Goal: Task Accomplishment & Management: Manage account settings

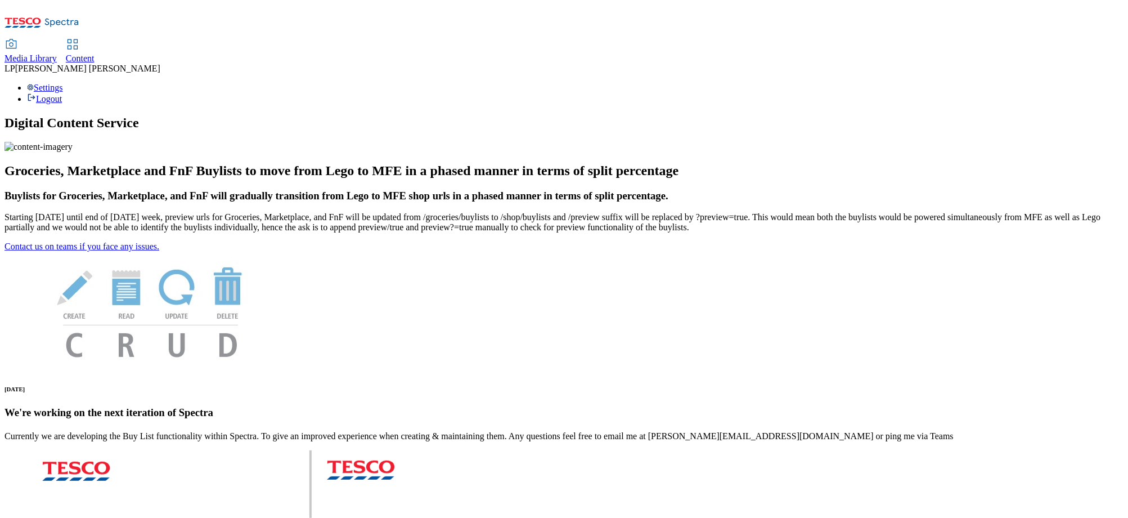
click at [57, 53] on span "Media Library" at bounding box center [31, 58] width 52 height 10
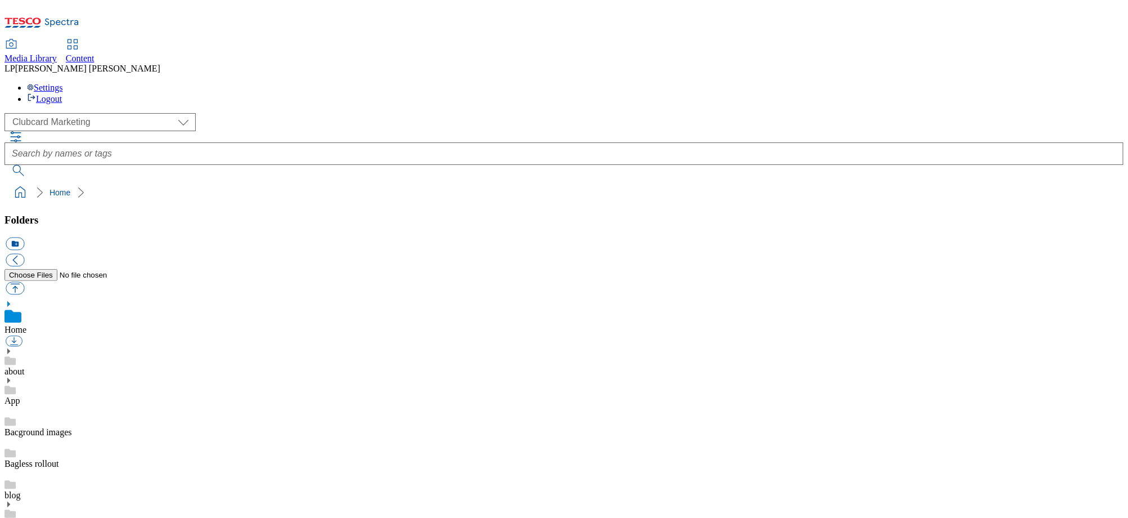
scroll to position [2, 0]
click at [95, 53] on span "Content" at bounding box center [80, 58] width 29 height 10
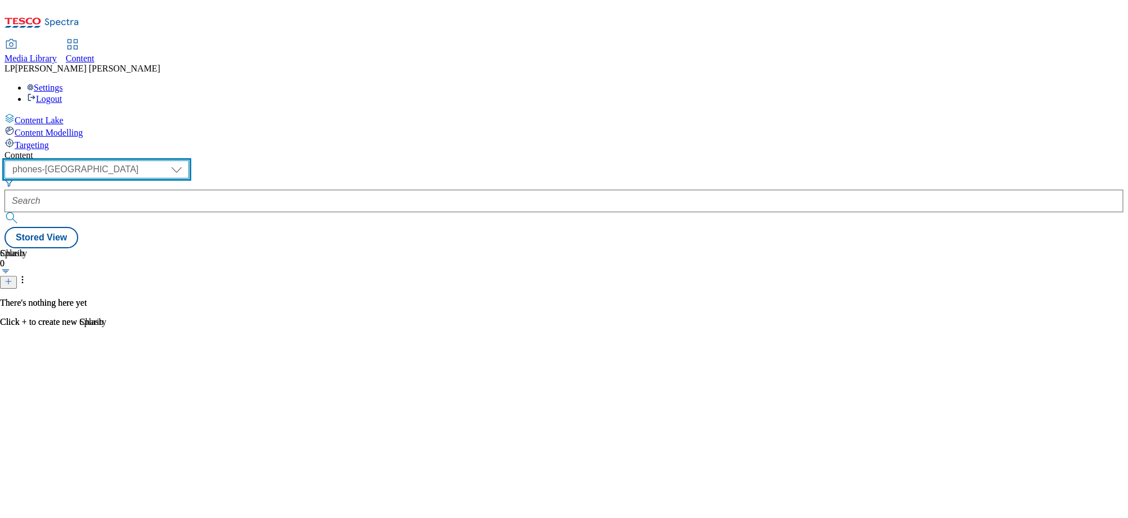
click at [189, 160] on select "dotcom-cz dotcom-hu dotcom-sk fnf-uk ghs-roi ghs-uk group-comms ighs-cz ighs-hu…" at bounding box center [97, 169] width 185 height 18
select select "ghs-roi"
click at [146, 160] on select "dotcom-cz dotcom-hu dotcom-sk fnf-uk ghs-roi ghs-uk group-comms ighs-cz ighs-hu…" at bounding box center [97, 169] width 185 height 18
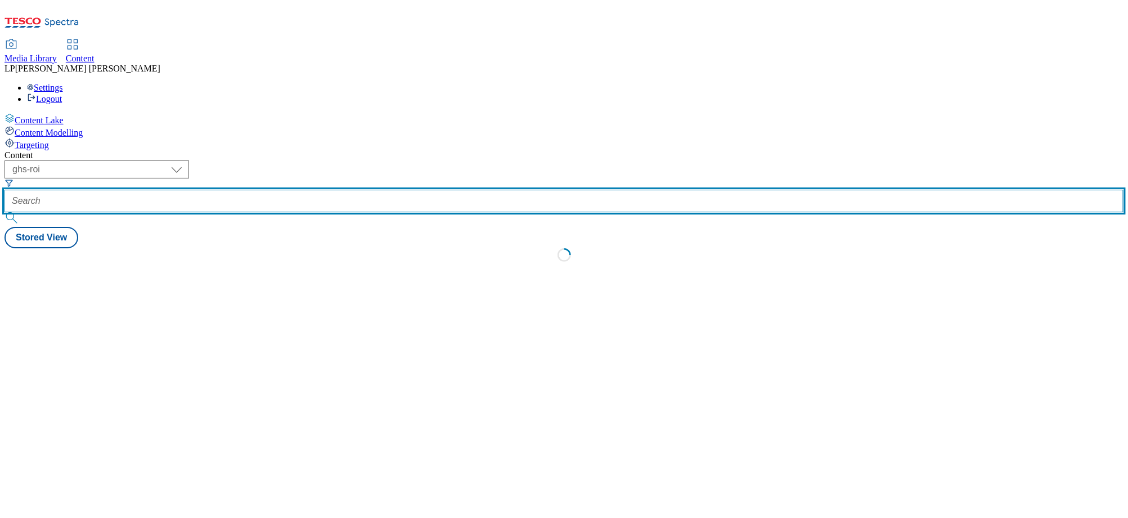
click at [322, 190] on input "text" at bounding box center [564, 201] width 1119 height 23
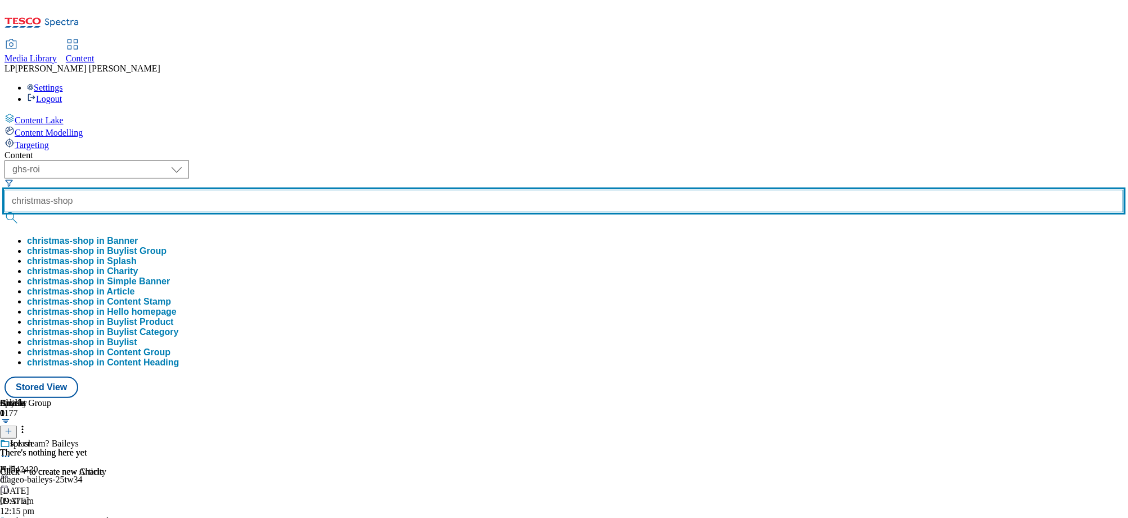
type input "christmas-shop"
click at [5, 212] on button "submit" at bounding box center [13, 217] width 16 height 11
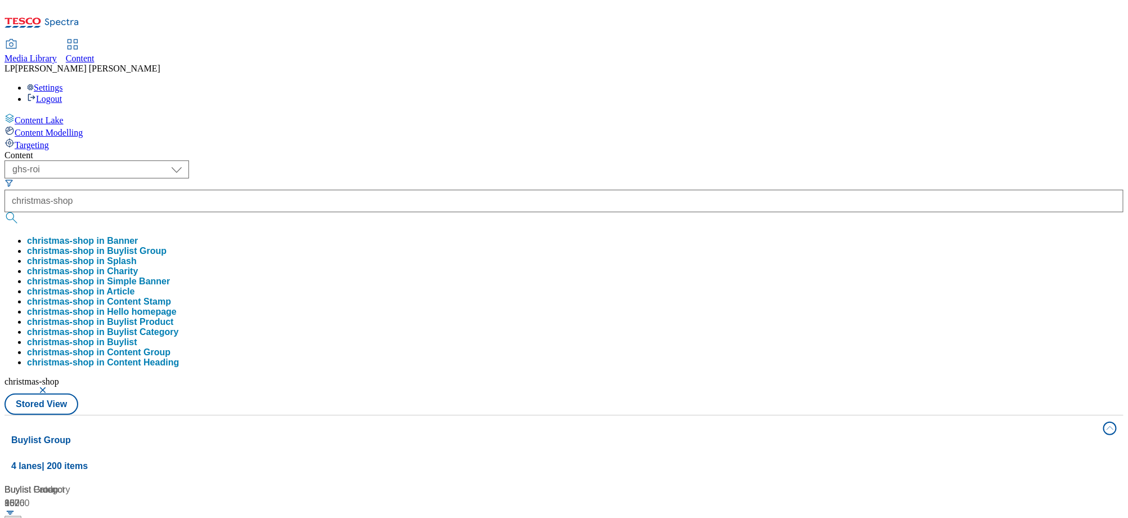
click at [363, 150] on div "Content ( optional ) dotcom-cz dotcom-hu dotcom-sk fnf-uk ghs-roi ghs-uk group-…" at bounding box center [564, 527] width 1119 height 755
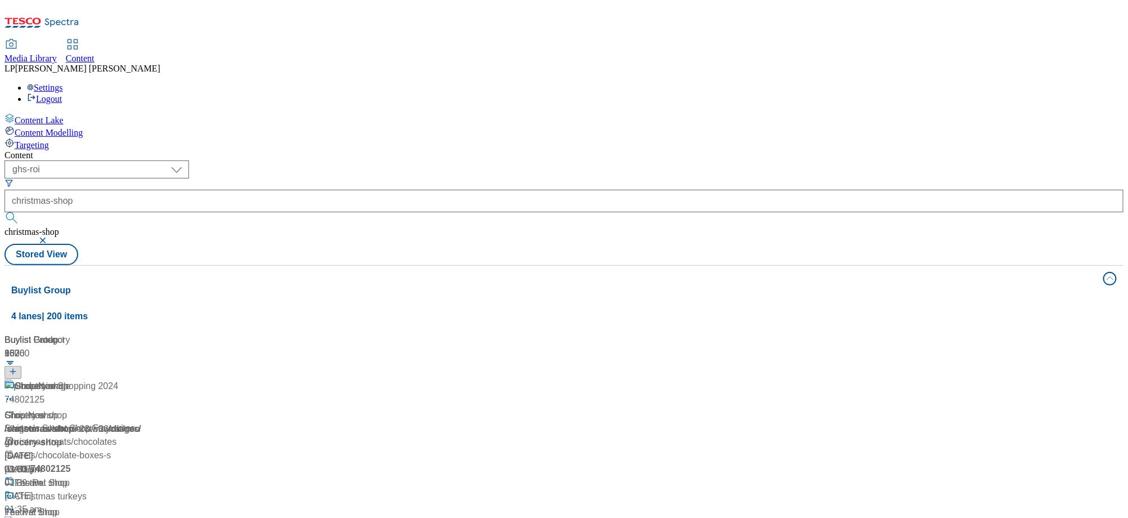
click at [145, 422] on div "/ christmas-shop" at bounding box center [75, 429] width 141 height 14
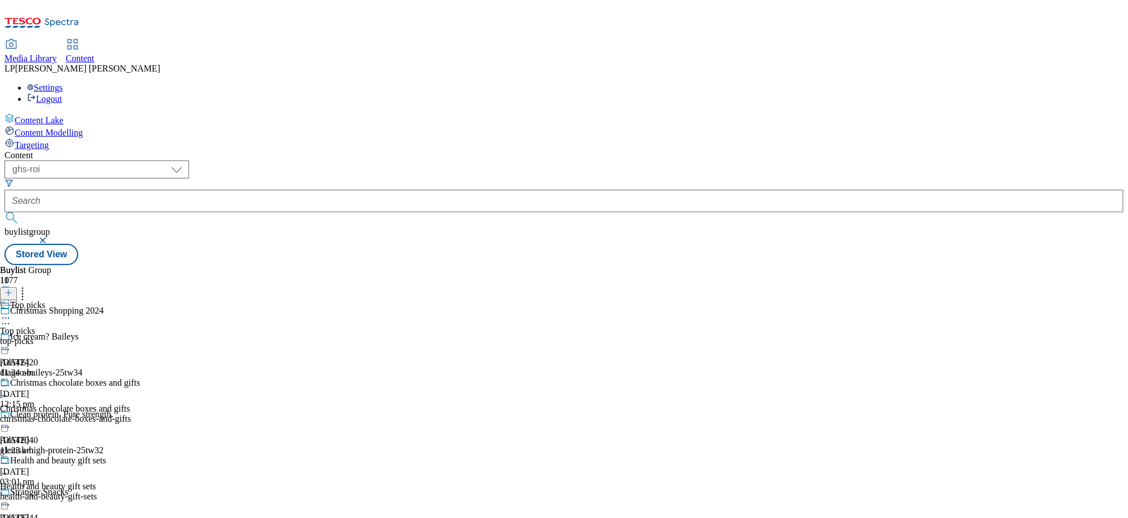
click at [140, 336] on div "top-picks" at bounding box center [70, 341] width 140 height 10
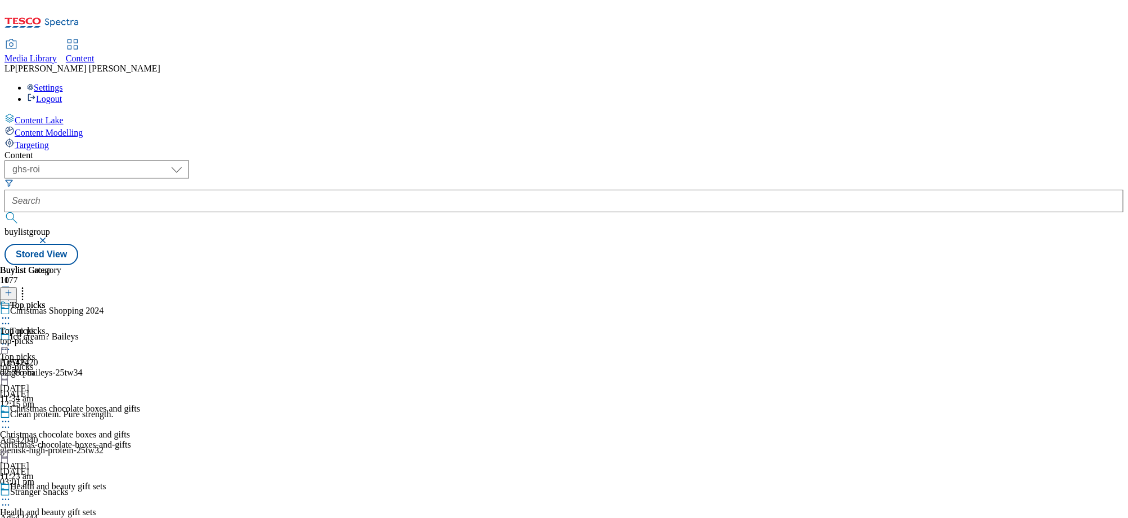
click at [7, 343] on circle at bounding box center [6, 344] width 2 height 2
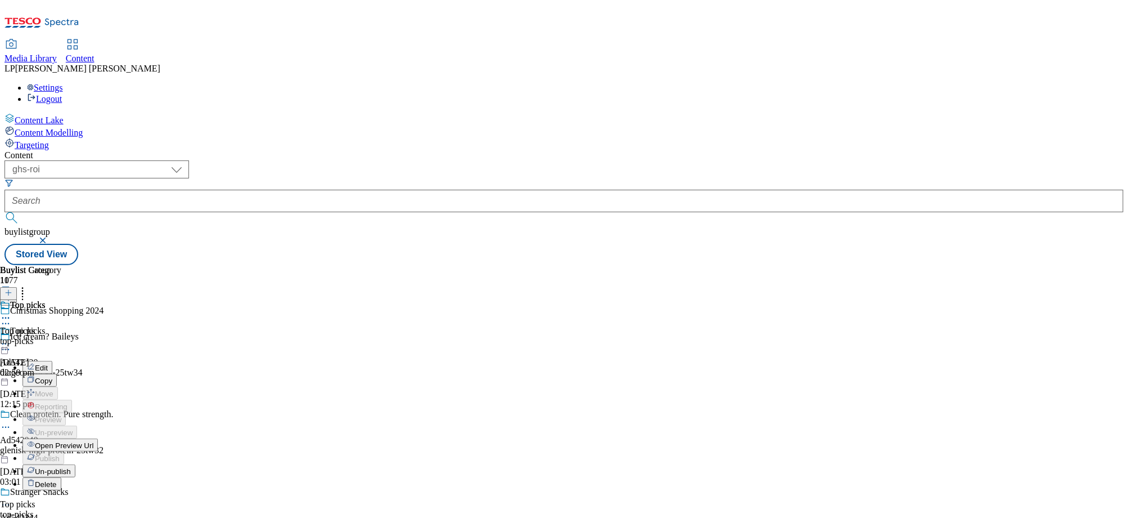
click at [93, 441] on span "Open Preview Url" at bounding box center [64, 445] width 59 height 8
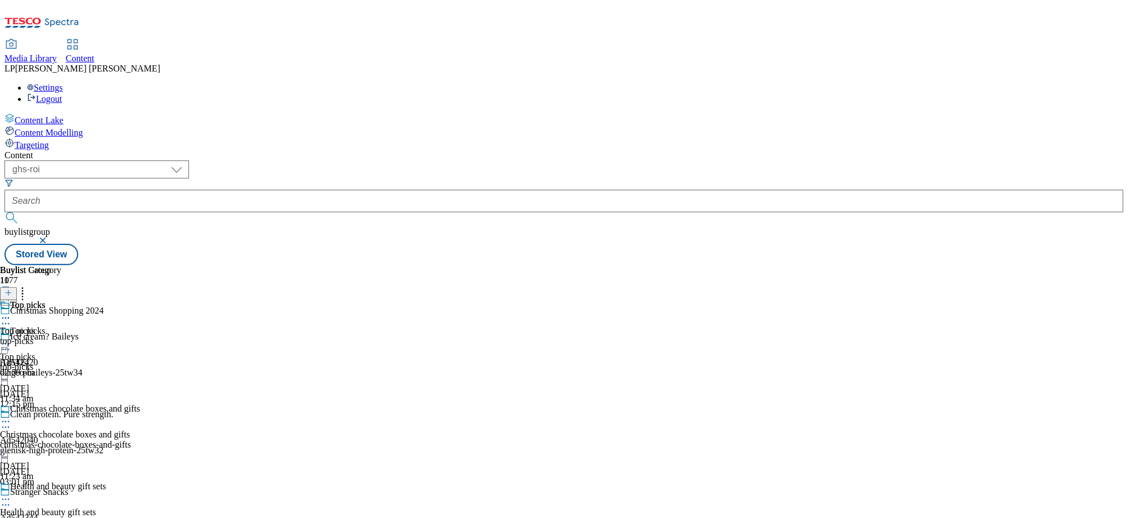
scroll to position [103, 0]
click at [7, 498] on circle at bounding box center [6, 499] width 2 height 2
click at [11, 493] on icon at bounding box center [5, 498] width 11 height 11
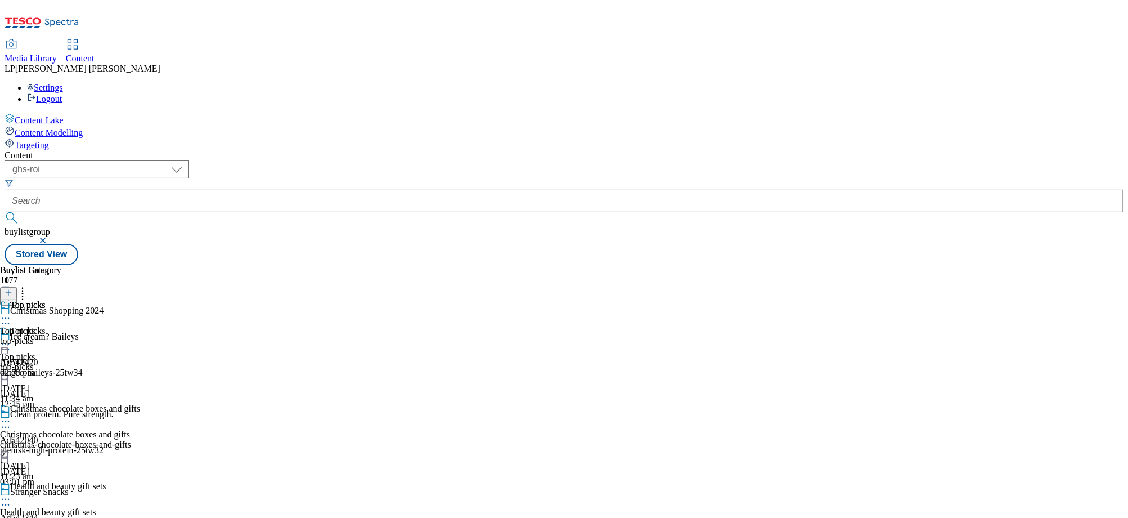
scroll to position [0, 0]
click at [11, 338] on icon at bounding box center [5, 343] width 11 height 11
click at [35, 326] on span "Top picks" at bounding box center [17, 331] width 35 height 10
click at [140, 362] on div "top-picks" at bounding box center [70, 367] width 140 height 10
click at [11, 338] on icon at bounding box center [5, 343] width 11 height 11
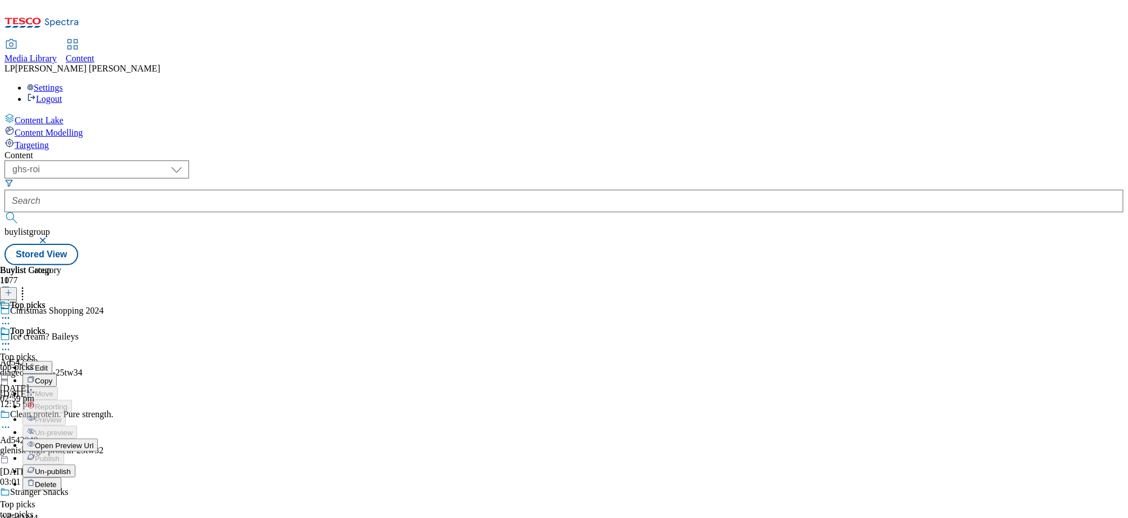
click at [52, 361] on button "Edit" at bounding box center [38, 367] width 30 height 13
select select "evergreen"
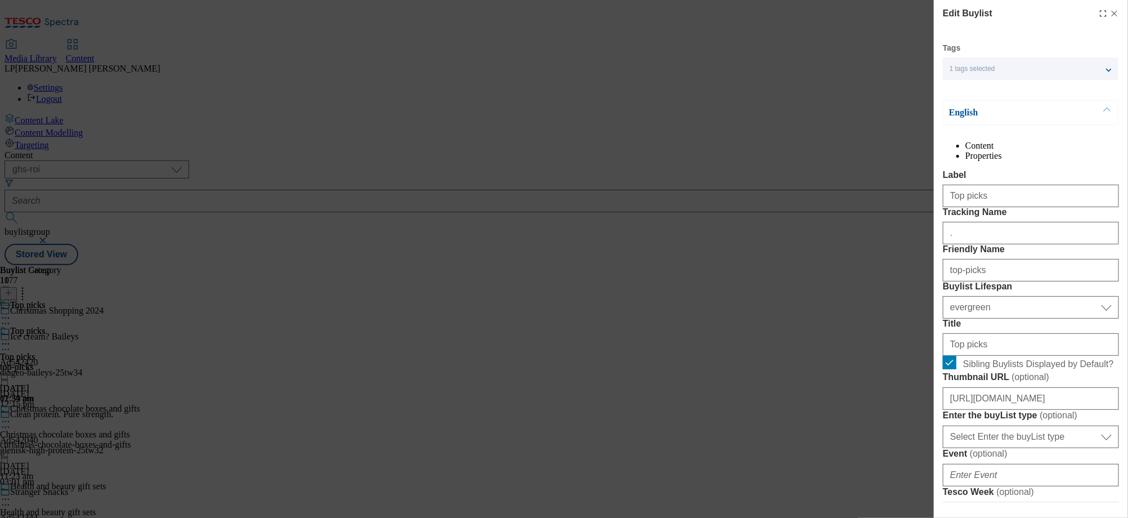
select select "Banner"
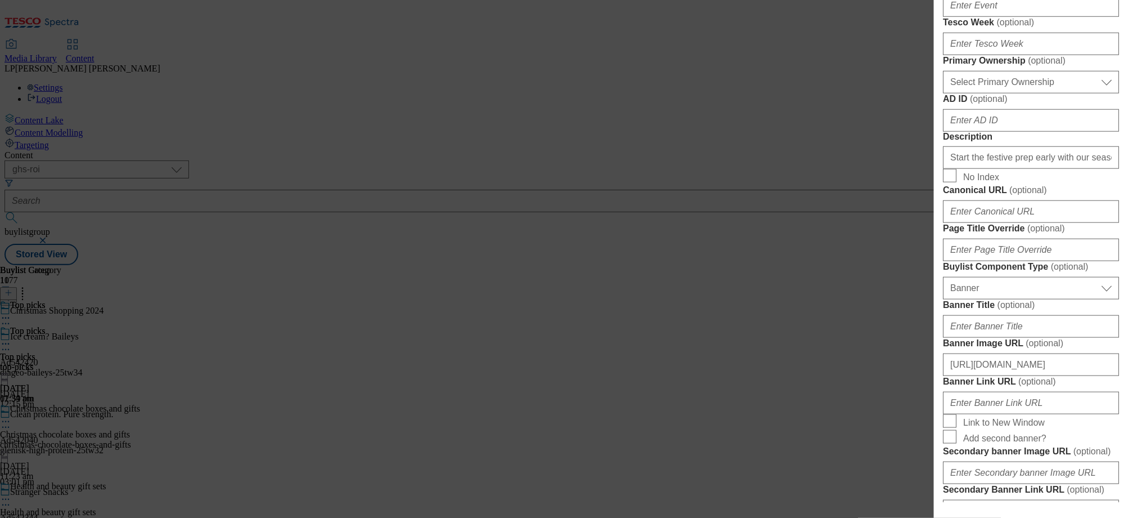
scroll to position [541, 0]
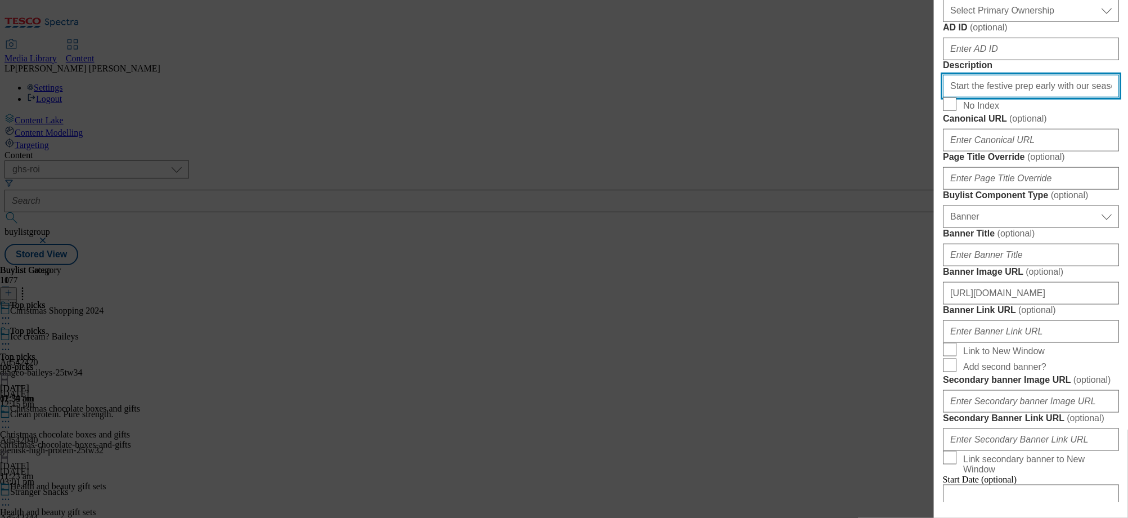
click at [996, 97] on input "Start the festive prep early with our seasonal top picks for Christmas, includi…" at bounding box center [1031, 86] width 176 height 23
paste input "prepping for Christmas early with our top picks, from chocolates and drinks to …"
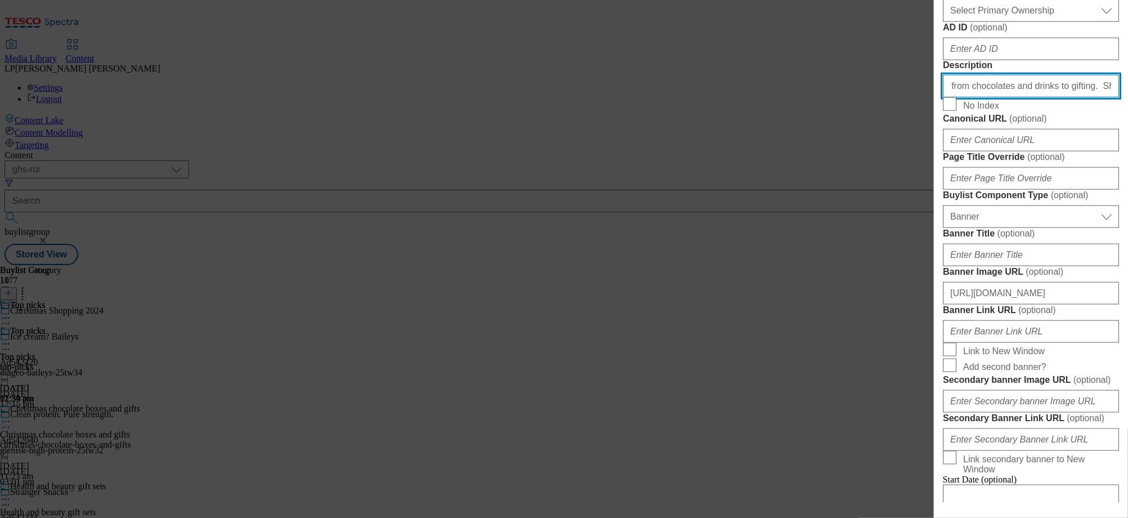
scroll to position [0, 0]
drag, startPoint x: 1110, startPoint y: 331, endPoint x: 861, endPoint y: 329, distance: 248.7
click at [861, 329] on div "Edit Buylist Tags 1 tags selected buylist English Content Properties Label Top …" at bounding box center [564, 259] width 1128 height 518
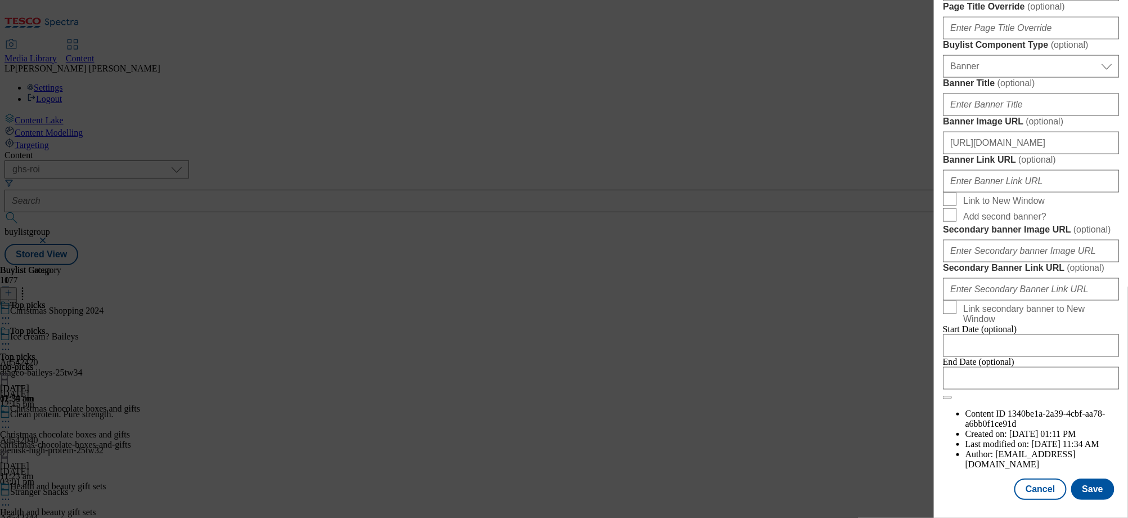
scroll to position [1108, 0]
type input "Start prepping for Christmas early with our top picks, from chocolates and drin…"
click at [1092, 490] on button "Save" at bounding box center [1092, 488] width 43 height 21
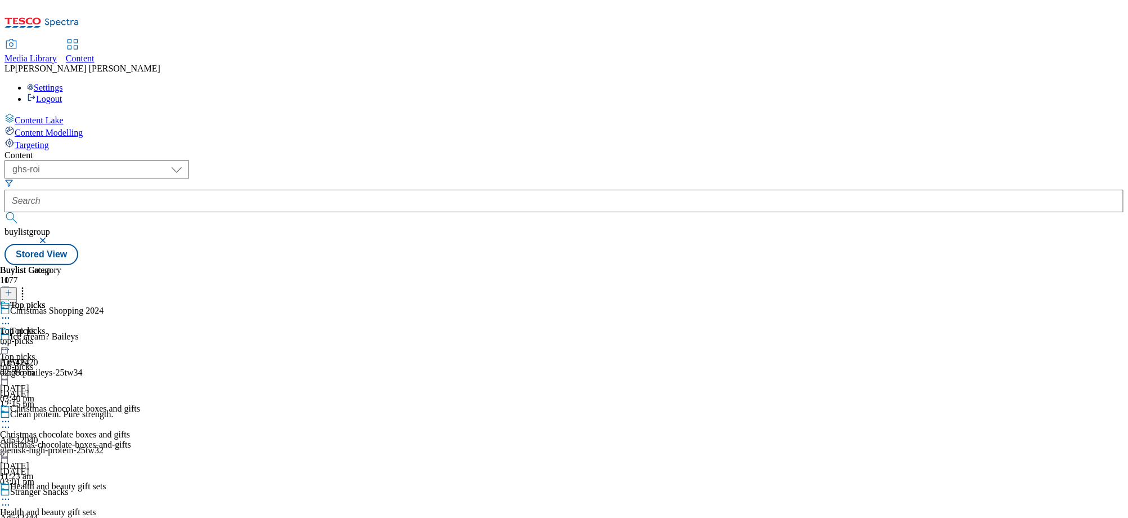
scroll to position [20, 0]
click at [140, 439] on div "christmas-chocolate-boxes-and-gifts" at bounding box center [70, 444] width 140 height 10
click at [140, 517] on div "health-and-beauty-gift-sets" at bounding box center [70, 522] width 140 height 10
click at [140, 403] on div "Christmas chocolate boxes and gifts Christmas chocolate boxes and gifts christm…" at bounding box center [70, 442] width 140 height 78
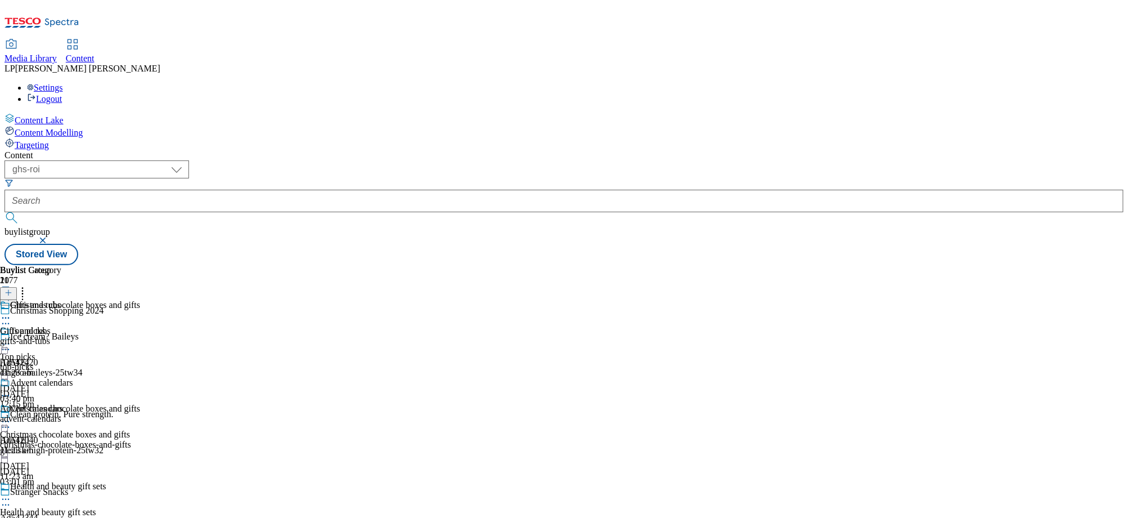
click at [11, 416] on icon at bounding box center [5, 421] width 11 height 11
click at [52, 438] on button "Edit" at bounding box center [38, 444] width 30 height 13
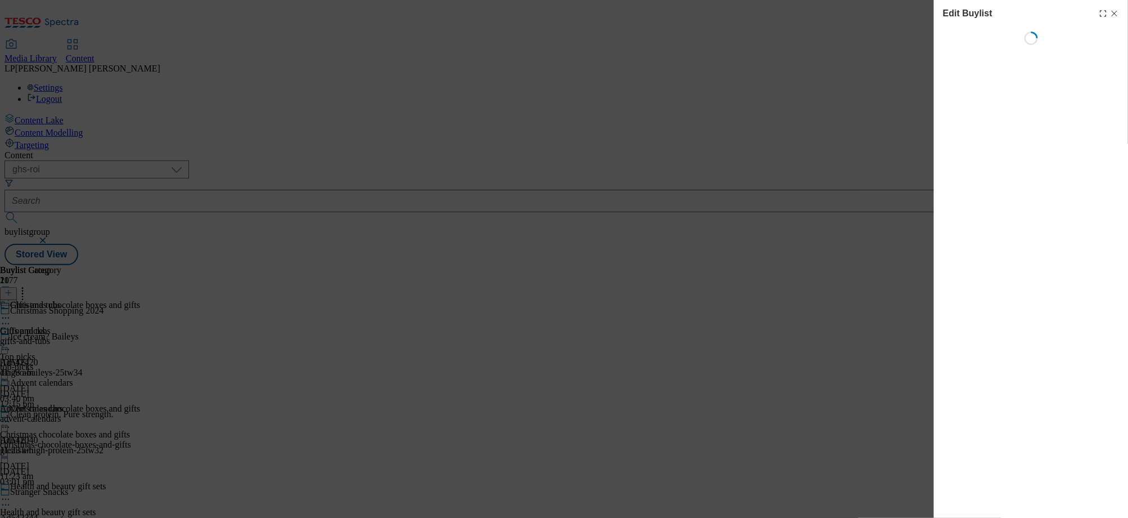
select select "evergreen"
select select "Banner"
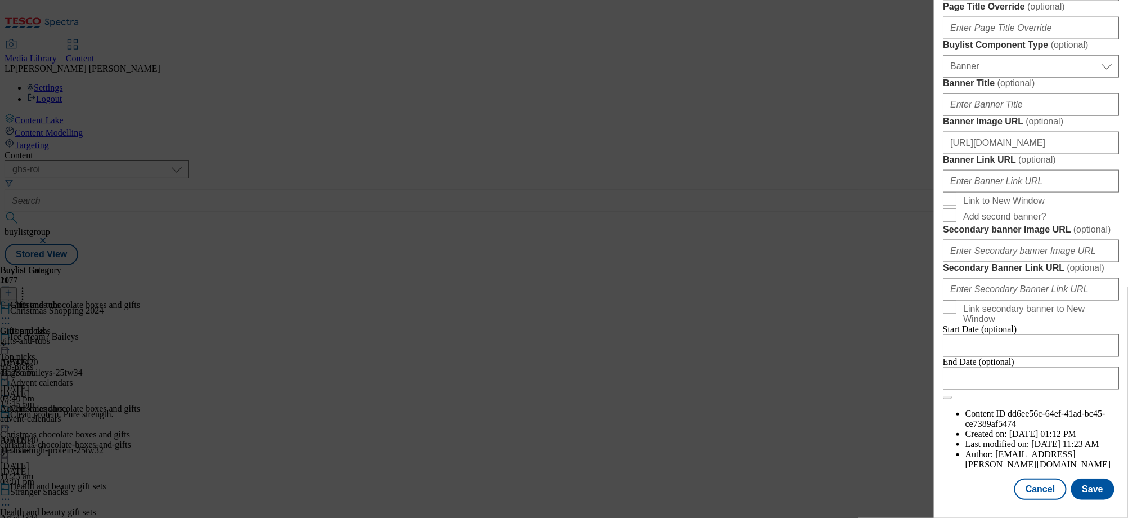
scroll to position [609, 0]
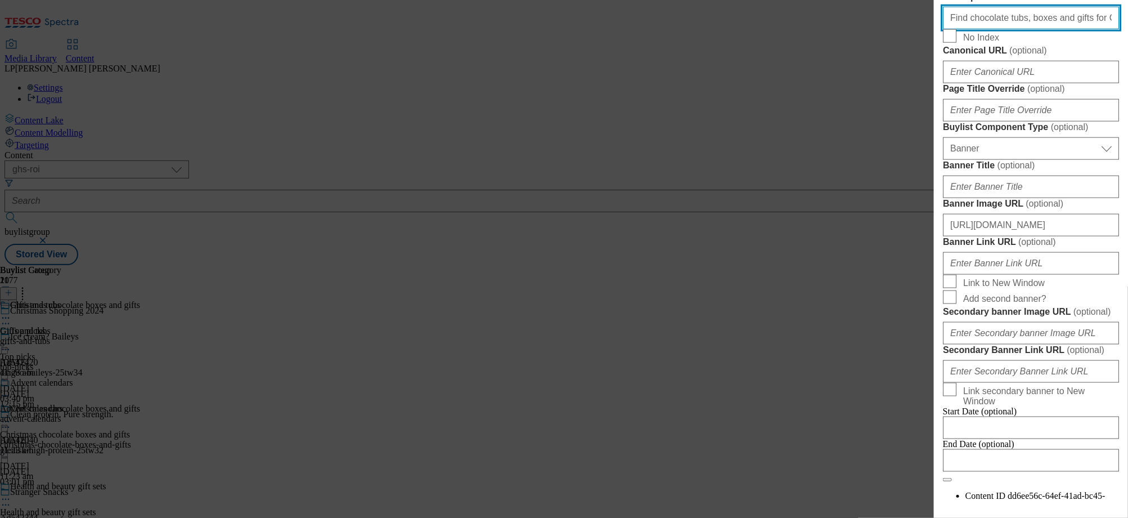
click at [1011, 29] on input "Find chocolate tubs, boxes and gifts for Christmas. Ideal for hosting festive o…" at bounding box center [1031, 18] width 176 height 23
paste input "Prep for Christmas with our selection of Christmas chocolates and biscuits, inc…"
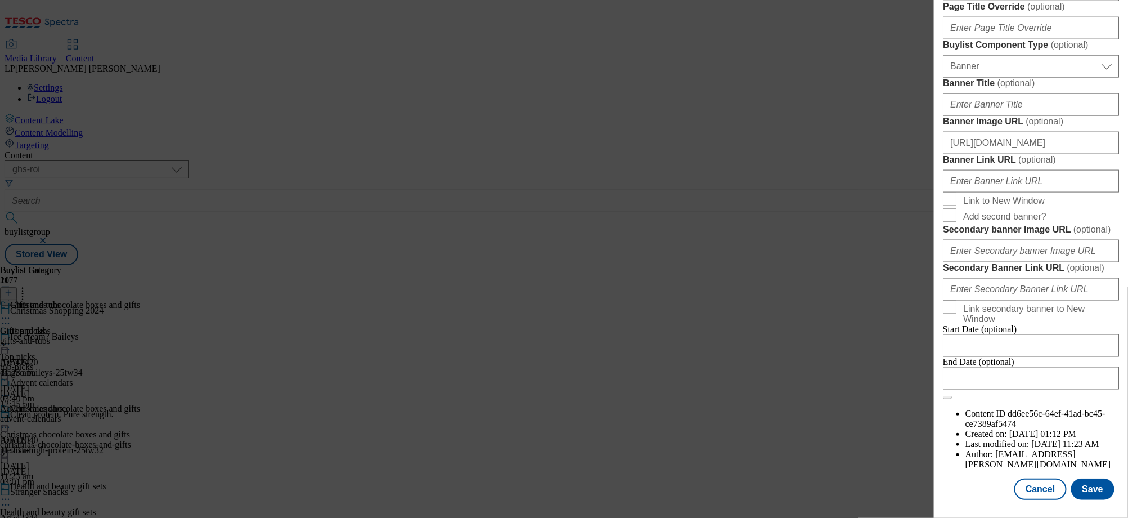
scroll to position [1108, 0]
type input "Prep for Christmas with our selection of Christmas chocolates and biscuits, inc…"
click at [1091, 486] on button "Save" at bounding box center [1092, 488] width 43 height 21
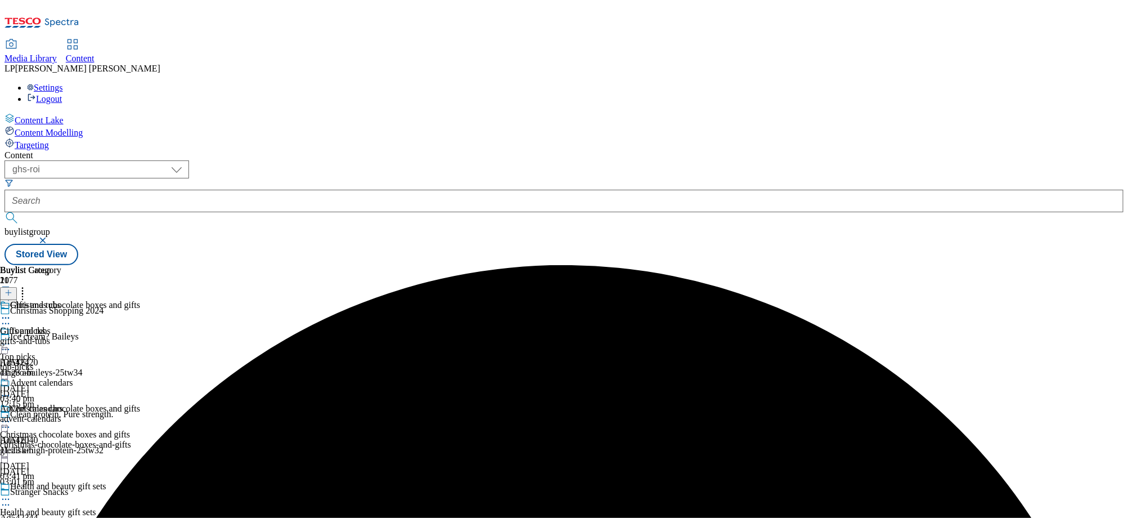
click at [11, 416] on icon at bounding box center [5, 421] width 11 height 11
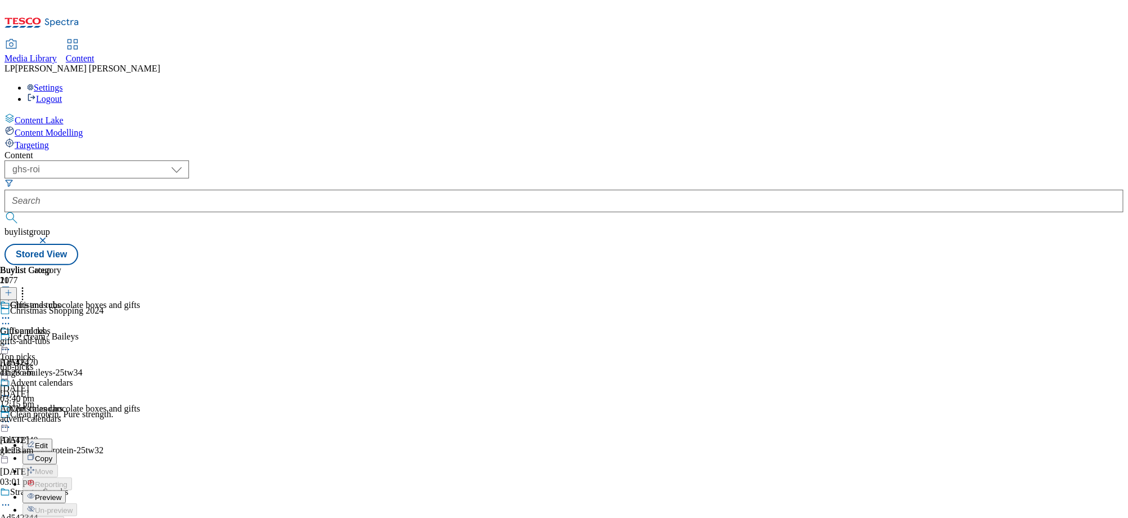
click at [52, 438] on button "Edit" at bounding box center [38, 444] width 30 height 13
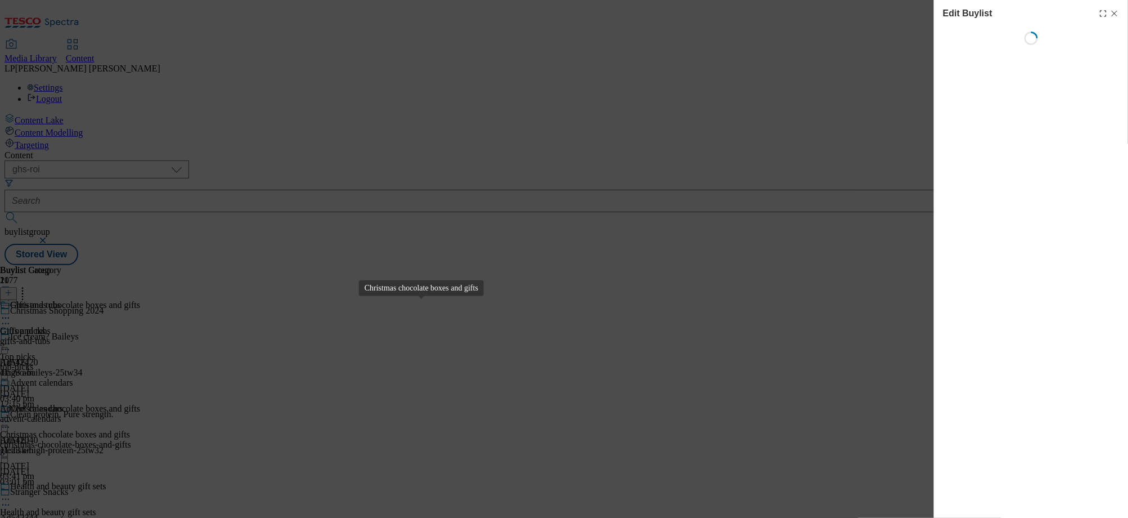
select select "evergreen"
select select "Banner"
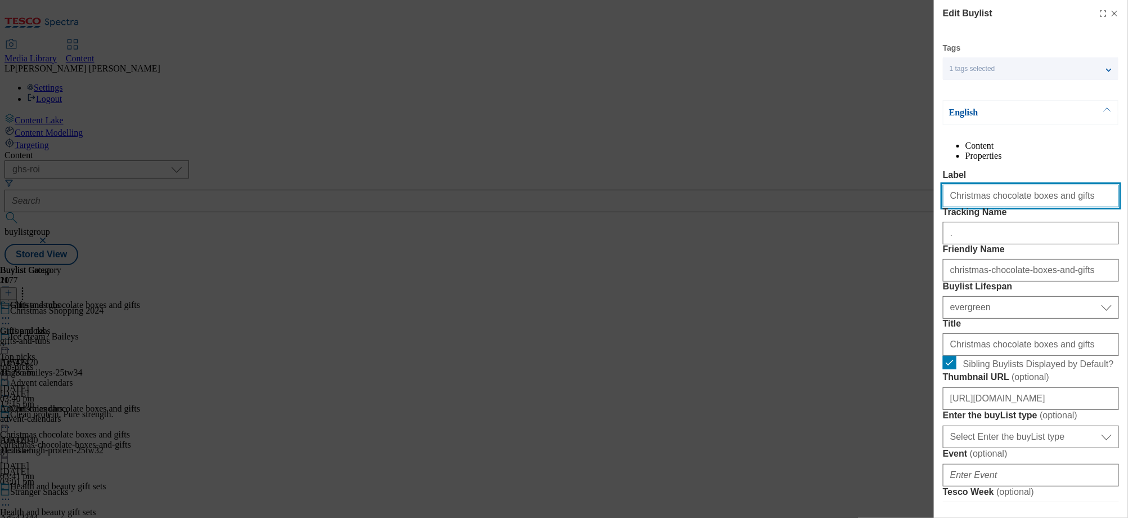
drag, startPoint x: 1071, startPoint y: 220, endPoint x: 1015, endPoint y: 220, distance: 55.7
click at [1015, 207] on input "Christmas chocolate boxes and gifts" at bounding box center [1031, 196] width 176 height 23
type input "Christmas chocolate and biscuits"
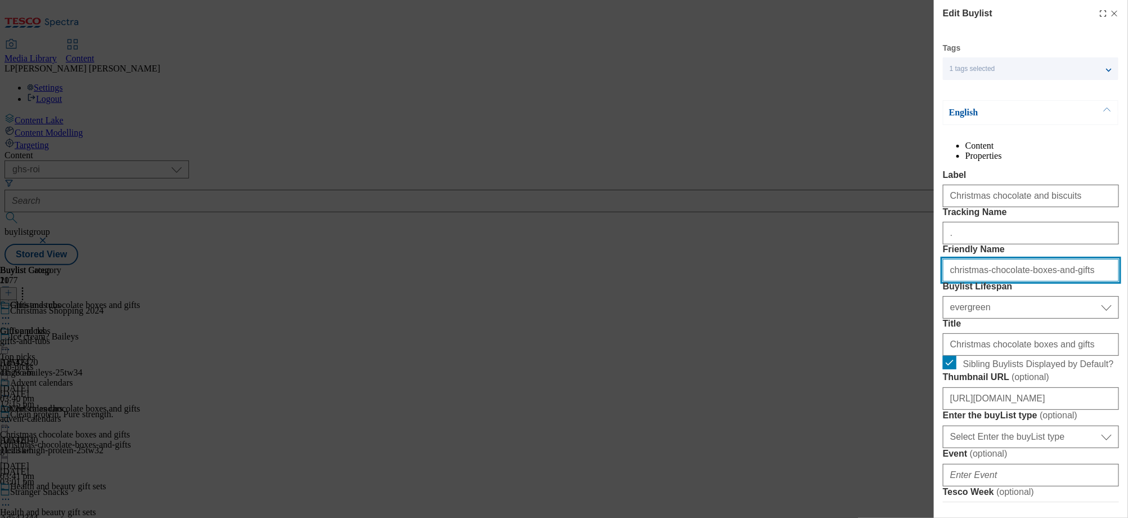
click at [1079, 281] on input "christmas-chocolate-boxes-and-gifts" at bounding box center [1031, 270] width 176 height 23
drag, startPoint x: 1082, startPoint y: 334, endPoint x: 983, endPoint y: 333, distance: 99.0
click at [983, 281] on input "christmas-chocolate-boxes-and-gifts" at bounding box center [1031, 270] width 176 height 23
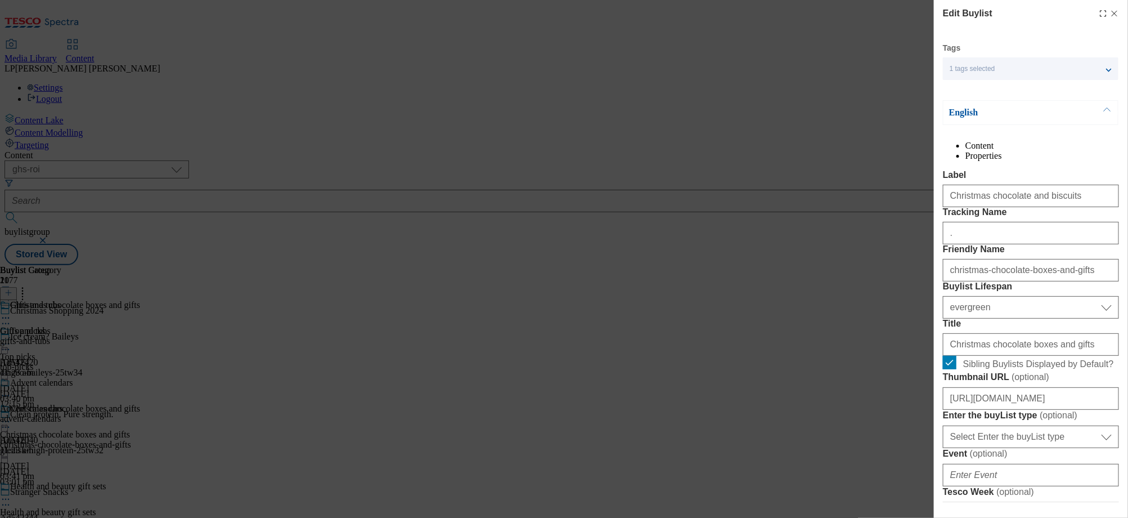
click at [1026, 254] on label "Friendly Name" at bounding box center [1031, 249] width 176 height 10
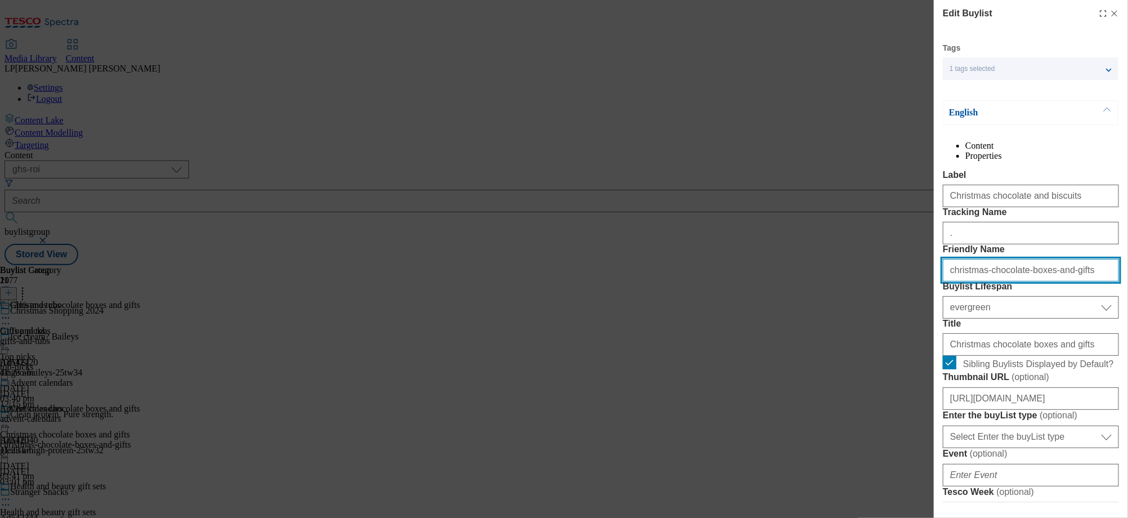
click at [1026, 281] on input "christmas-chocolate-boxes-and-gifts" at bounding box center [1031, 270] width 176 height 23
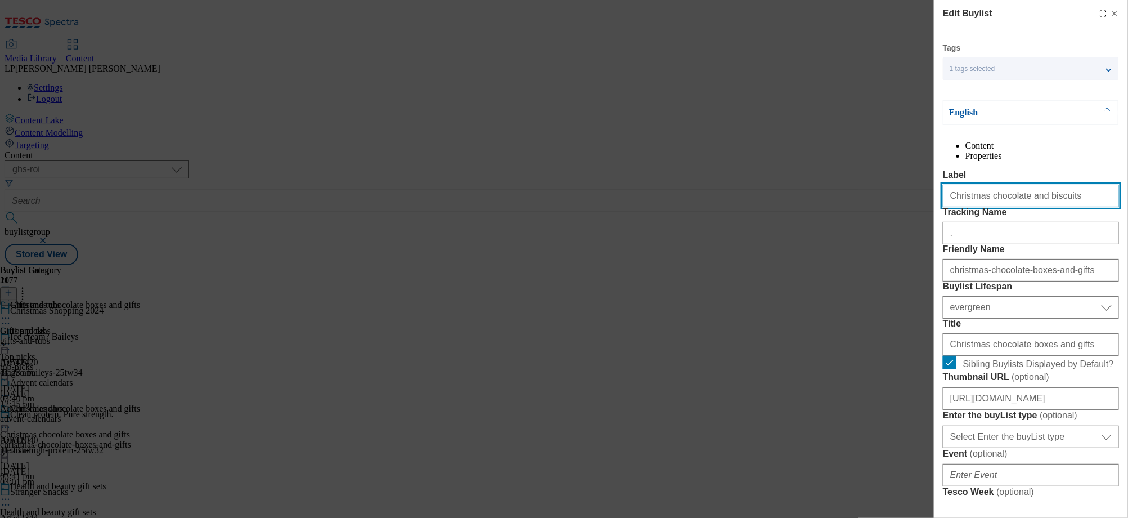
drag, startPoint x: 1088, startPoint y: 226, endPoint x: 903, endPoint y: 209, distance: 185.8
click at [903, 209] on div "Edit Buylist Tags 1 tags selected buylist English Content Properties Label Chri…" at bounding box center [564, 259] width 1128 height 518
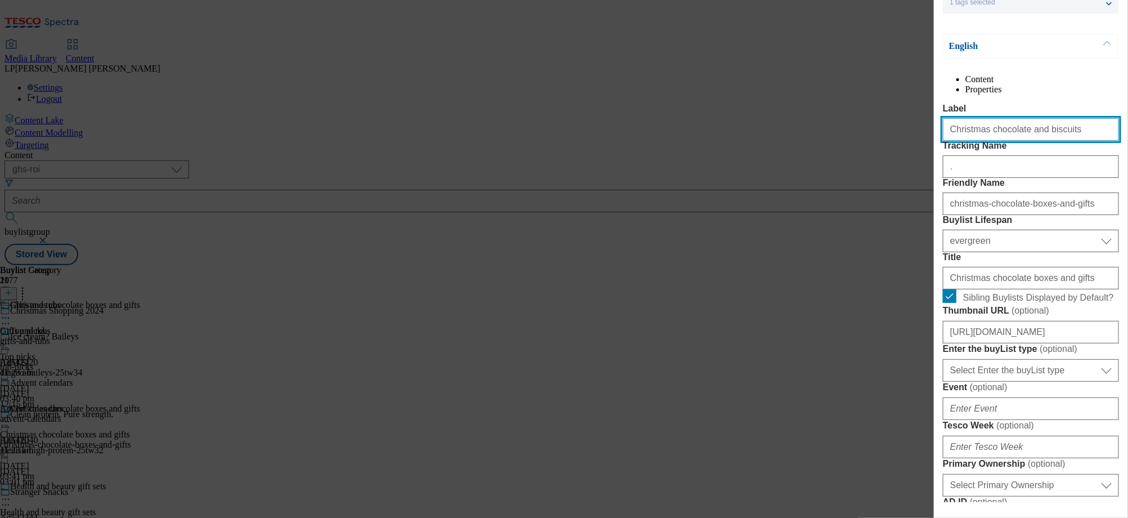
scroll to position [82, 0]
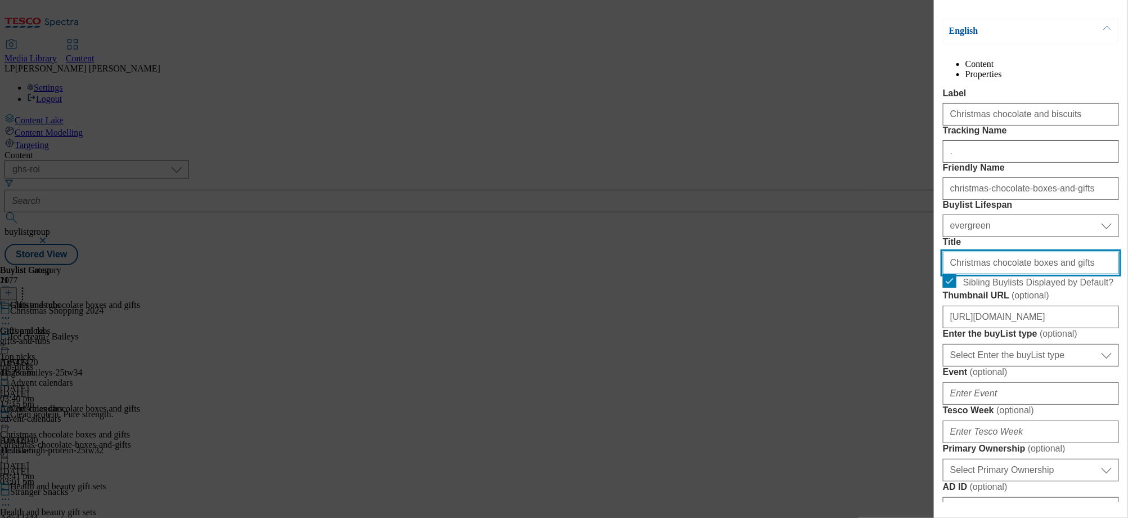
drag, startPoint x: 1067, startPoint y: 359, endPoint x: 917, endPoint y: 353, distance: 149.8
click at [917, 353] on div "Edit Buylist Tags 1 tags selected buylist English Content Properties Label Chri…" at bounding box center [564, 259] width 1128 height 518
paste input "and biscui"
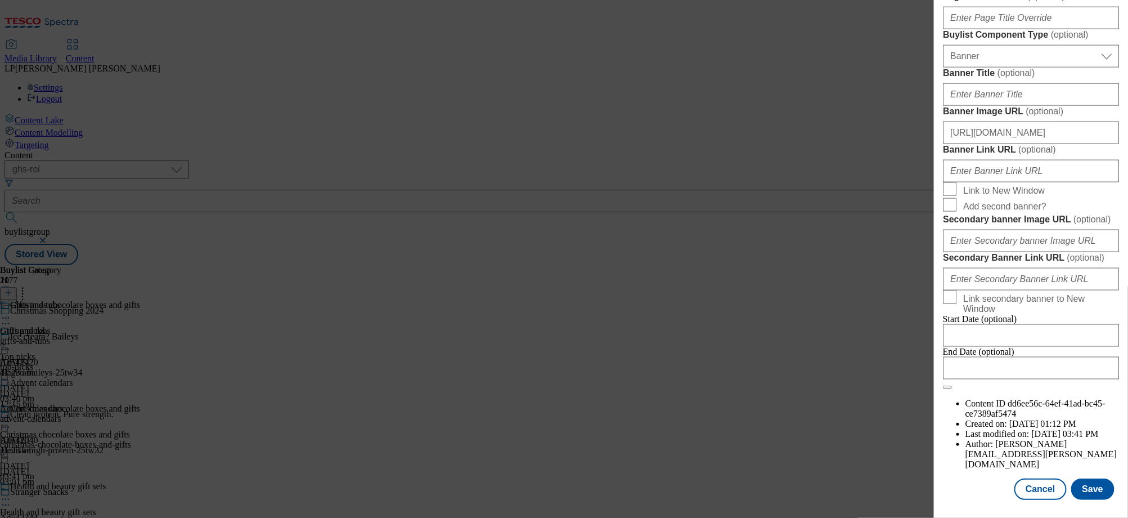
scroll to position [1108, 0]
type input "Christmas chocolate and biscuits"
click at [1077, 492] on button "Save" at bounding box center [1092, 488] width 43 height 21
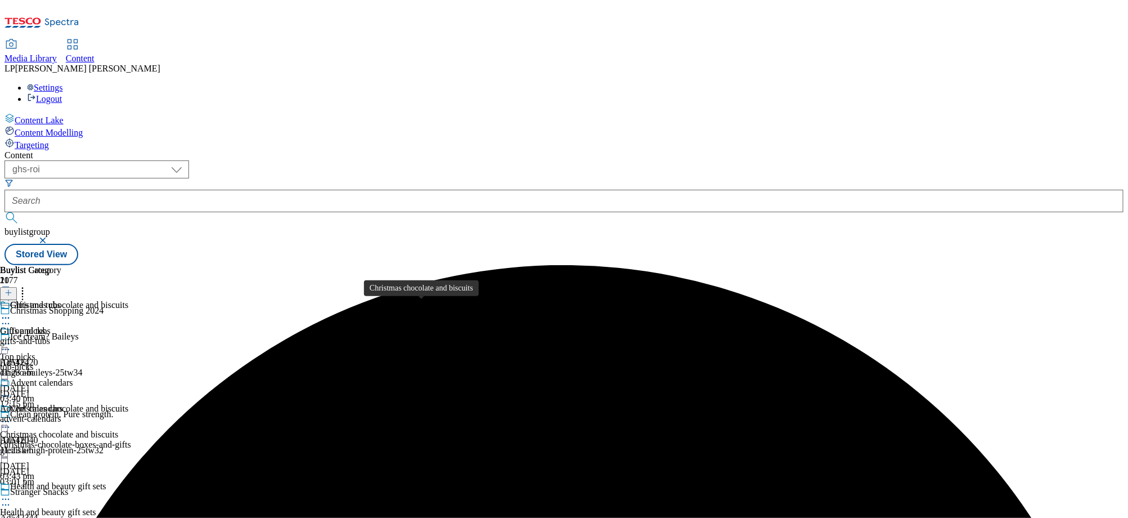
click at [118, 429] on div "Christmas chocolate and biscuits" at bounding box center [59, 434] width 118 height 10
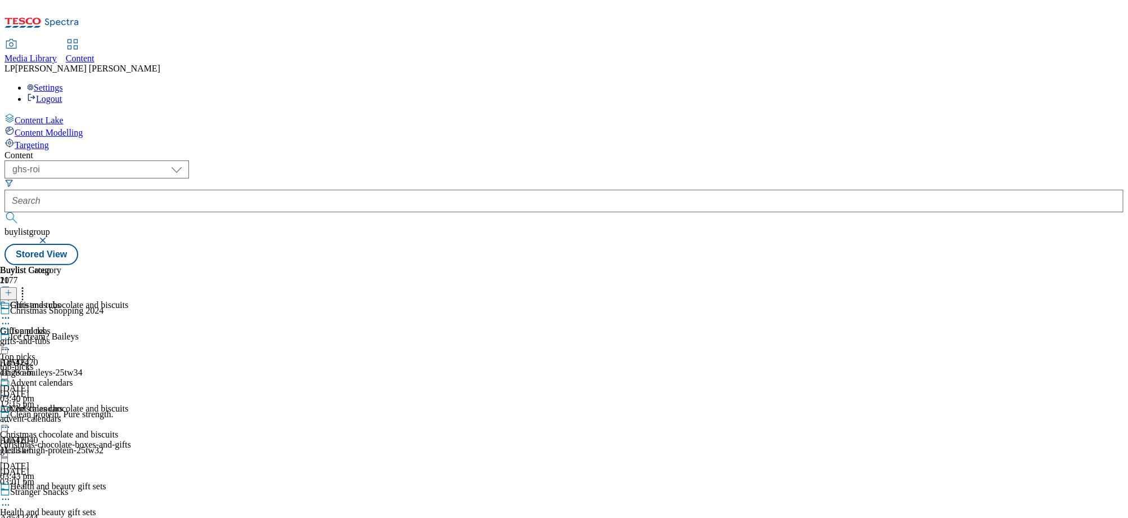
scroll to position [100, 0]
click at [131, 517] on div "health-and-beauty-gift-sets" at bounding box center [65, 522] width 131 height 10
click at [131, 439] on div "christmas-chocolate-boxes-and-gifts" at bounding box center [65, 444] width 131 height 10
click at [131, 362] on div "top-picks" at bounding box center [65, 367] width 131 height 10
click at [131, 439] on div "christmas-chocolate-boxes-and-gifts" at bounding box center [65, 444] width 131 height 10
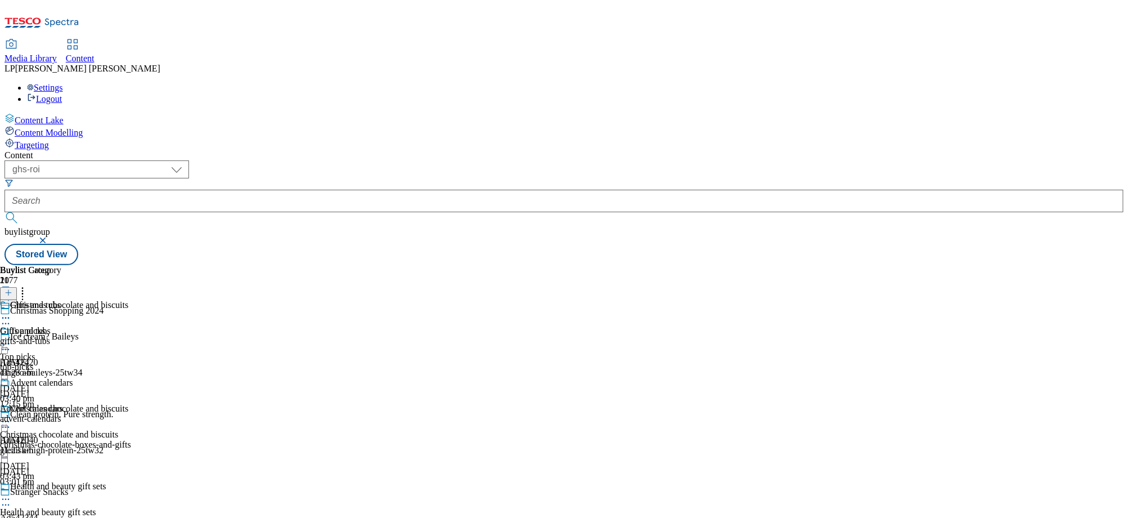
click at [73, 336] on div "gifts-and-tubs" at bounding box center [36, 341] width 73 height 10
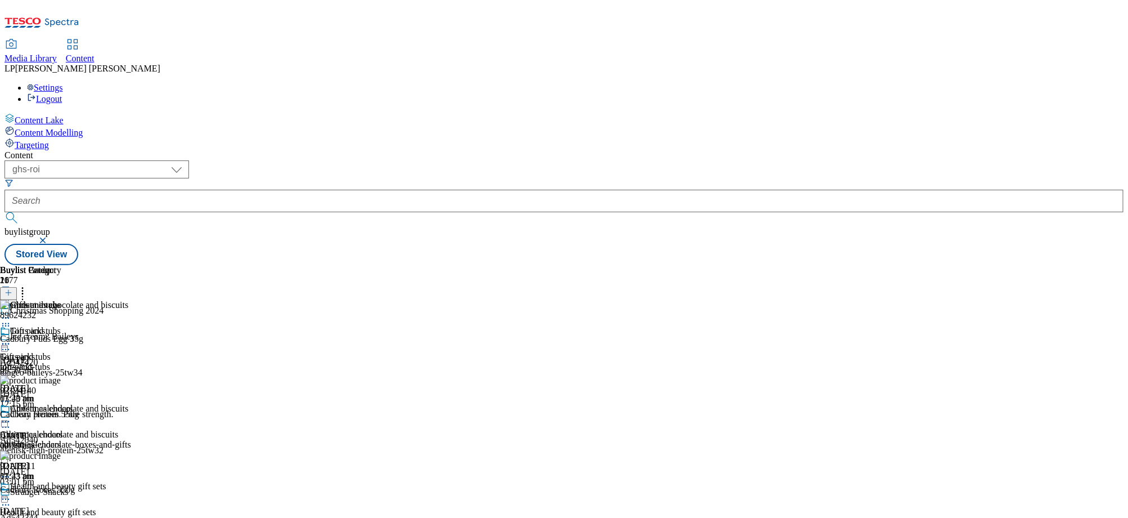
scroll to position [18, 0]
click at [11, 338] on icon at bounding box center [5, 343] width 11 height 11
click at [672, 160] on div "( optional ) dotcom-cz dotcom-hu dotcom-sk fnf-uk ghs-roi ghs-uk group-comms ig…" at bounding box center [564, 212] width 1119 height 105
click at [73, 326] on div "Gifts and tubs Gifts and tubs gifts-and-tubs 26 Sept 2024 11:23 am" at bounding box center [36, 365] width 73 height 78
click at [12, 289] on icon at bounding box center [9, 293] width 8 height 8
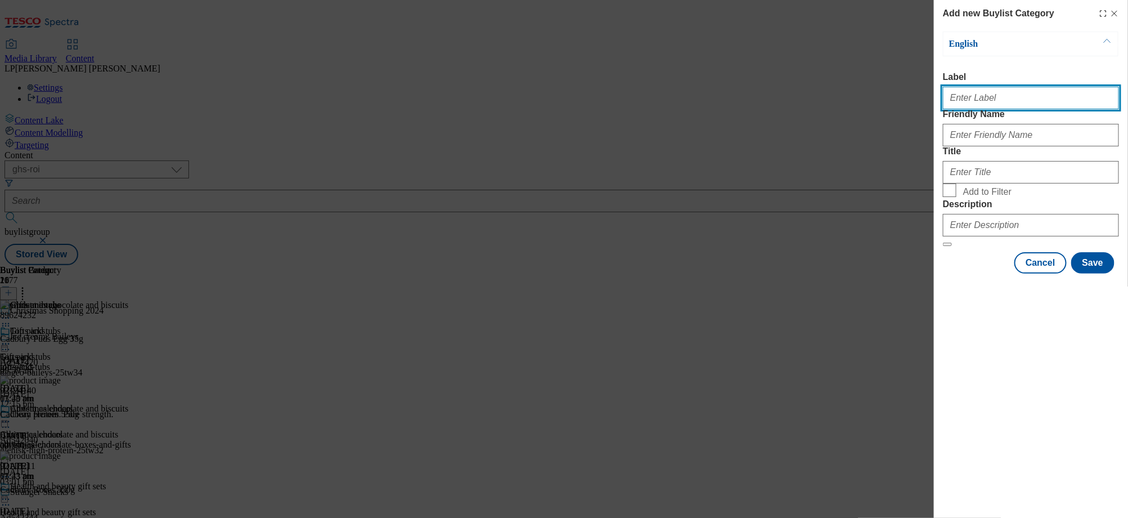
click at [973, 106] on input "Label" at bounding box center [1031, 98] width 176 height 23
type input "Biscuits"
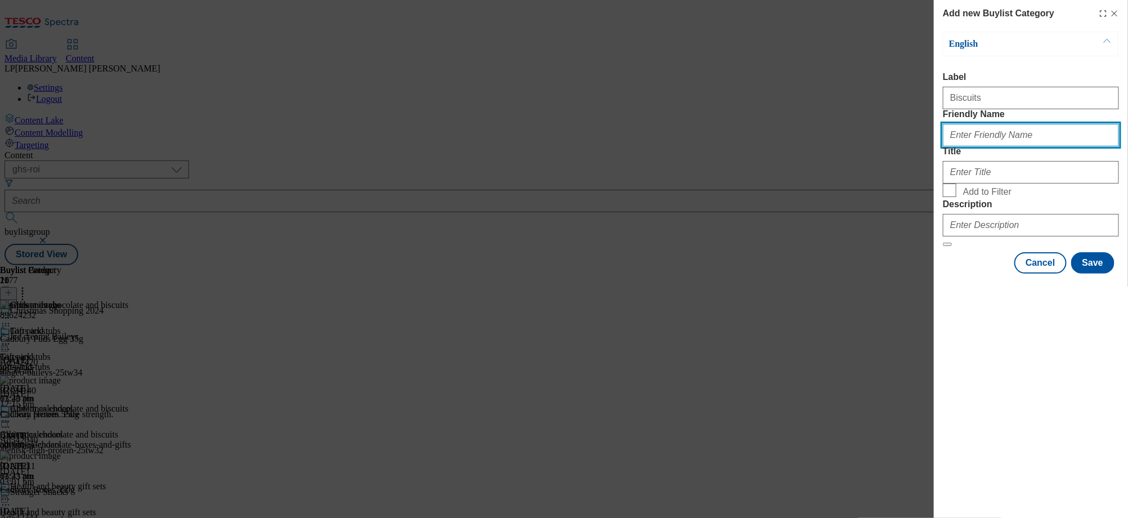
click at [977, 146] on input "Friendly Name" at bounding box center [1031, 135] width 176 height 23
type input "Biscuits"
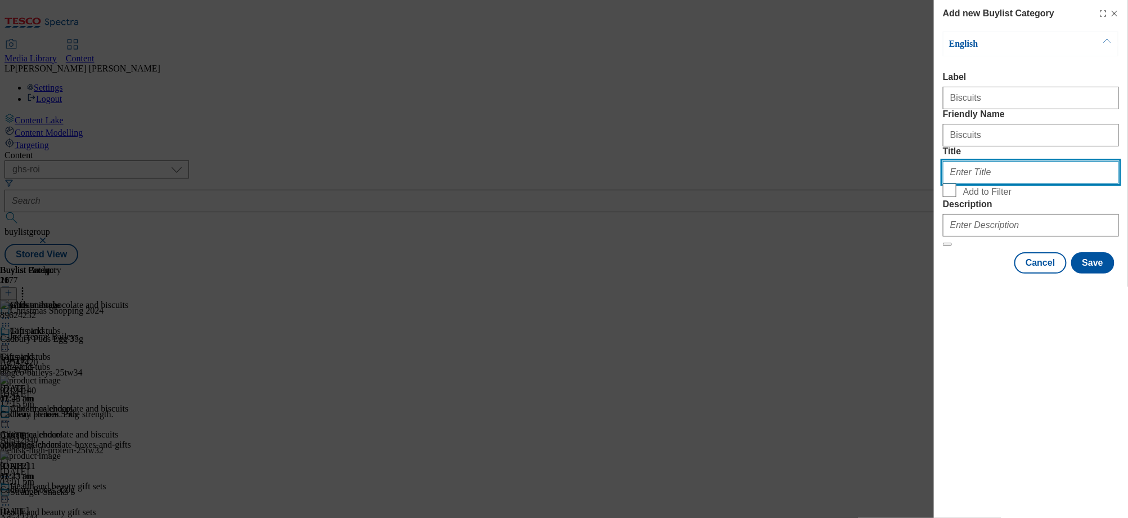
type input "b"
type input "Biscuits"
click at [951, 197] on input "Add to Filter" at bounding box center [950, 190] width 14 height 14
checkbox input "true"
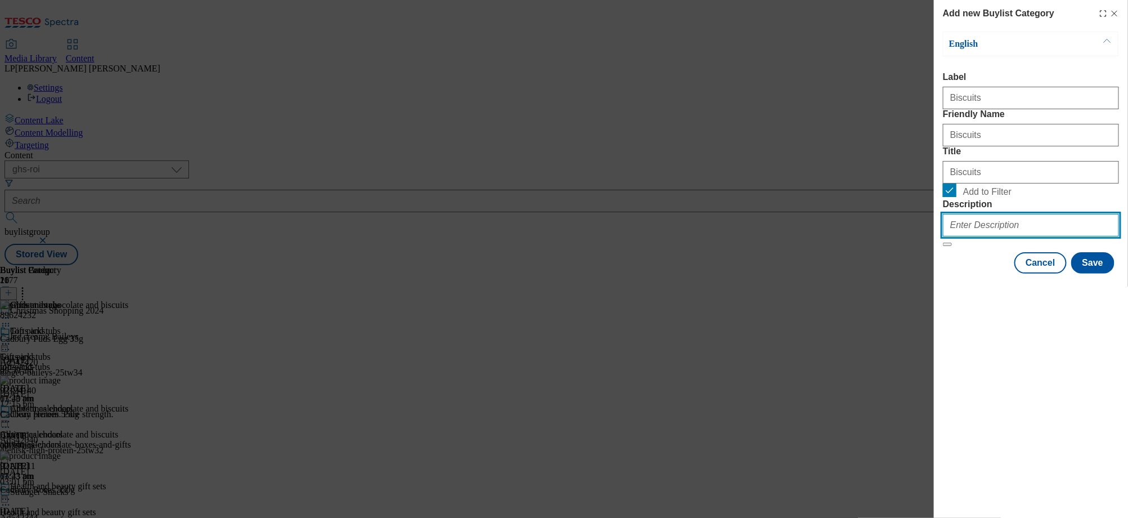
click at [969, 236] on input "Description" at bounding box center [1031, 225] width 176 height 23
paste input "Prep for Christmas with our selection of Christmas chocolates and biscuits, inc…"
type input "Prep for Christmas with our selection of Christmas chocolates and biscuits, inc…"
click at [1075, 197] on span "Add to Filter" at bounding box center [1038, 190] width 151 height 14
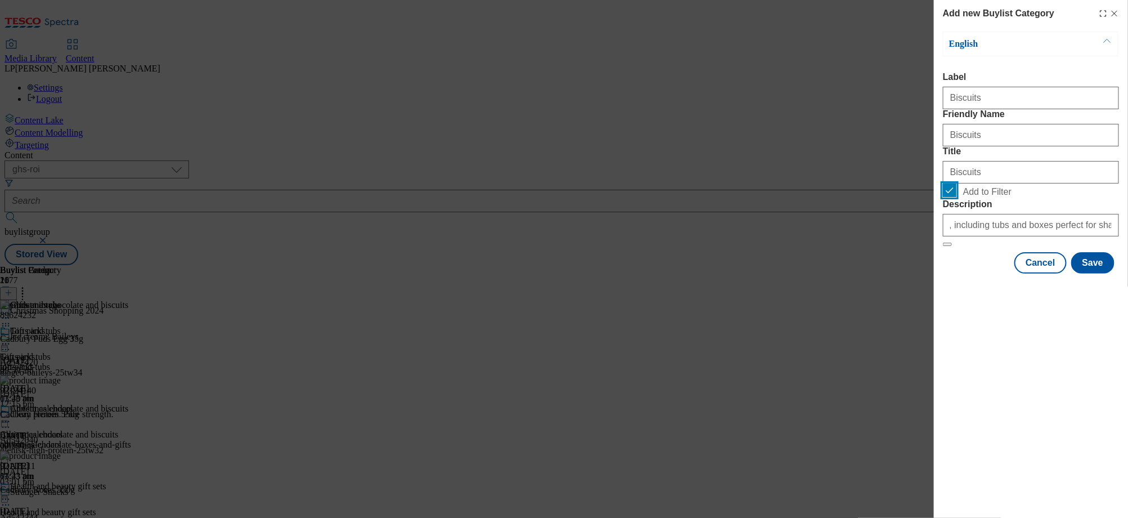
click at [956, 197] on input "Add to Filter" at bounding box center [950, 190] width 14 height 14
click at [959, 199] on label "Add to Filter" at bounding box center [1031, 191] width 176 height 16
click at [956, 197] on input "Add to Filter" at bounding box center [950, 190] width 14 height 14
checkbox input "true"
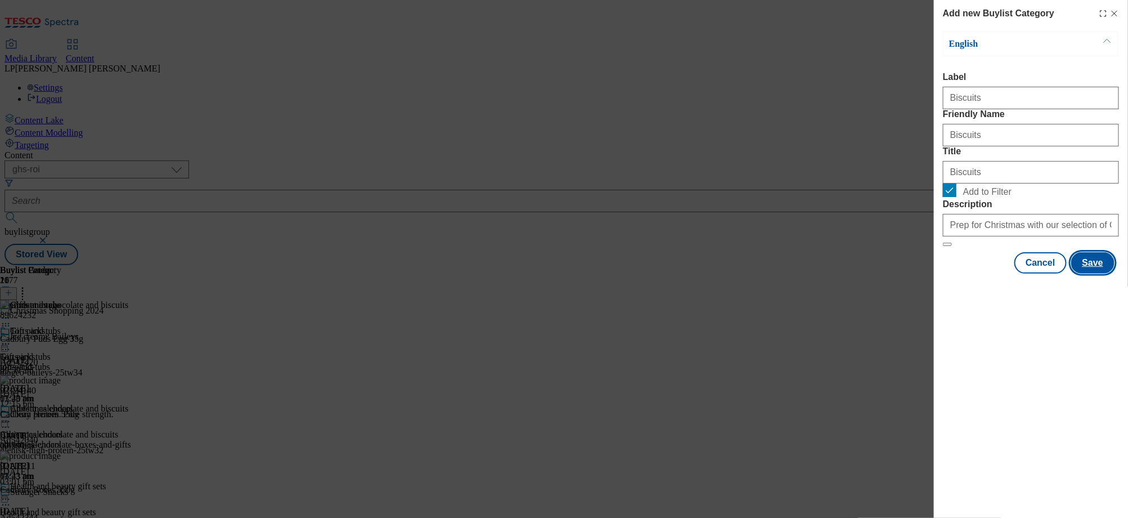
click at [1090, 273] on button "Save" at bounding box center [1092, 262] width 43 height 21
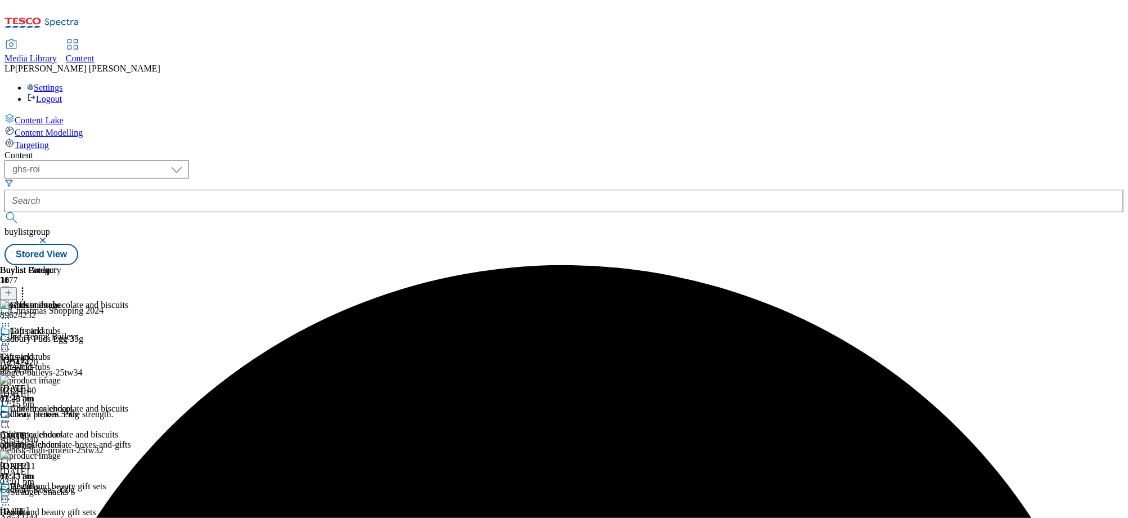
click at [73, 481] on div "Biscuits Biscuits Biscuits 1 Oct 2025 03:56 pm" at bounding box center [36, 520] width 73 height 78
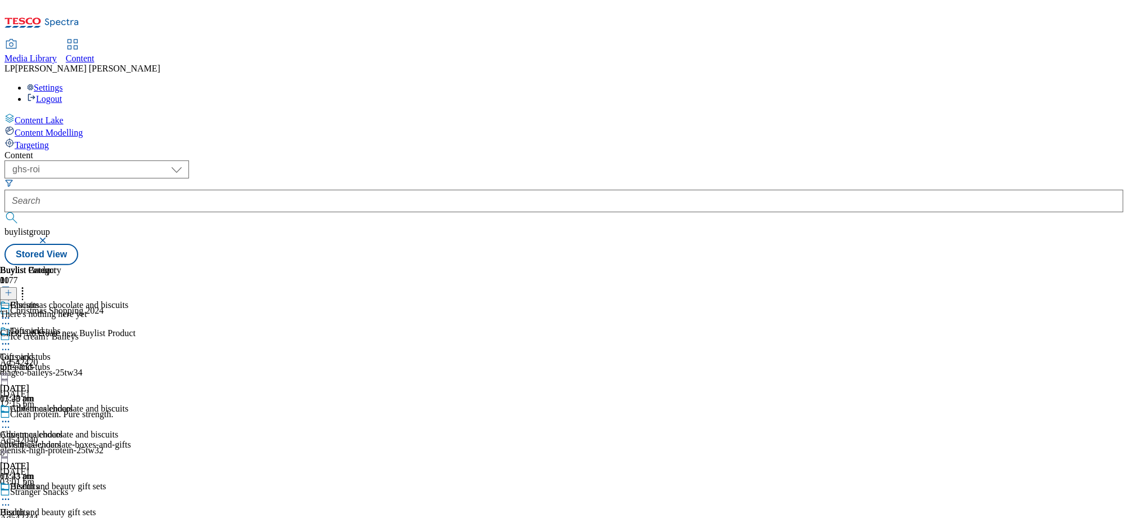
click at [12, 289] on icon at bounding box center [9, 293] width 8 height 8
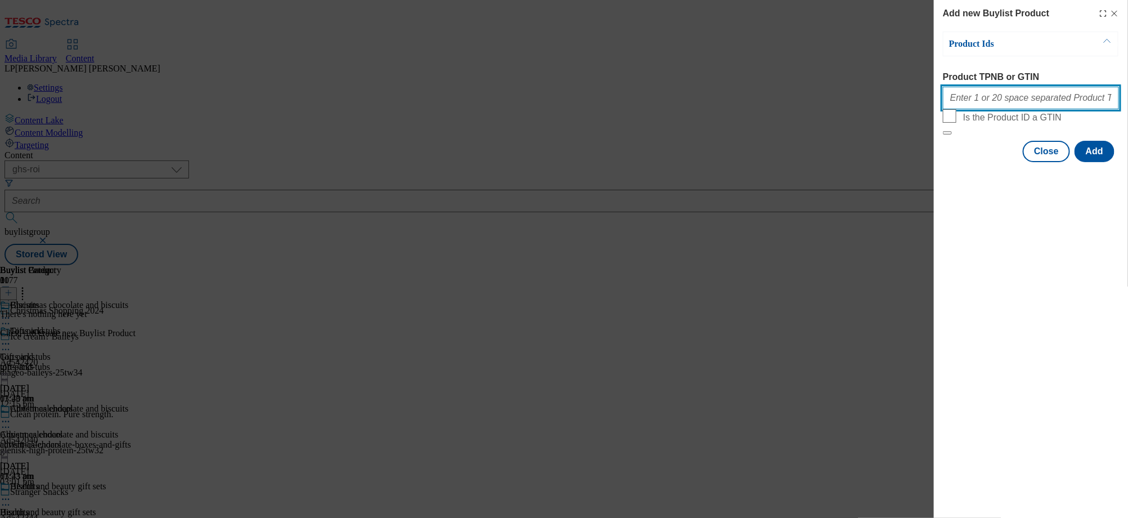
click at [968, 101] on input "Product TPNB or GTIN" at bounding box center [1031, 98] width 176 height 23
paste input "96922820 97023643 92334939 91891021 92379287 92333877 86020640 87891165 9072928…"
type input "96922820 97023643 92334939 91891021 92379287 92333877 86020640 87891165 9072928…"
click at [1094, 162] on button "Add" at bounding box center [1095, 151] width 40 height 21
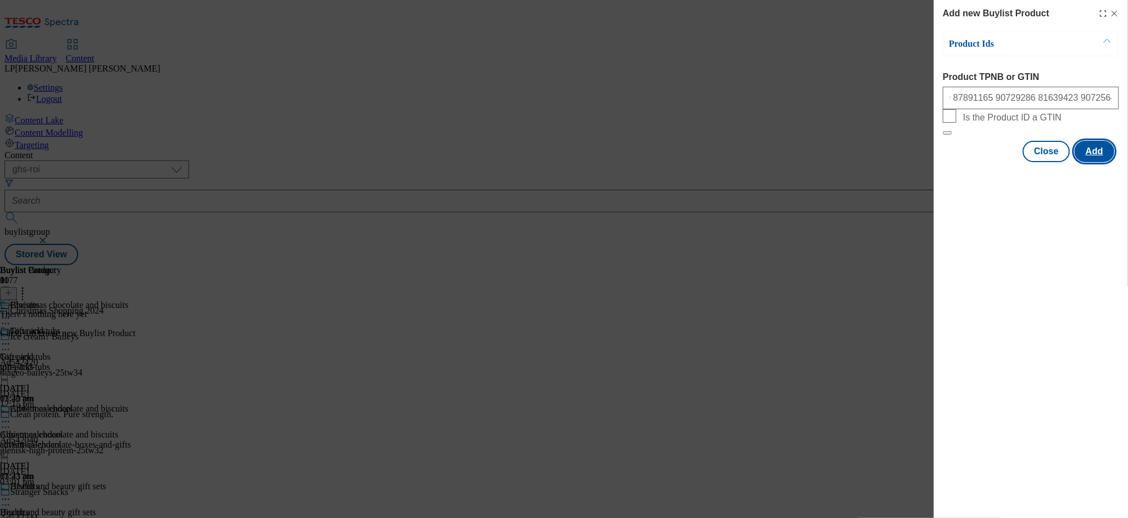
scroll to position [0, 0]
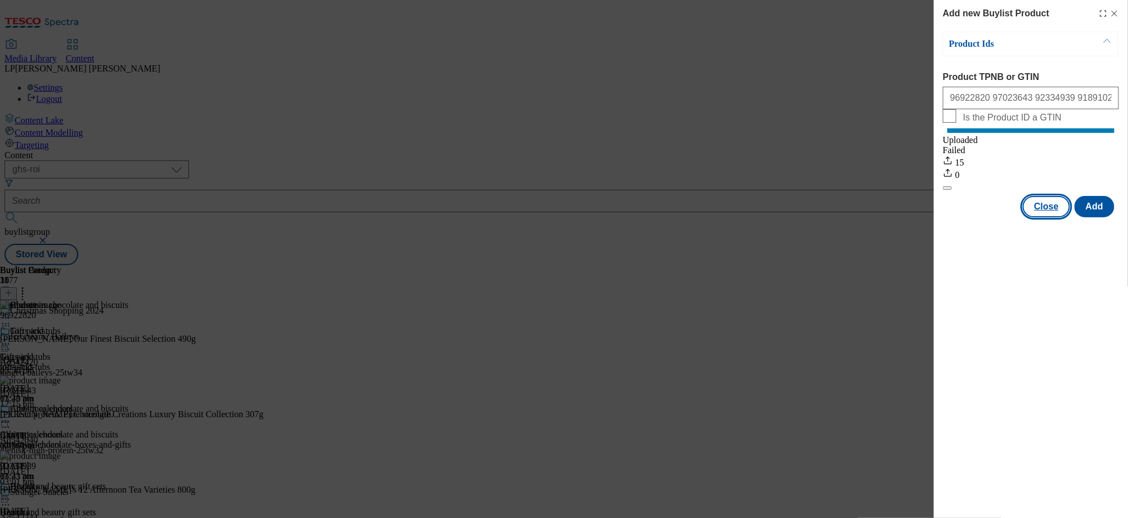
click at [1048, 217] on button "Close" at bounding box center [1046, 206] width 47 height 21
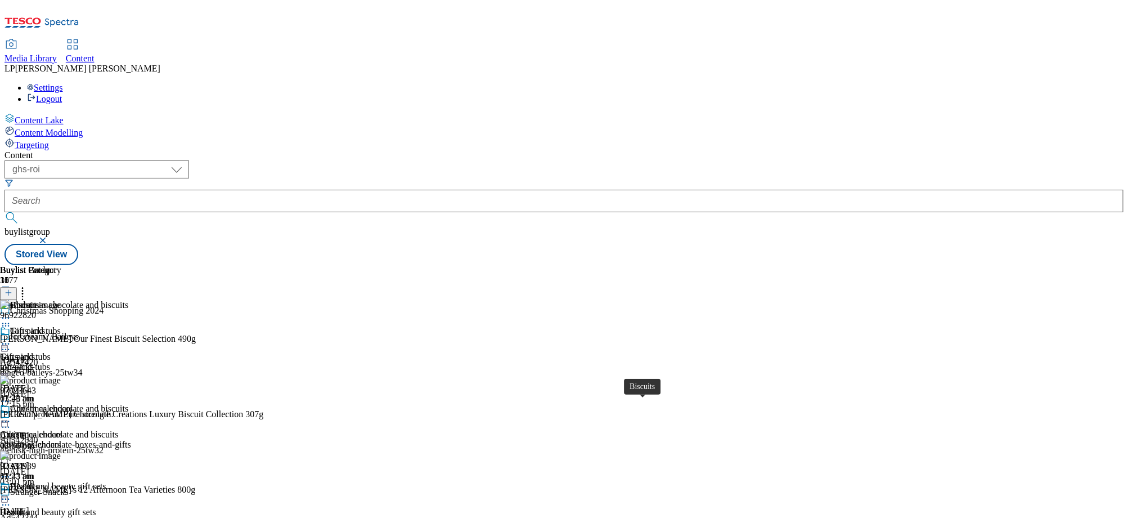
click at [73, 471] on div "11:23 am" at bounding box center [36, 476] width 73 height 10
click at [28, 285] on icon at bounding box center [22, 290] width 11 height 11
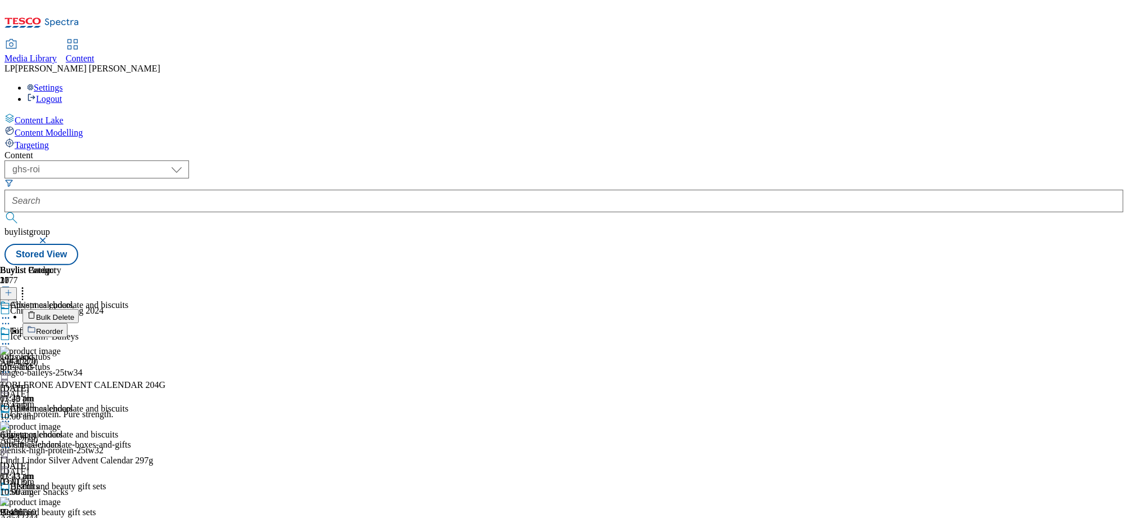
click at [74, 313] on span "Bulk Delete" at bounding box center [55, 317] width 38 height 8
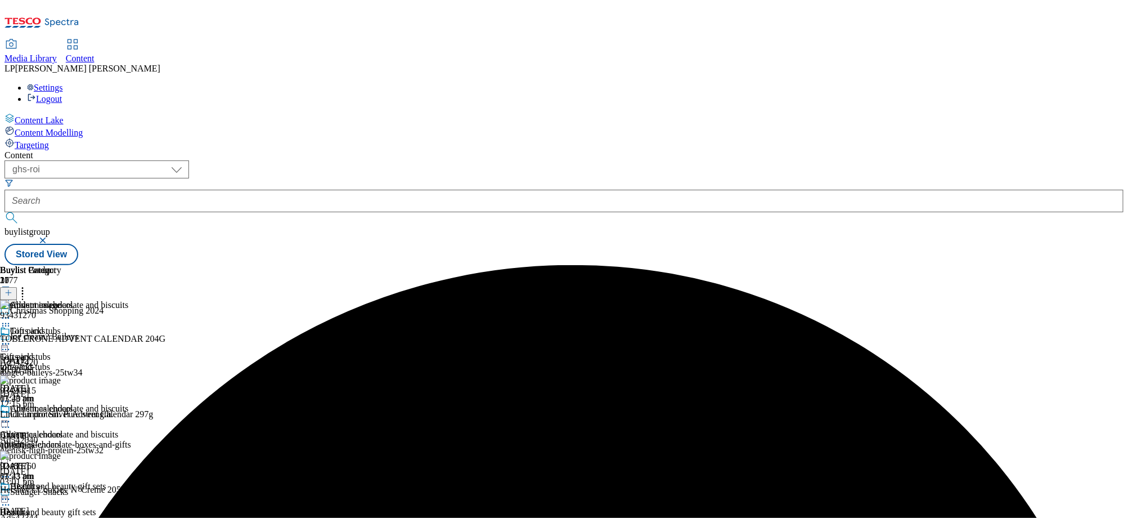
click at [755, 150] on div "Content ( optional ) dotcom-cz dotcom-hu dotcom-sk fnf-uk ghs-roi ghs-uk group-…" at bounding box center [564, 207] width 1119 height 115
click at [28, 285] on icon at bounding box center [22, 290] width 11 height 11
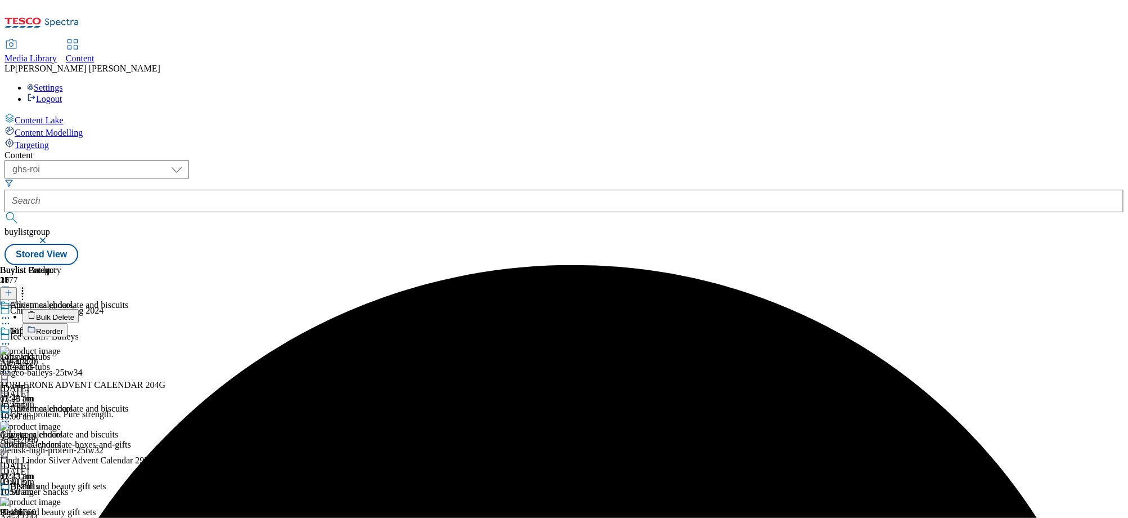
click at [740, 160] on div "( optional ) dotcom-cz dotcom-hu dotcom-sk fnf-uk ghs-roi ghs-uk group-comms ig…" at bounding box center [564, 212] width 1119 height 105
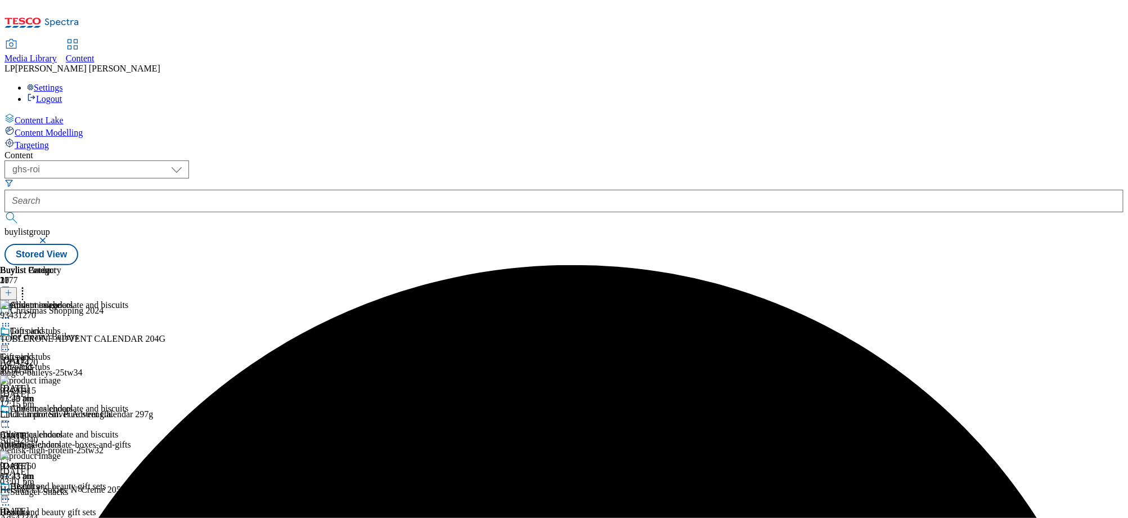
click at [11, 416] on icon at bounding box center [5, 421] width 11 height 11
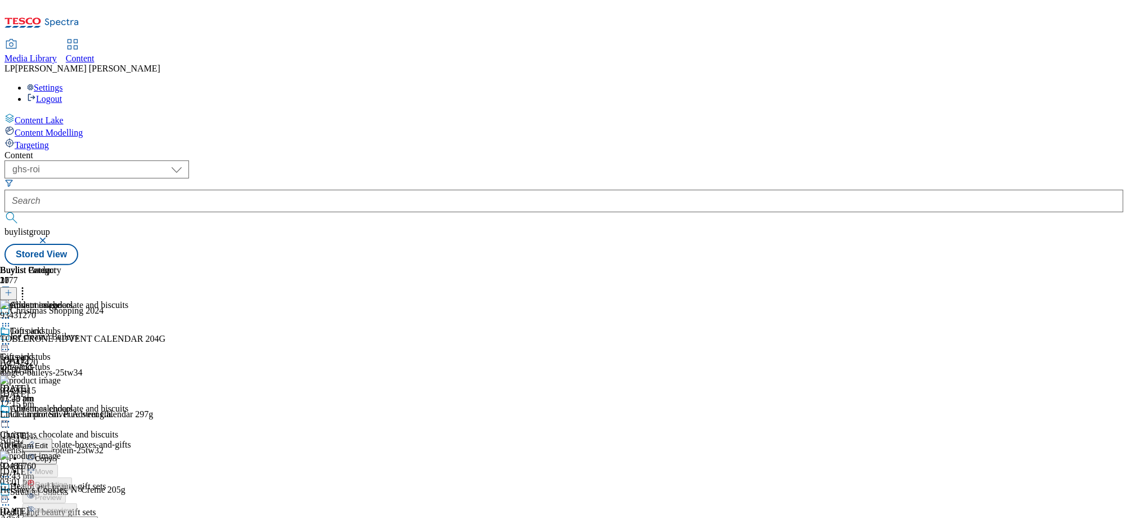
click at [612, 150] on div "Content ( optional ) dotcom-cz dotcom-hu dotcom-sk fnf-uk ghs-roi ghs-uk group-…" at bounding box center [564, 207] width 1119 height 115
click at [73, 439] on div "advent-calendars" at bounding box center [36, 444] width 73 height 10
click at [73, 362] on div "gifts-and-tubs" at bounding box center [36, 367] width 73 height 10
click at [11, 338] on icon at bounding box center [5, 343] width 11 height 11
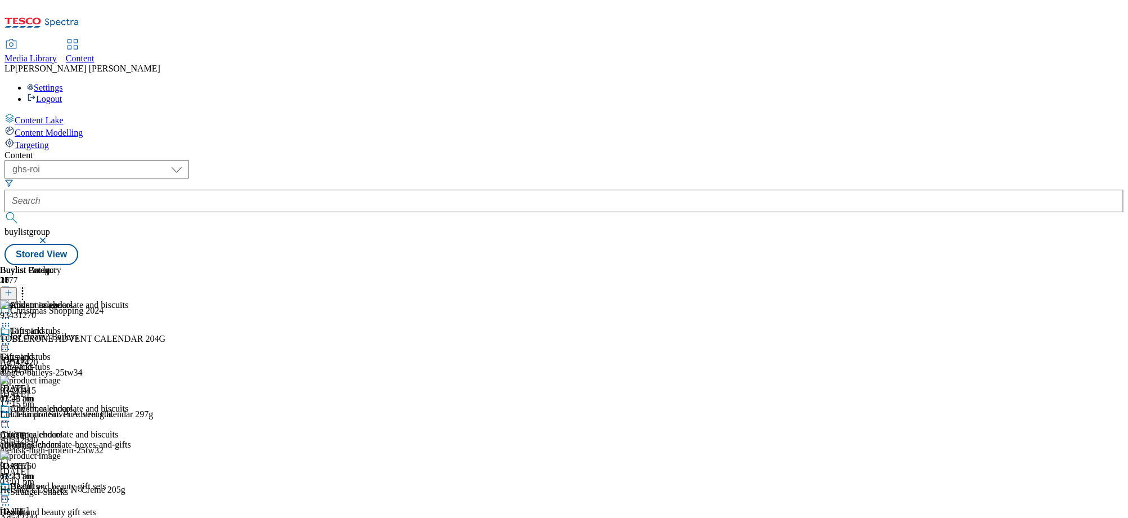
click at [11, 416] on icon at bounding box center [5, 421] width 11 height 11
click at [63, 429] on div "Advent calendars" at bounding box center [31, 434] width 63 height 10
click at [131, 439] on div "christmas-chocolate-boxes-and-gifts" at bounding box center [65, 444] width 131 height 10
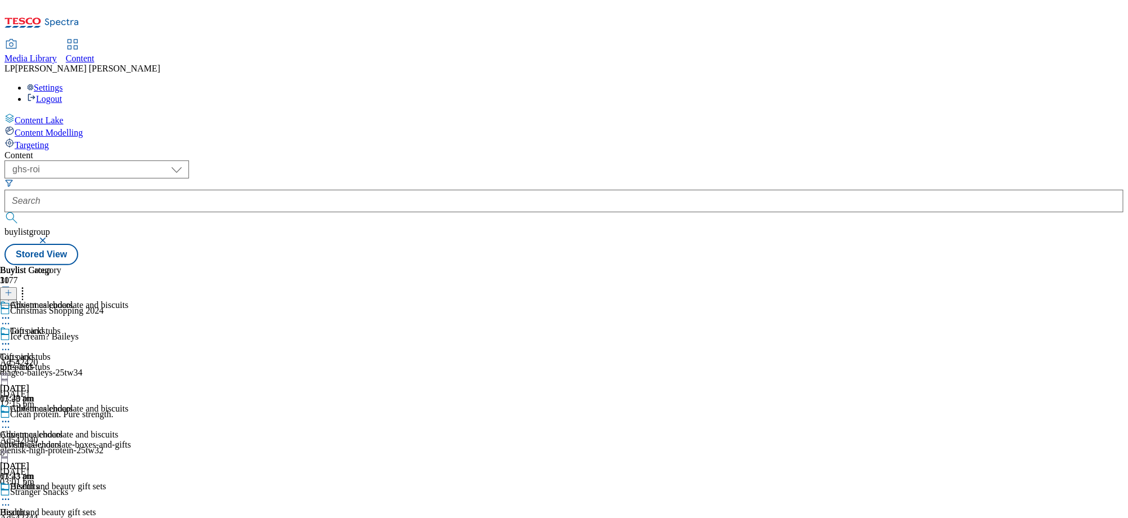
click at [11, 416] on icon at bounding box center [5, 421] width 11 height 11
click at [52, 438] on button "Edit" at bounding box center [38, 444] width 30 height 13
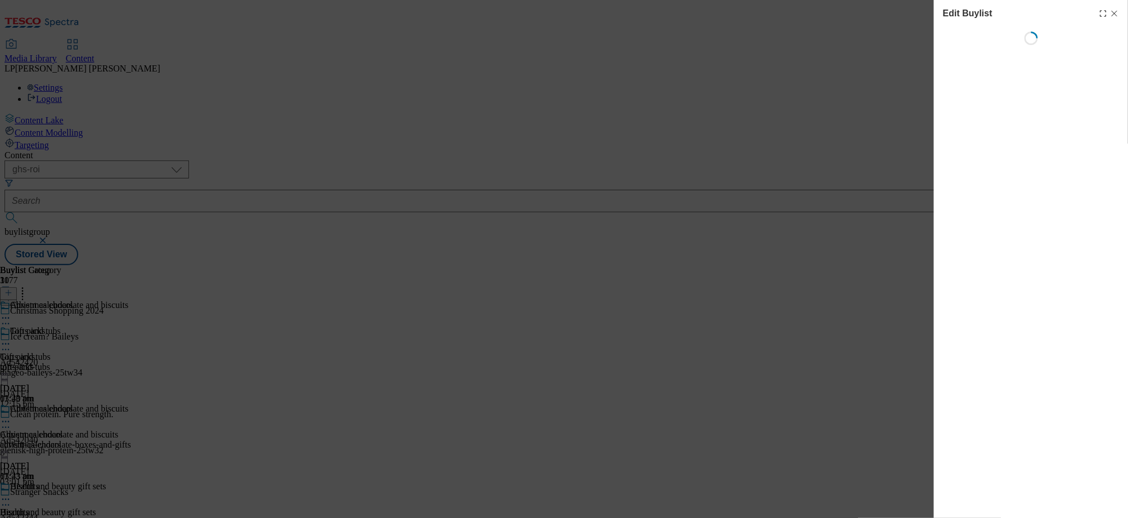
select select "evergreen"
select select "Banner"
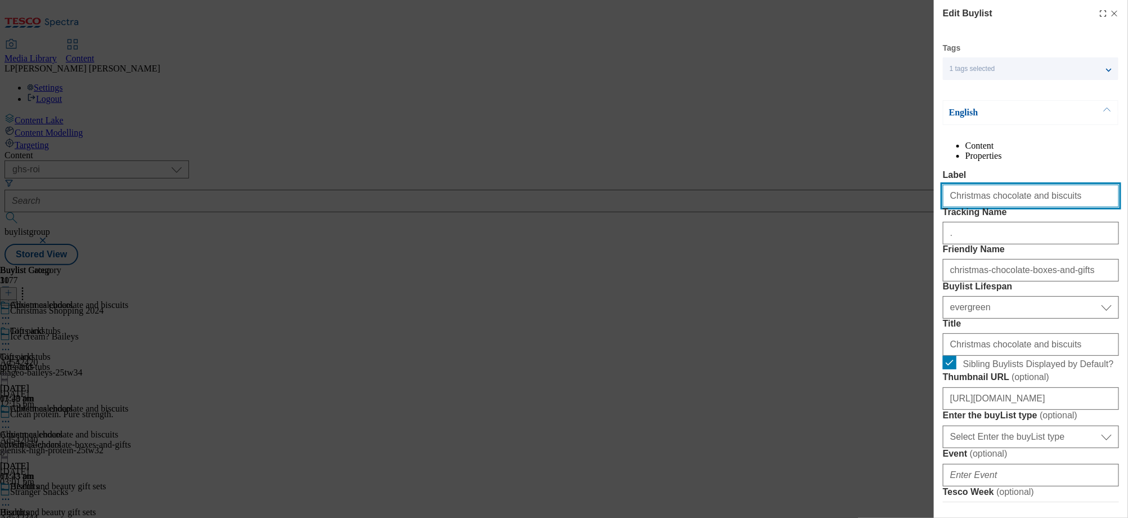
drag, startPoint x: 1014, startPoint y: 221, endPoint x: 987, endPoint y: 222, distance: 27.0
click at [987, 207] on input "Christmas chocolate and biscuits" at bounding box center [1031, 196] width 176 height 23
click at [982, 207] on input "Christmas chocolate and biscuits" at bounding box center [1031, 196] width 176 height 23
drag, startPoint x: 983, startPoint y: 221, endPoint x: 856, endPoint y: 213, distance: 126.8
click at [856, 213] on div "Edit Buylist Tags 1 tags selected buylist English Content Properties Label Chri…" at bounding box center [564, 259] width 1128 height 518
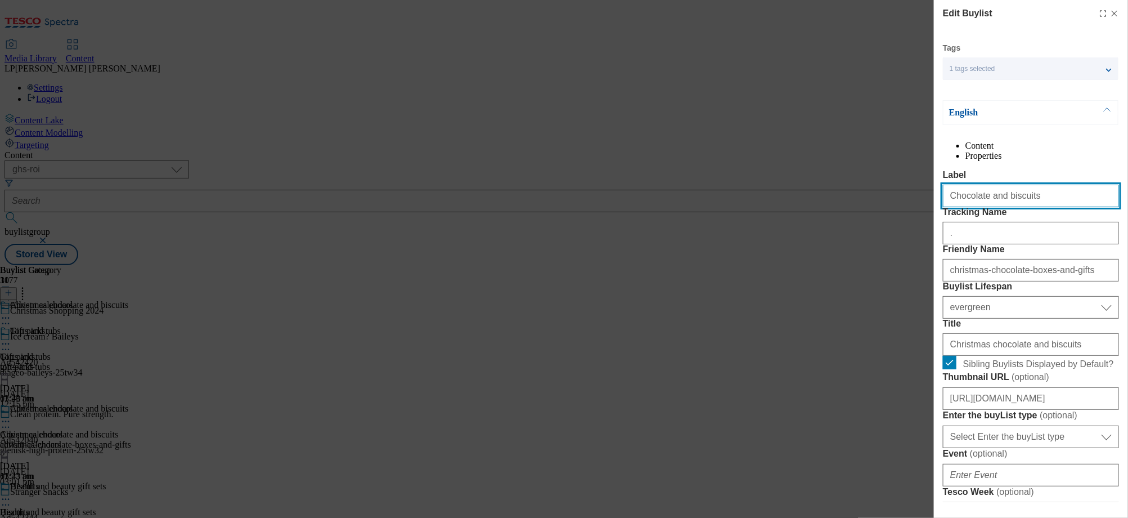
type input "Chocolate and biscuits"
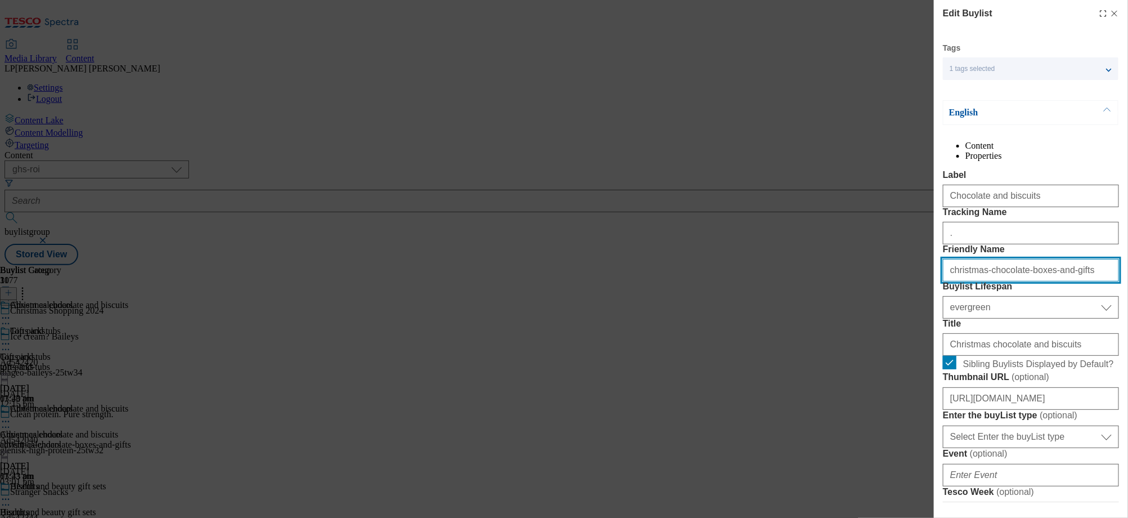
drag, startPoint x: 984, startPoint y: 333, endPoint x: 866, endPoint y: 327, distance: 118.3
click at [866, 327] on div "Edit Buylist Tags 1 tags selected buylist English Content Properties Label Choc…" at bounding box center [564, 259] width 1128 height 518
click at [1005, 281] on input "chocolate-boxes-and-gifts" at bounding box center [1031, 270] width 176 height 23
type input "chocolate-and-biscuits"
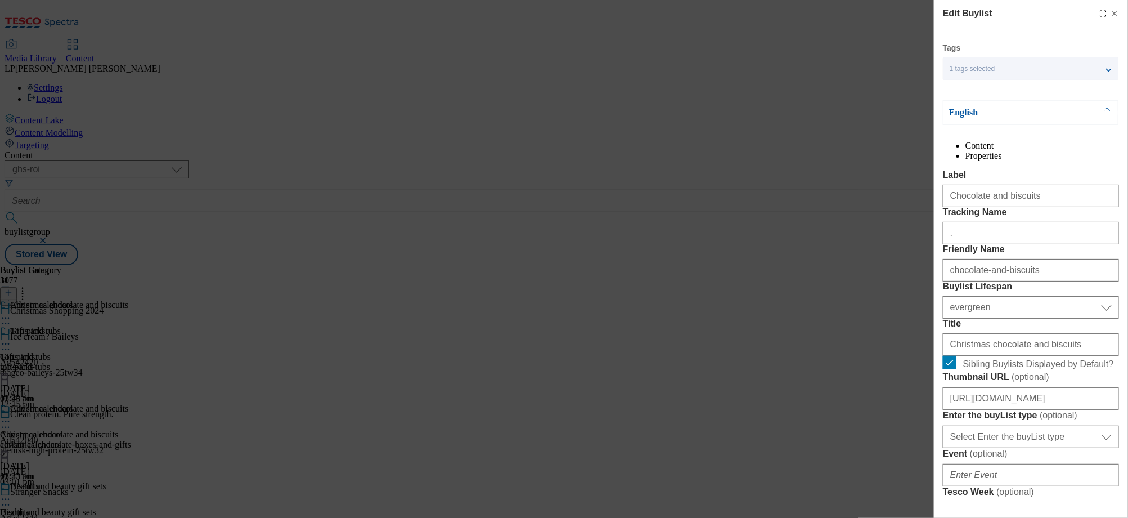
click at [1026, 291] on label "Buylist Lifespan" at bounding box center [1031, 286] width 176 height 10
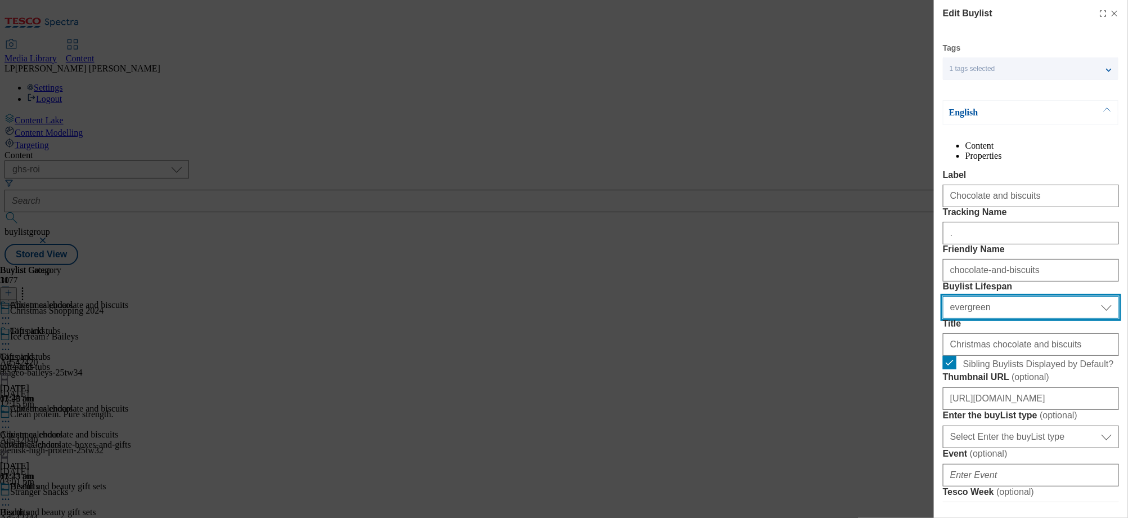
click at [1026, 318] on select "Select Buylist Lifespan evergreen seasonal tactical" at bounding box center [1031, 307] width 176 height 23
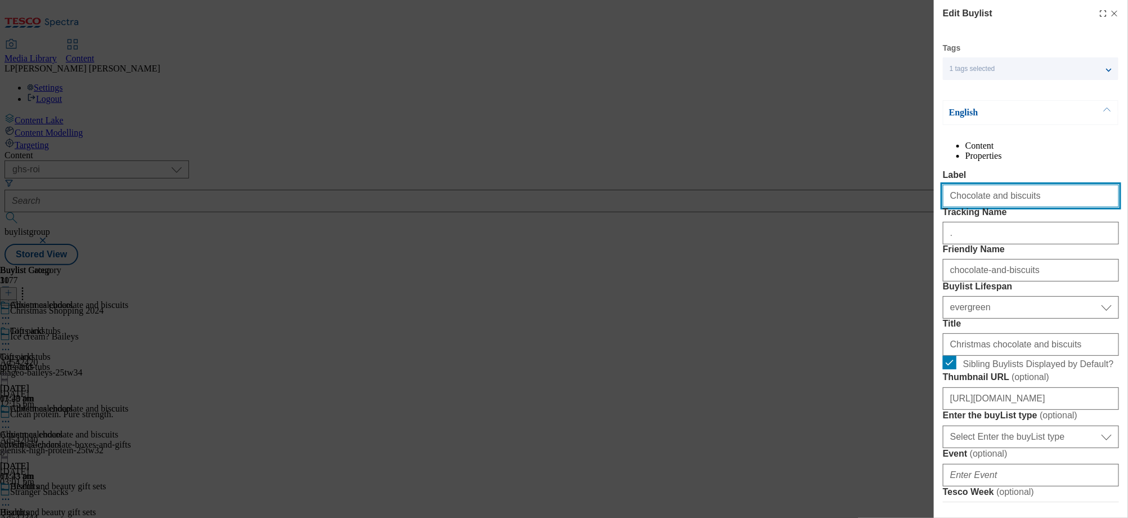
drag, startPoint x: 1027, startPoint y: 221, endPoint x: 810, endPoint y: 214, distance: 216.7
click at [810, 214] on div "Edit Buylist Tags 1 tags selected buylist English Content Properties Label Choc…" at bounding box center [564, 259] width 1128 height 518
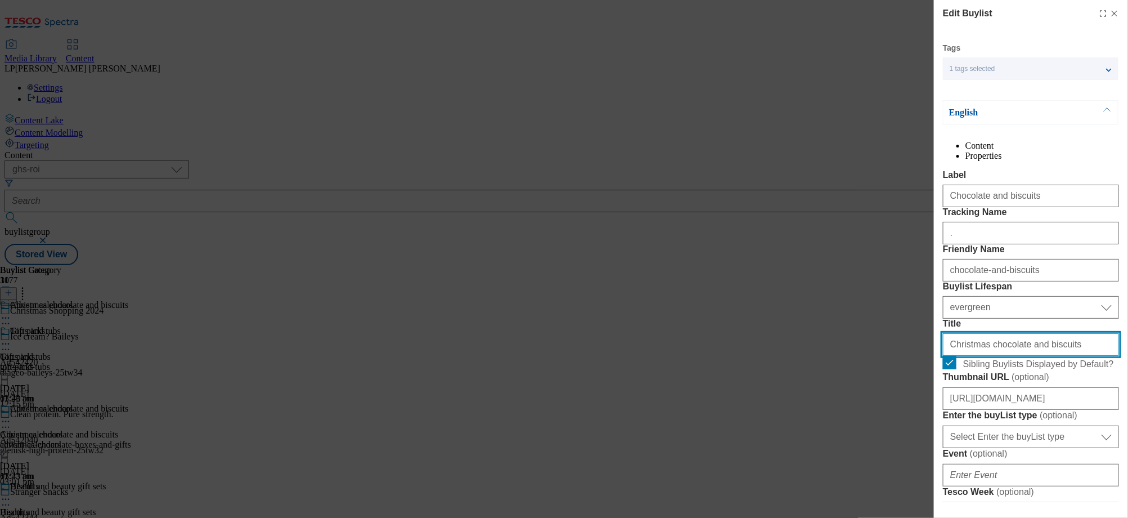
drag, startPoint x: 1065, startPoint y: 445, endPoint x: 855, endPoint y: 427, distance: 211.2
click at [855, 427] on div "Edit Buylist Tags 1 tags selected buylist English Content Properties Label Choc…" at bounding box center [564, 259] width 1128 height 518
paste input "Modal"
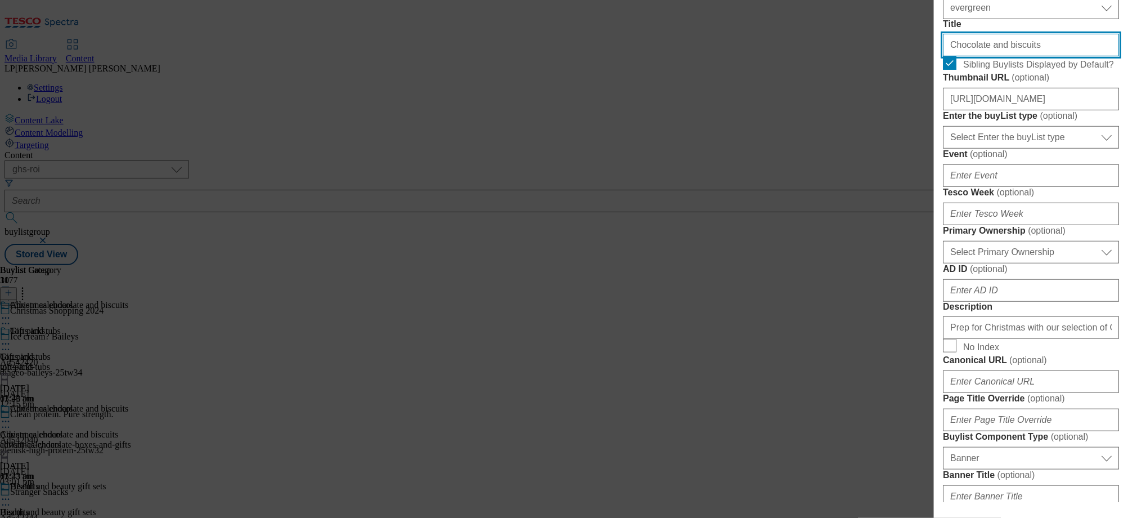
scroll to position [300, 0]
type input "Chocolate and biscuits"
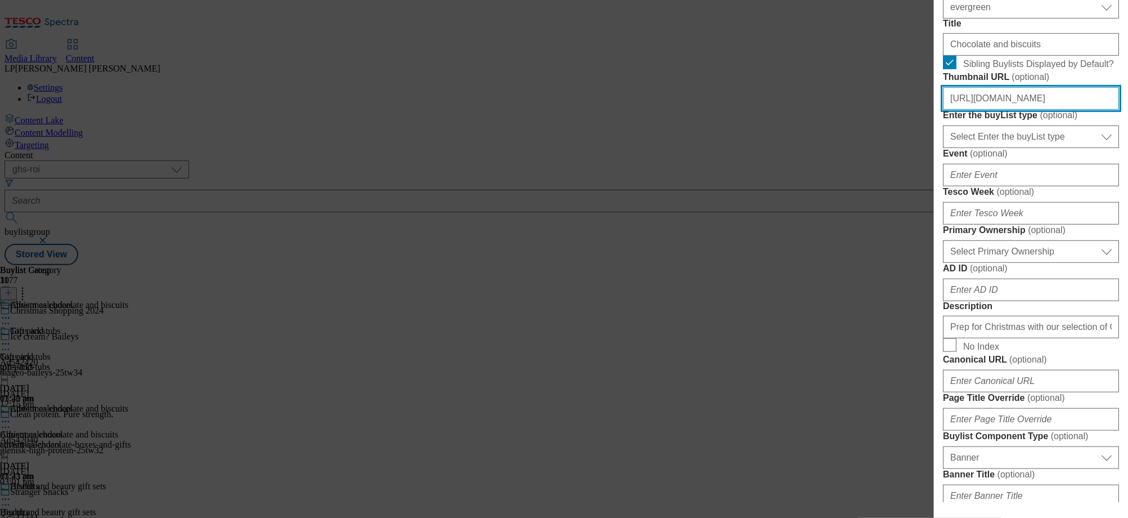
click at [993, 110] on input "https://digitalcontent.api.tesco.com/v2/media/ghs-roi/46e27b65-ee3b-4379-b27d-0…" at bounding box center [1031, 98] width 176 height 23
paste input "2c8efb51-1c18-41f4-9b87-70c3f2a96960/2530-WF-503771-ROI-Christmas+Shop+2025-BLt…"
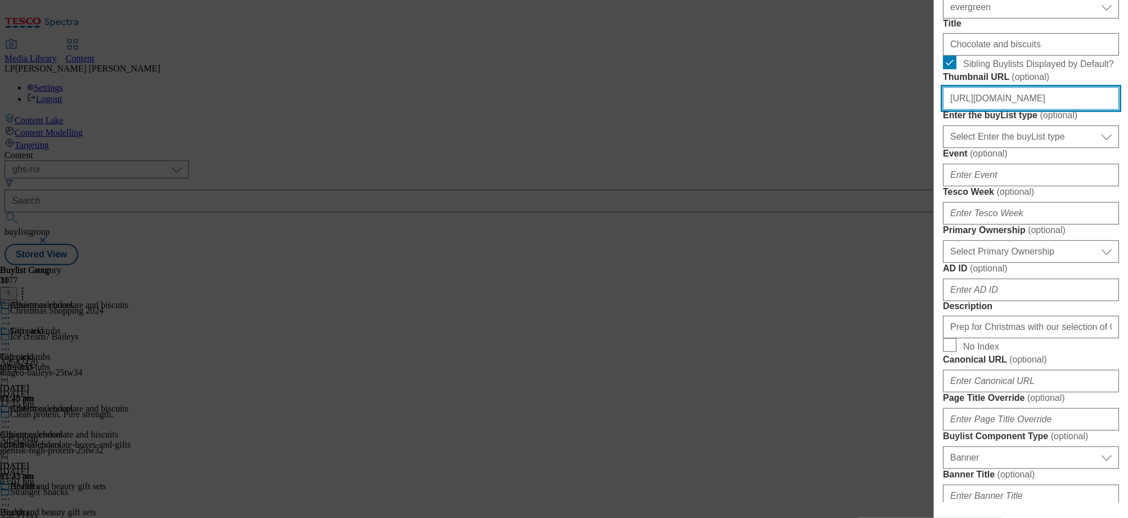
type input "https://digitalcontent.api.tesco.com/v2/media/ghs-roi/2c8efb51-1c18-41f4-9b87-7…"
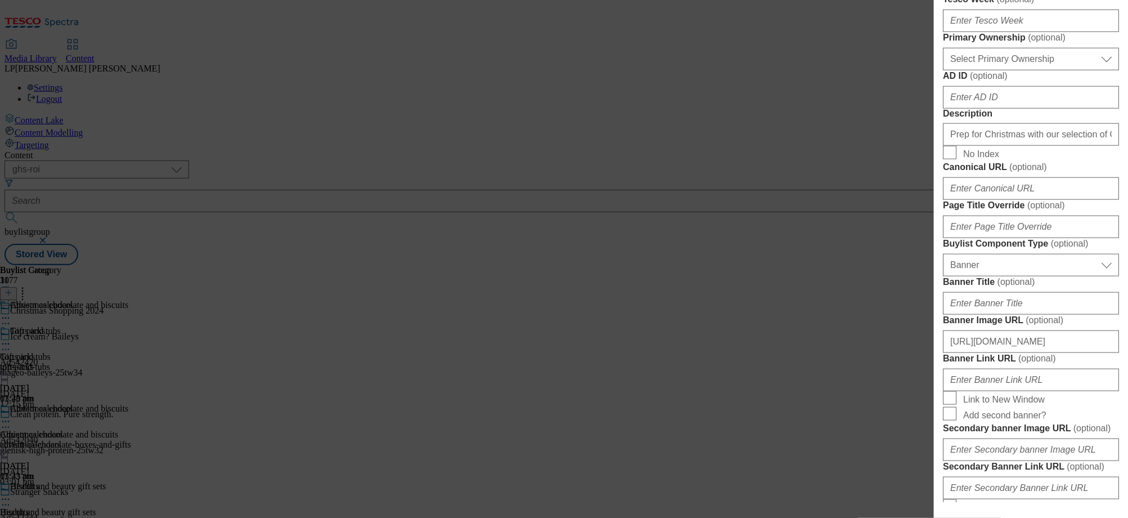
scroll to position [495, 0]
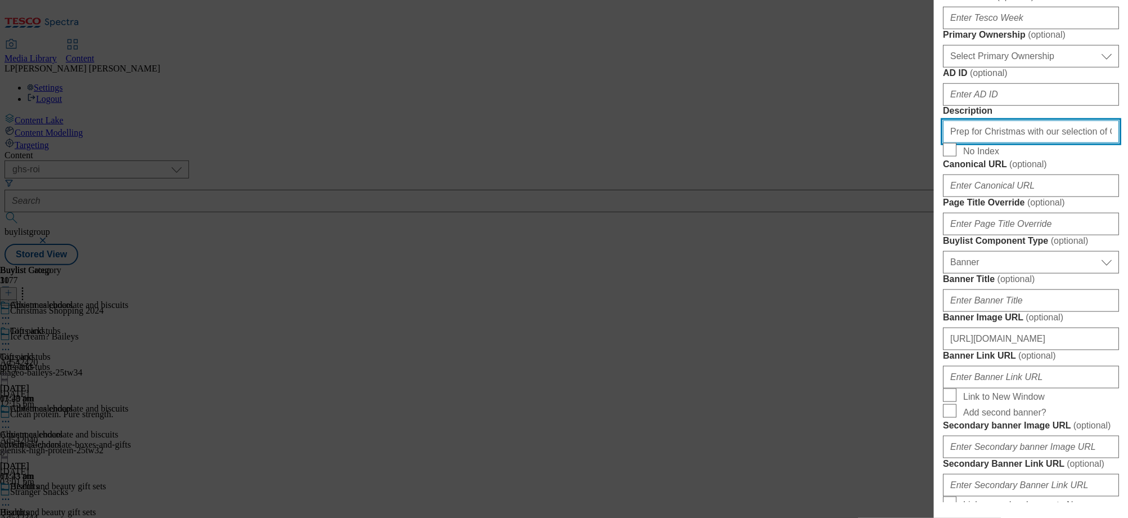
click at [1022, 143] on input "Prep for Christmas with our selection of Christmas chocolates and biscuits, inc…" at bounding box center [1031, 131] width 176 height 23
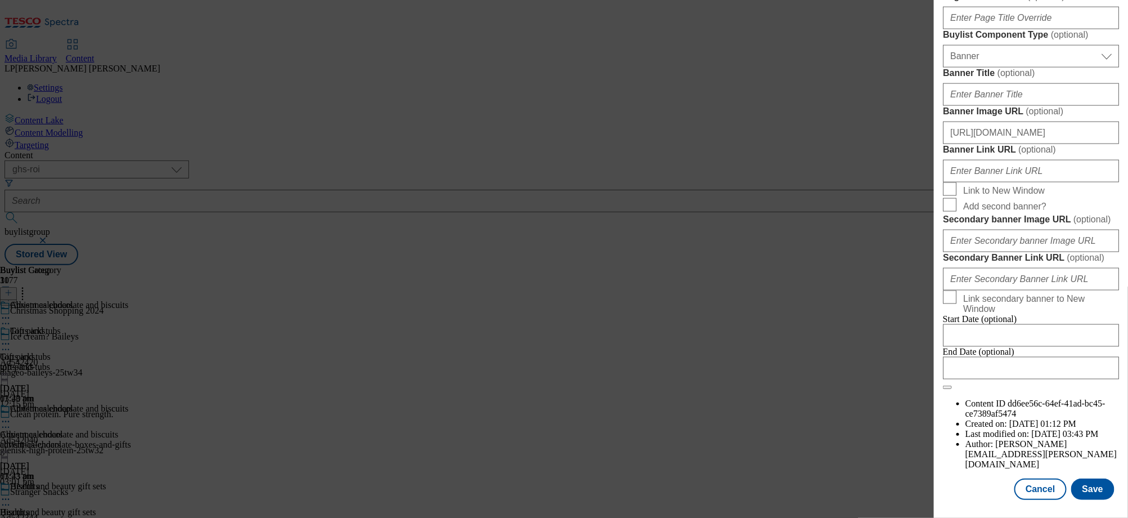
scroll to position [1108, 0]
click at [1091, 489] on button "Save" at bounding box center [1092, 488] width 43 height 21
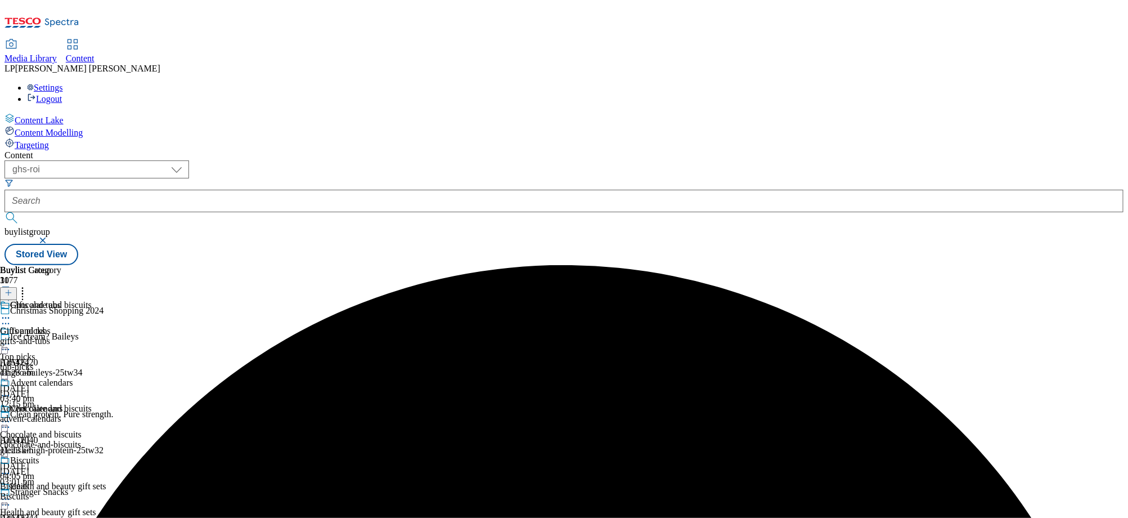
click at [73, 336] on div "gifts-and-tubs" at bounding box center [36, 341] width 73 height 10
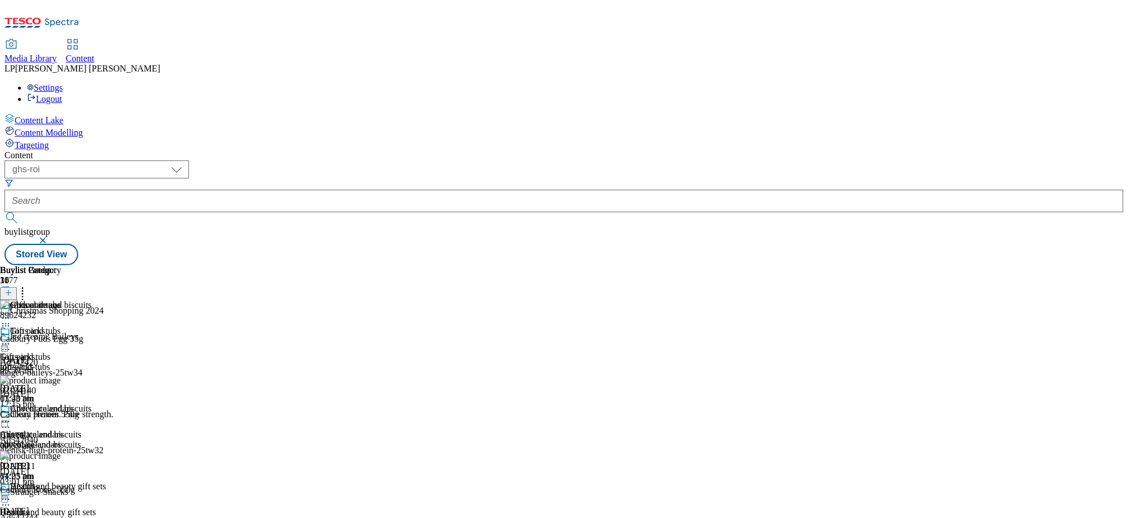
click at [73, 439] on div "advent-calendars" at bounding box center [36, 444] width 73 height 10
click at [73, 517] on div "Biscuits" at bounding box center [36, 522] width 73 height 10
click at [73, 439] on div "advent-calendars" at bounding box center [36, 444] width 73 height 10
click at [11, 416] on icon at bounding box center [5, 421] width 11 height 11
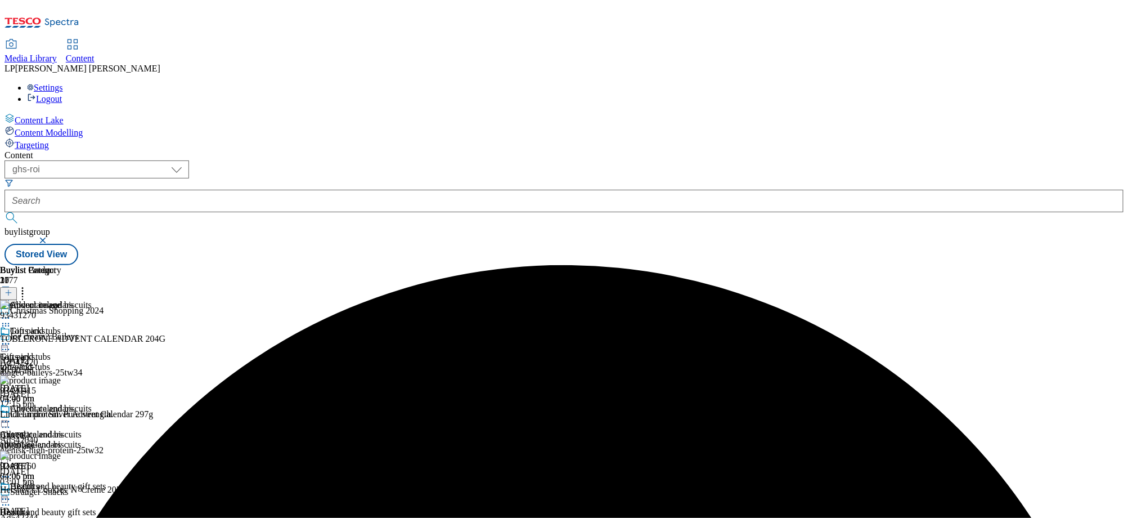
click at [24, 290] on circle at bounding box center [23, 291] width 2 height 2
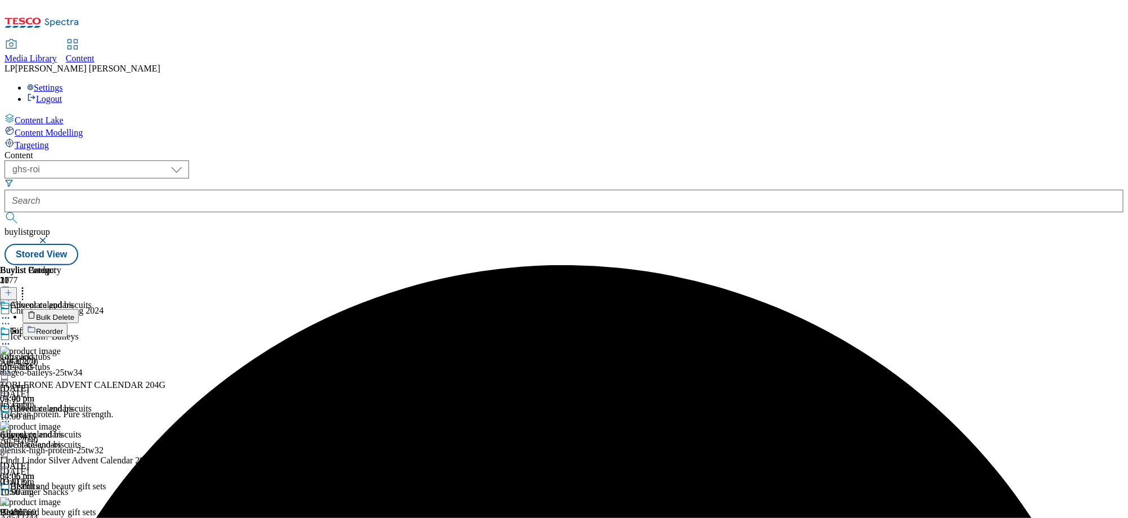
click at [74, 313] on span "Bulk Delete" at bounding box center [55, 317] width 38 height 8
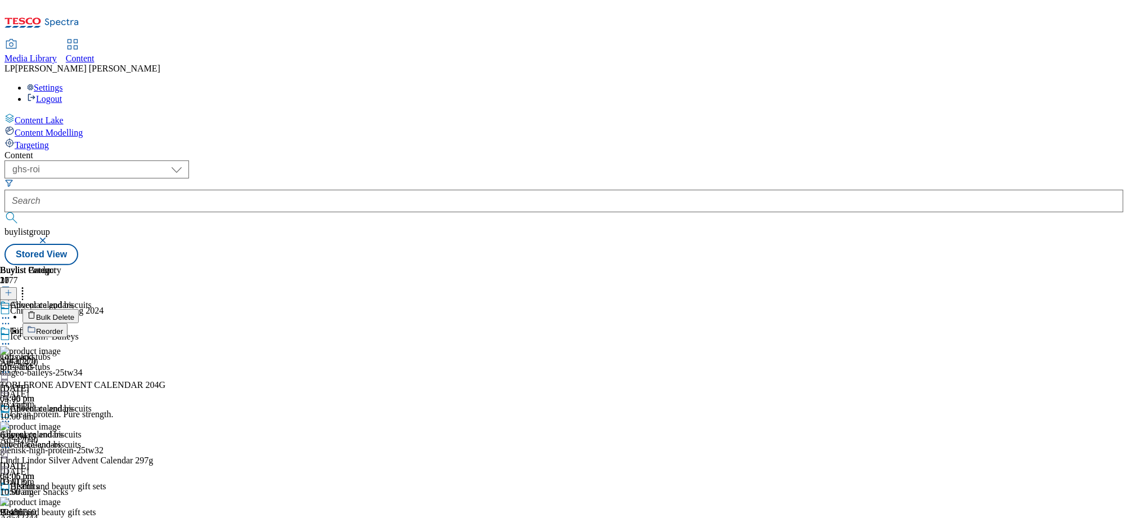
click at [11, 416] on icon at bounding box center [5, 421] width 11 height 11
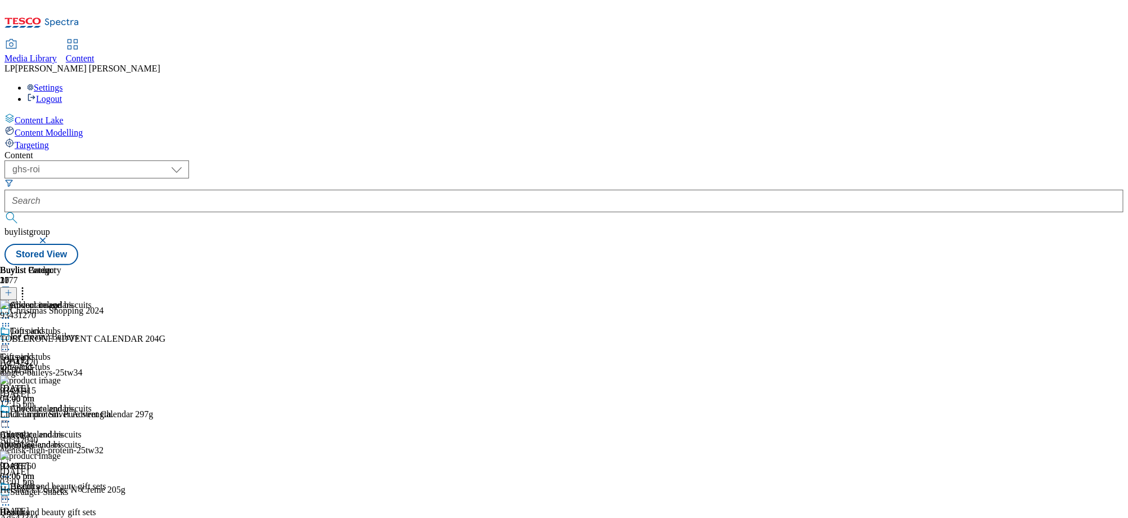
click at [11, 416] on icon at bounding box center [5, 421] width 11 height 11
click at [73, 506] on span "Un-preview" at bounding box center [54, 510] width 38 height 8
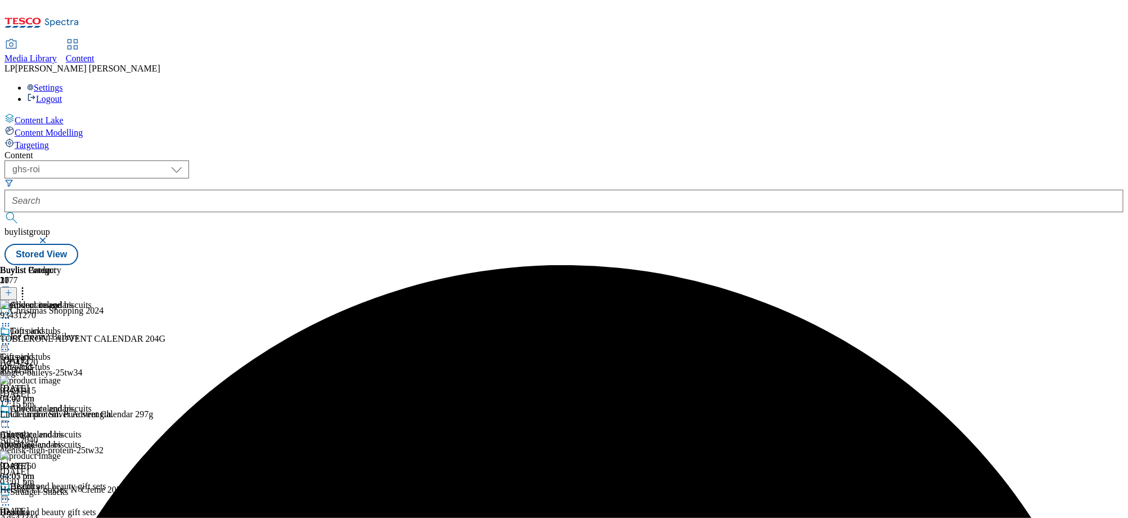
click at [11, 416] on icon at bounding box center [5, 421] width 11 height 11
click at [28, 285] on icon at bounding box center [22, 290] width 11 height 11
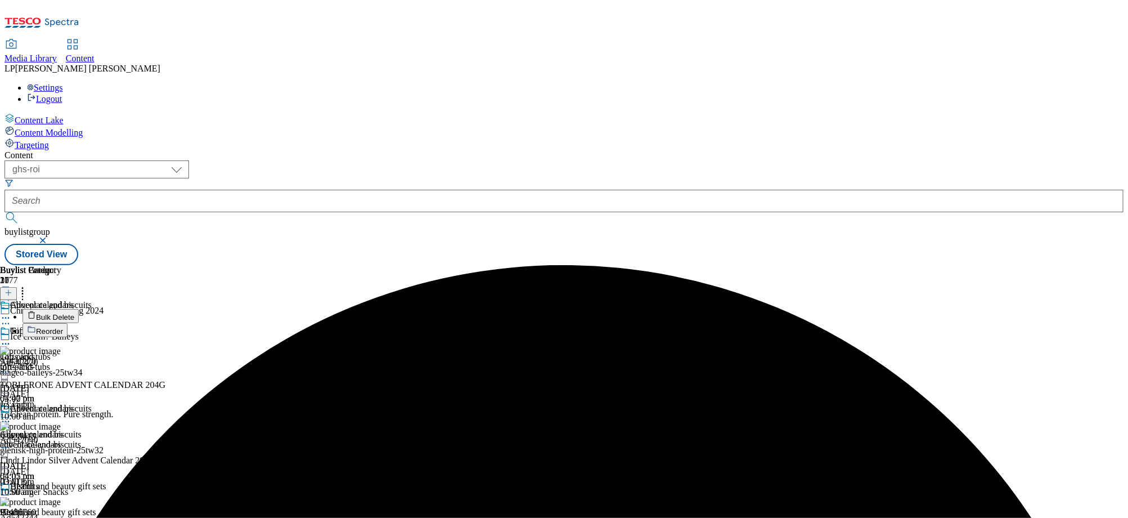
click at [73, 403] on div "Advent calendars Advent calendars advent-calendars 1 Oct 2025 04:07 pm" at bounding box center [36, 442] width 73 height 78
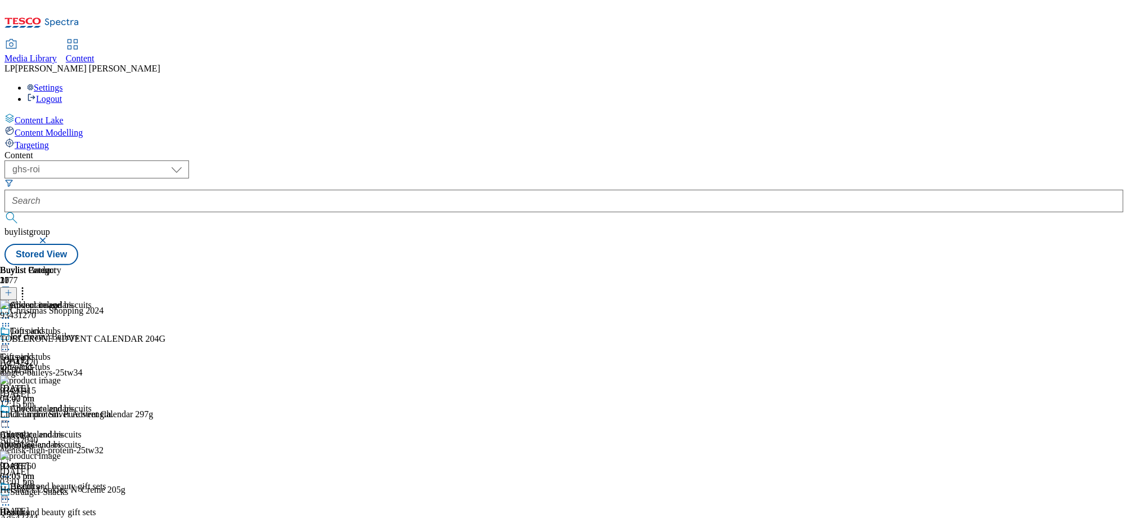
click at [28, 285] on icon at bounding box center [22, 290] width 11 height 11
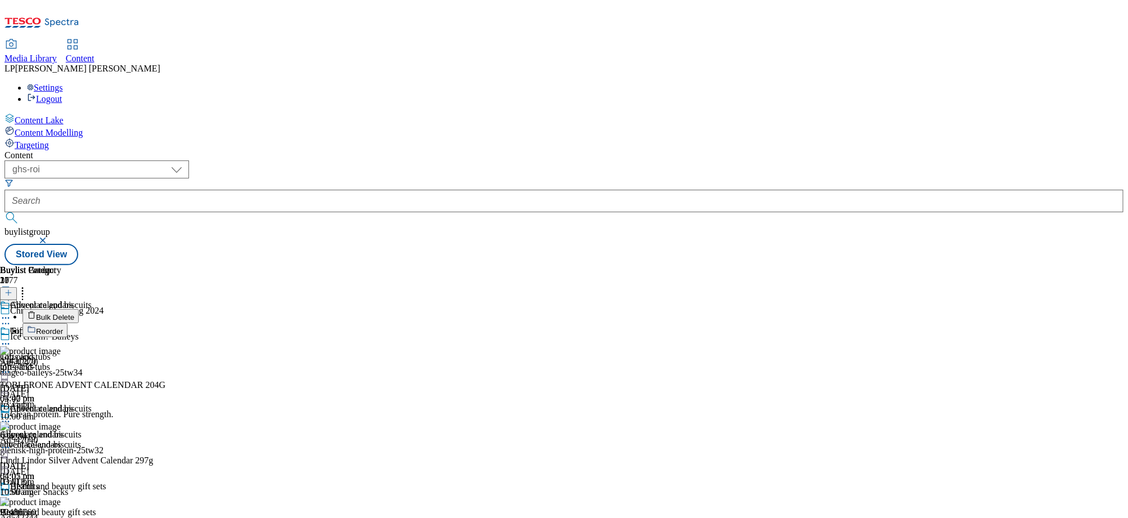
click at [74, 313] on span "Bulk Delete" at bounding box center [55, 317] width 38 height 8
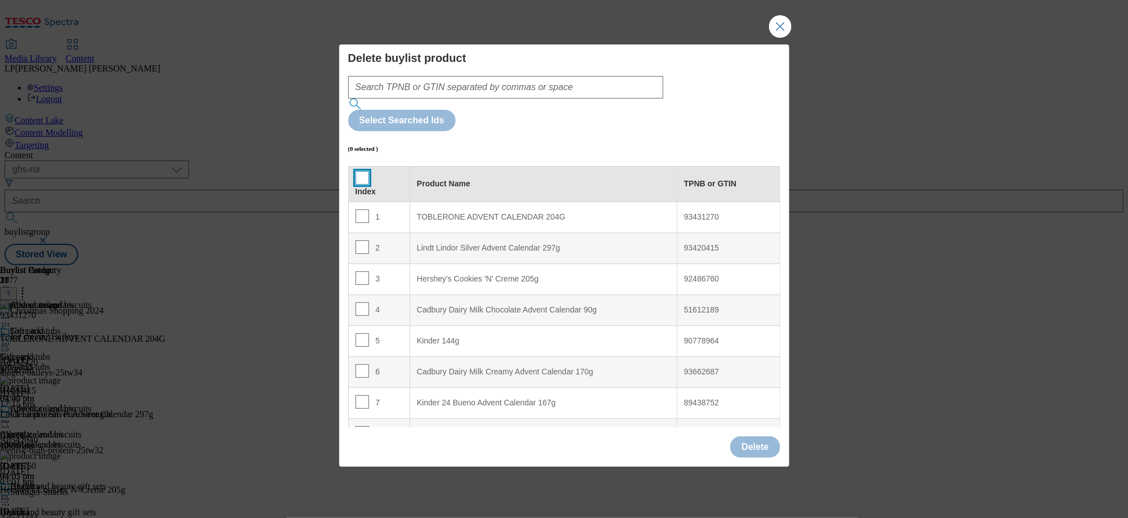
click at [362, 171] on input "Modal" at bounding box center [363, 178] width 14 height 14
checkbox input "true"
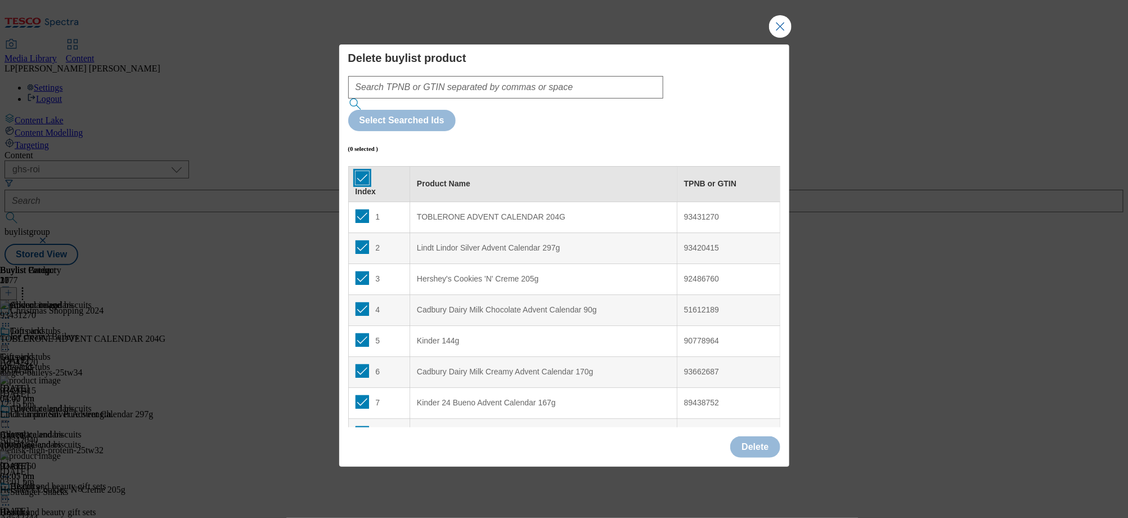
checkbox input "true"
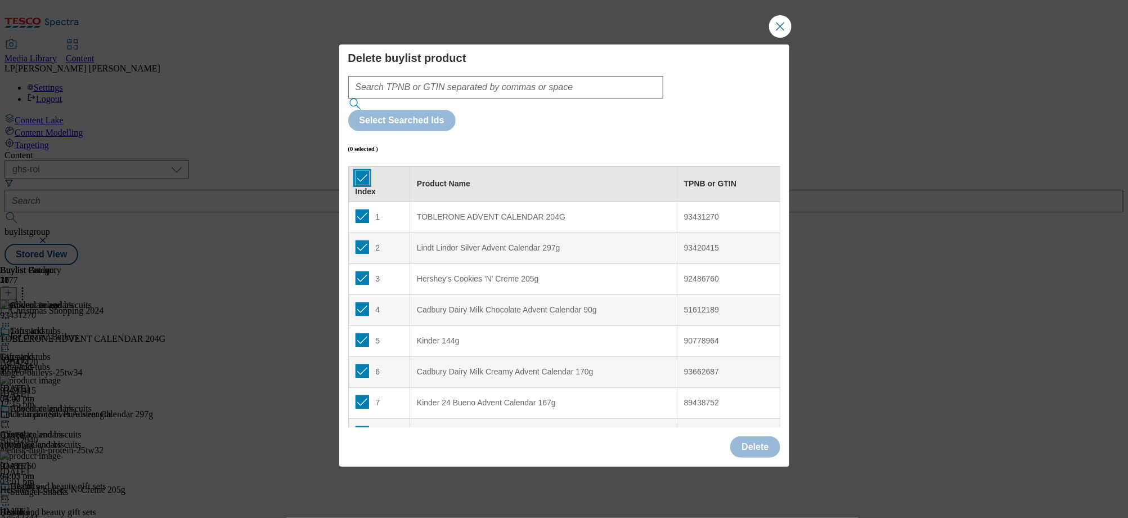
checkbox input "true"
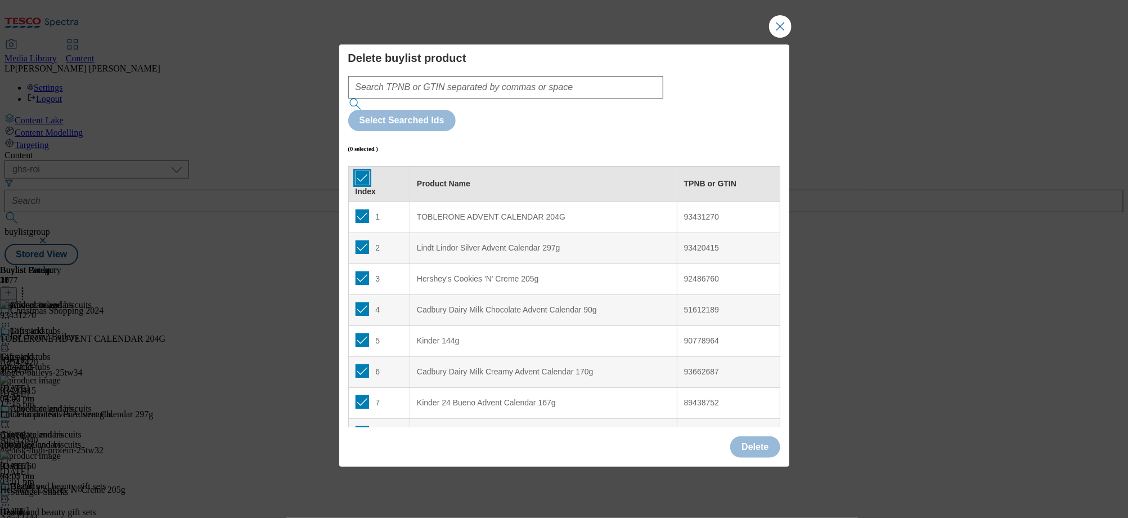
checkbox input "true"
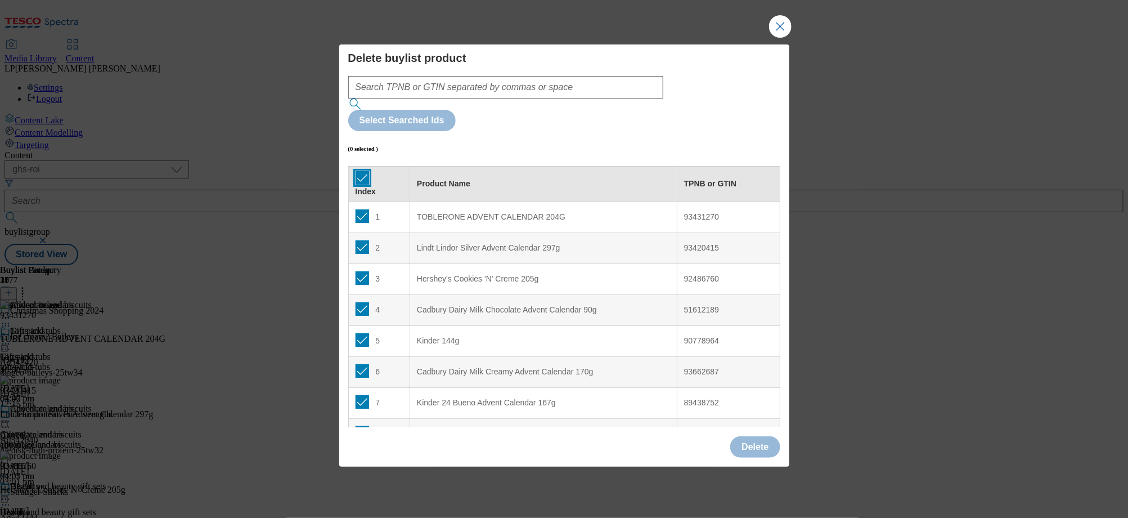
checkbox input "true"
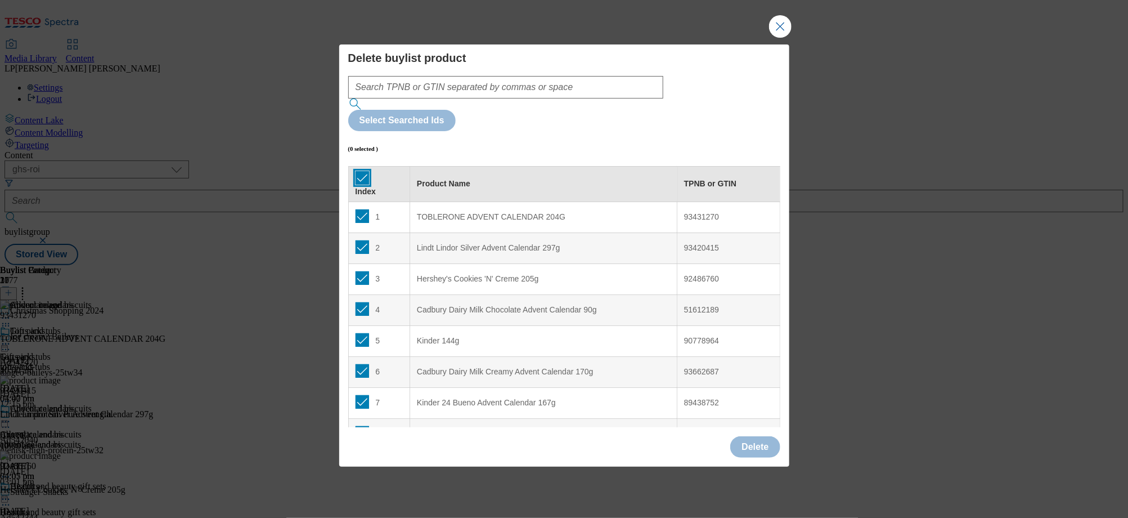
checkbox input "true"
click at [762, 436] on button "Delete" at bounding box center [755, 446] width 50 height 21
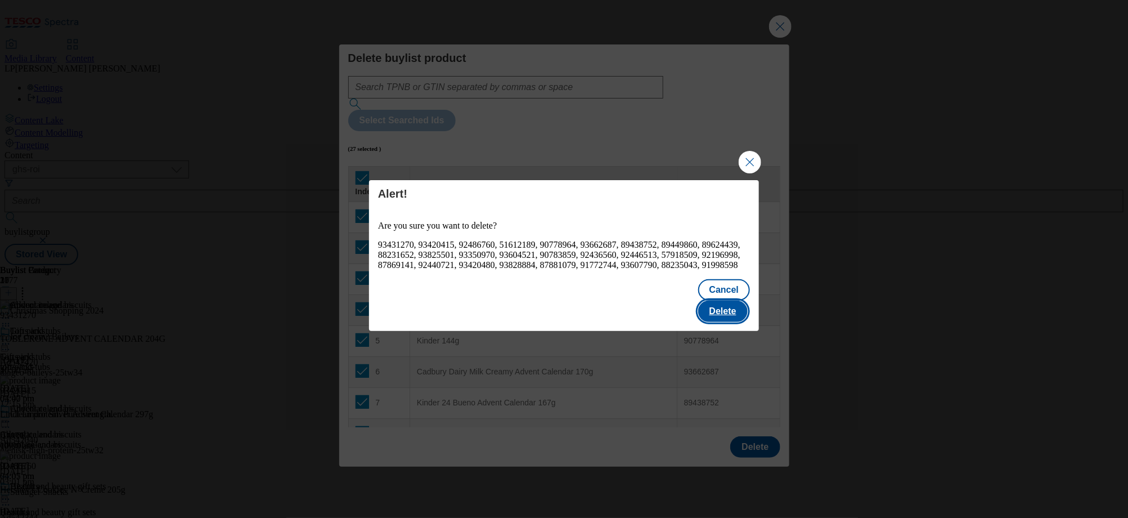
click at [736, 311] on button "Delete" at bounding box center [723, 310] width 50 height 21
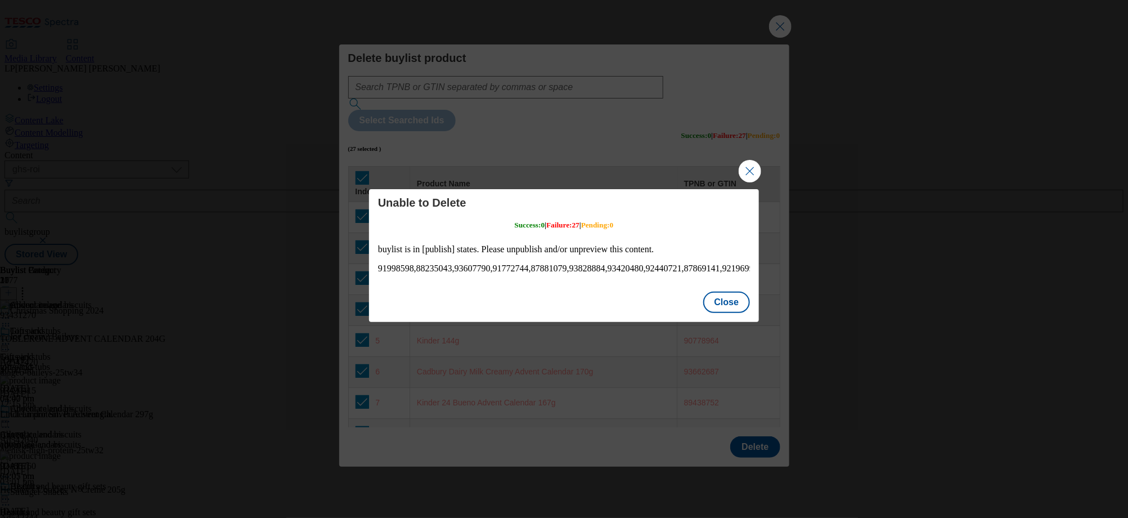
click at [729, 321] on div "Close" at bounding box center [564, 303] width 390 height 37
click at [730, 307] on button "Close" at bounding box center [726, 301] width 47 height 21
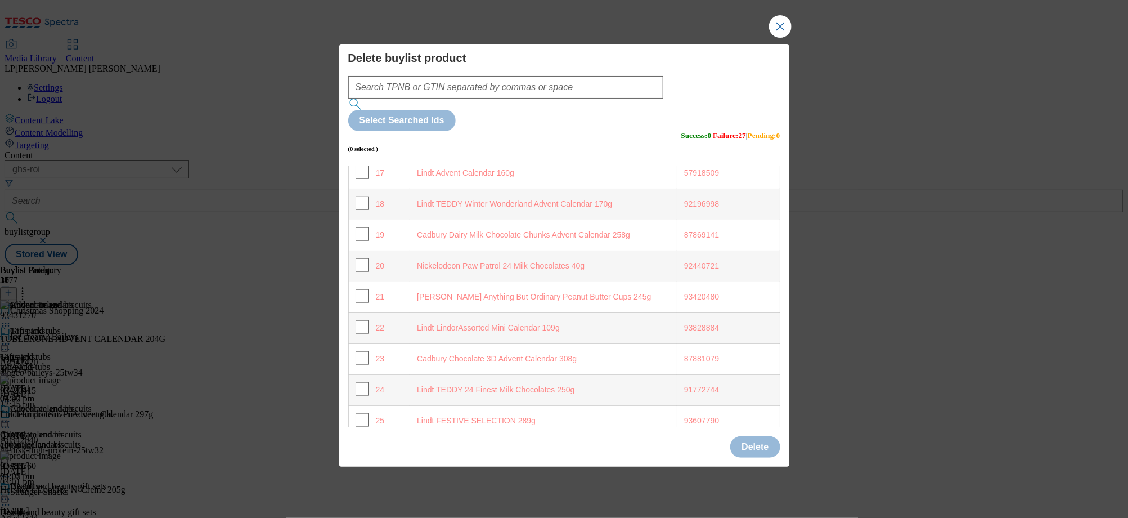
scroll to position [605, 0]
click at [787, 38] on button "Close Modal" at bounding box center [780, 26] width 23 height 23
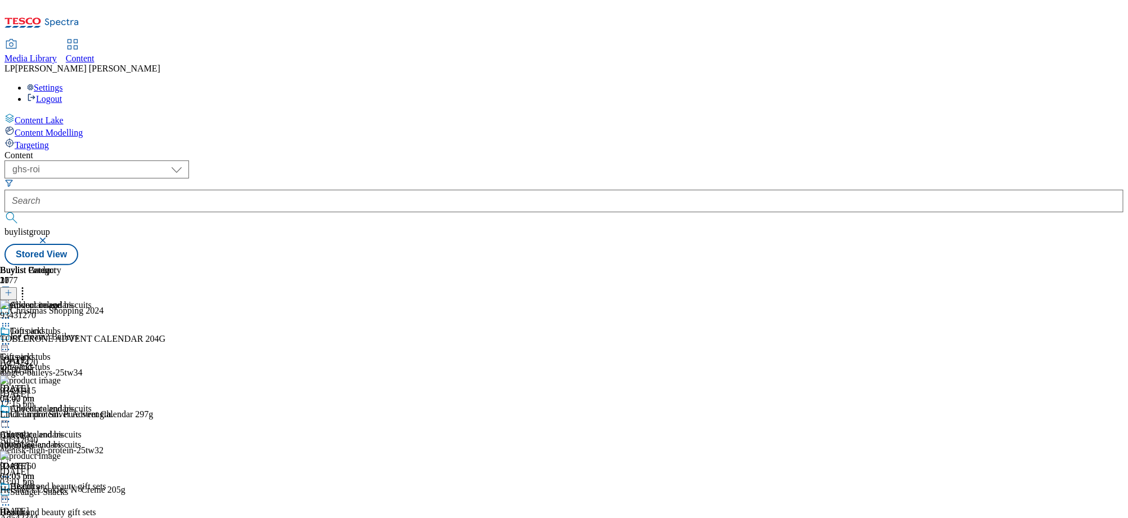
click at [73, 439] on div "advent-calendars" at bounding box center [36, 444] width 73 height 10
click at [28, 285] on icon at bounding box center [22, 290] width 11 height 11
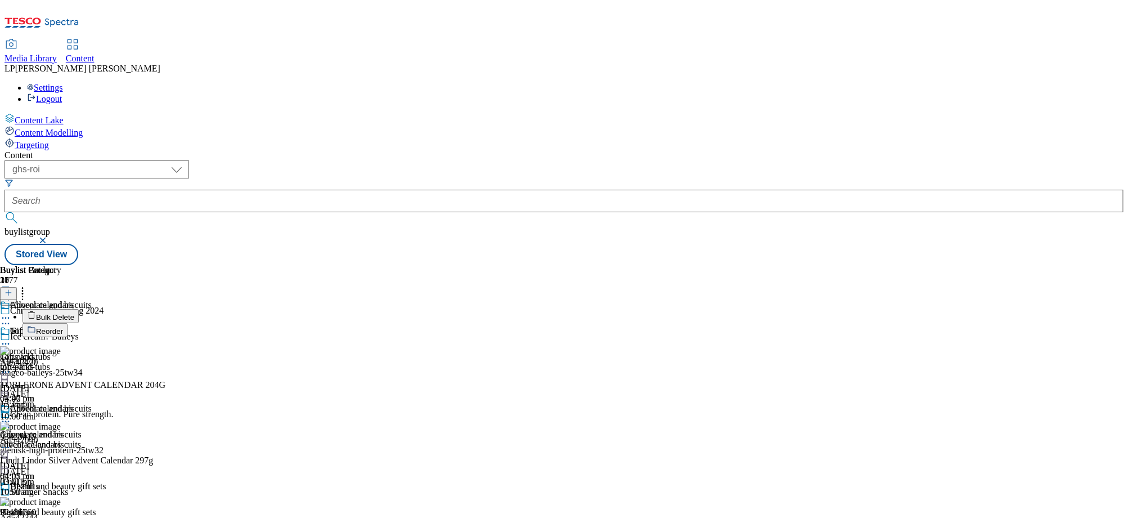
click at [74, 313] on span "Bulk Delete" at bounding box center [55, 317] width 38 height 8
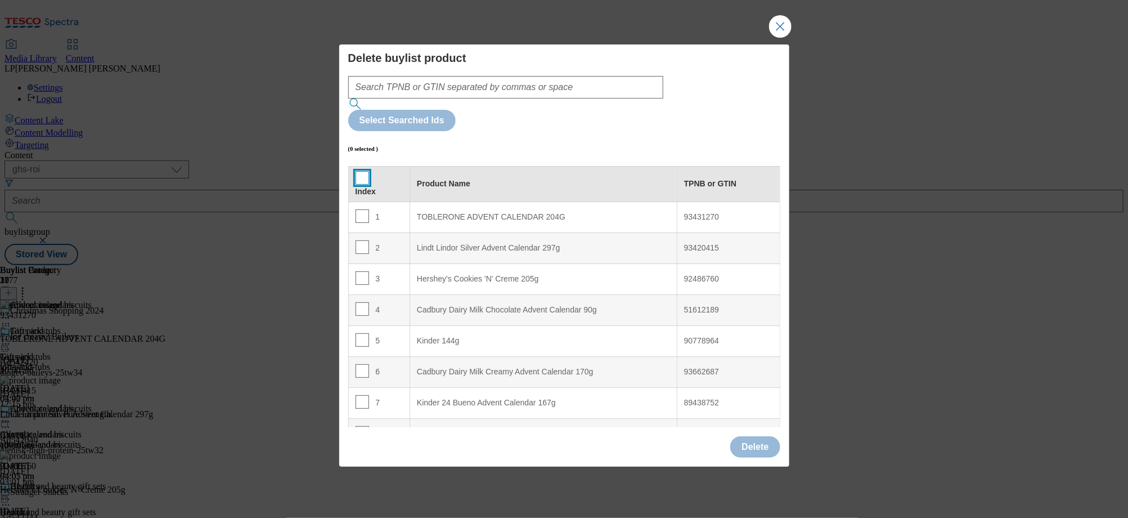
click at [360, 171] on input "Modal" at bounding box center [363, 178] width 14 height 14
checkbox input "true"
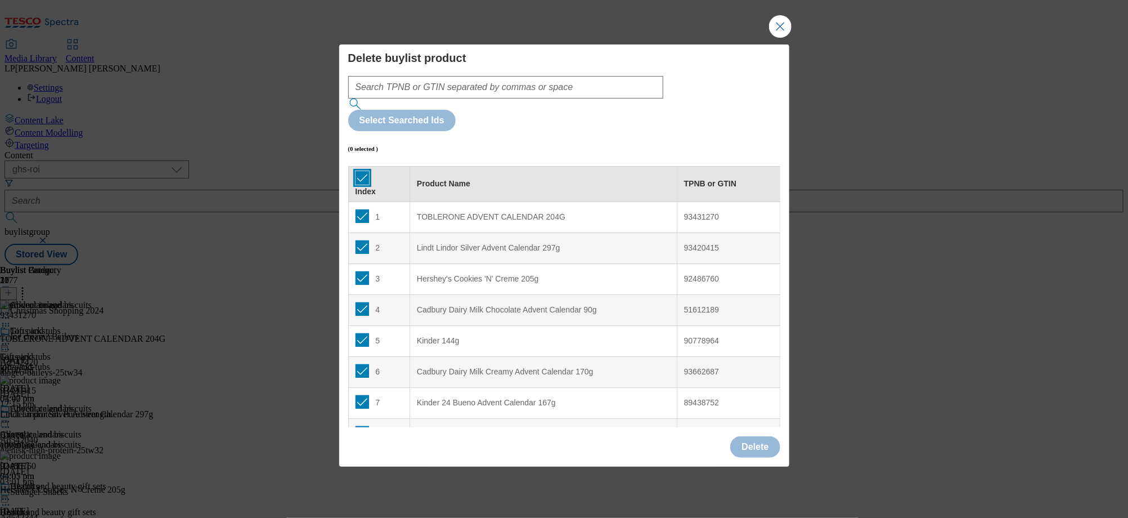
checkbox input "true"
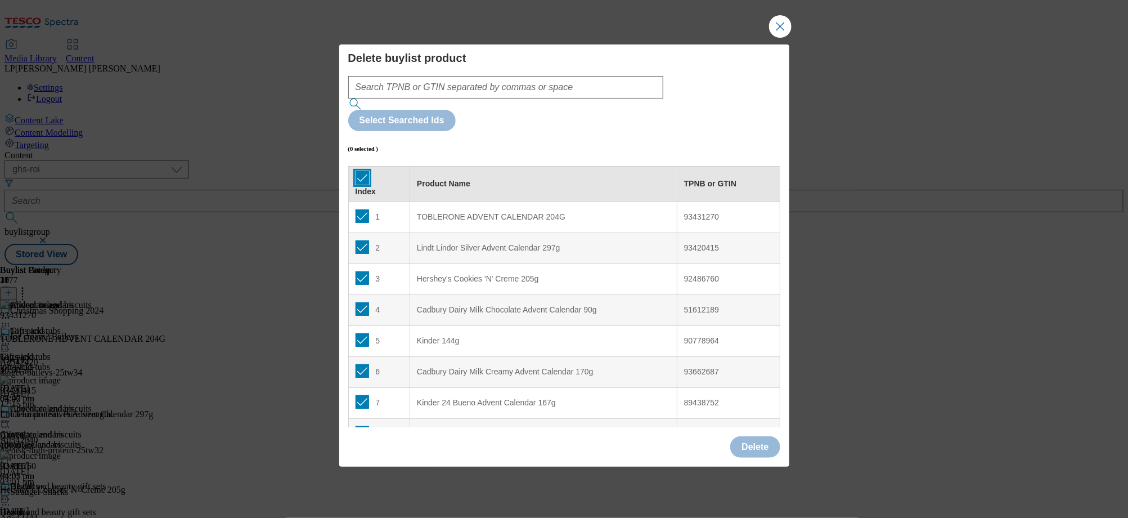
checkbox input "true"
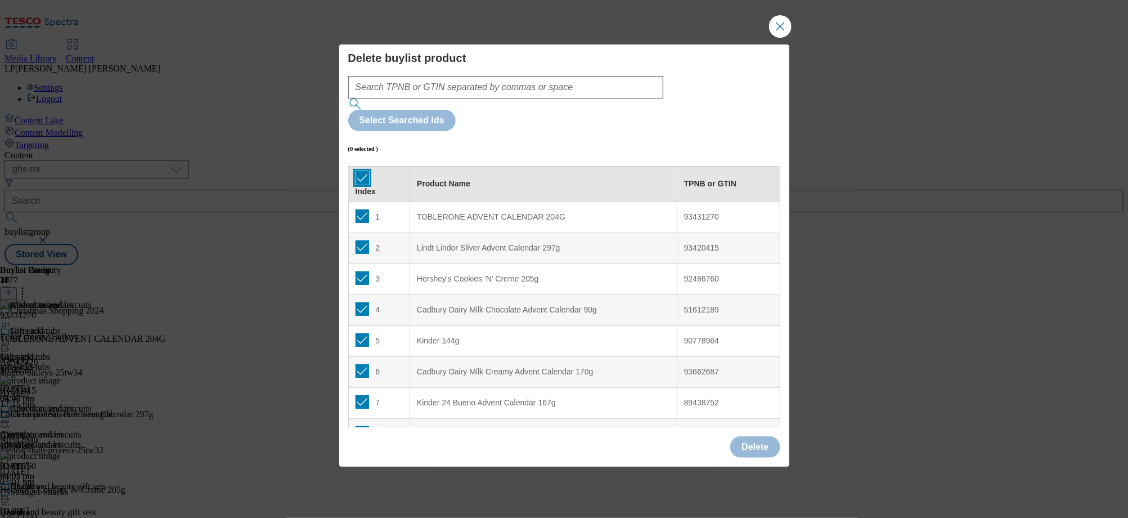
checkbox input "true"
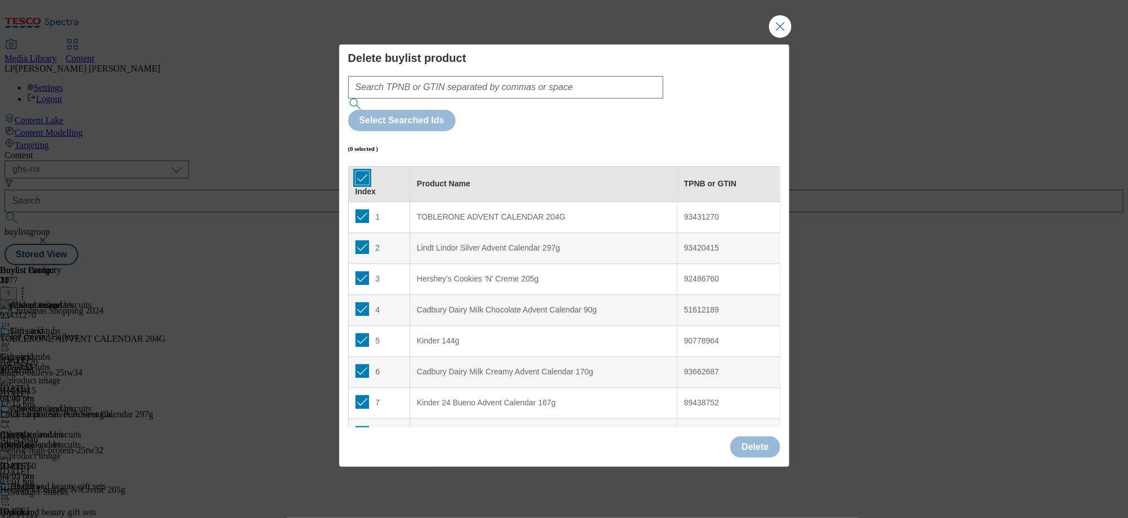
checkbox input "true"
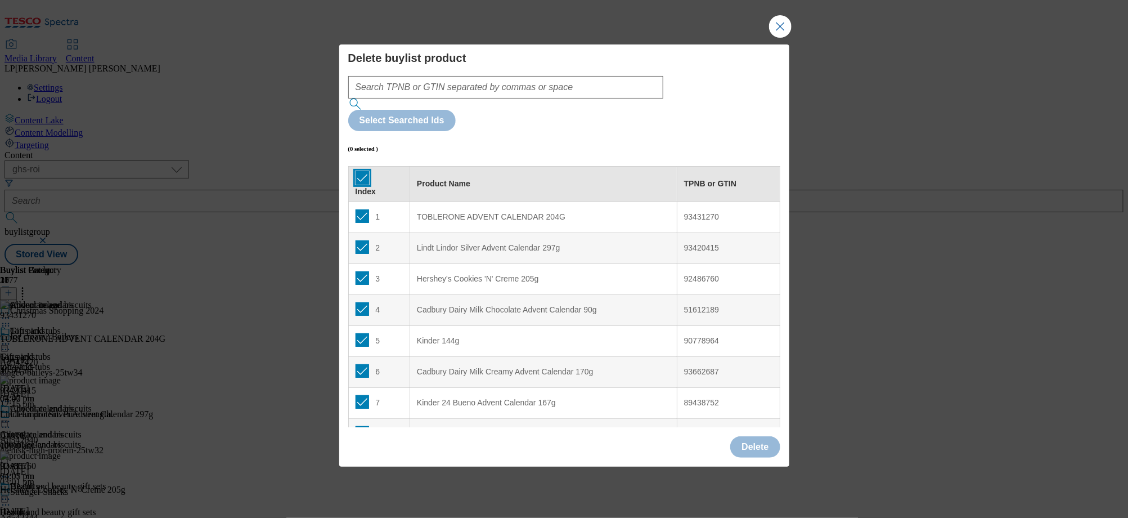
checkbox input "true"
click at [752, 436] on button "Delete" at bounding box center [755, 446] width 50 height 21
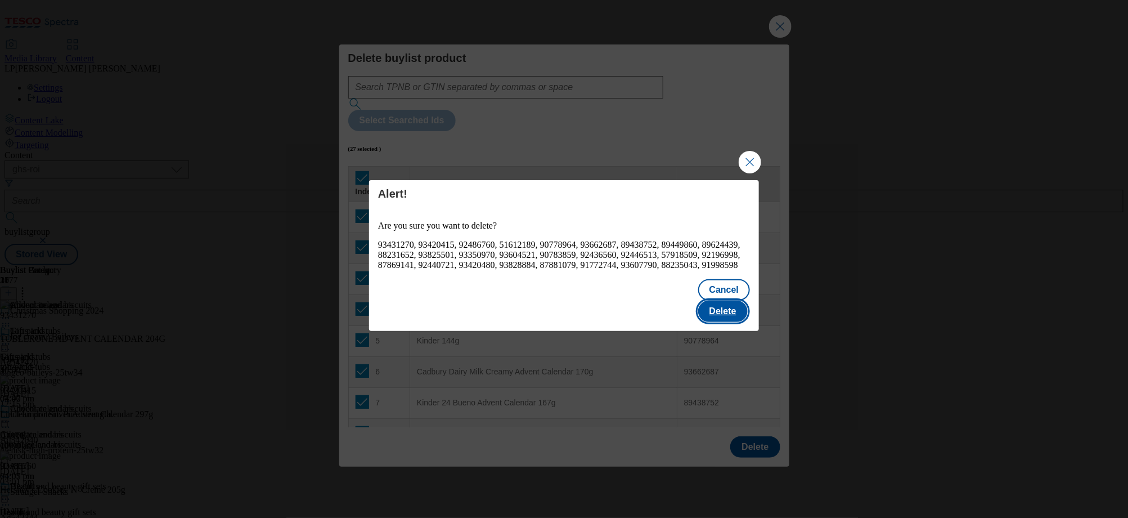
click at [734, 303] on button "Delete" at bounding box center [723, 310] width 50 height 21
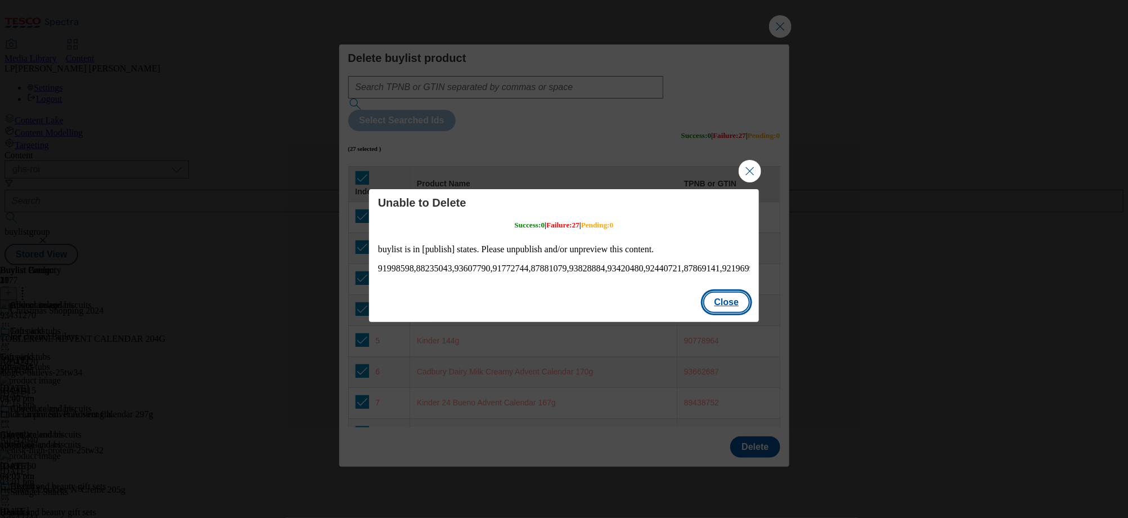
click at [734, 304] on button "Close" at bounding box center [726, 301] width 47 height 21
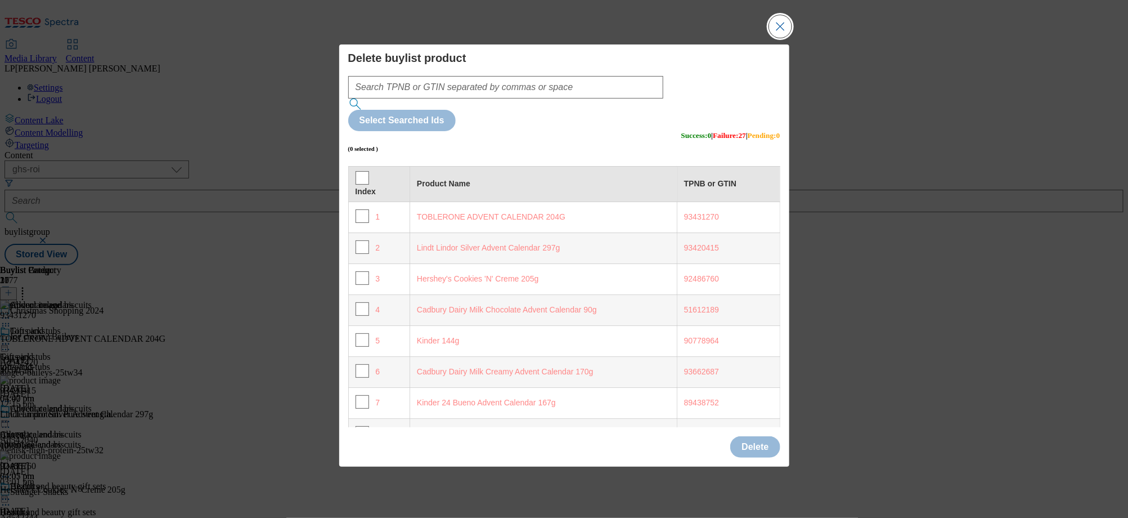
click at [788, 38] on button "Close Modal" at bounding box center [780, 26] width 23 height 23
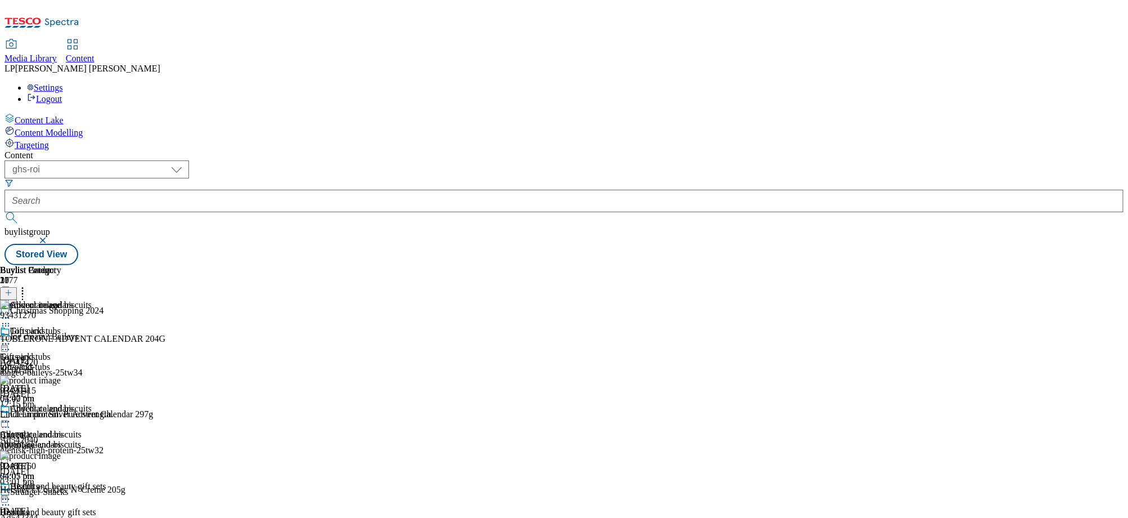
click at [11, 416] on icon at bounding box center [5, 421] width 11 height 11
click at [7, 343] on circle at bounding box center [6, 344] width 2 height 2
click at [11, 318] on icon at bounding box center [5, 323] width 11 height 11
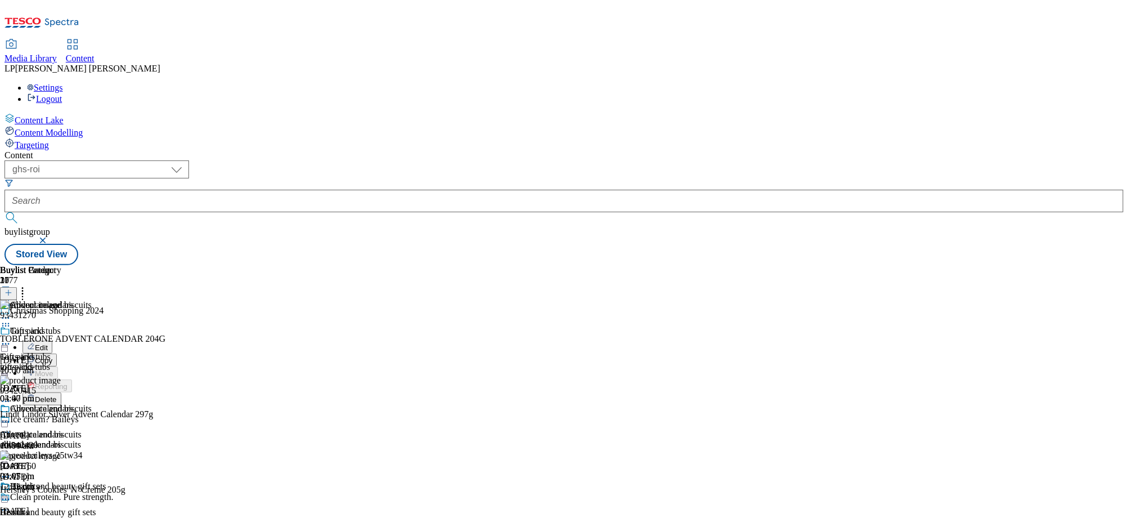
click at [11, 416] on icon at bounding box center [5, 421] width 11 height 11
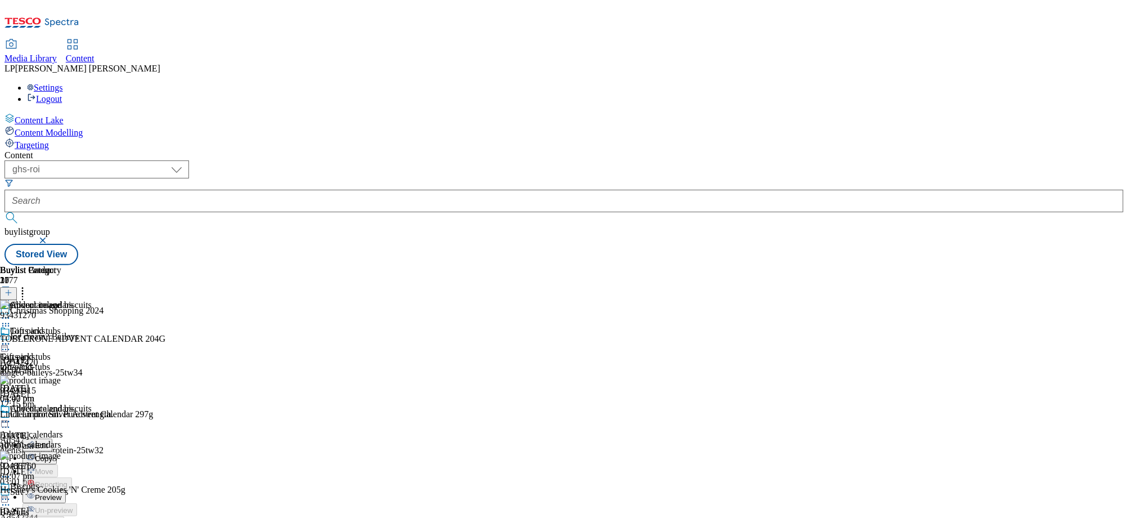
click at [61, 493] on span "Preview" at bounding box center [48, 497] width 26 height 8
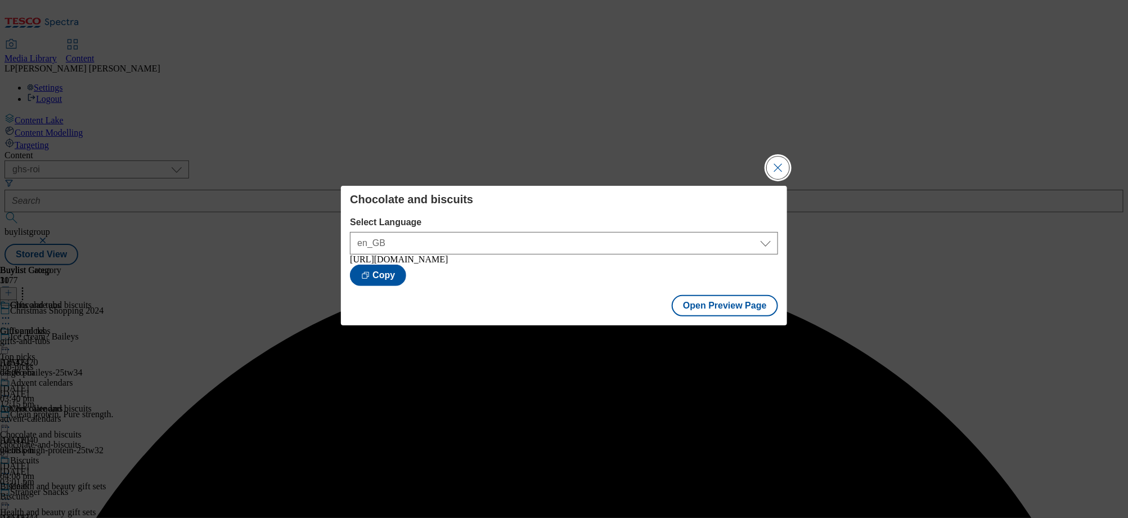
click at [780, 171] on button "Close Modal" at bounding box center [778, 167] width 23 height 23
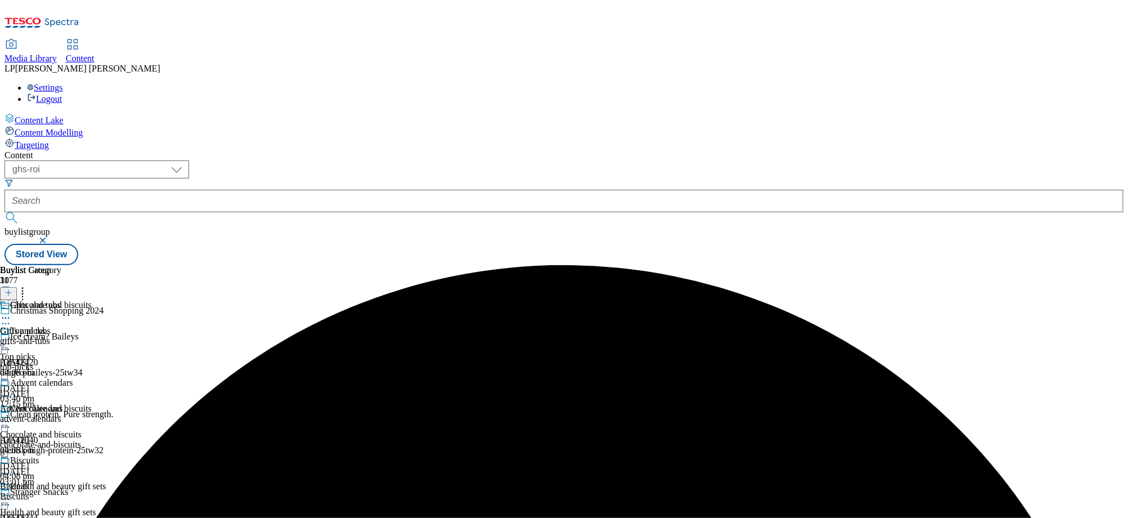
click at [7, 421] on circle at bounding box center [6, 422] width 2 height 2
click at [73, 506] on span "Un-preview" at bounding box center [54, 510] width 38 height 8
click at [73, 414] on div "advent-calendars" at bounding box center [36, 419] width 73 height 10
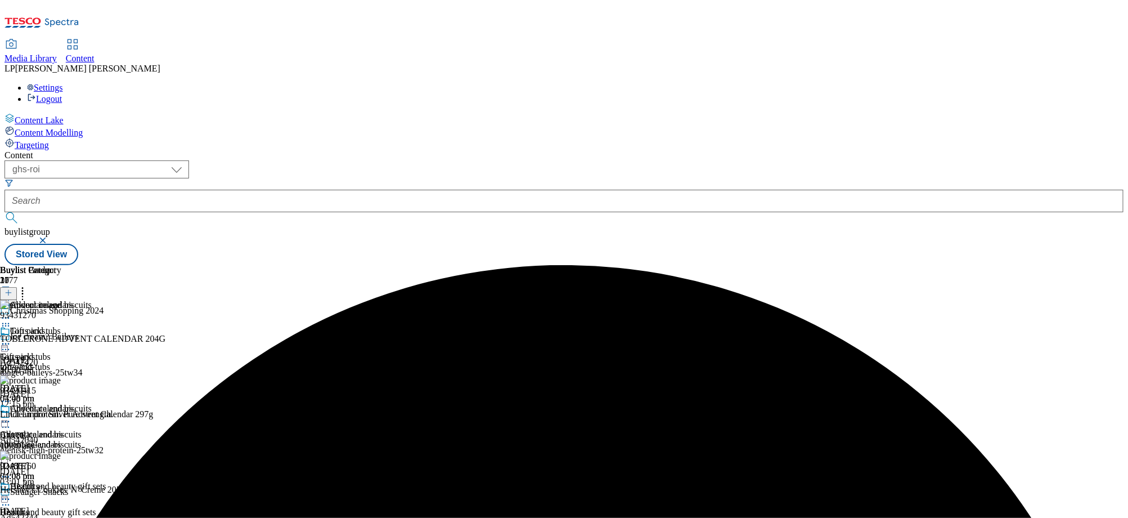
click at [28, 285] on icon at bounding box center [22, 290] width 11 height 11
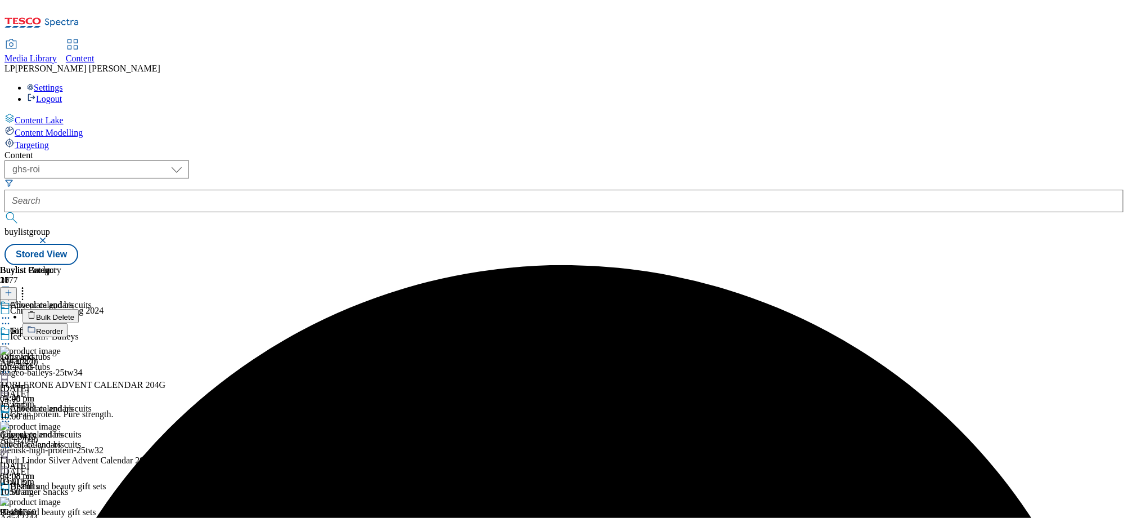
click at [11, 416] on icon at bounding box center [5, 421] width 11 height 11
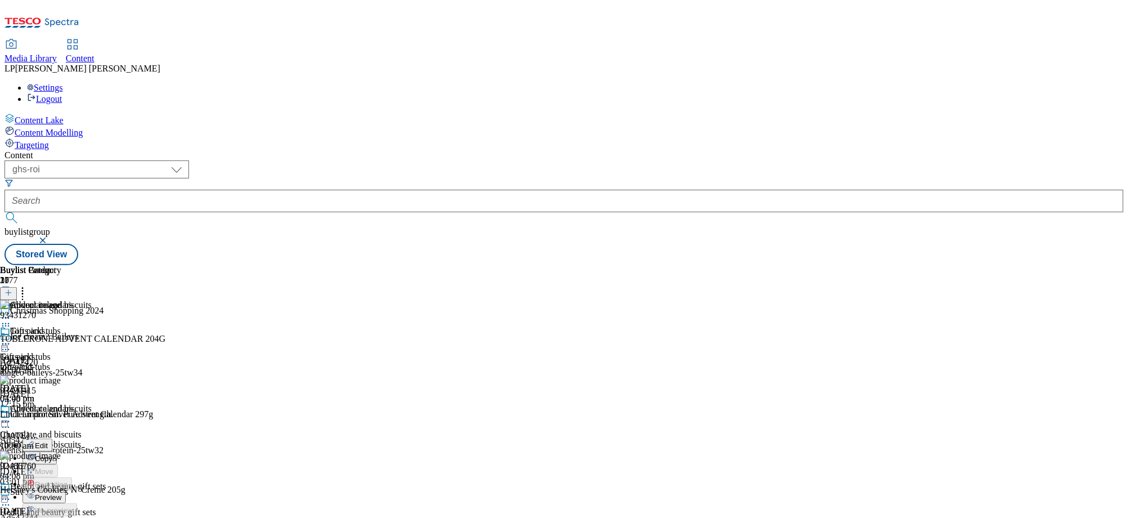
click at [28, 285] on icon at bounding box center [22, 290] width 11 height 11
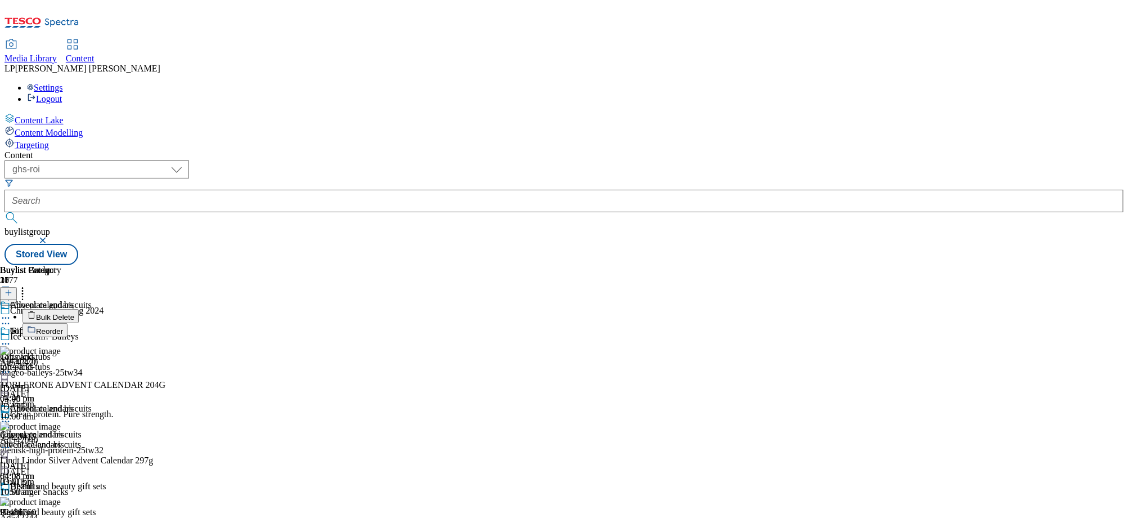
click at [74, 313] on span "Bulk Delete" at bounding box center [55, 317] width 38 height 8
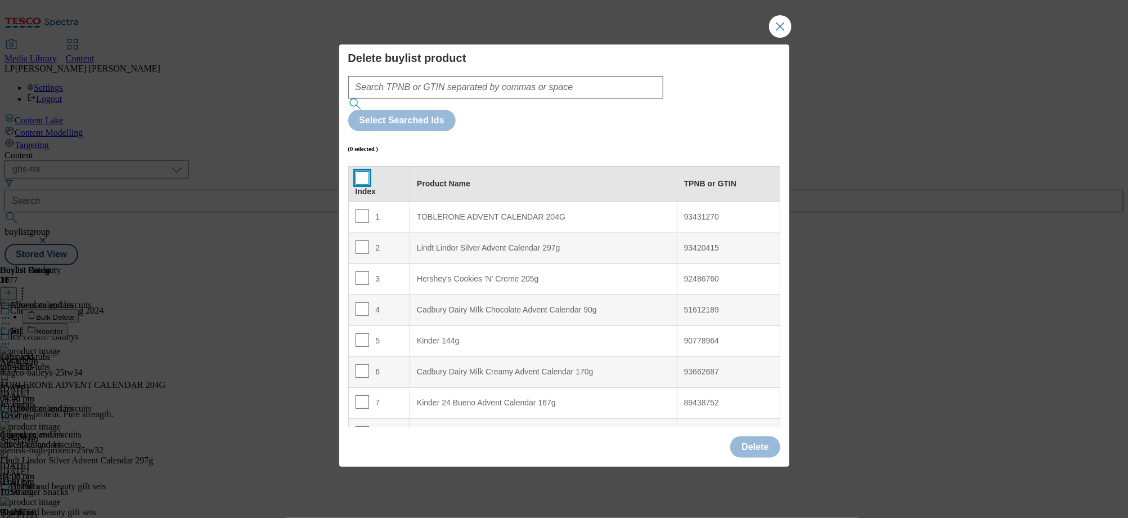
click at [363, 171] on input "Modal" at bounding box center [363, 178] width 14 height 14
checkbox input "true"
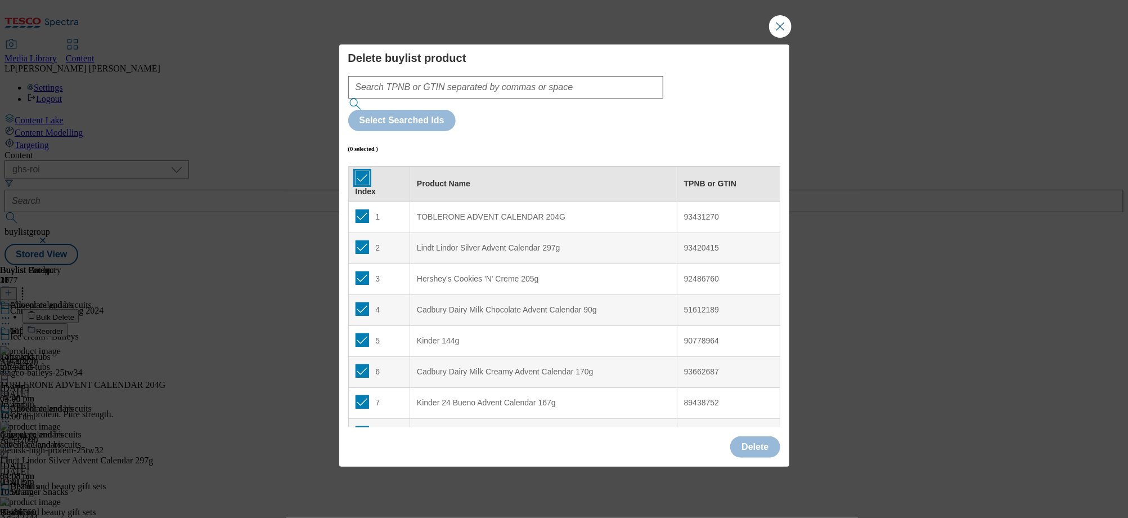
checkbox input "true"
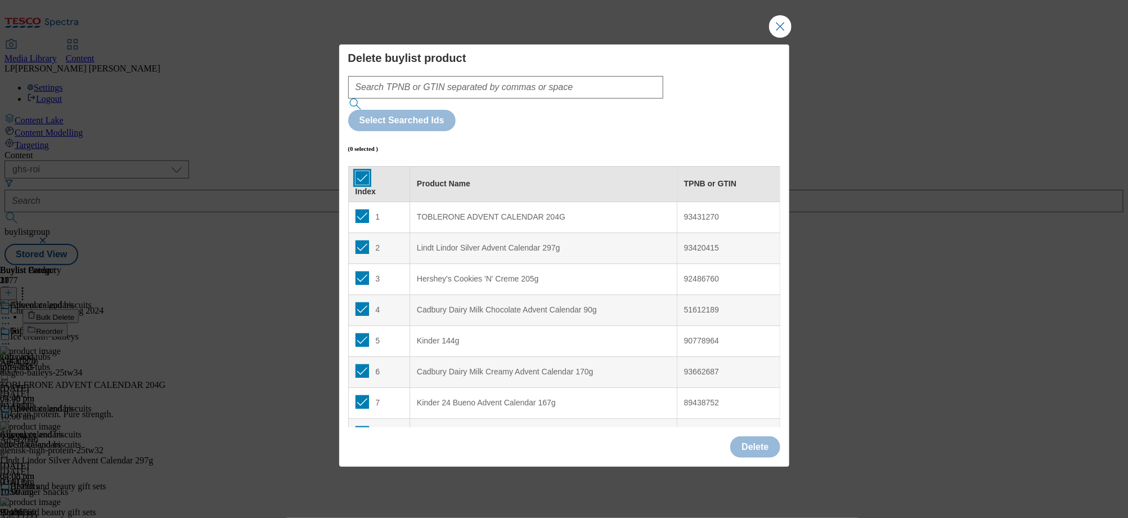
checkbox input "true"
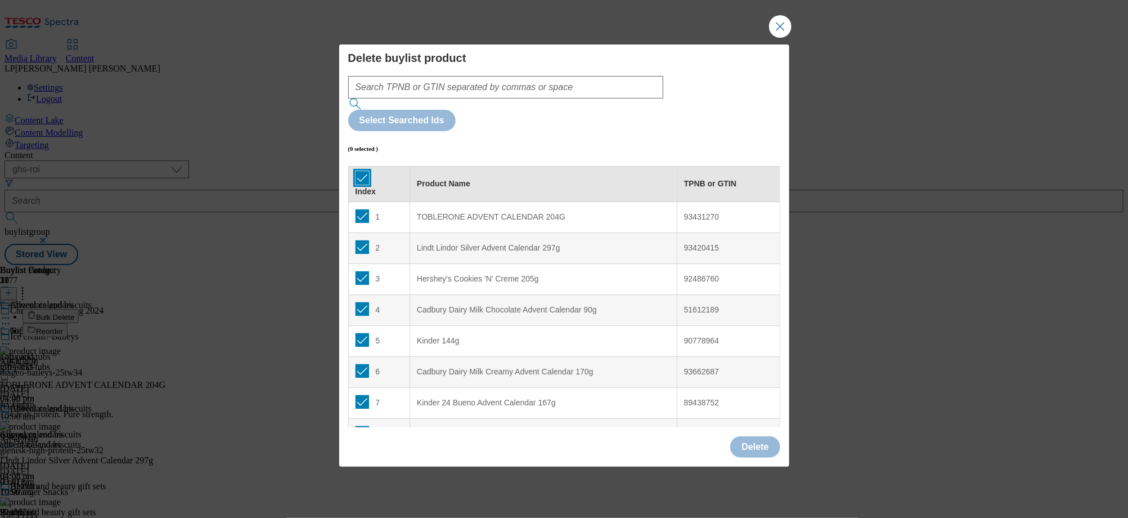
checkbox input "true"
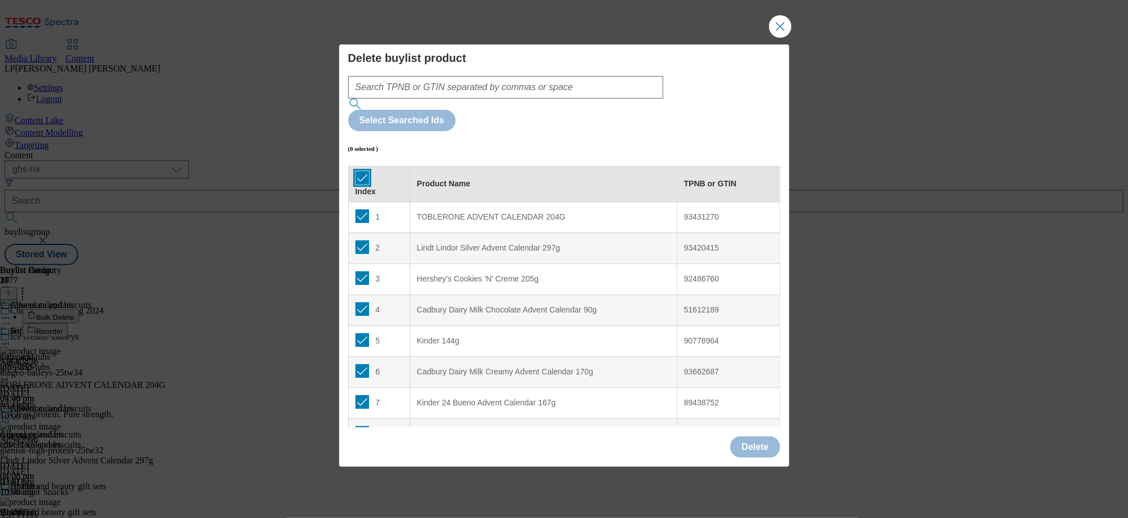
checkbox input "true"
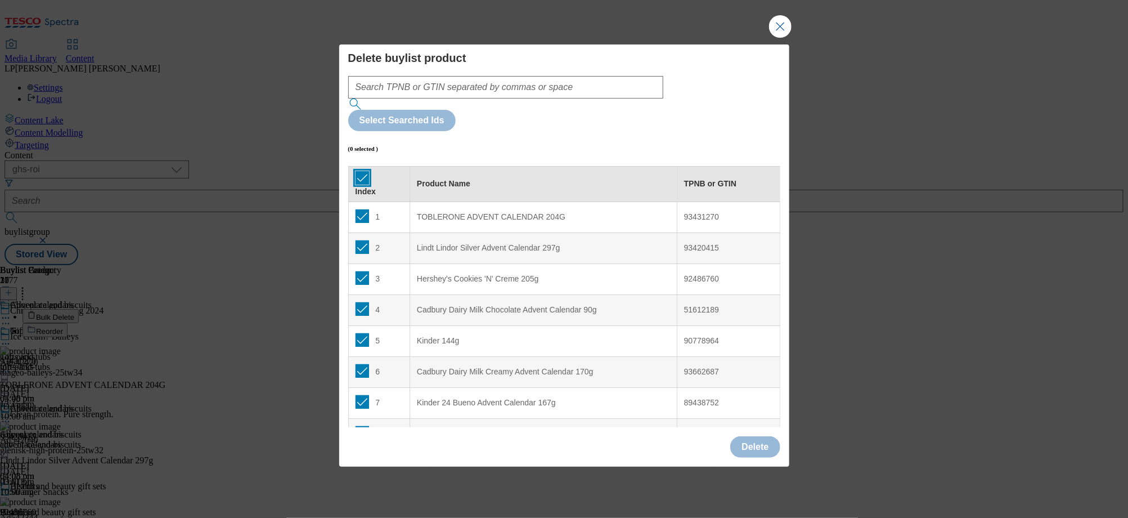
checkbox input "true"
click at [758, 436] on button "Delete" at bounding box center [755, 446] width 50 height 21
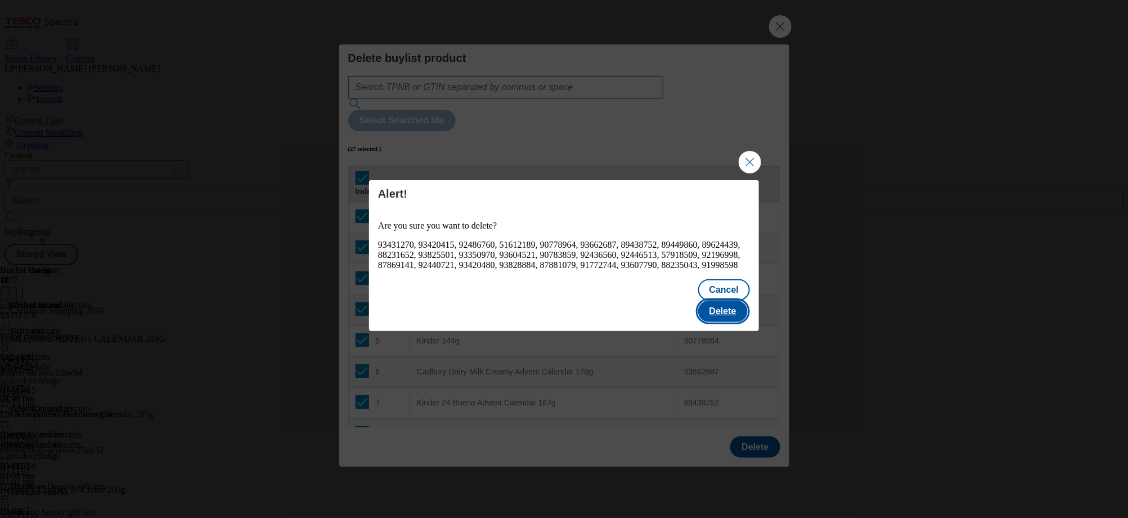
click at [729, 306] on button "Delete" at bounding box center [723, 310] width 50 height 21
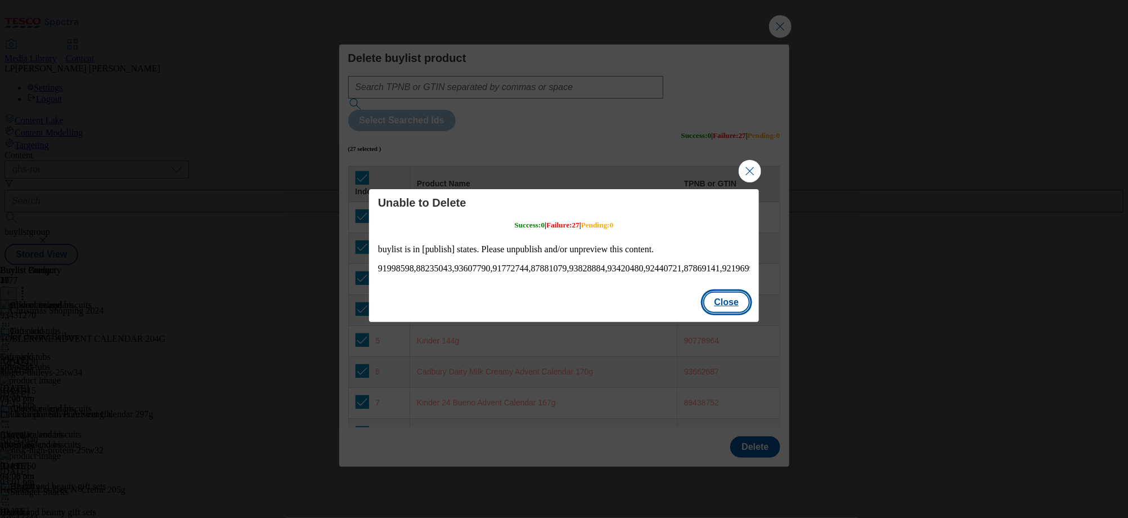
click at [741, 303] on button "Close" at bounding box center [726, 301] width 47 height 21
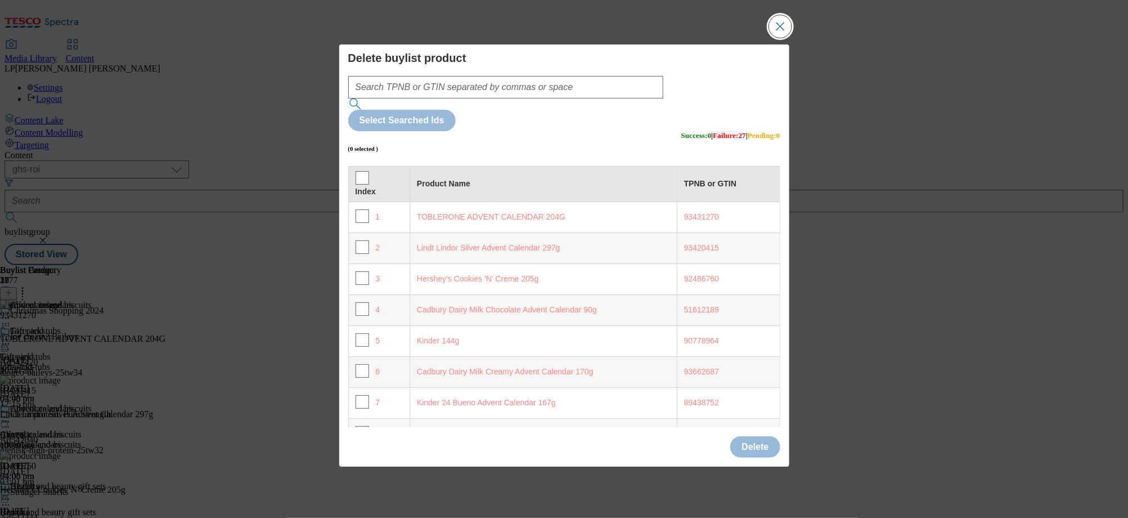
click at [785, 38] on button "Close Modal" at bounding box center [780, 26] width 23 height 23
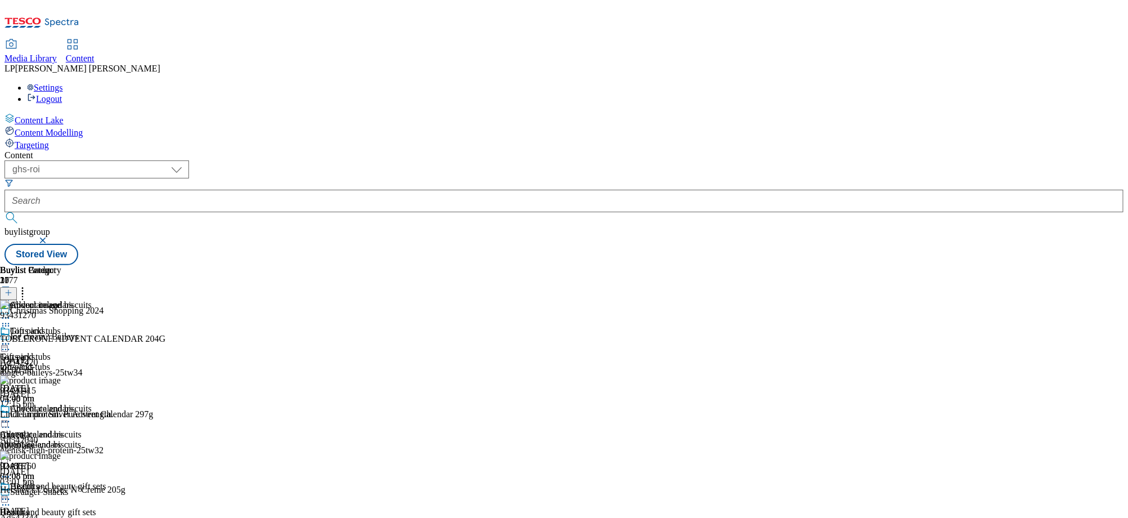
click at [110, 439] on div "chocolate-and-biscuits" at bounding box center [55, 444] width 110 height 10
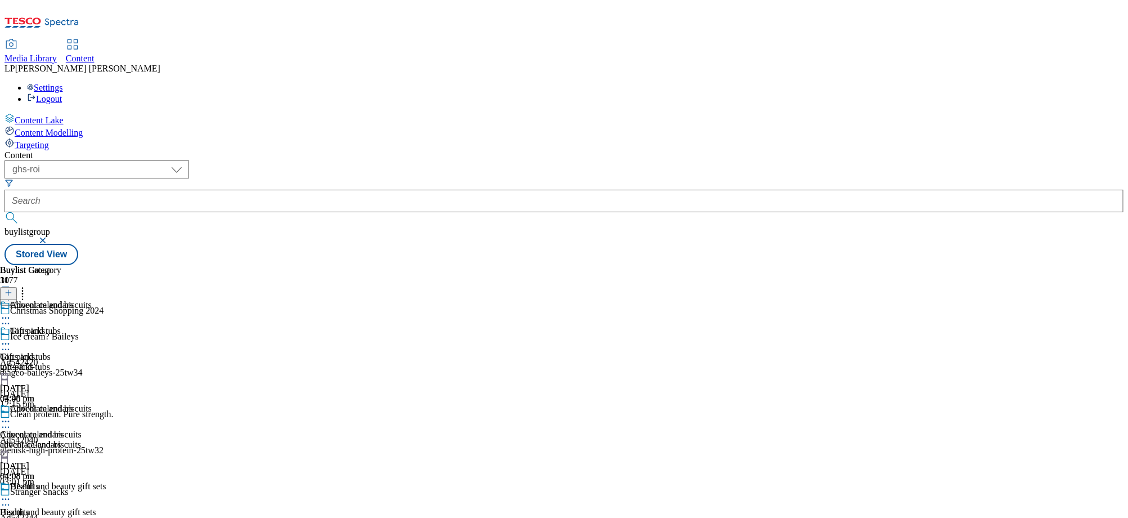
click at [11, 416] on icon at bounding box center [5, 421] width 11 height 11
click at [11, 338] on icon at bounding box center [5, 343] width 11 height 11
click at [498, 160] on div "( optional ) dotcom-cz dotcom-hu dotcom-sk fnf-uk ghs-roi ghs-uk group-comms ig…" at bounding box center [564, 212] width 1119 height 105
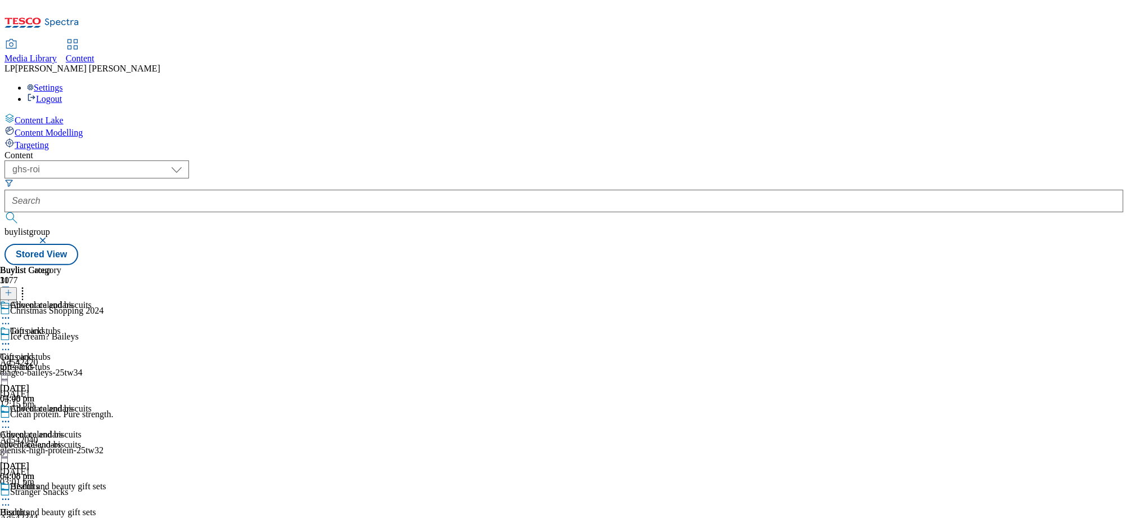
click at [11, 318] on icon at bounding box center [5, 323] width 11 height 11
click at [11, 338] on icon at bounding box center [5, 343] width 11 height 11
click at [11, 493] on icon at bounding box center [5, 498] width 11 height 11
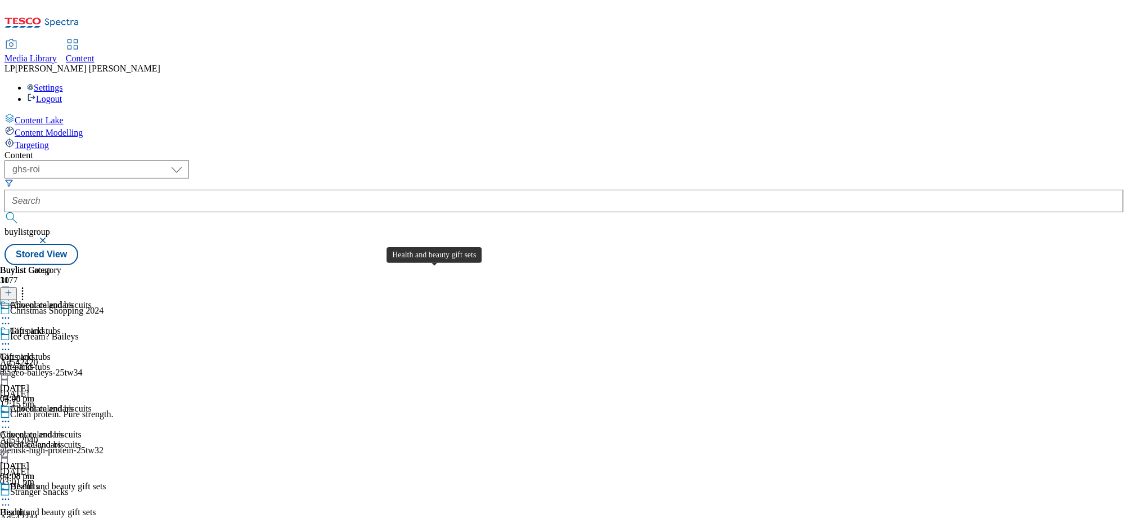
click at [106, 481] on div "Health and beauty gift sets" at bounding box center [58, 486] width 96 height 10
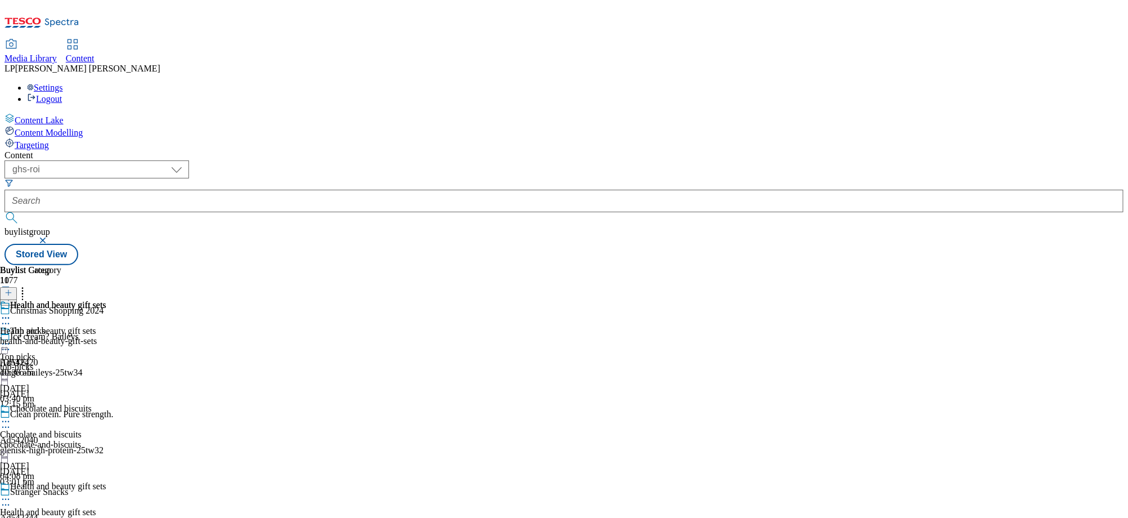
click at [110, 439] on div "chocolate-and-biscuits" at bounding box center [55, 444] width 110 height 10
click at [110, 362] on div "top-picks" at bounding box center [55, 367] width 110 height 10
click at [7, 343] on circle at bounding box center [6, 344] width 2 height 2
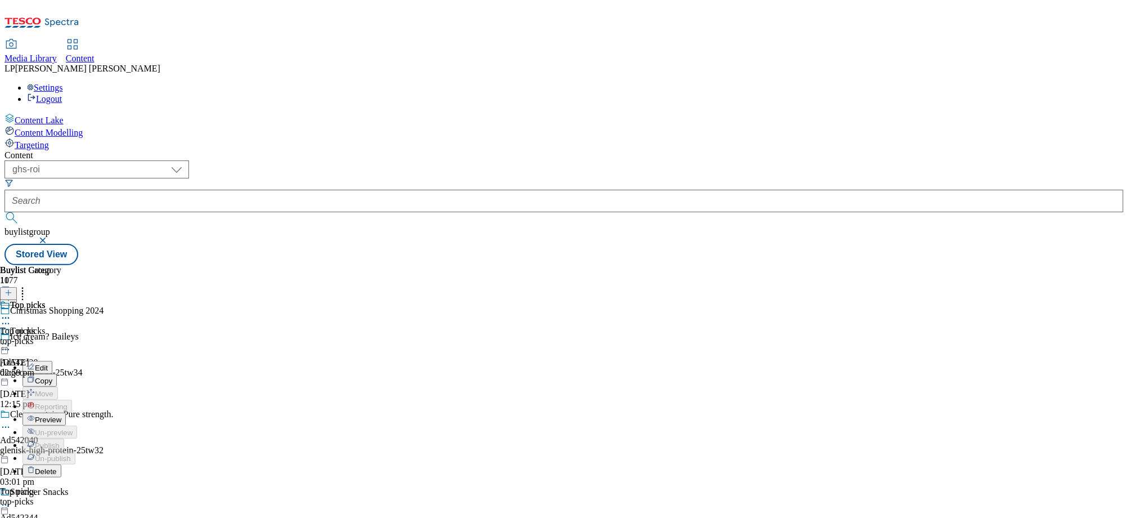
click at [52, 361] on button "Edit" at bounding box center [38, 367] width 30 height 13
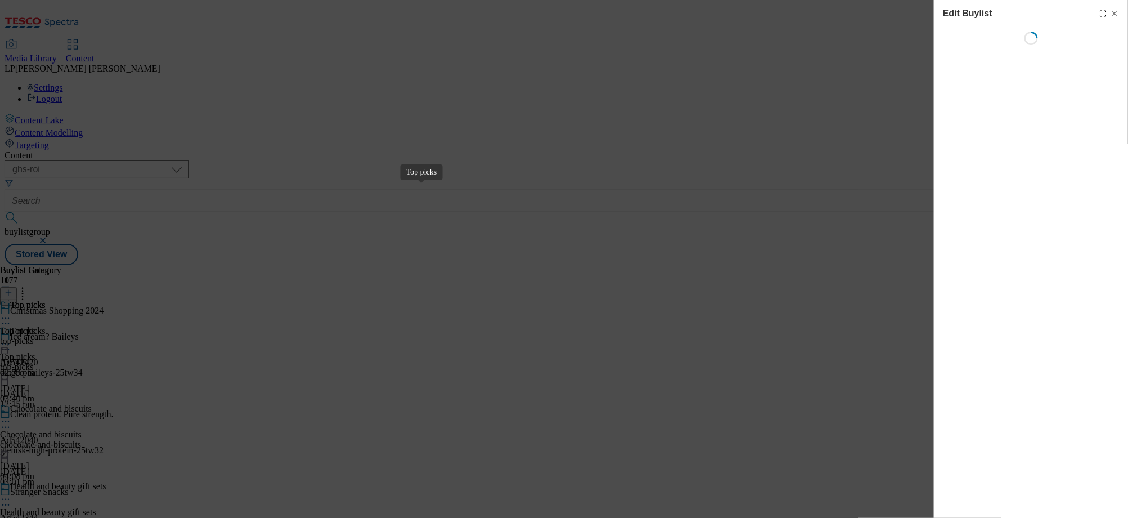
select select "evergreen"
select select "Banner"
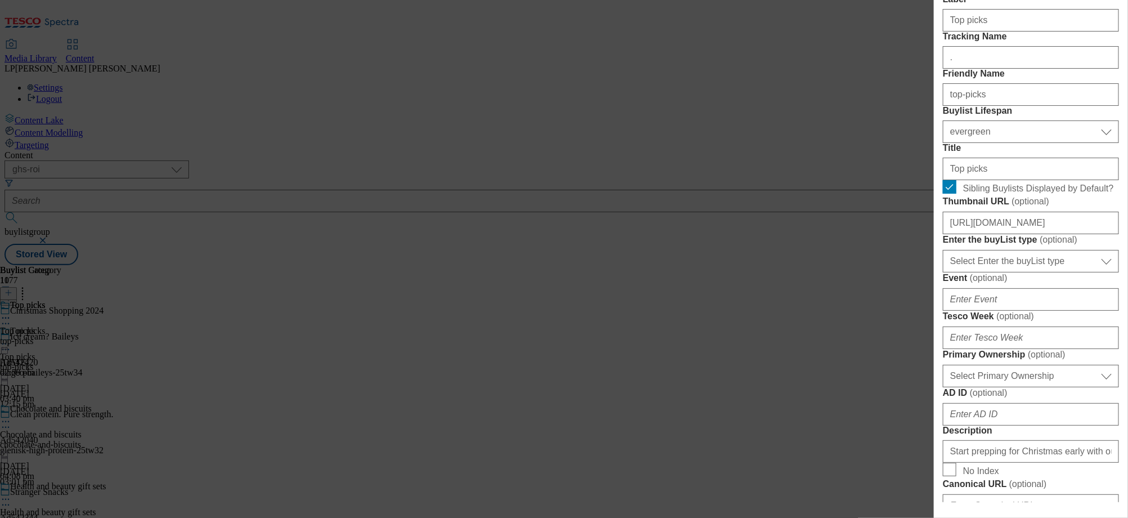
scroll to position [180, 0]
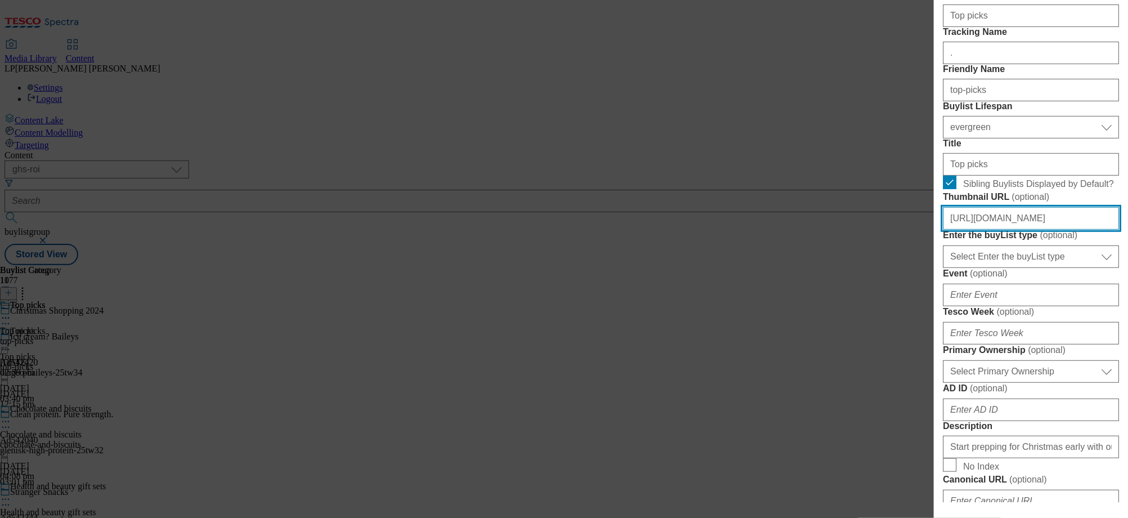
click at [984, 230] on input "https://digitalcontent.api.tesco.com/v2/media/ghs-roi/b12f7b9e-ce44-4028-8e5a-6…" at bounding box center [1031, 218] width 176 height 23
paste input "4d3b53e2-8502-4e22-95e3-c8b4612c1d7b/2530-WF-503771-ROI-Christmas+Shop+2025-BLt…"
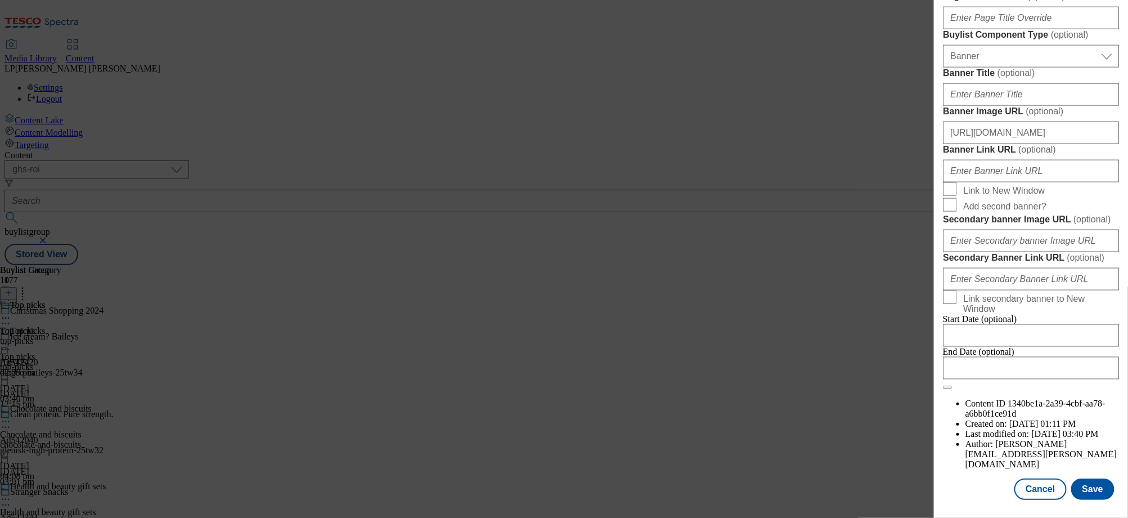
scroll to position [851, 0]
type input "https://digitalcontent.api.tesco.com/v2/media/ghs-roi/4d3b53e2-8502-4e22-95e3-c…"
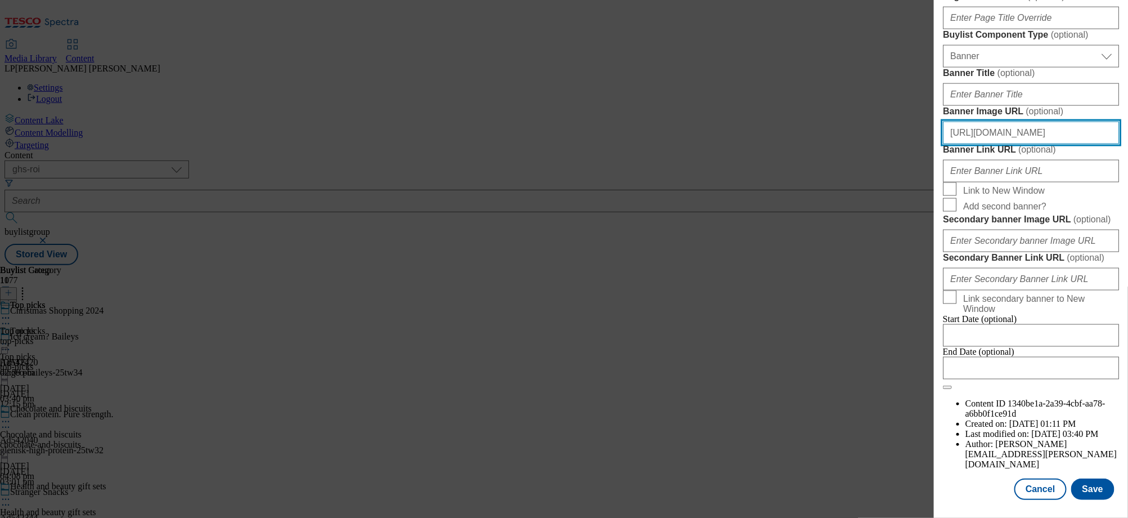
click at [1058, 144] on input "https://digitalcontent.api.tesco.com/v2/media/ghs-roi/ae28e3dc-1eb9-4687-8255-6…" at bounding box center [1031, 133] width 176 height 23
paste input "36639f38-2e74-494a-9604-1c52360e1678/2530-WF-503771-ROI-Christmas+Shop+2025-139…"
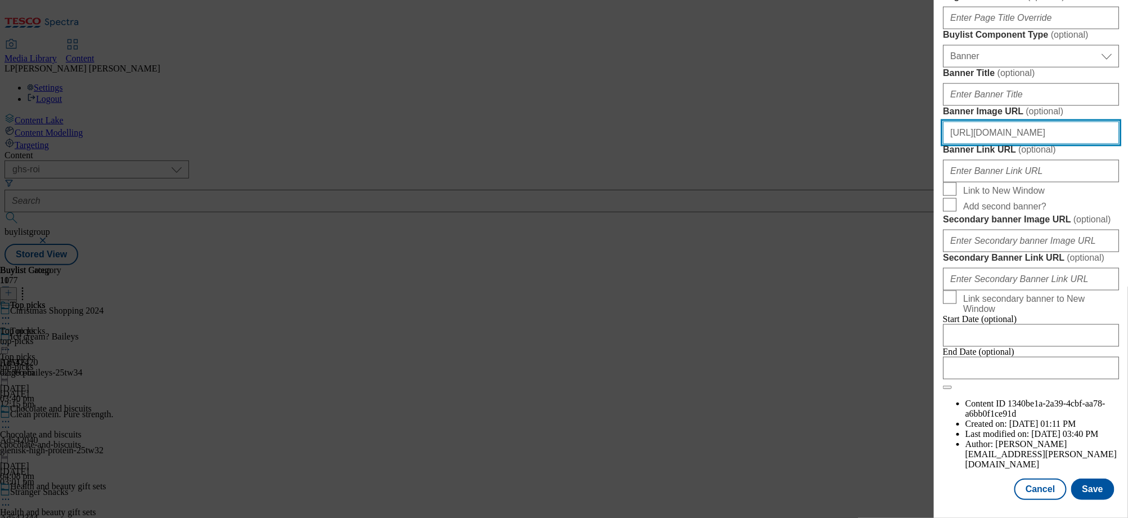
click at [1074, 144] on input "https://digitalcontent.api.tesco.com/v2/media/ghs-roi/36639f38-2e74-494a-9604-1…" at bounding box center [1031, 133] width 176 height 23
type input "https://digitalcontent.api.tesco.com/v2/media/ghs-roi/36639f38-2e74-494a-9604-1…"
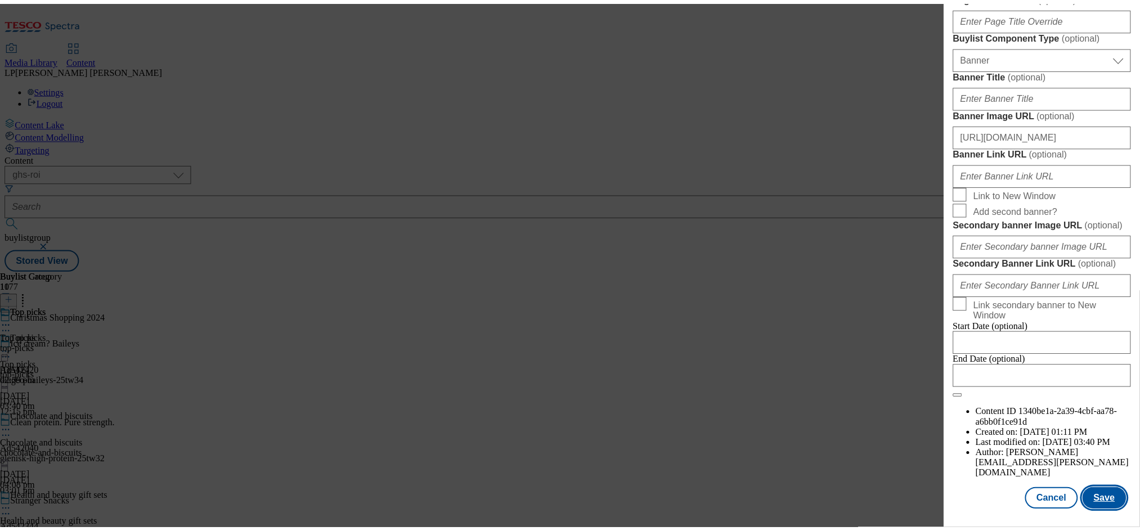
scroll to position [0, 0]
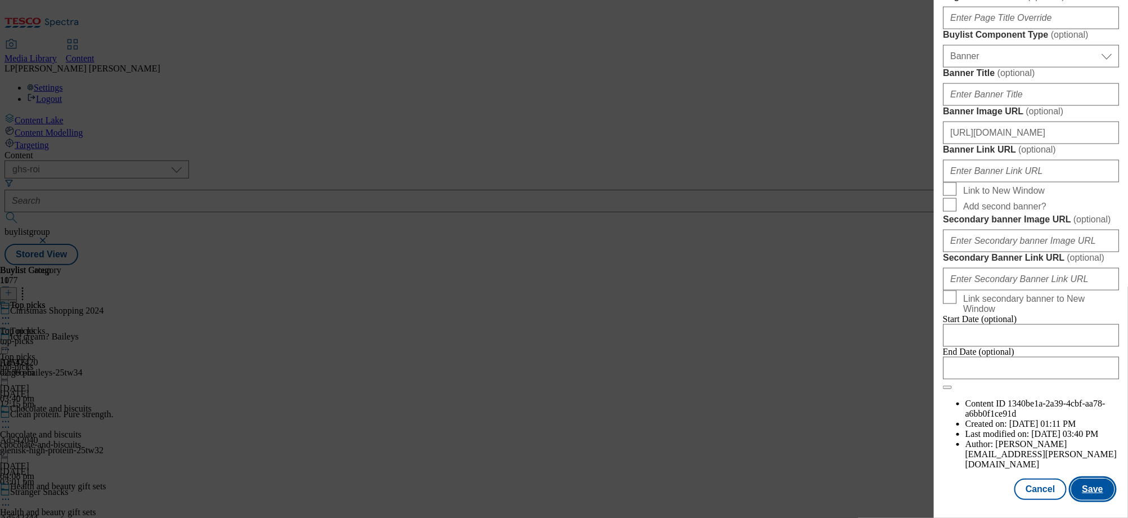
click at [1088, 491] on button "Save" at bounding box center [1092, 488] width 43 height 21
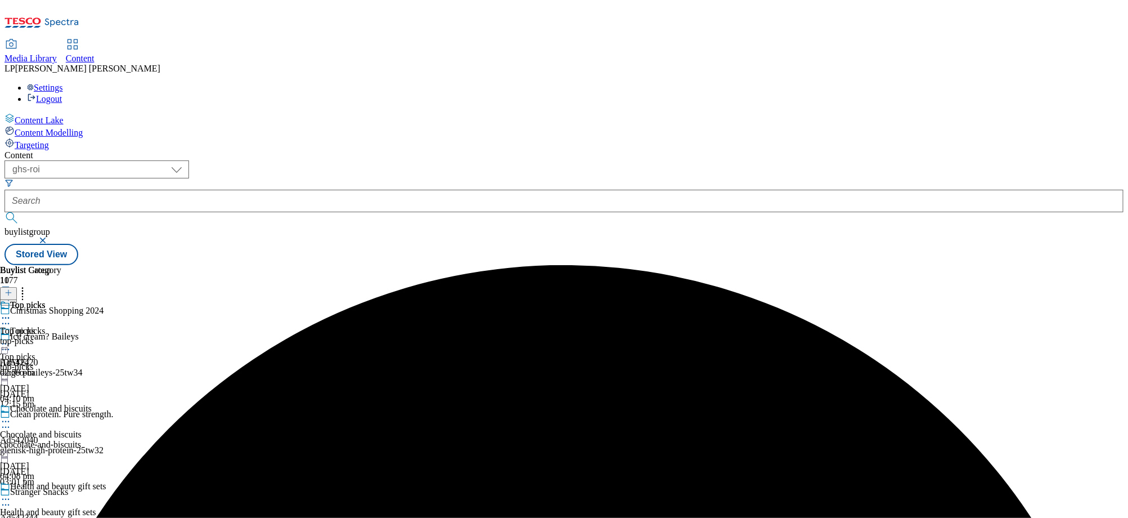
click at [11, 338] on icon at bounding box center [5, 343] width 11 height 11
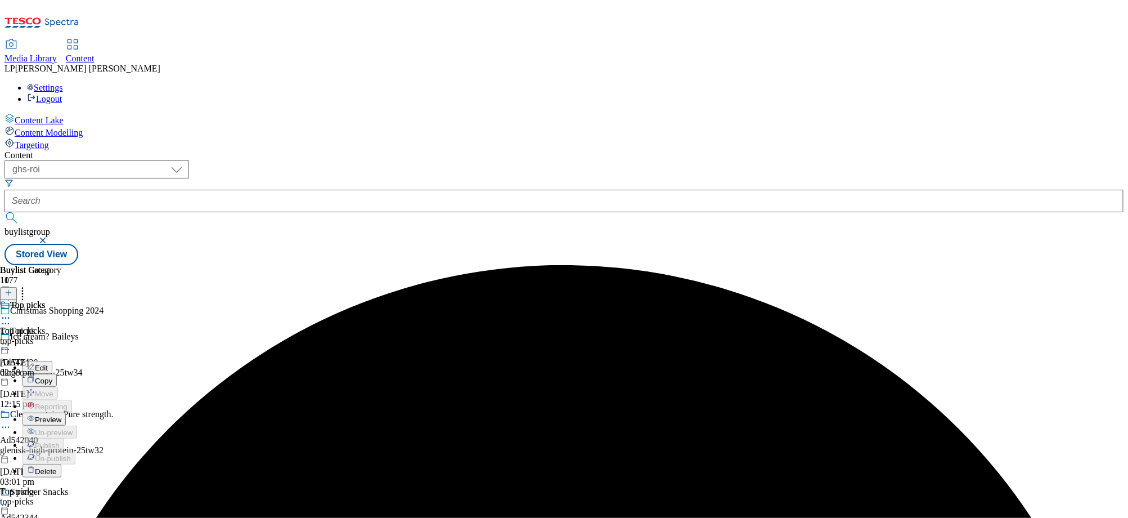
click at [61, 415] on span "Preview" at bounding box center [48, 419] width 26 height 8
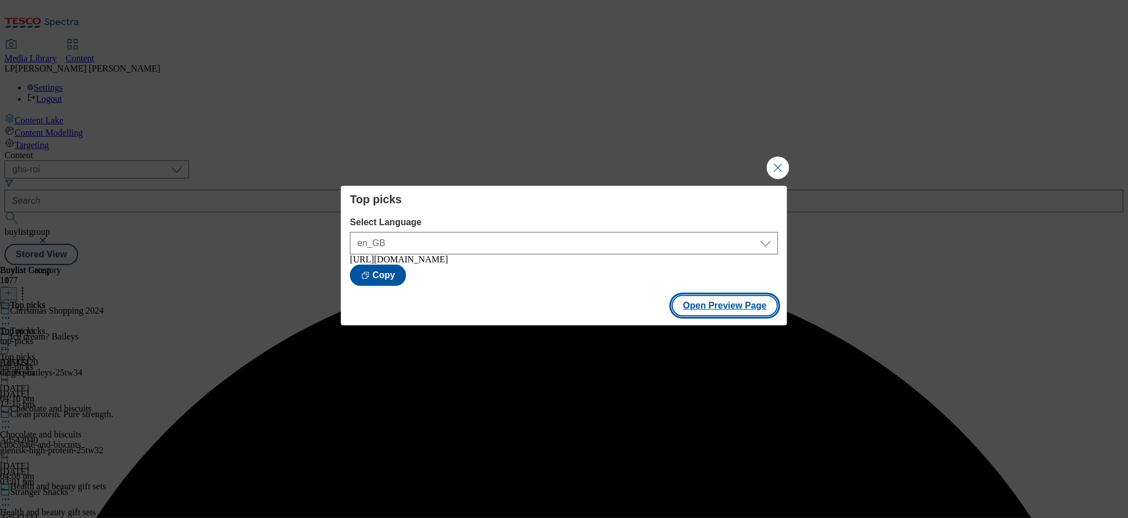
click at [725, 311] on button "Open Preview Page" at bounding box center [725, 305] width 106 height 21
click at [739, 304] on button "Open Preview Page" at bounding box center [725, 305] width 106 height 21
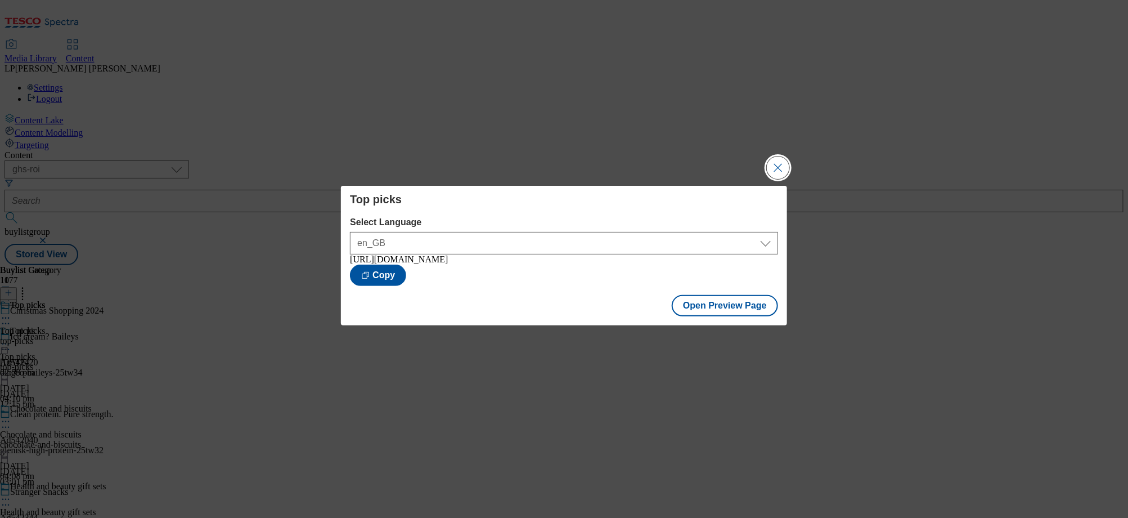
click at [776, 166] on button "Close Modal" at bounding box center [778, 167] width 23 height 23
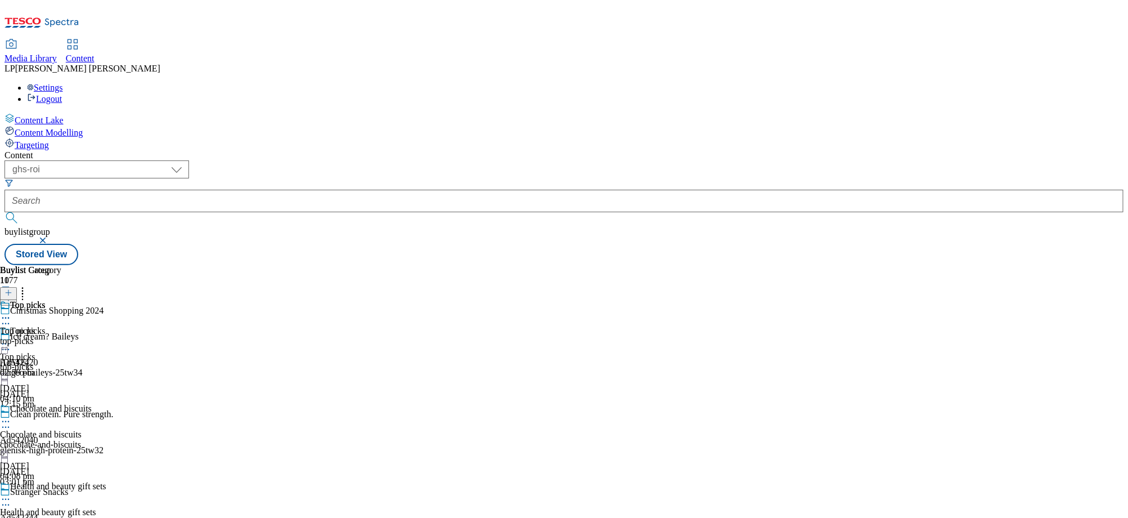
click at [11, 338] on icon at bounding box center [5, 343] width 11 height 11
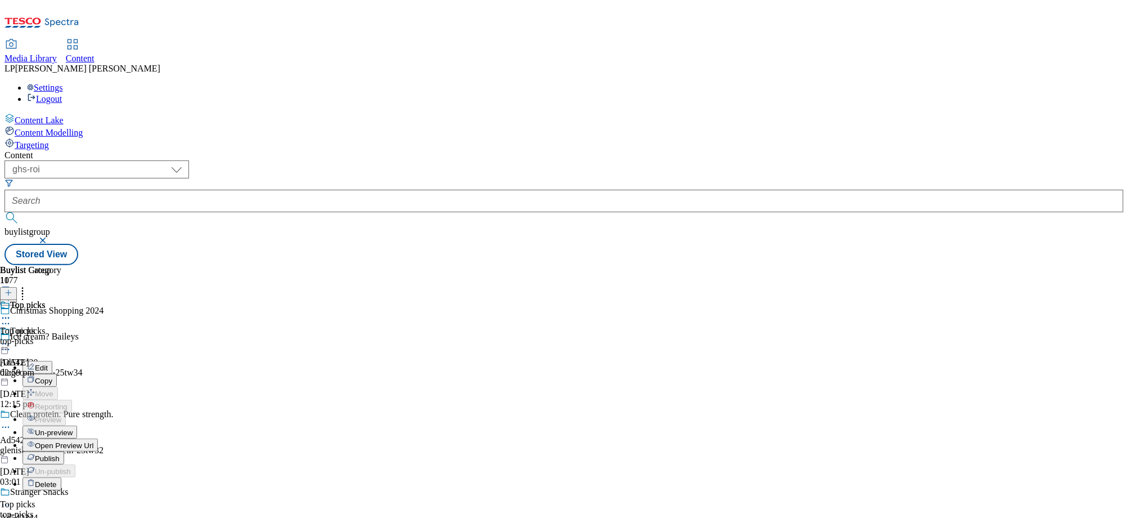
click at [110, 326] on div "Top picks Edit Copy Move Reporting Preview Un-preview Open Preview Url Publish …" at bounding box center [55, 438] width 110 height 225
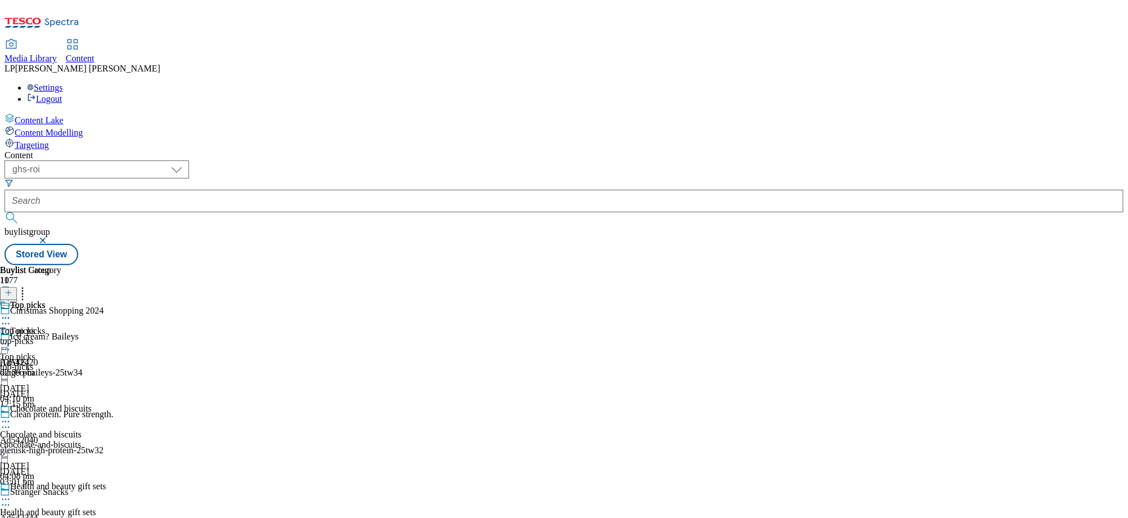
click at [110, 362] on div "top-picks" at bounding box center [55, 367] width 110 height 10
click at [11, 338] on icon at bounding box center [5, 343] width 11 height 11
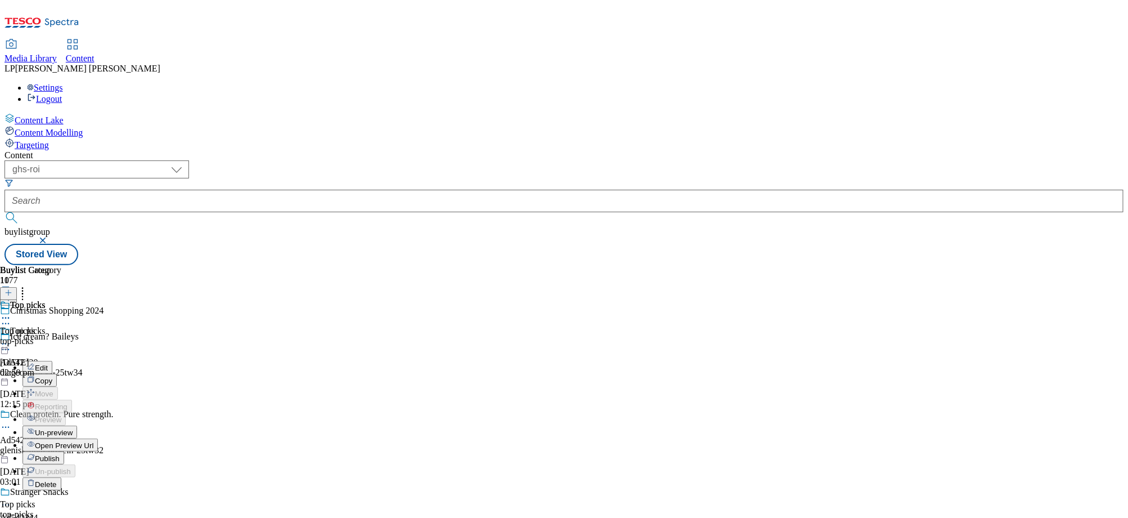
click at [93, 441] on span "Open Preview Url" at bounding box center [64, 445] width 59 height 8
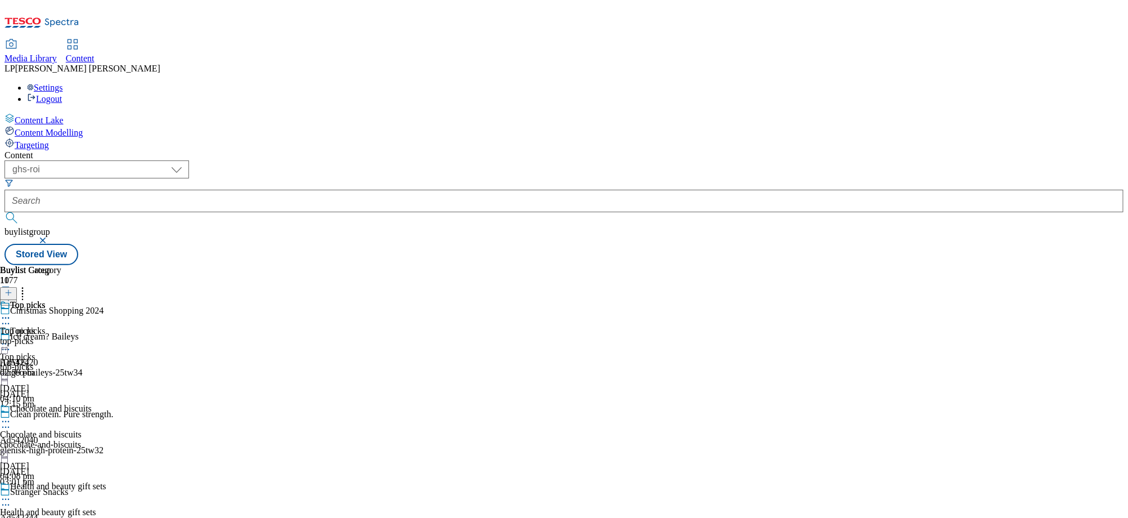
click at [11, 312] on icon at bounding box center [5, 317] width 11 height 11
click at [93, 415] on span "Open Preview Url" at bounding box center [64, 419] width 59 height 8
click at [110, 362] on div "top-picks" at bounding box center [55, 367] width 110 height 10
click at [110, 403] on div "Chocolate and biscuits Chocolate and biscuits chocolate-and-biscuits 1 Oct 2025…" at bounding box center [55, 442] width 110 height 78
click at [11, 312] on icon at bounding box center [5, 317] width 11 height 11
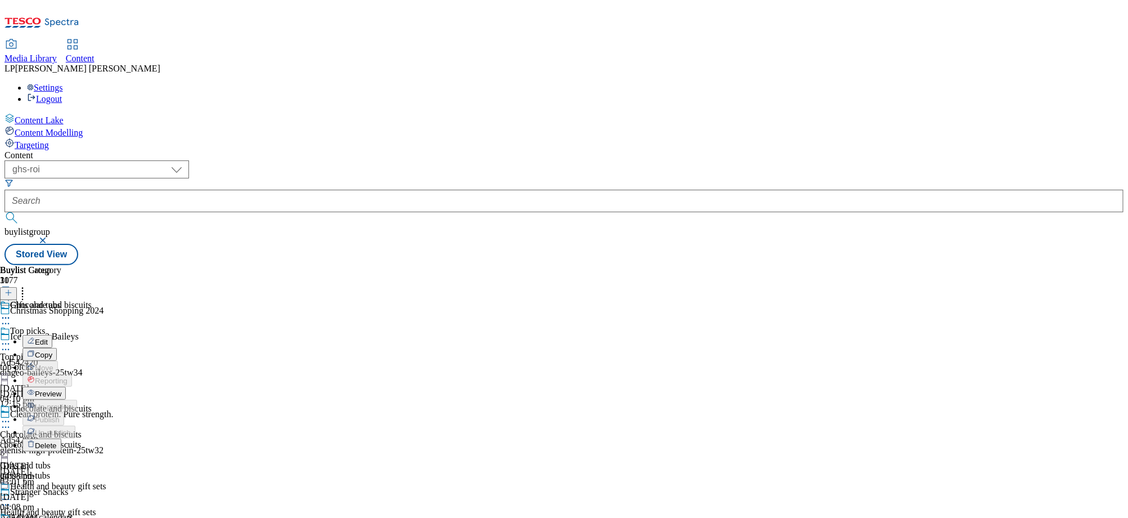
click at [61, 389] on span "Preview" at bounding box center [48, 393] width 26 height 8
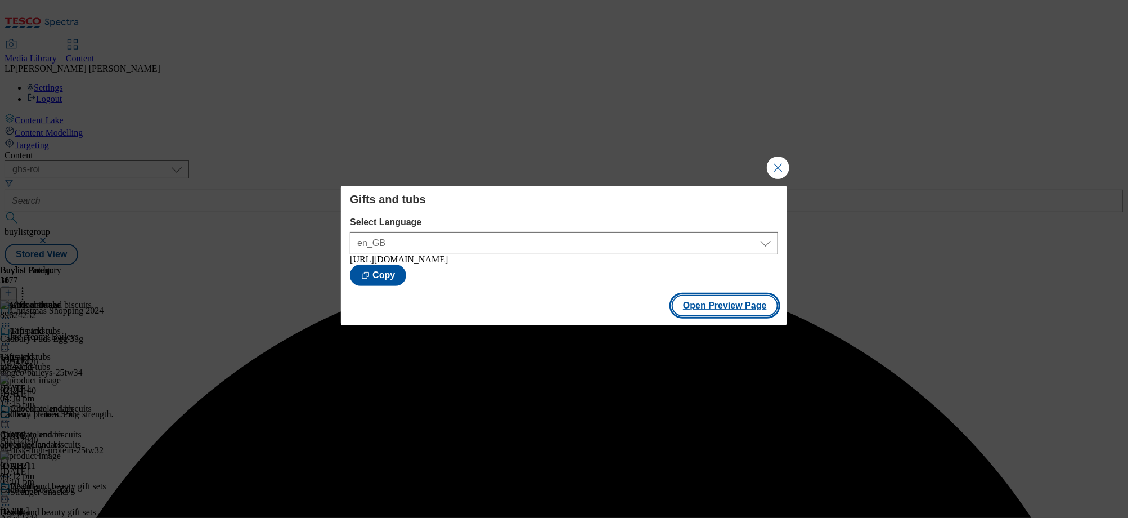
click at [724, 308] on button "Open Preview Page" at bounding box center [725, 305] width 106 height 21
click at [784, 161] on button "Close Modal" at bounding box center [778, 167] width 23 height 23
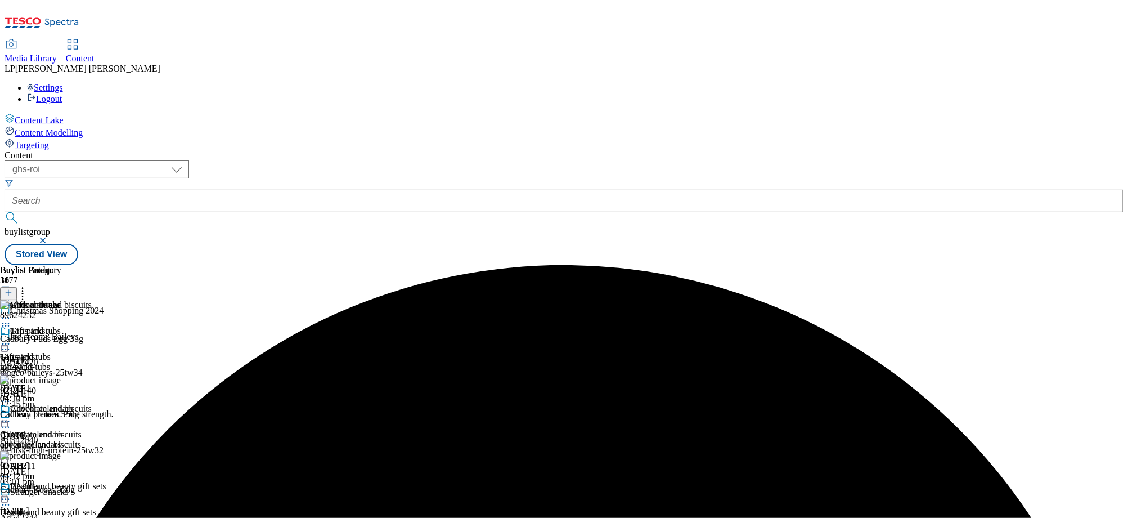
click at [73, 362] on div "gifts-and-tubs" at bounding box center [36, 367] width 73 height 10
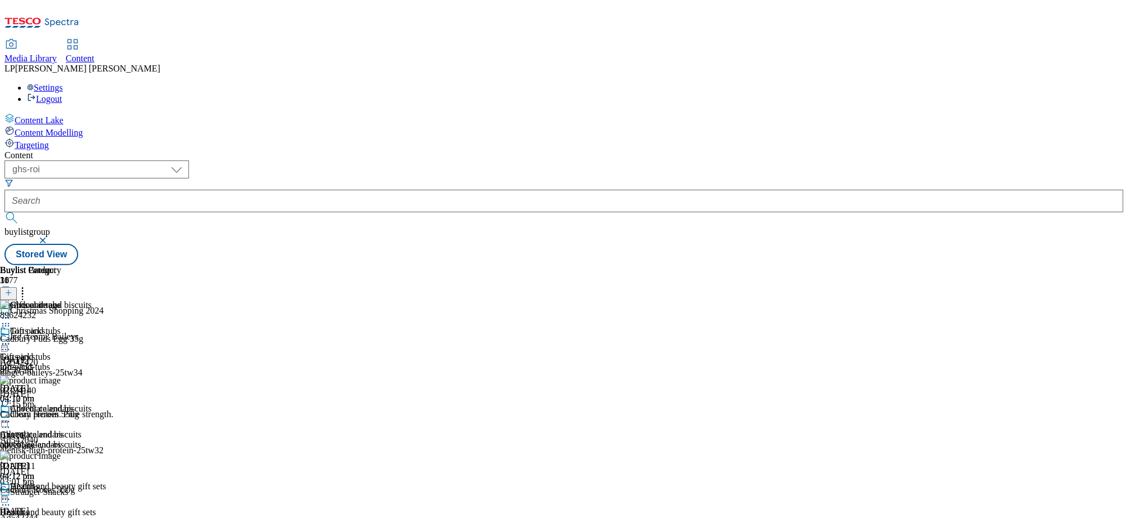
click at [73, 362] on div "gifts-and-tubs" at bounding box center [36, 367] width 73 height 10
click at [10, 343] on circle at bounding box center [9, 344] width 2 height 2
click at [98, 326] on div "Gifts and tubs Edit Copy Move Reporting Preview Un-preview Open Preview Url Pub…" at bounding box center [49, 438] width 98 height 225
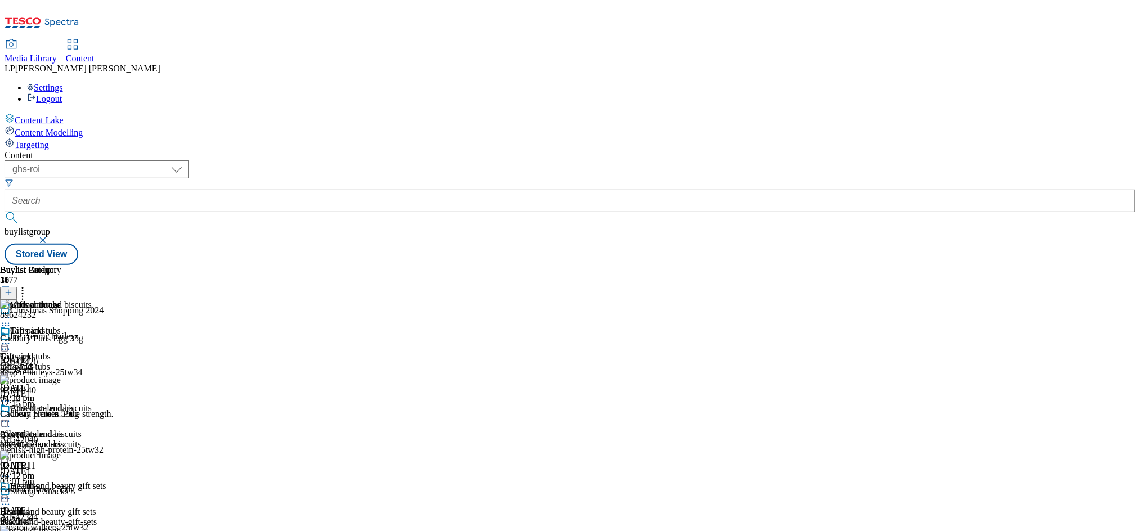
click at [614, 150] on div "Content" at bounding box center [570, 155] width 1131 height 10
click at [73, 439] on div "advent-calendars" at bounding box center [36, 444] width 73 height 10
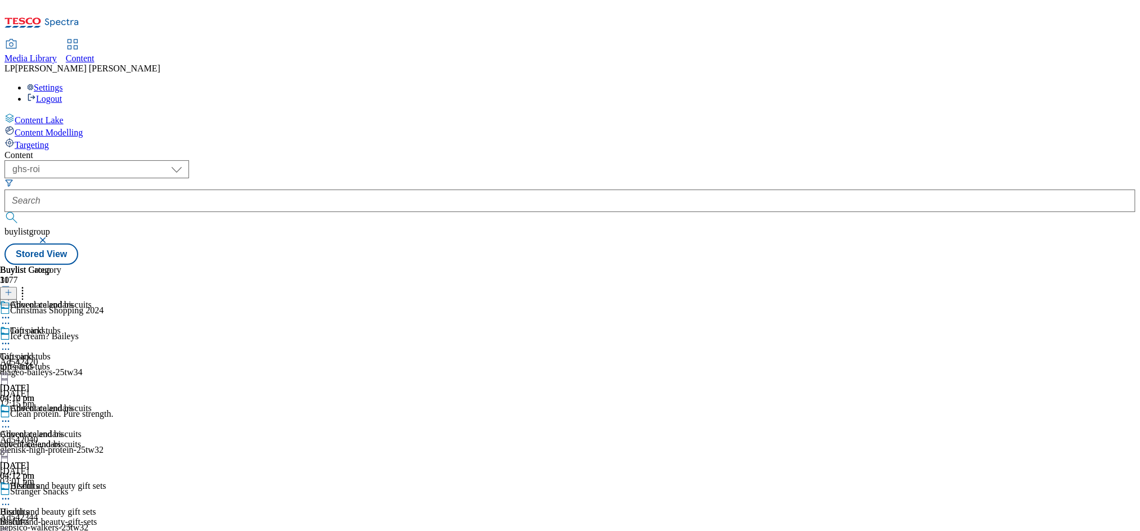
click at [73, 362] on div "gifts-and-tubs" at bounding box center [36, 367] width 73 height 10
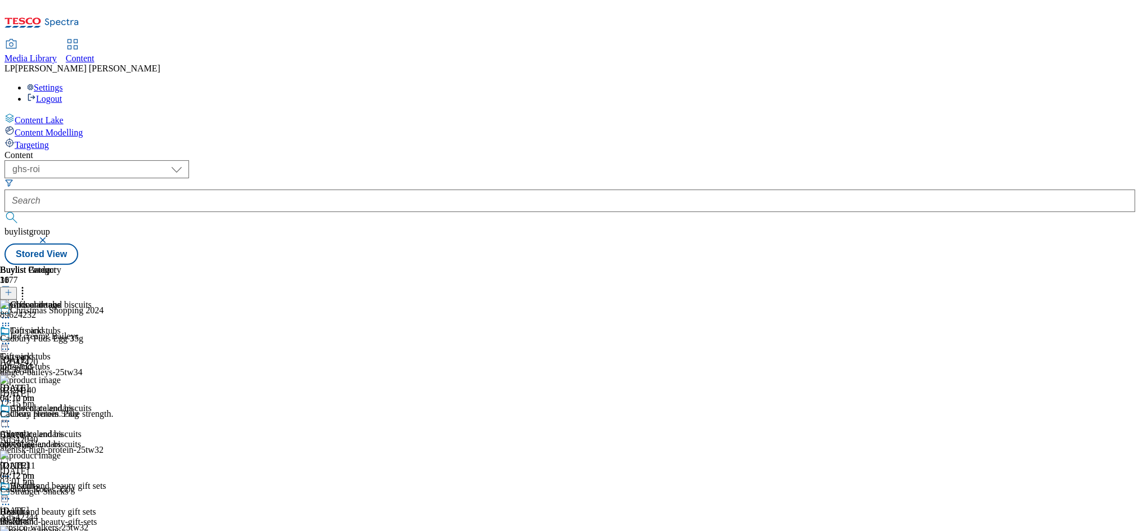
click at [73, 439] on div "advent-calendars" at bounding box center [36, 444] width 73 height 10
click at [29, 507] on span "Biscuits" at bounding box center [14, 512] width 29 height 10
click at [73, 362] on div "gifts-and-tubs" at bounding box center [36, 367] width 73 height 10
click at [11, 338] on icon at bounding box center [5, 343] width 11 height 11
click at [48, 363] on span "Edit" at bounding box center [41, 367] width 13 height 8
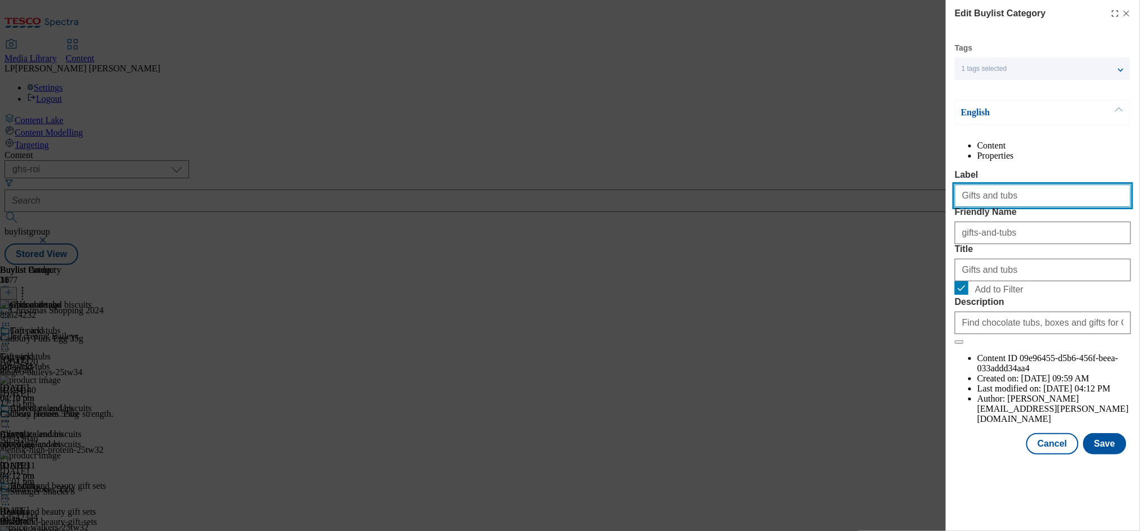
drag, startPoint x: 1011, startPoint y: 221, endPoint x: 958, endPoint y: 220, distance: 53.5
click at [958, 207] on input "Gifts and tubs" at bounding box center [1043, 196] width 176 height 23
click at [1039, 207] on input "Gifts and tubs" at bounding box center [1043, 196] width 176 height 23
drag, startPoint x: 1030, startPoint y: 218, endPoint x: 907, endPoint y: 218, distance: 122.7
click at [907, 218] on div "Edit Buylist Category Tags 1 tags selected buylist category English Content Pro…" at bounding box center [570, 265] width 1140 height 531
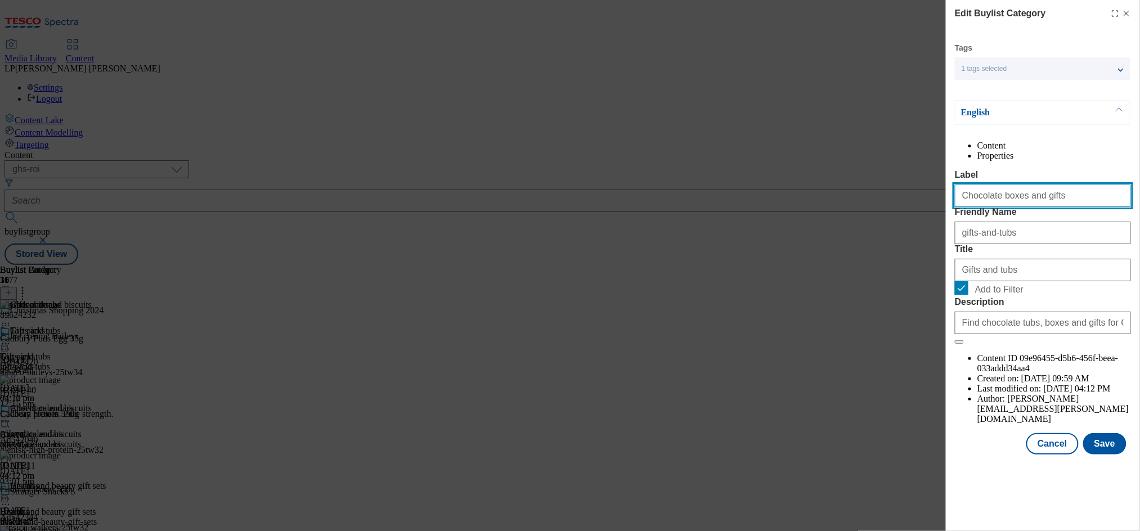
type input "Chocolate boxes and gifts"
click at [1008, 180] on label "Label" at bounding box center [1043, 175] width 176 height 10
click at [1008, 192] on input "Chocolate boxes and gifts" at bounding box center [1043, 196] width 176 height 23
click at [1062, 207] on input "Chocolate boxes and gifts" at bounding box center [1043, 196] width 176 height 23
drag, startPoint x: 1060, startPoint y: 217, endPoint x: 838, endPoint y: 214, distance: 222.3
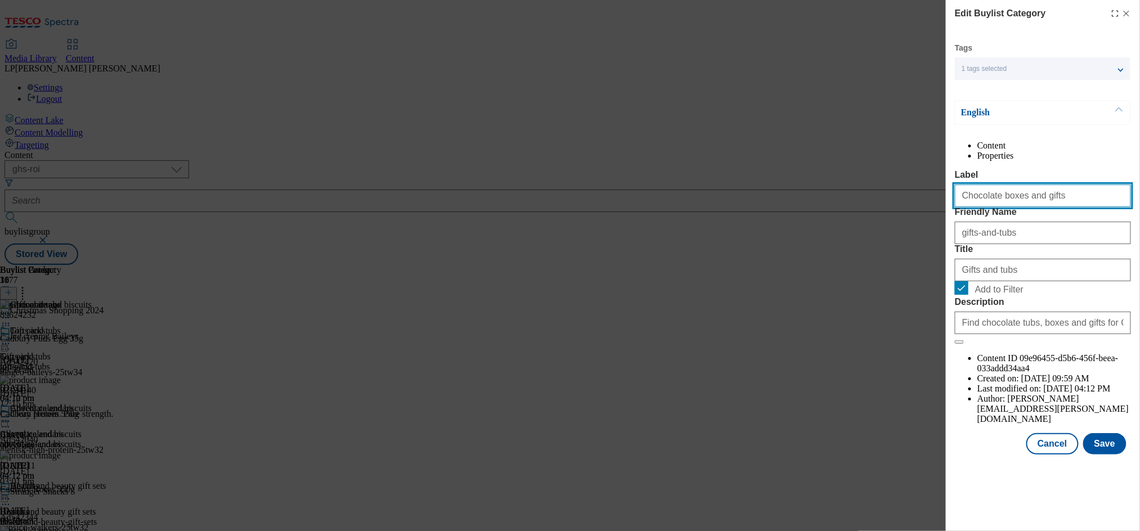
click at [838, 214] on div "Edit Buylist Category Tags 1 tags selected buylist category English Content Pro…" at bounding box center [570, 265] width 1140 height 531
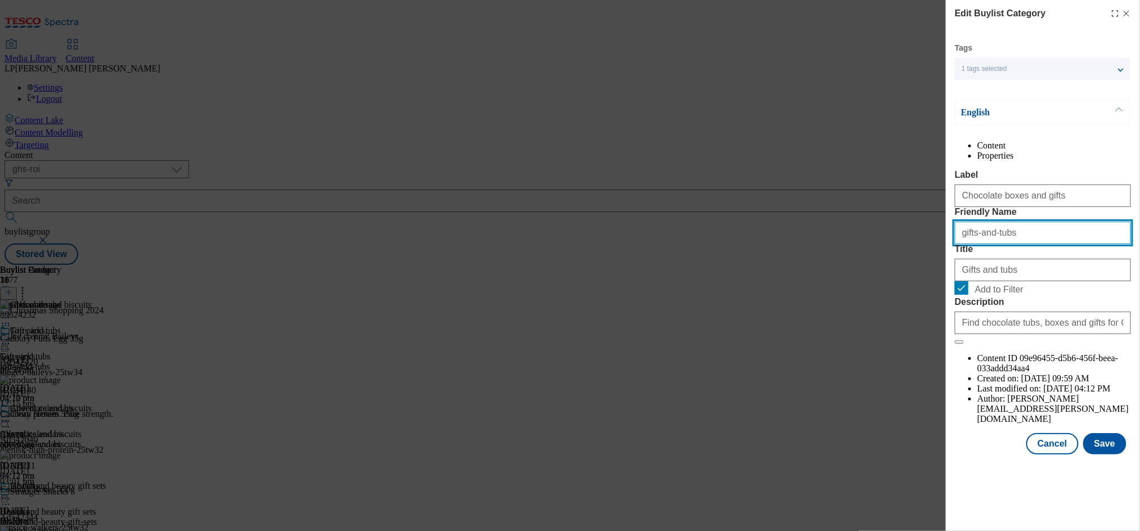
click at [1011, 244] on input "gifts-and-tubs" at bounding box center [1043, 233] width 176 height 23
drag, startPoint x: 1020, startPoint y: 279, endPoint x: 863, endPoint y: 273, distance: 157.1
click at [863, 273] on div "Edit Buylist Category Tags 1 tags selected buylist category English Content Pro…" at bounding box center [570, 265] width 1140 height 531
paste input "Chocolate boxes and gift"
click at [965, 244] on input "Chocolate boxes and gifts" at bounding box center [1043, 233] width 176 height 23
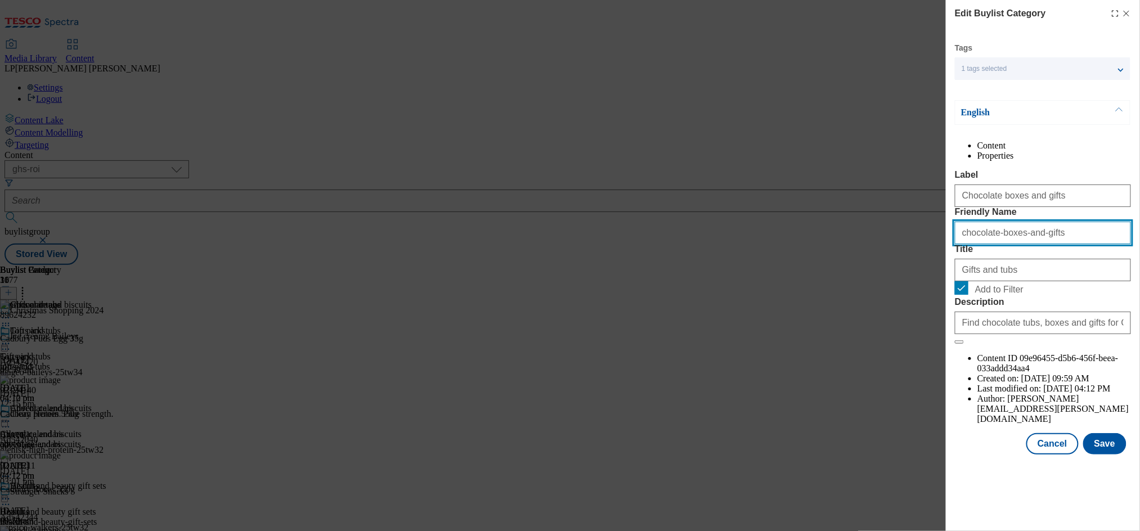
type input "chocolate-boxes-and-gifts"
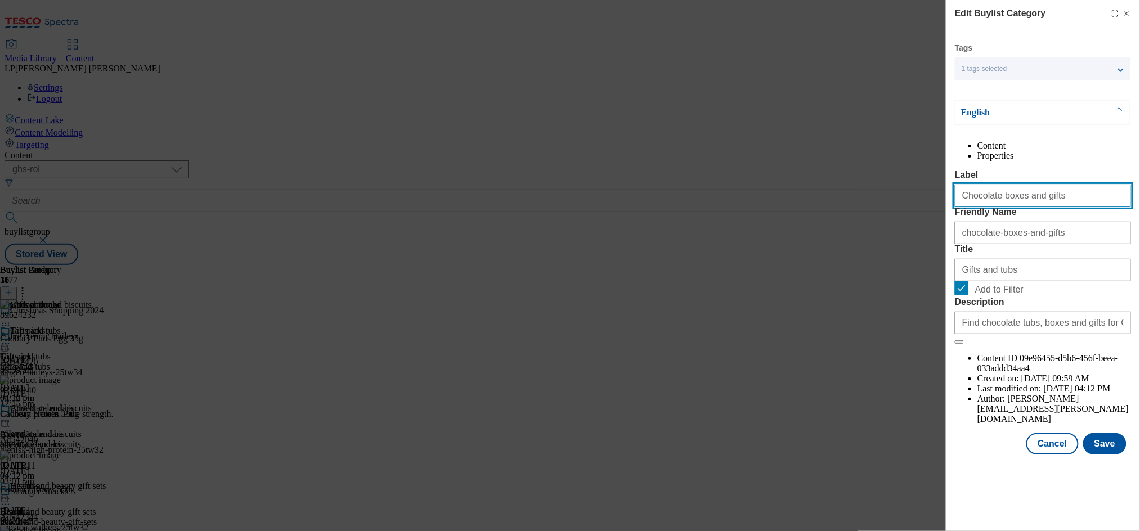
drag, startPoint x: 1054, startPoint y: 218, endPoint x: 788, endPoint y: 206, distance: 266.9
click at [788, 206] on div "Edit Buylist Category Tags 1 tags selected buylist category English Content Pro…" at bounding box center [570, 265] width 1140 height 531
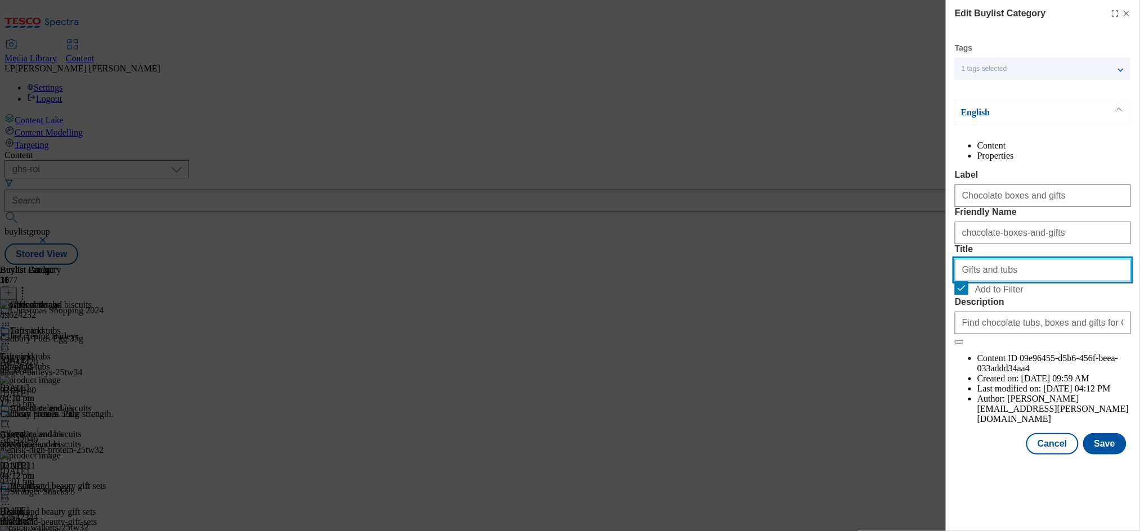
drag, startPoint x: 1013, startPoint y: 336, endPoint x: 897, endPoint y: 335, distance: 115.4
click at [897, 335] on div "Edit Buylist Category Tags 1 tags selected buylist category English Content Pro…" at bounding box center [570, 265] width 1140 height 531
paste input "Chocolate boxes and gift"
type input "Chocolate boxes and gifts"
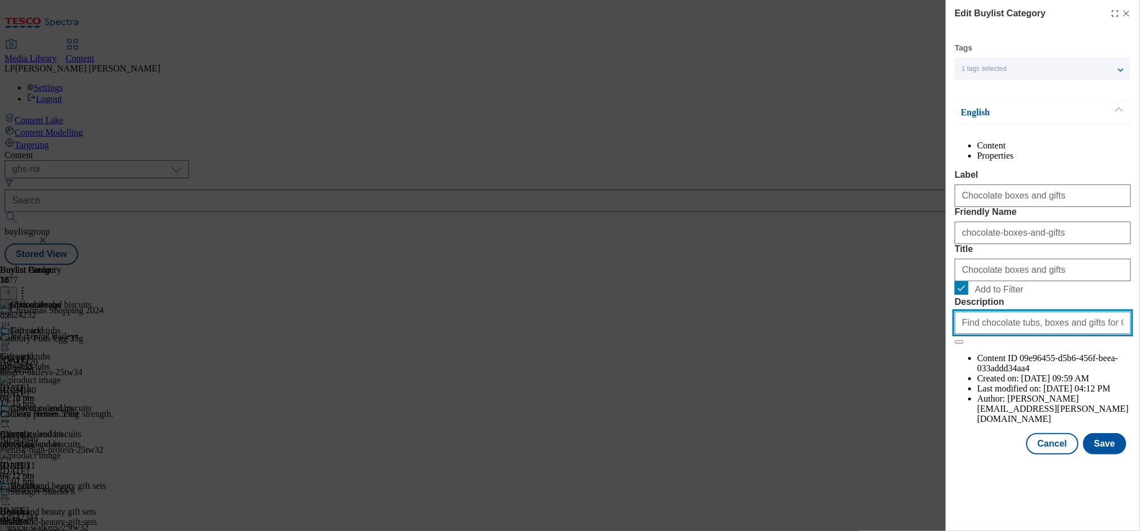
click at [1023, 334] on input "Find chocolate tubs, boxes and gifts for Christmas. Ideal for hosting festive o…" at bounding box center [1043, 323] width 176 height 23
drag, startPoint x: 1007, startPoint y: 420, endPoint x: 1140, endPoint y: 416, distance: 133.4
click at [1128, 416] on div "Edit Buylist Category Tags 1 tags selected buylist category English Content Pro…" at bounding box center [1043, 228] width 194 height 457
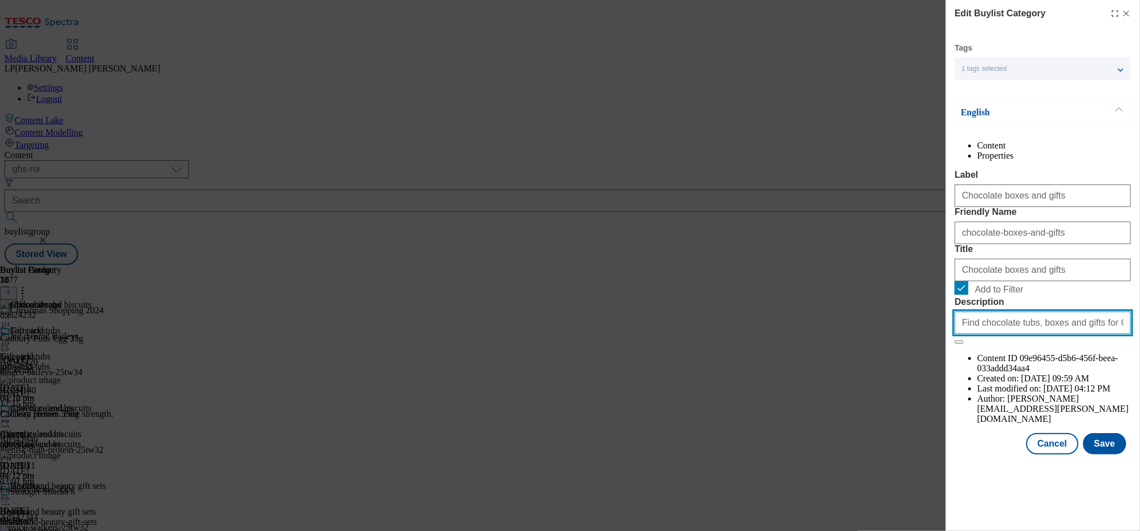
click at [978, 334] on input "Find chocolate tubs, boxes and gifts for Christmas. Ideal for hosting festive o…" at bounding box center [1043, 323] width 176 height 23
click at [1006, 334] on input "Find chocolate tubs, boxes and gifts for Christmas. Ideal for hosting festive o…" at bounding box center [1043, 323] width 176 height 23
drag, startPoint x: 1022, startPoint y: 417, endPoint x: 890, endPoint y: 420, distance: 132.8
click at [890, 420] on div "Edit Buylist Category Tags 1 tags selected buylist category English Content Pro…" at bounding box center [570, 265] width 1140 height 531
click at [1019, 334] on input "Find chocolate tubs, boxes and gifts for Christmas. Ideal for hosting festive o…" at bounding box center [1043, 323] width 176 height 23
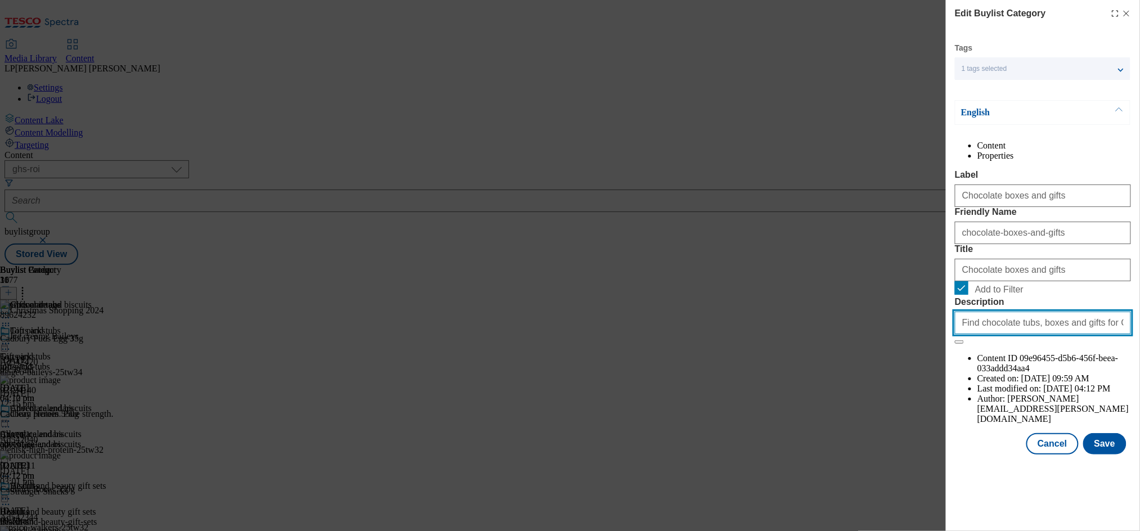
click at [1010, 334] on input "Find chocolate tubs, boxes and gifts for Christmas. Ideal for hosting festive o…" at bounding box center [1043, 323] width 176 height 23
paste input "Prep for Christmas with our selection of Christmas chocolates and biscuits, inc…"
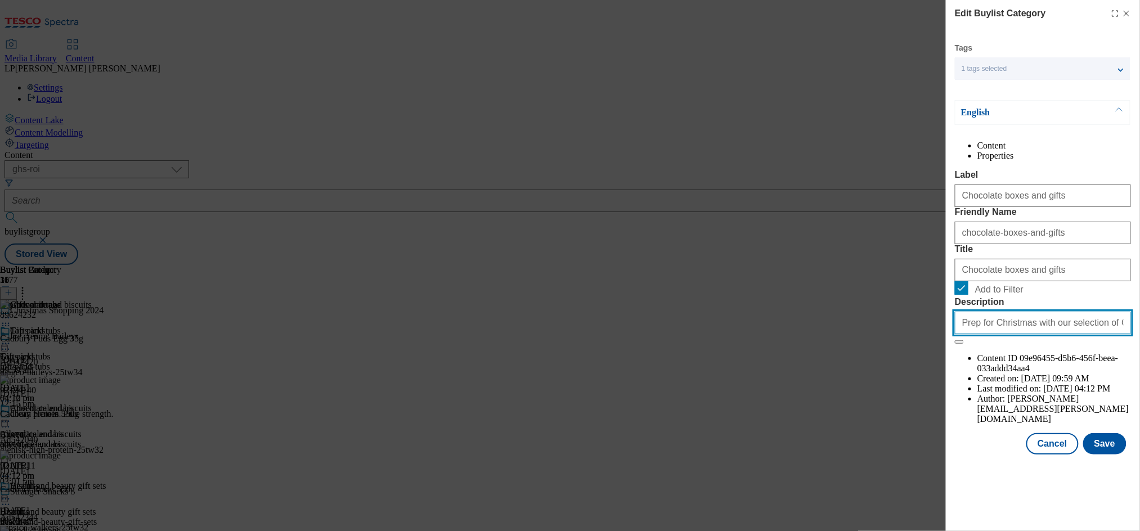
drag, startPoint x: 1124, startPoint y: 418, endPoint x: 754, endPoint y: 419, distance: 370.2
click at [754, 419] on div "Edit Buylist Category Tags 1 tags selected buylist category English Content Pro…" at bounding box center [570, 265] width 1140 height 531
type input "Prep for Christmas with our selection of Christmas chocolates and biscuits, inc…"
click at [1035, 344] on form "Label Chocolate boxes and gifts Friendly Name chocolate-boxes-and-gifts Title C…" at bounding box center [1043, 257] width 176 height 174
click at [1112, 455] on button "Save" at bounding box center [1104, 443] width 43 height 21
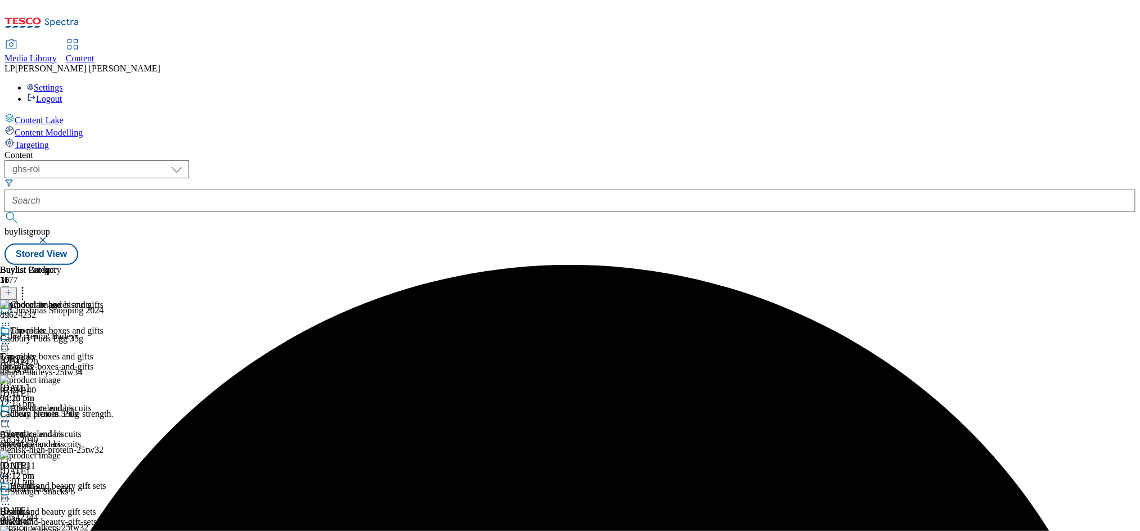
click at [11, 416] on icon at bounding box center [5, 421] width 11 height 11
click at [48, 441] on span "Edit" at bounding box center [41, 445] width 13 height 8
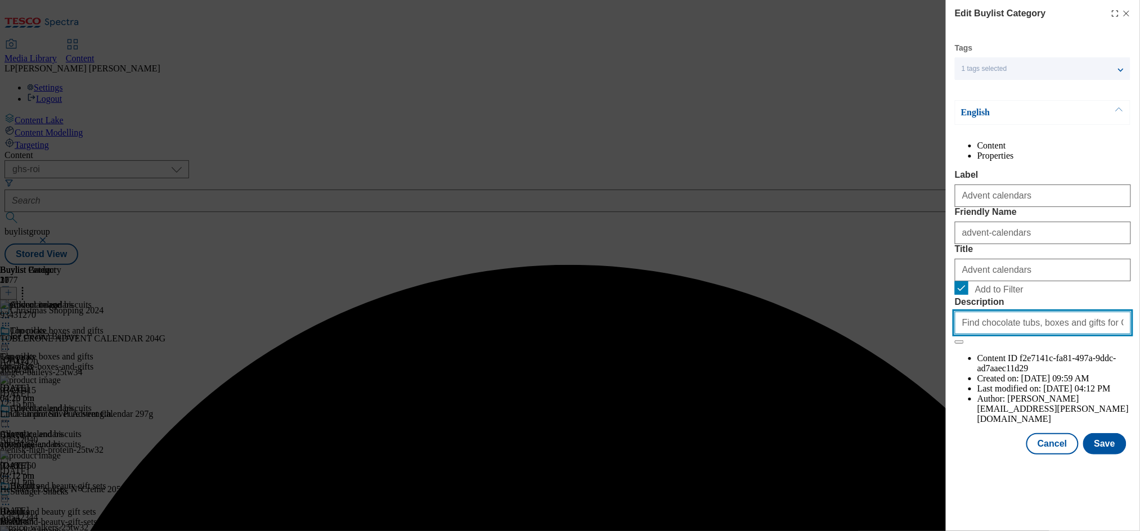
click at [1074, 334] on input "Find chocolate tubs, boxes and gifts for Christmas. Ideal for hosting festive o…" at bounding box center [1043, 323] width 176 height 23
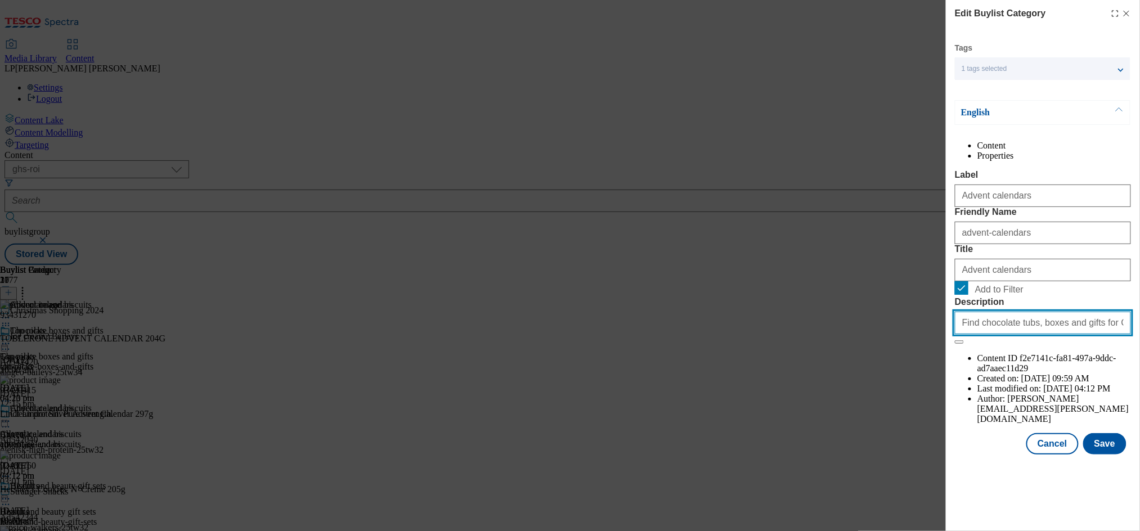
click at [1074, 334] on input "Find chocolate tubs, boxes and gifts for Christmas. Ideal for hosting festive o…" at bounding box center [1043, 323] width 176 height 23
paste input "Prep for Christmas with our selection of Christmas chocolates and biscuits, inc…"
click at [1074, 334] on input "Prep for Christmas with our selection of Christmas chocolates and biscuits, inc…" at bounding box center [1043, 323] width 176 height 23
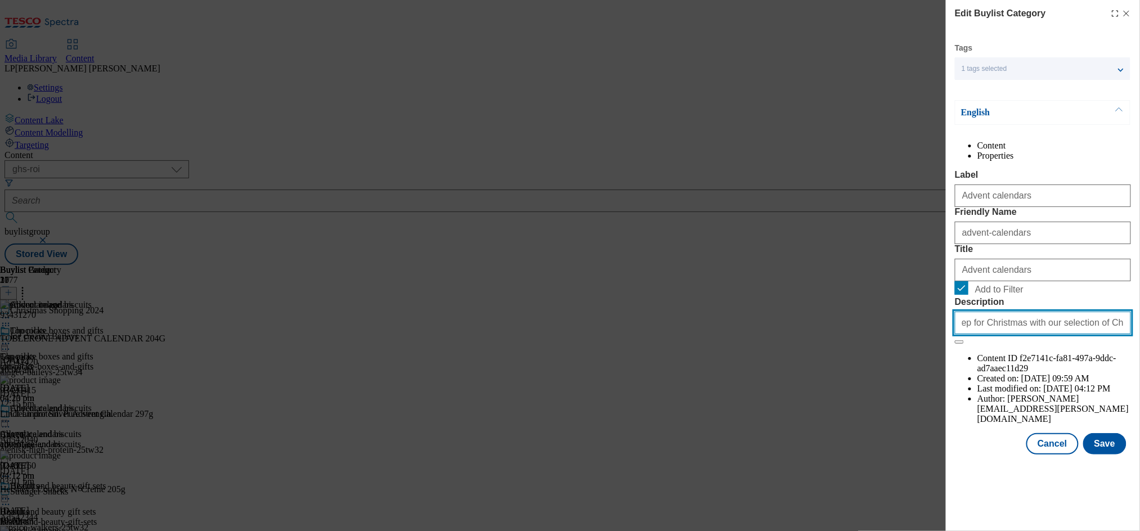
scroll to position [0, 0]
drag, startPoint x: 1120, startPoint y: 416, endPoint x: 854, endPoint y: 419, distance: 266.1
click at [854, 419] on div "Edit Buylist Category Tags 1 tags selected buylist category English Content Pro…" at bounding box center [570, 265] width 1140 height 531
type input "Prep for Christmas with our selection of Christmas chocolates and biscuits, inc…"
click at [1108, 455] on button "Save" at bounding box center [1104, 443] width 43 height 21
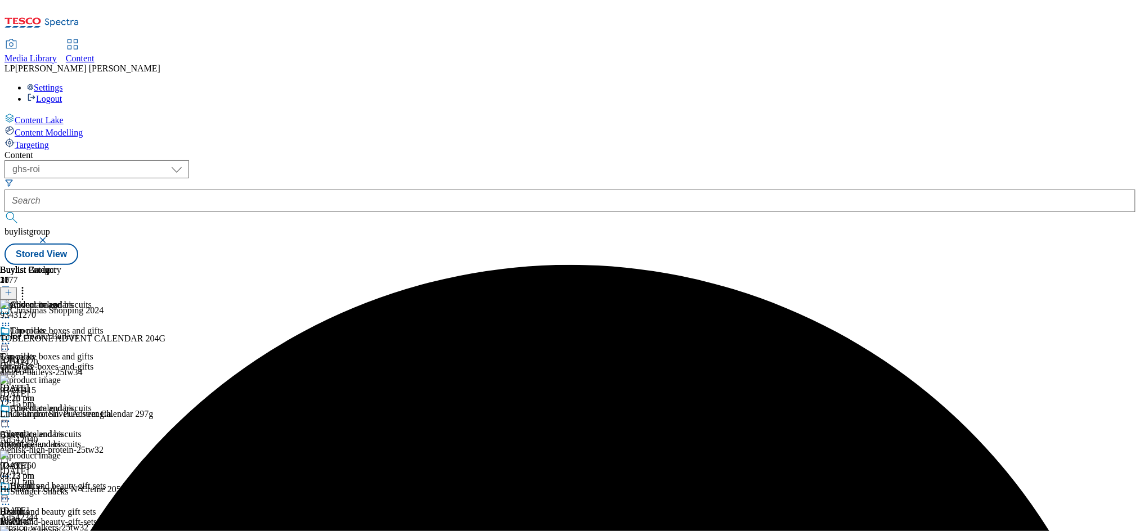
click at [11, 416] on icon at bounding box center [5, 421] width 11 height 11
click at [52, 438] on button "Edit" at bounding box center [38, 444] width 30 height 13
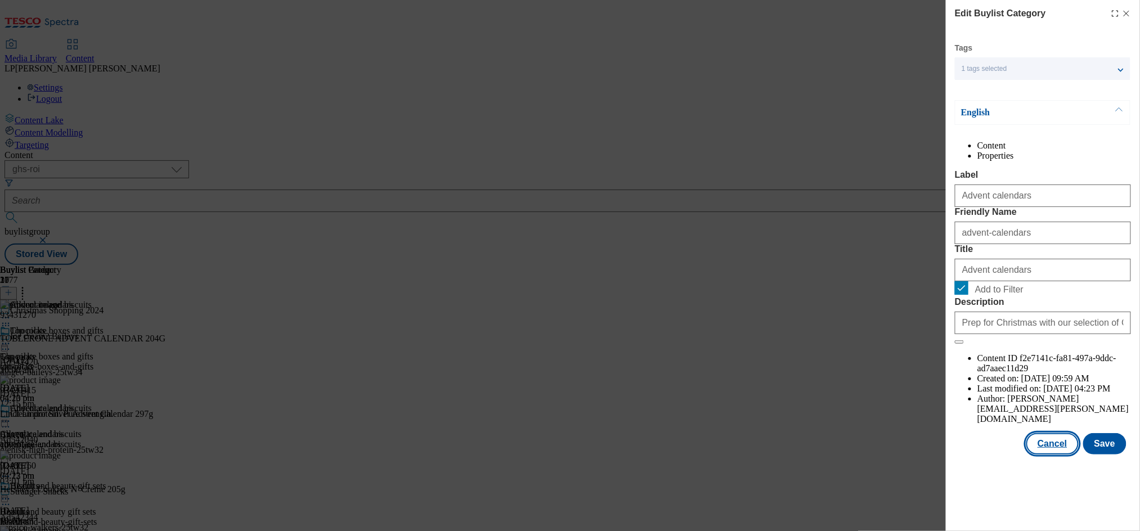
click at [1061, 455] on button "Cancel" at bounding box center [1052, 443] width 52 height 21
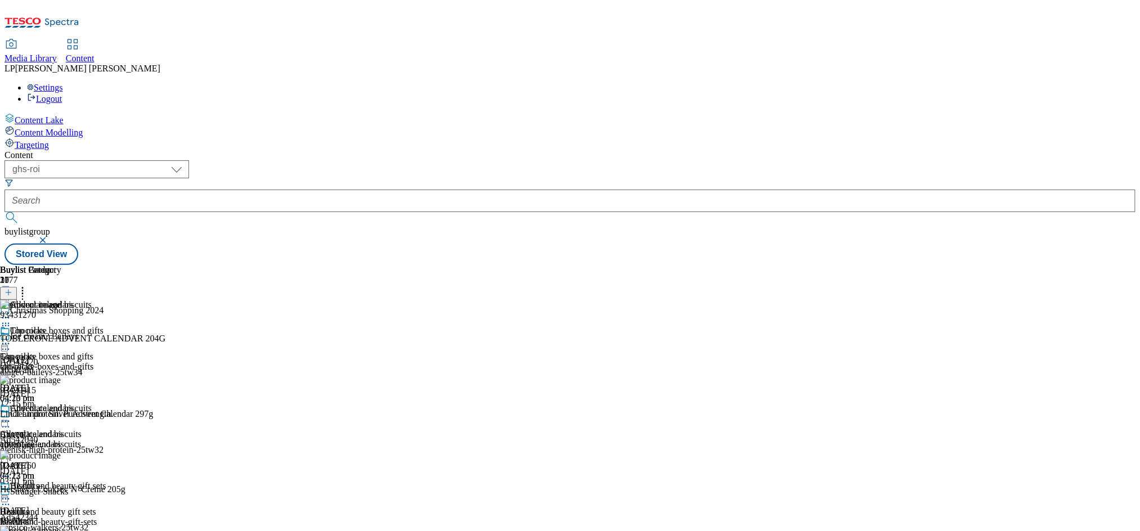
click at [11, 338] on icon at bounding box center [5, 343] width 11 height 11
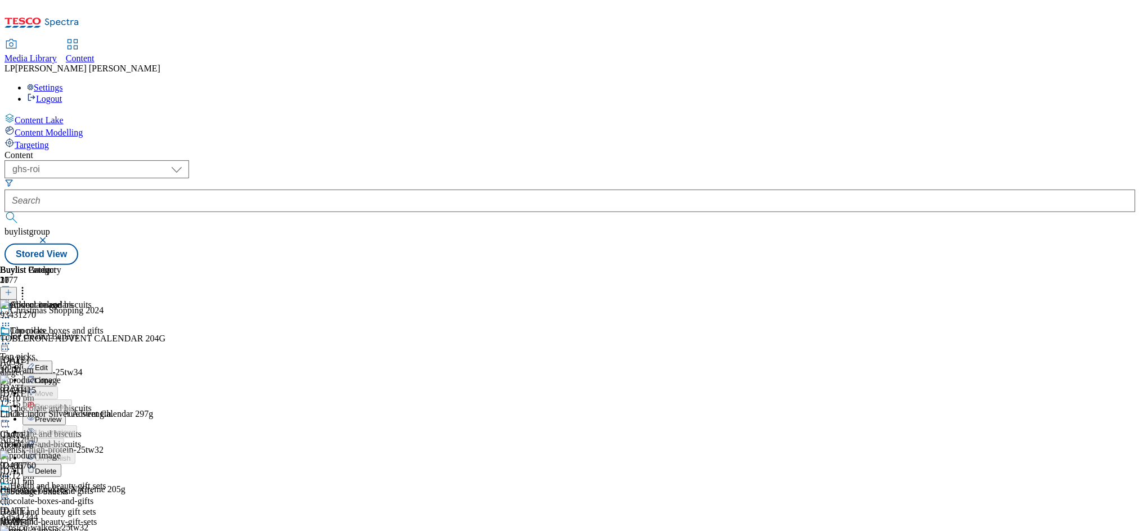
click at [61, 415] on span "Preview" at bounding box center [48, 419] width 26 height 8
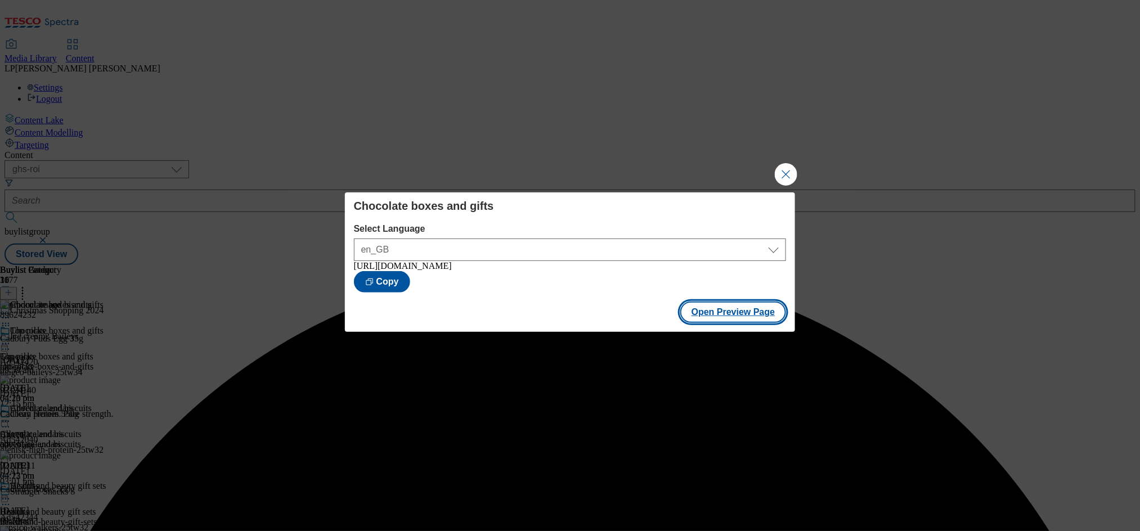
click at [731, 318] on button "Open Preview Page" at bounding box center [733, 312] width 106 height 21
click at [793, 169] on button "Close Modal" at bounding box center [786, 174] width 23 height 23
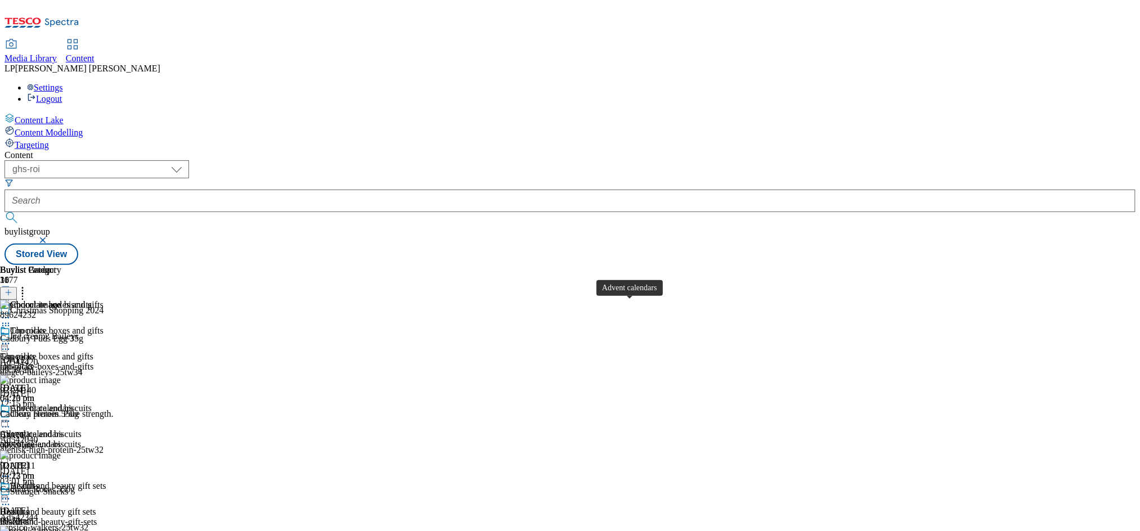
click at [63, 429] on div "Advent calendars" at bounding box center [31, 434] width 63 height 10
click at [11, 416] on icon at bounding box center [5, 421] width 11 height 11
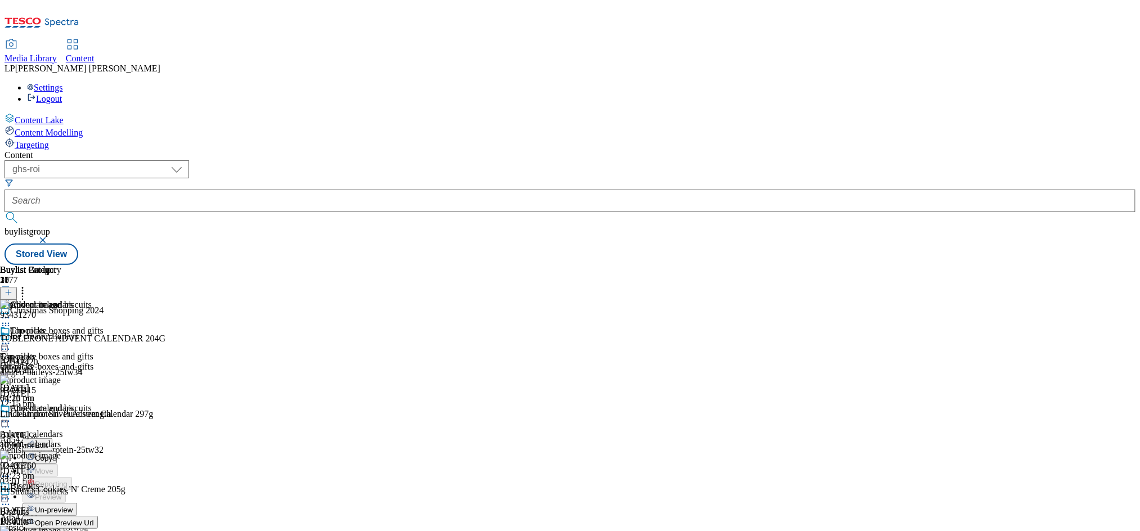
click at [93, 517] on span "Open Preview Url" at bounding box center [64, 523] width 59 height 8
click at [613, 160] on div "( optional ) dotcom-cz dotcom-hu dotcom-sk fnf-uk ghs-roi ghs-uk group-comms ig…" at bounding box center [570, 212] width 1131 height 105
click at [110, 403] on div "Chocolate and biscuits" at bounding box center [55, 416] width 110 height 26
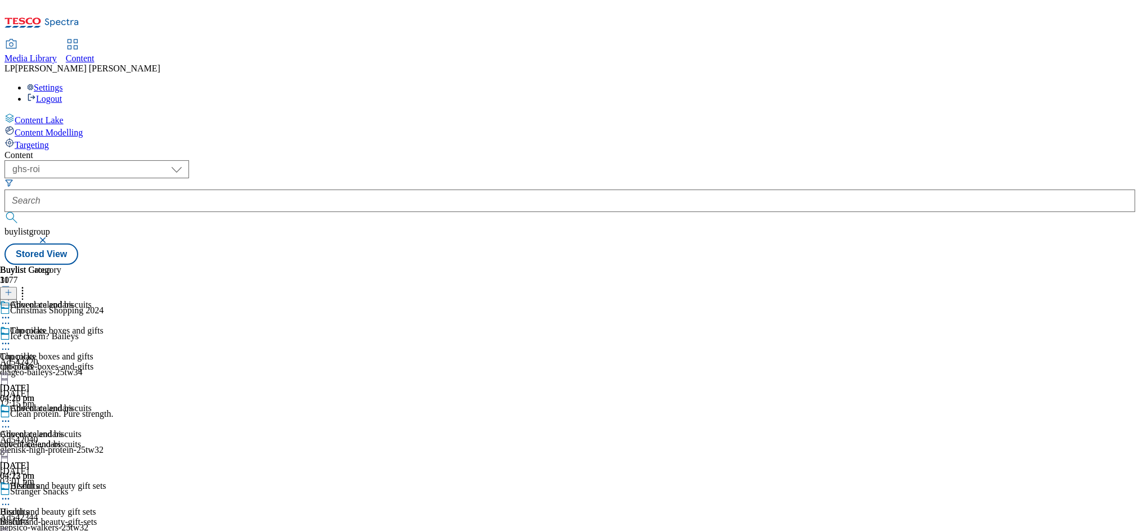
click at [110, 362] on div "top-picks" at bounding box center [55, 367] width 110 height 10
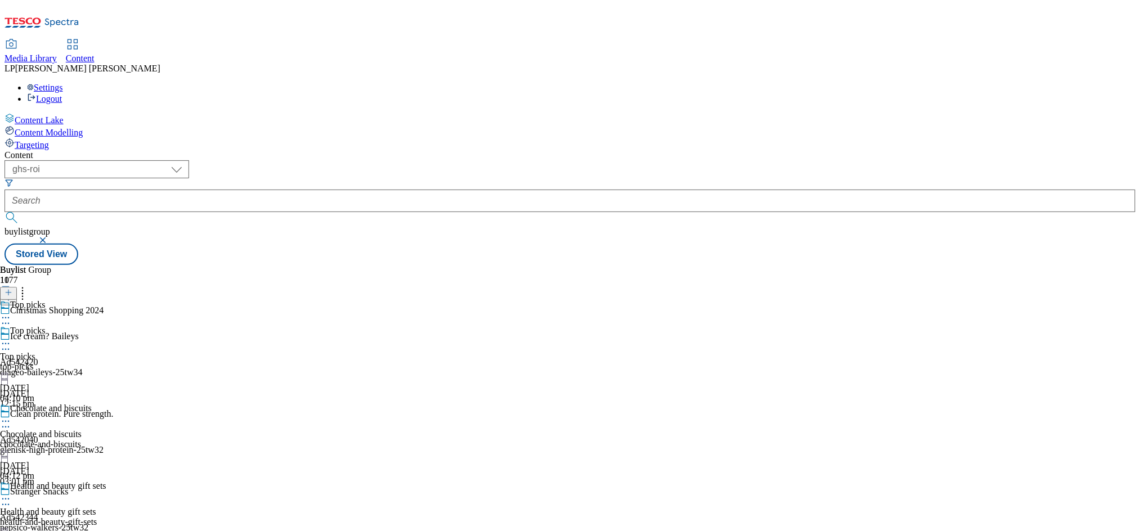
click at [110, 439] on div "chocolate-and-biscuits" at bounding box center [55, 444] width 110 height 10
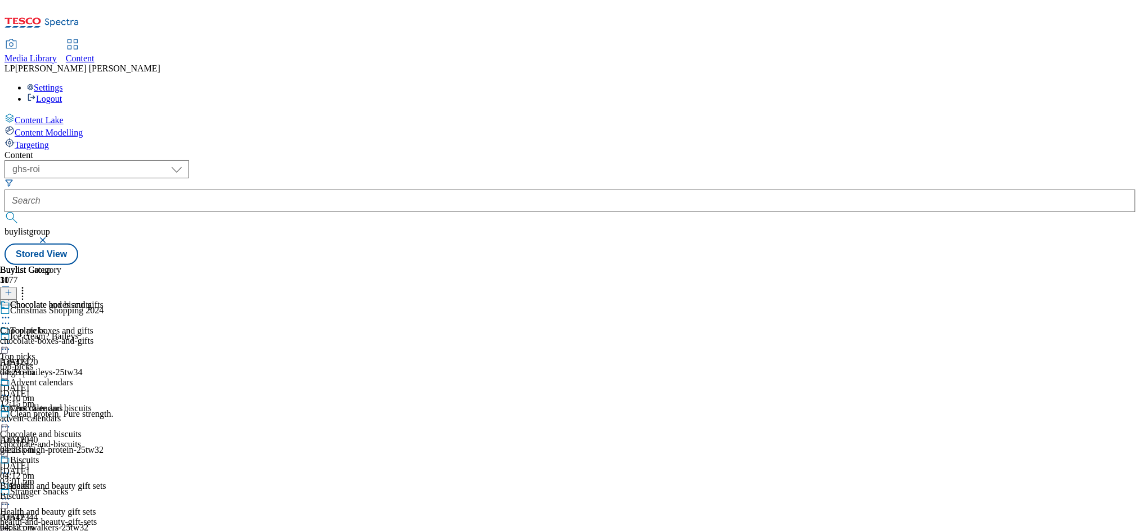
click at [104, 336] on div "chocolate-boxes-and-gifts" at bounding box center [52, 341] width 104 height 10
click at [104, 439] on div "advent-calendars" at bounding box center [52, 444] width 104 height 10
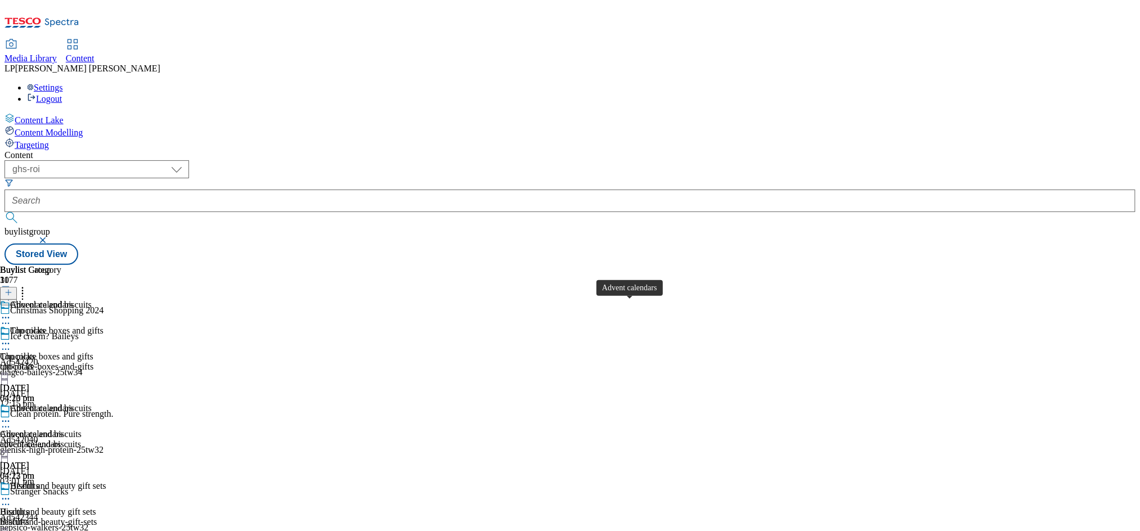
click at [104, 362] on div "chocolate-boxes-and-gifts" at bounding box center [52, 367] width 104 height 10
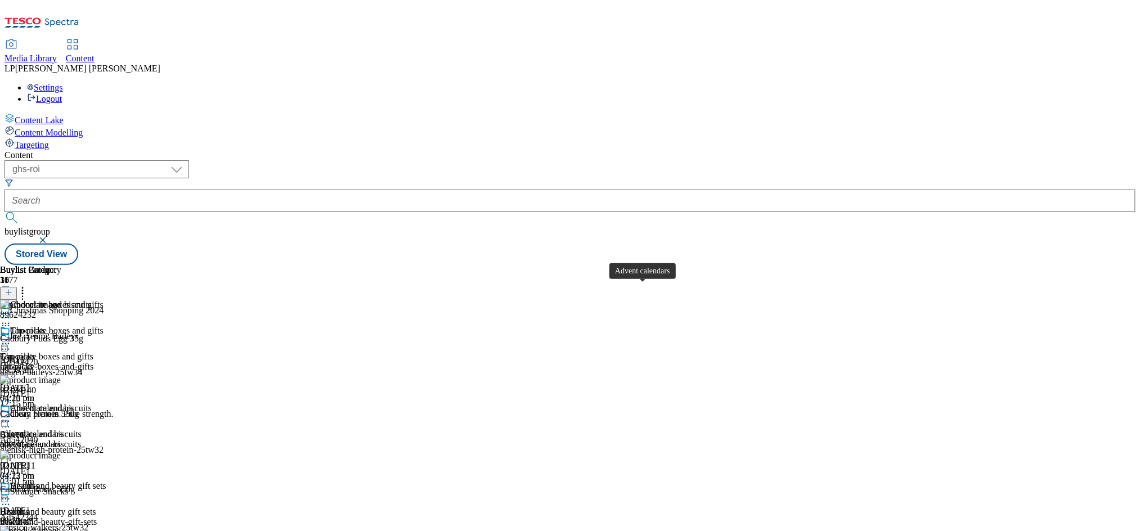
click at [104, 439] on div "advent-calendars" at bounding box center [52, 444] width 104 height 10
click at [7, 343] on circle at bounding box center [6, 344] width 2 height 2
click at [104, 326] on div "Chocolate boxes and gifts" at bounding box center [56, 331] width 93 height 10
click at [11, 338] on icon at bounding box center [5, 343] width 11 height 11
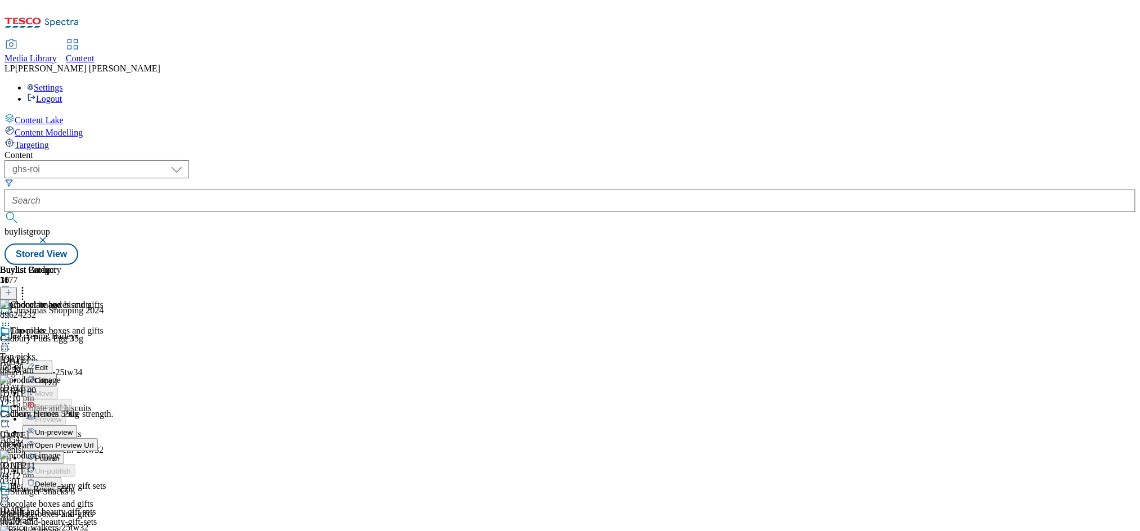
click at [11, 338] on icon at bounding box center [5, 343] width 11 height 11
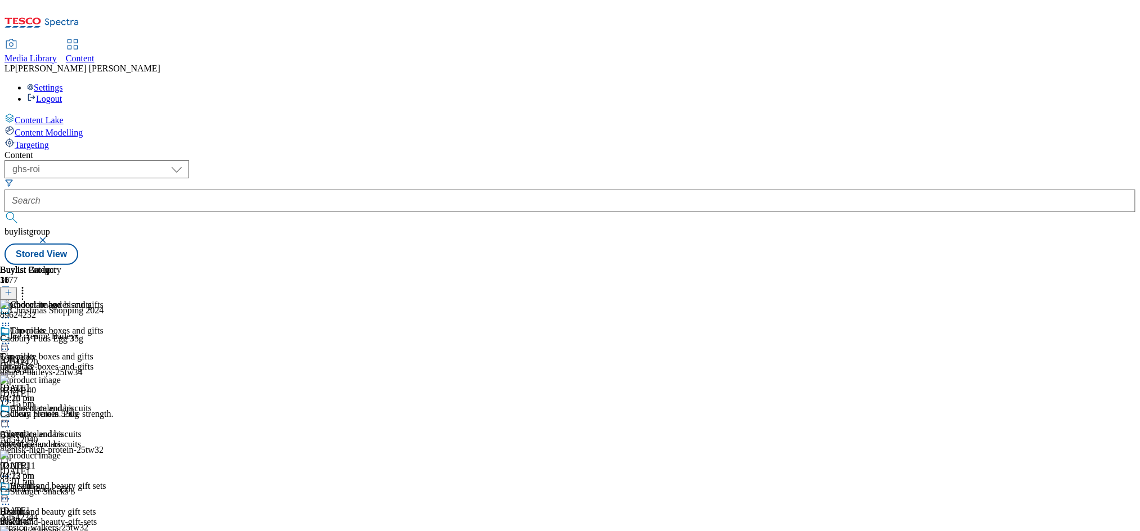
click at [11, 338] on icon at bounding box center [5, 343] width 11 height 11
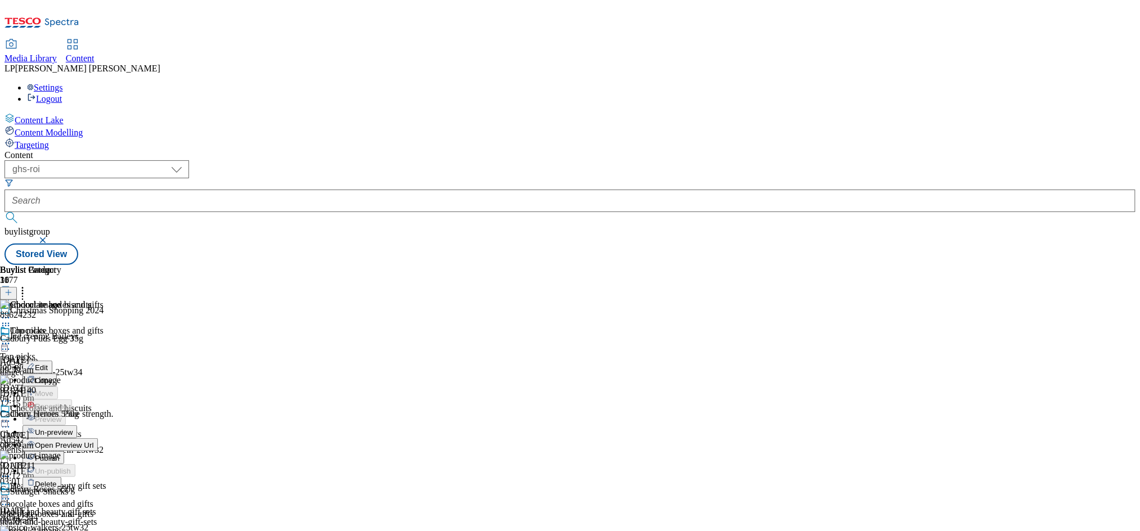
click at [93, 441] on span "Open Preview Url" at bounding box center [64, 445] width 59 height 8
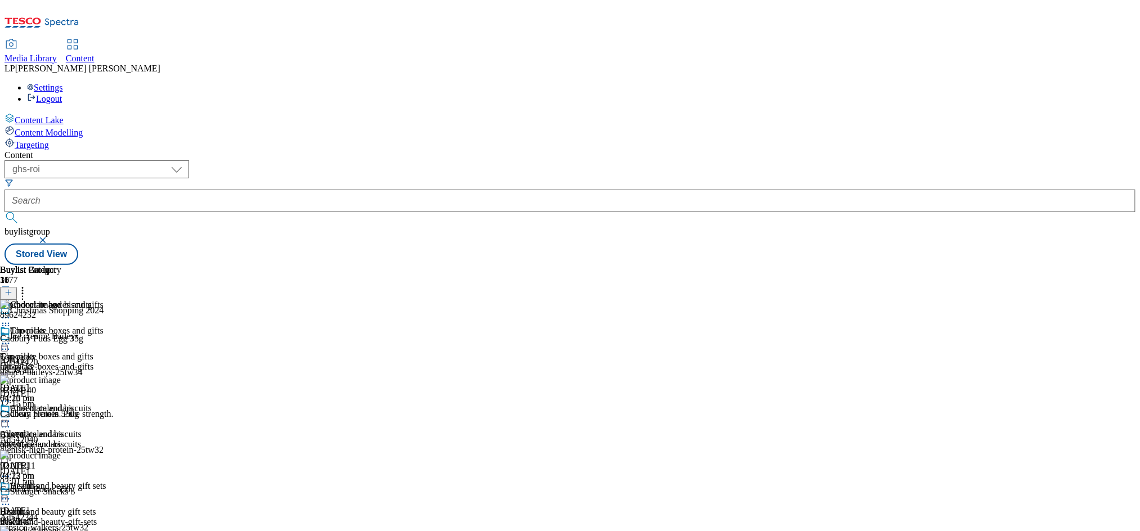
click at [10, 343] on circle at bounding box center [9, 344] width 2 height 2
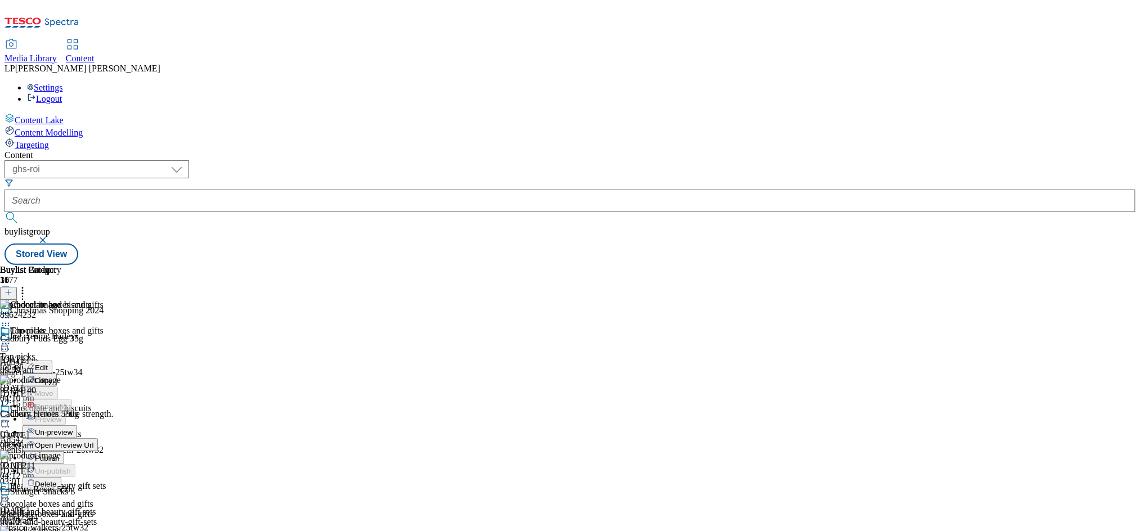
click at [48, 363] on span "Edit" at bounding box center [41, 367] width 13 height 8
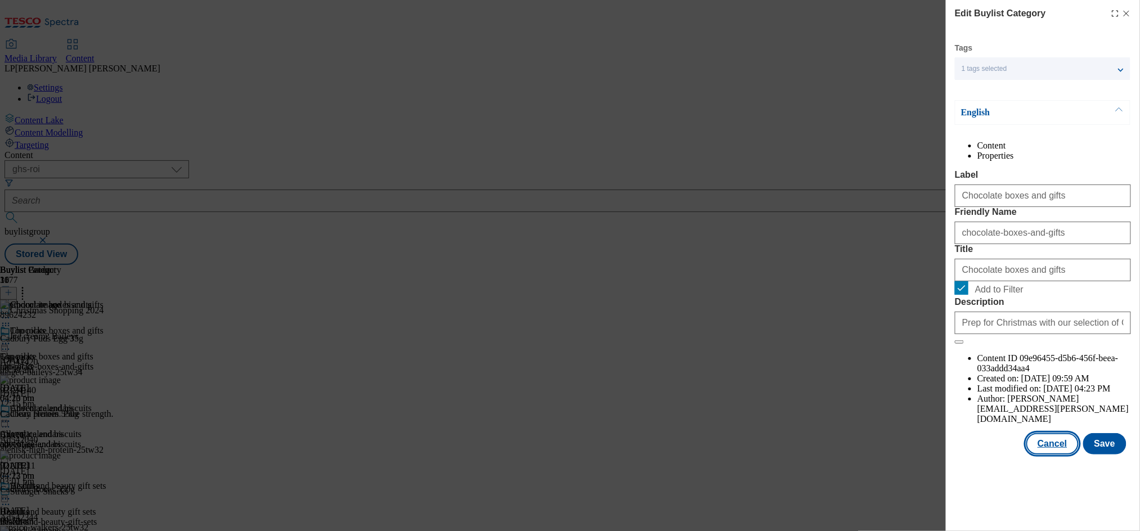
click at [1068, 455] on button "Cancel" at bounding box center [1052, 443] width 52 height 21
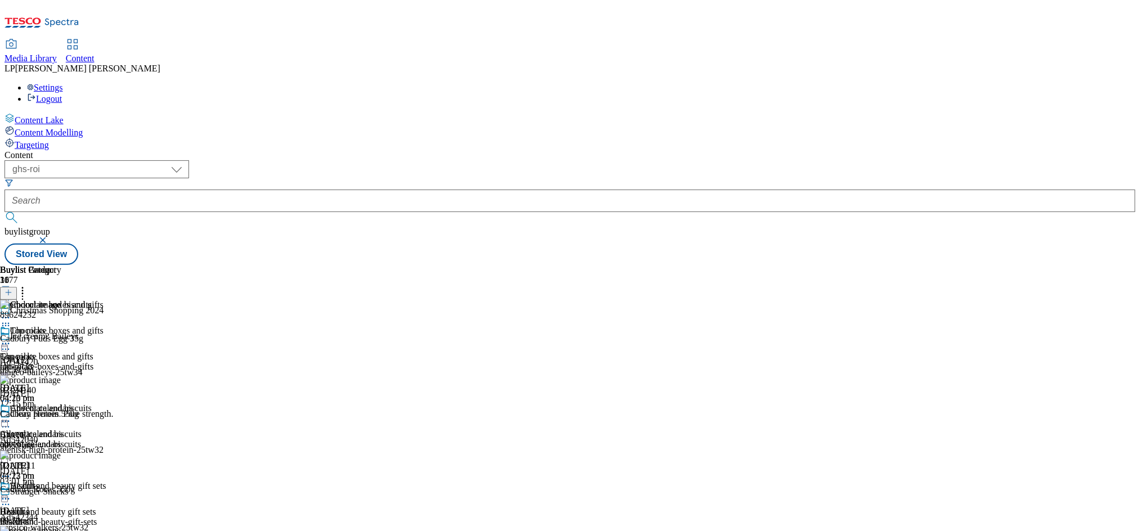
click at [4, 421] on circle at bounding box center [3, 422] width 2 height 2
click at [52, 438] on button "Edit" at bounding box center [38, 444] width 30 height 13
select select "evergreen"
select select "Banner"
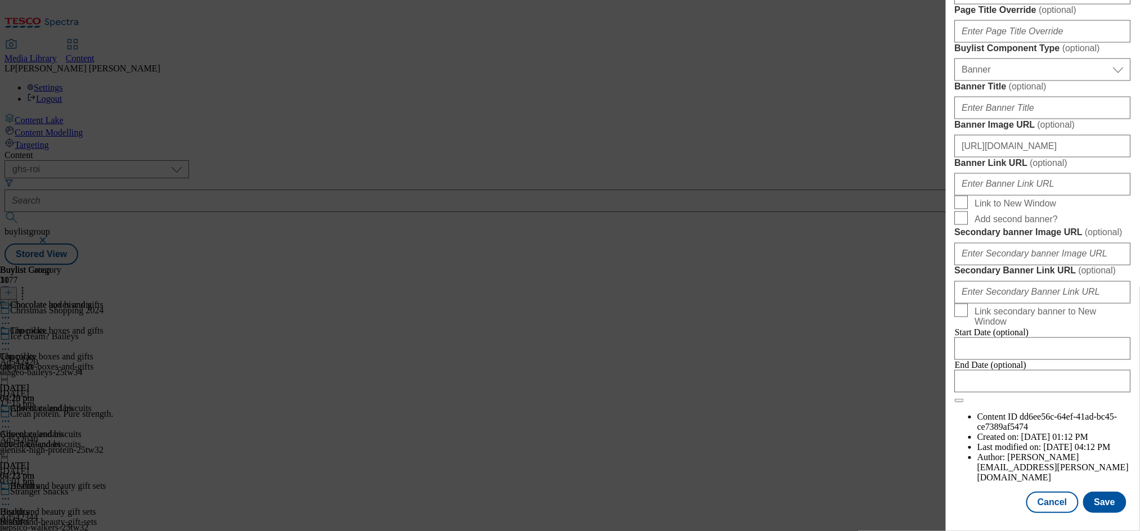
scroll to position [910, 0]
click at [1017, 158] on input "https://digitalcontent.api.tesco.com/v2/media/ghs-roi/ae28e3dc-1eb9-4687-8255-6…" at bounding box center [1043, 146] width 176 height 23
paste input "36639f38-2e74-494a-9604-1c52360e1678/2530-WF-503771-ROI-Christmas+Shop+2025-139…"
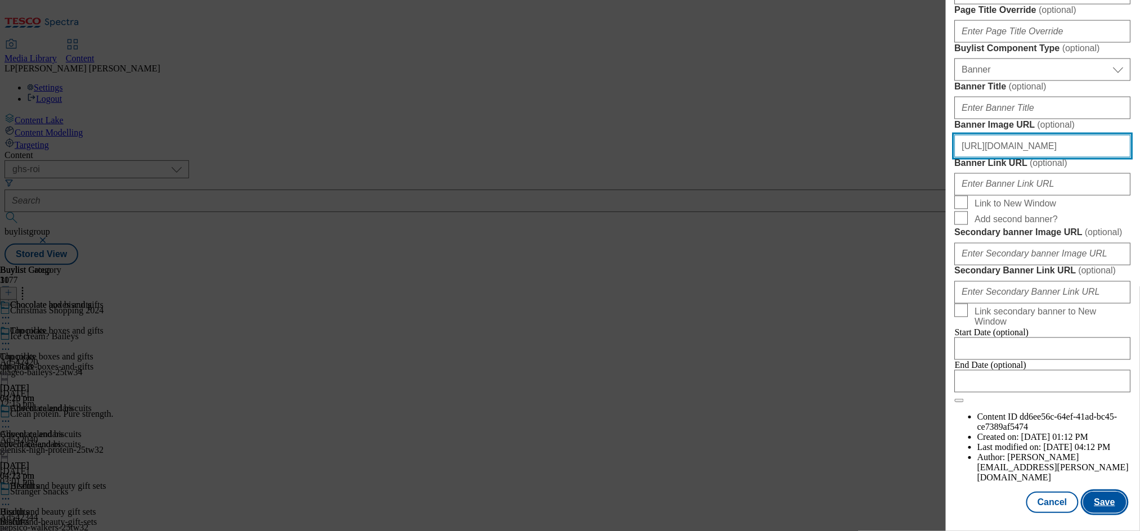
scroll to position [1094, 0]
type input "https://digitalcontent.api.tesco.com/v2/media/ghs-roi/36639f38-2e74-494a-9604-1…"
click at [1092, 505] on button "Save" at bounding box center [1104, 502] width 43 height 21
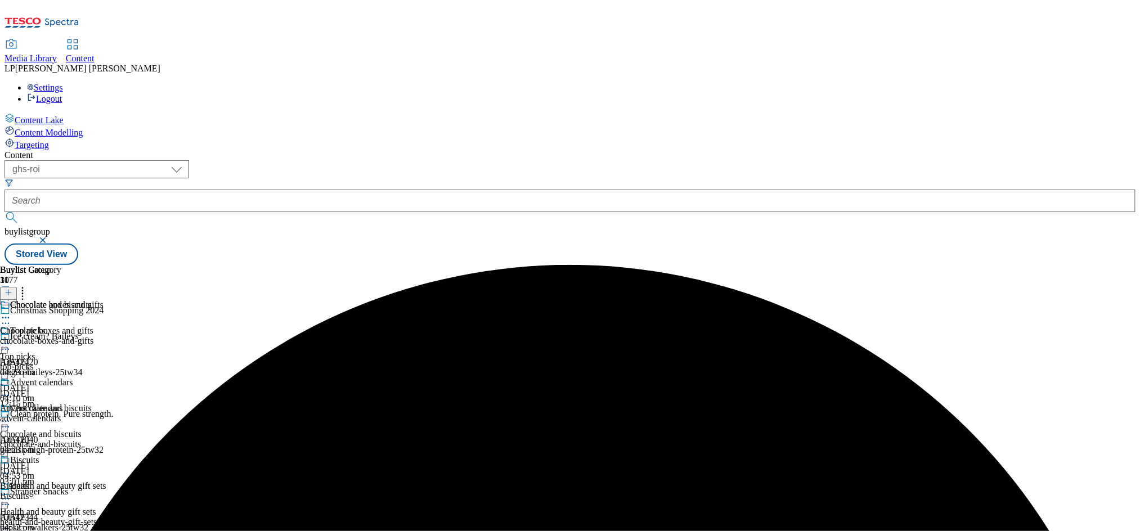
click at [11, 416] on icon at bounding box center [5, 421] width 11 height 11
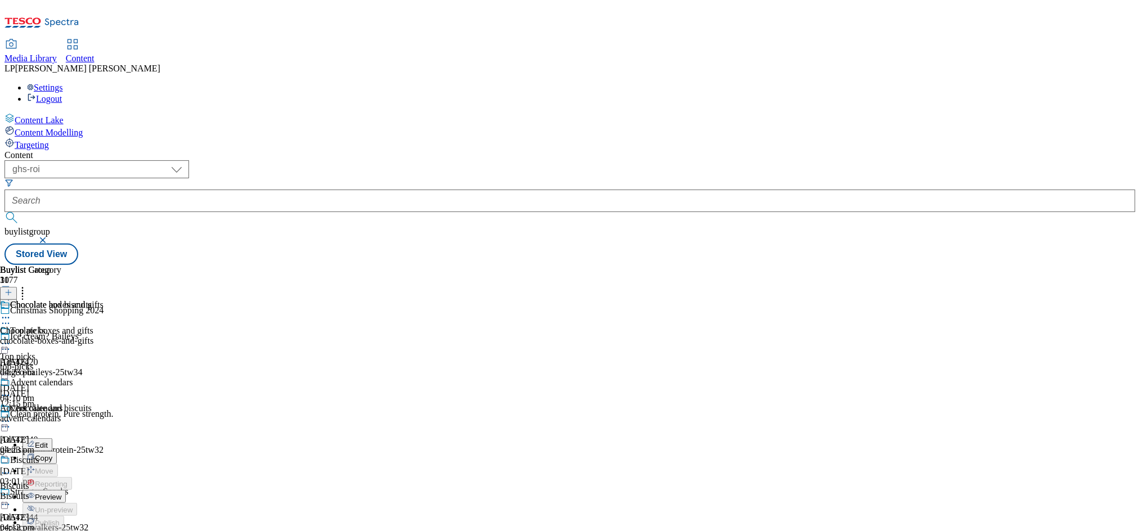
click at [48, 441] on span "Edit" at bounding box center [41, 445] width 13 height 8
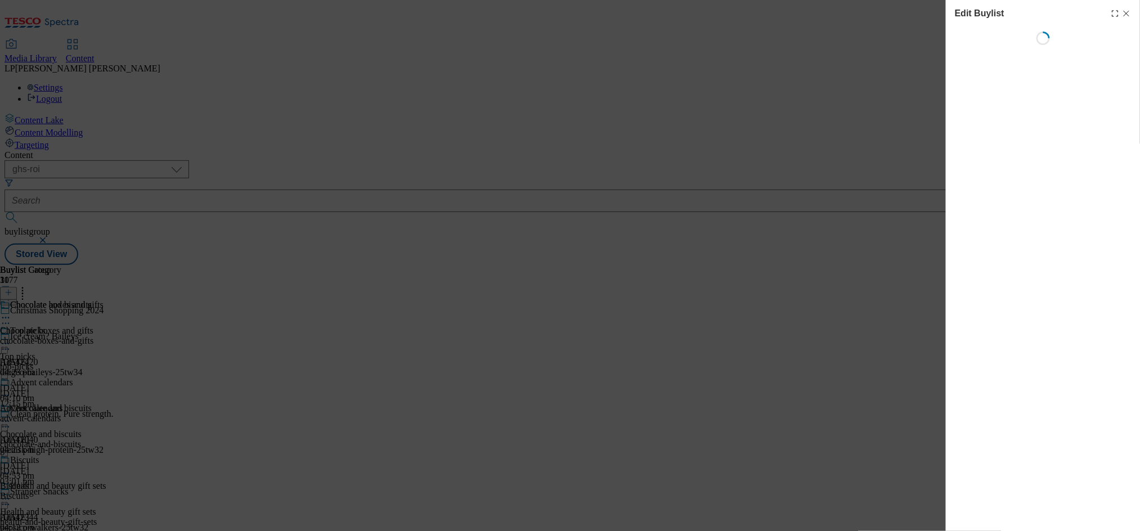
select select "evergreen"
select select "Banner"
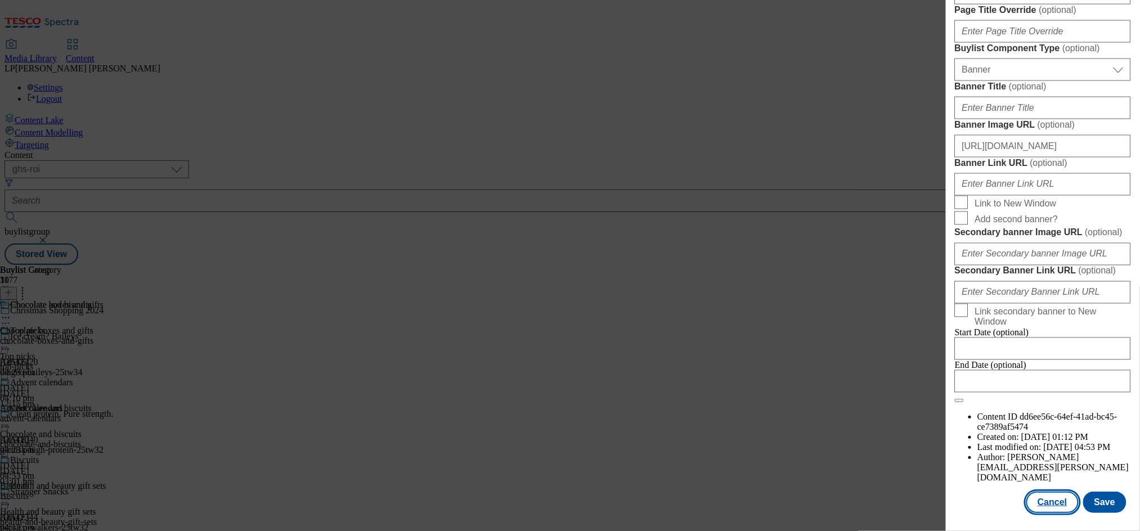
click at [1046, 501] on button "Cancel" at bounding box center [1052, 502] width 52 height 21
select select "evergreen"
select select "Banner"
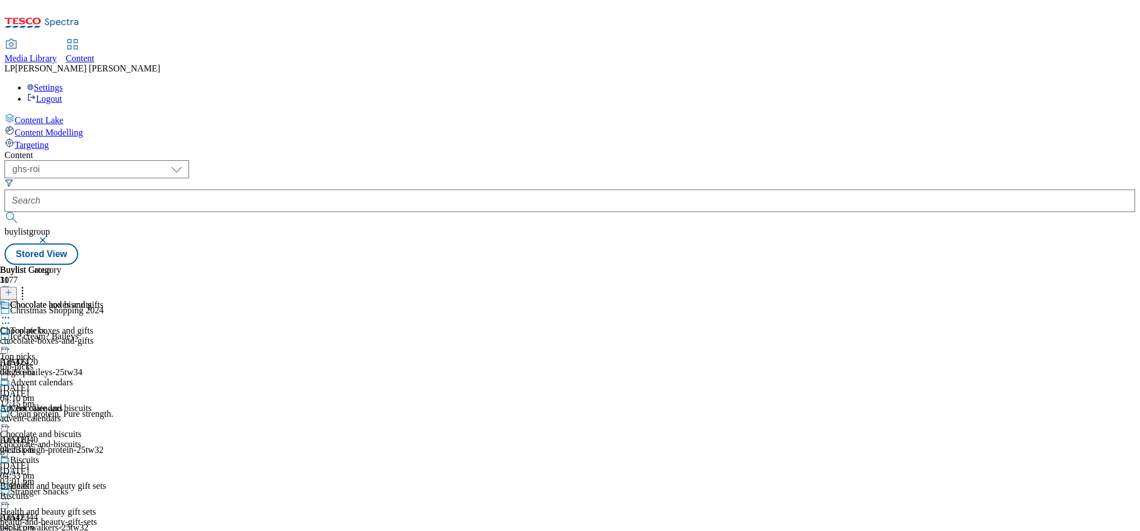
click at [11, 416] on icon at bounding box center [5, 421] width 11 height 11
click at [61, 493] on span "Preview" at bounding box center [48, 497] width 26 height 8
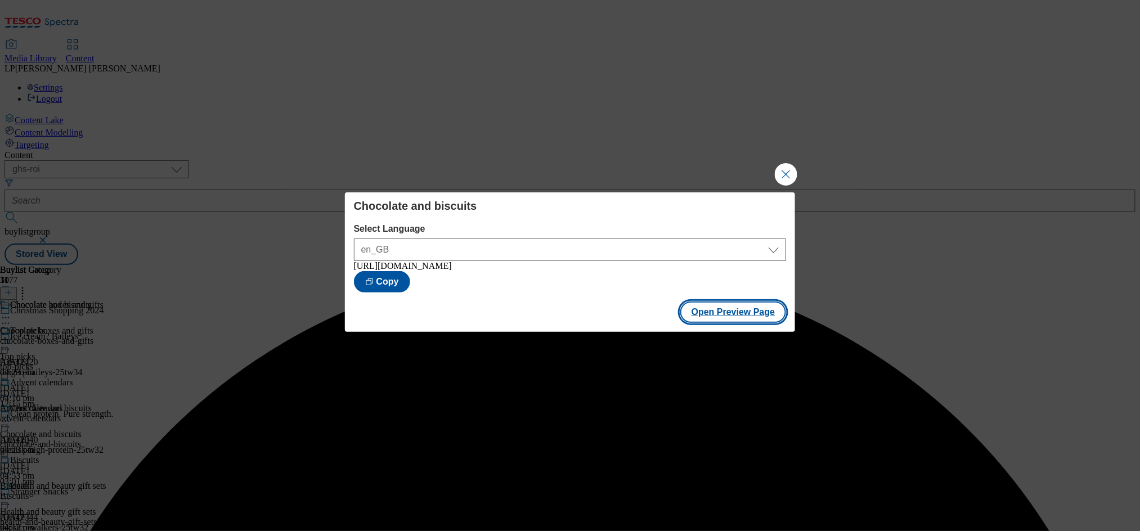
click at [727, 318] on button "Open Preview Page" at bounding box center [733, 312] width 106 height 21
click at [787, 168] on button "Close Modal" at bounding box center [786, 174] width 23 height 23
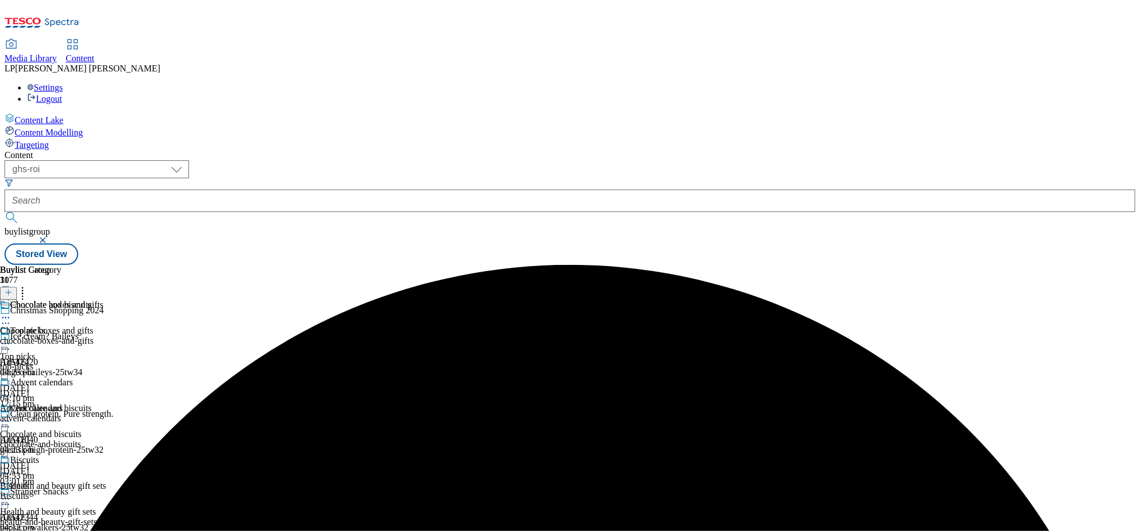
click at [11, 493] on icon at bounding box center [5, 498] width 11 height 11
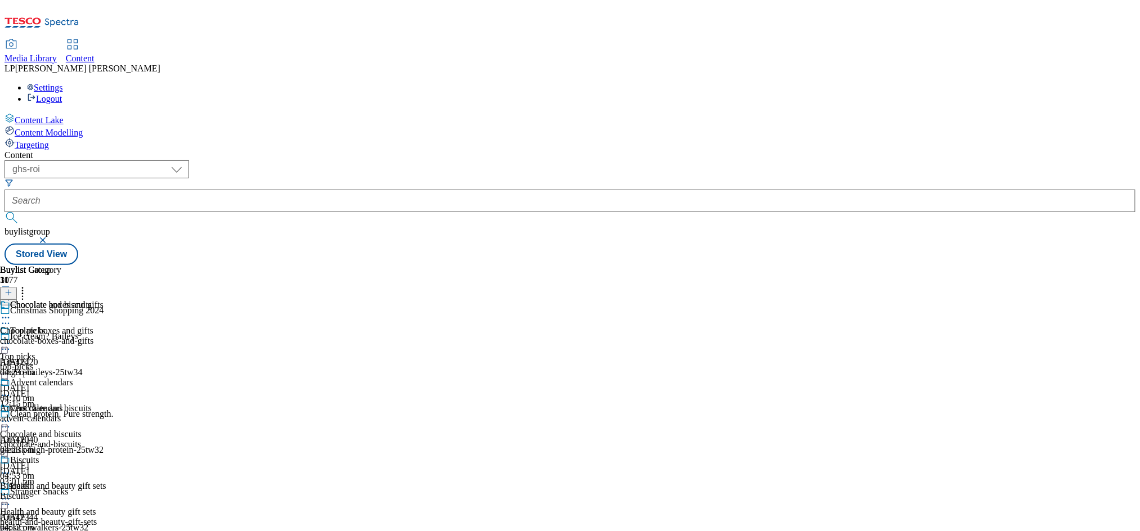
click at [110, 439] on div "chocolate-and-biscuits" at bounding box center [55, 444] width 110 height 10
click at [12, 289] on icon at bounding box center [9, 293] width 8 height 8
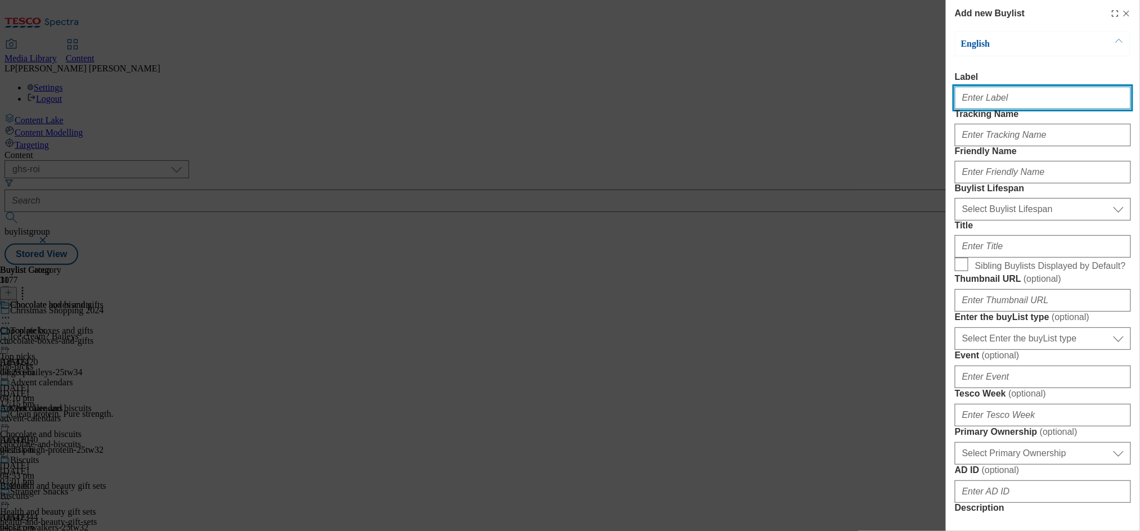
click at [1016, 102] on input "Label" at bounding box center [1043, 98] width 176 height 23
type input "Gifting"
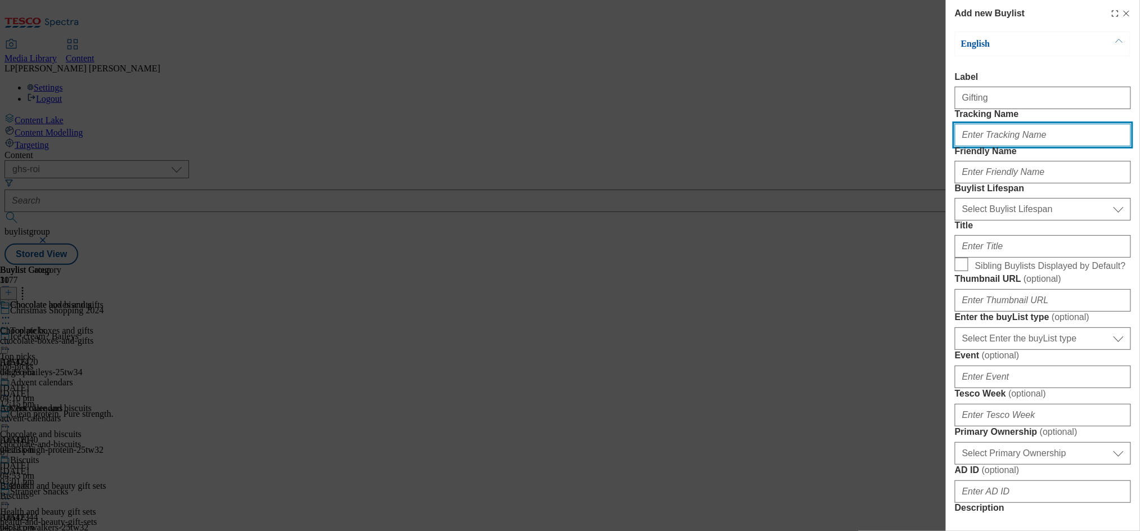
click at [996, 146] on input "Tracking Name" at bounding box center [1043, 135] width 176 height 23
type input "."
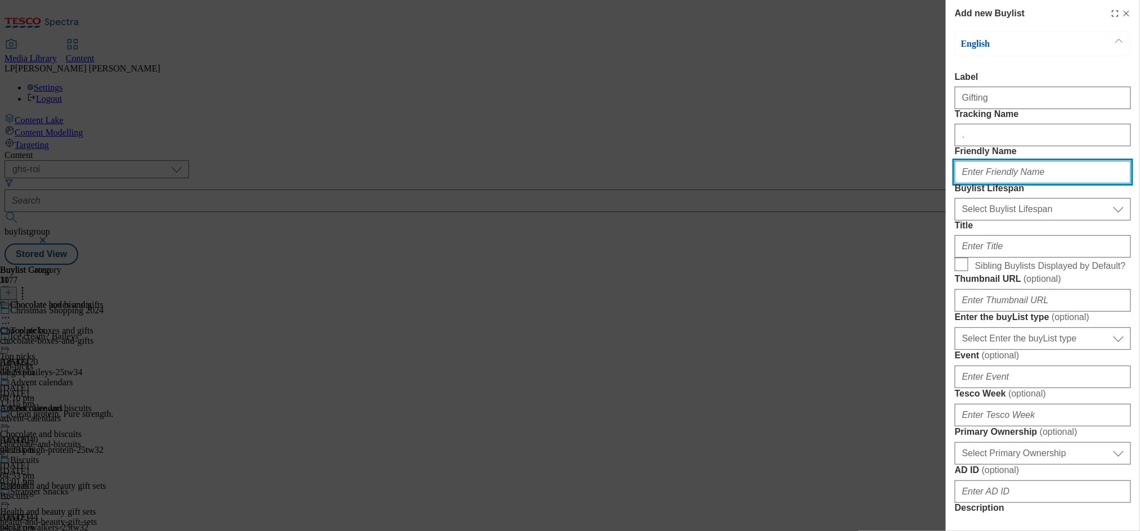
click at [995, 183] on input "Friendly Name" at bounding box center [1043, 172] width 176 height 23
type input "g"
type input "Gifting"
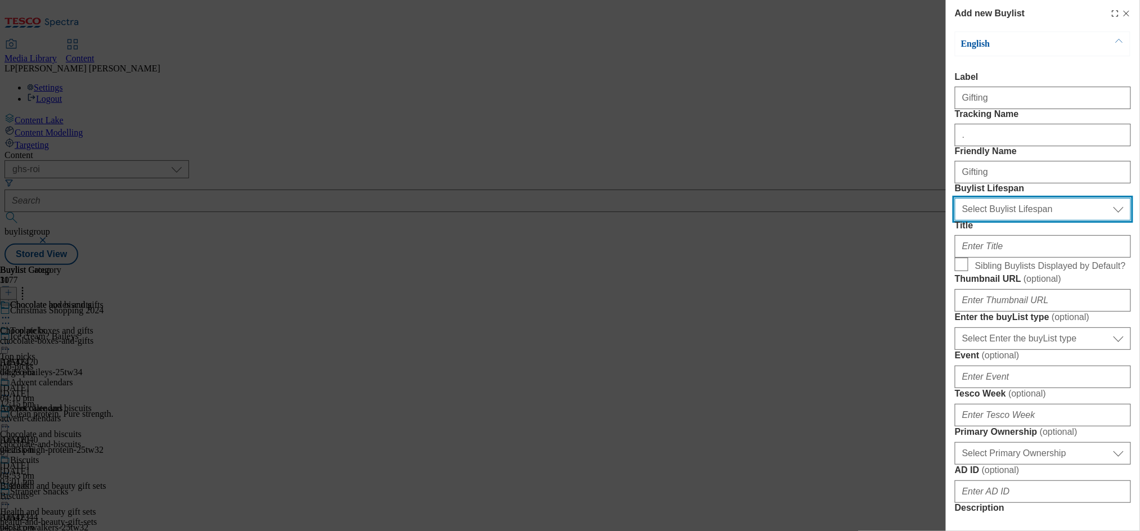
click at [978, 221] on select "Select Buylist Lifespan evergreen seasonal tactical" at bounding box center [1043, 209] width 176 height 23
select select "evergreen"
click at [955, 221] on select "Select Buylist Lifespan evergreen seasonal tactical" at bounding box center [1043, 209] width 176 height 23
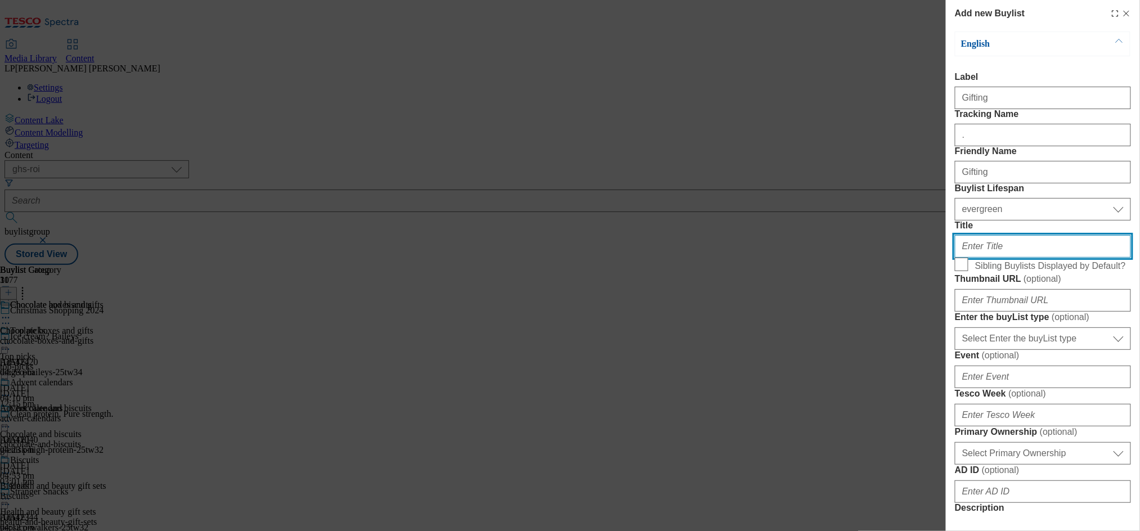
click at [973, 258] on input "Title" at bounding box center [1043, 246] width 176 height 23
type input "Gifting"
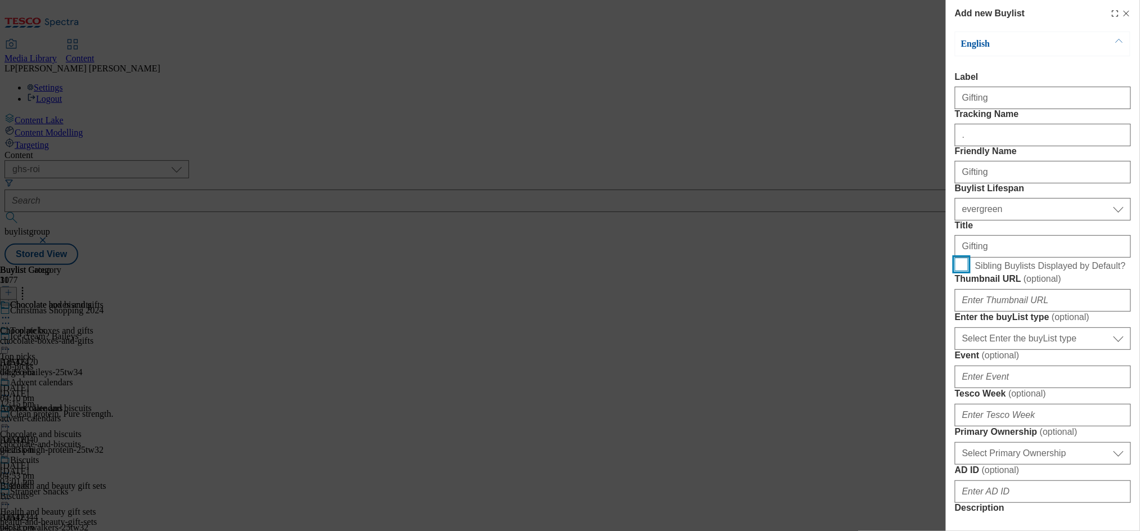
click at [968, 271] on input "Sibling Buylists Displayed by Default?" at bounding box center [962, 265] width 14 height 14
checkbox input "true"
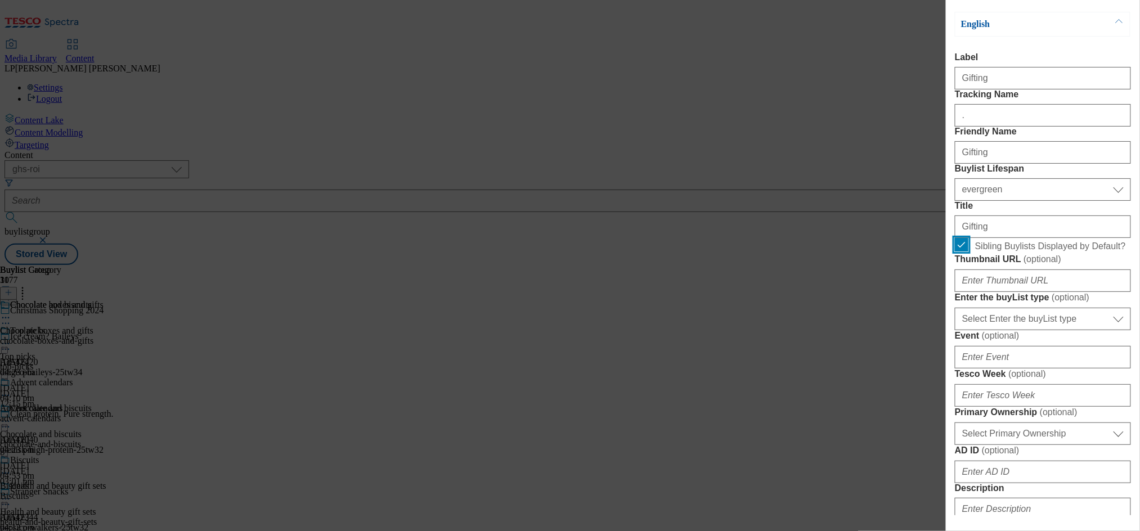
scroll to position [20, 0]
click at [1020, 291] on input "Thumbnail URL ( optional )" at bounding box center [1043, 280] width 176 height 23
click at [994, 291] on input "Thumbnail URL ( optional )" at bounding box center [1043, 280] width 176 height 23
paste input "https://digitalcontent.api.tesco.com/v2/media/ghs-roi/89472a9a-d502-4be0-8a32-3…"
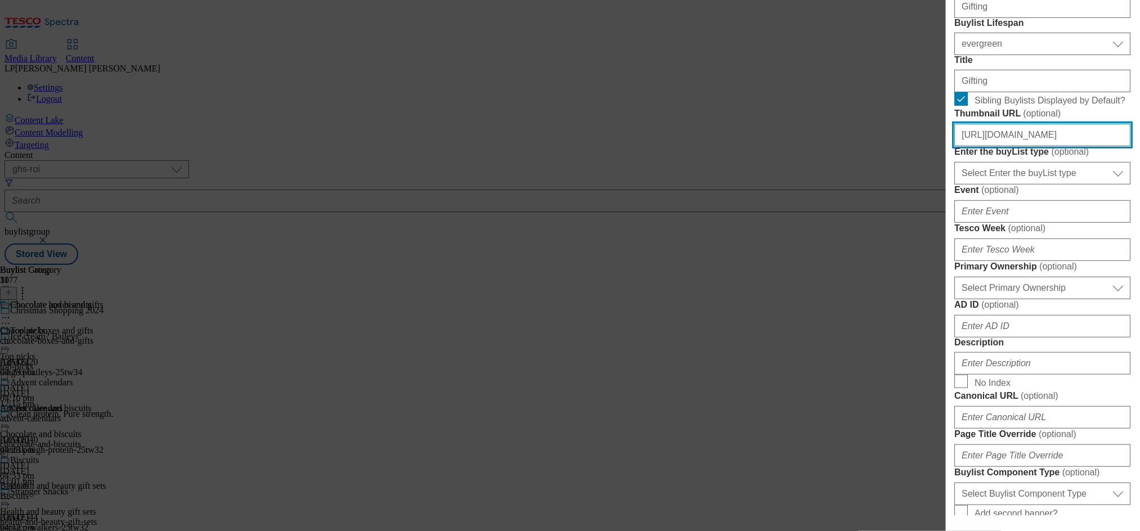
scroll to position [214, 0]
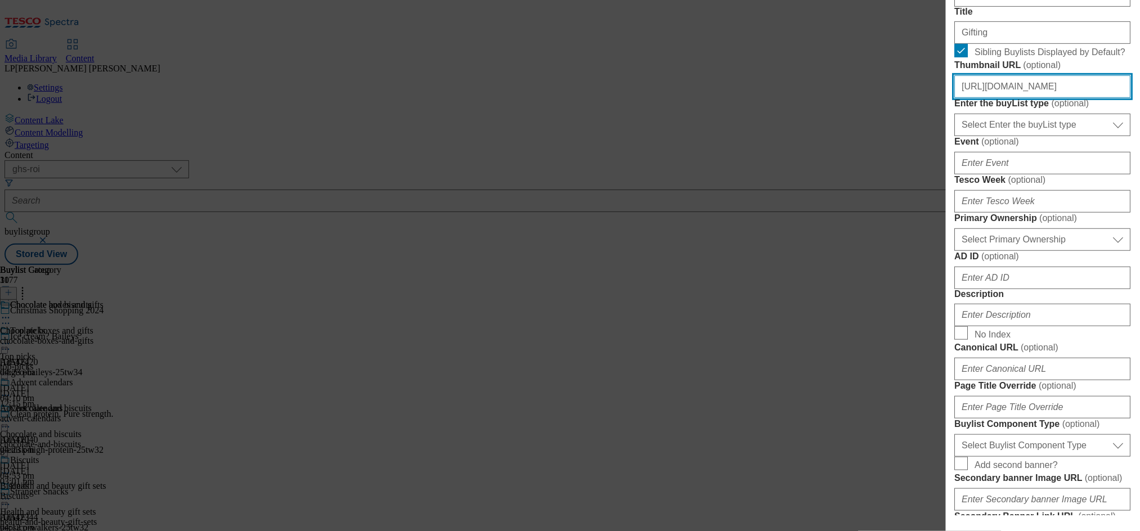
type input "https://digitalcontent.api.tesco.com/v2/media/ghs-roi/89472a9a-d502-4be0-8a32-3…"
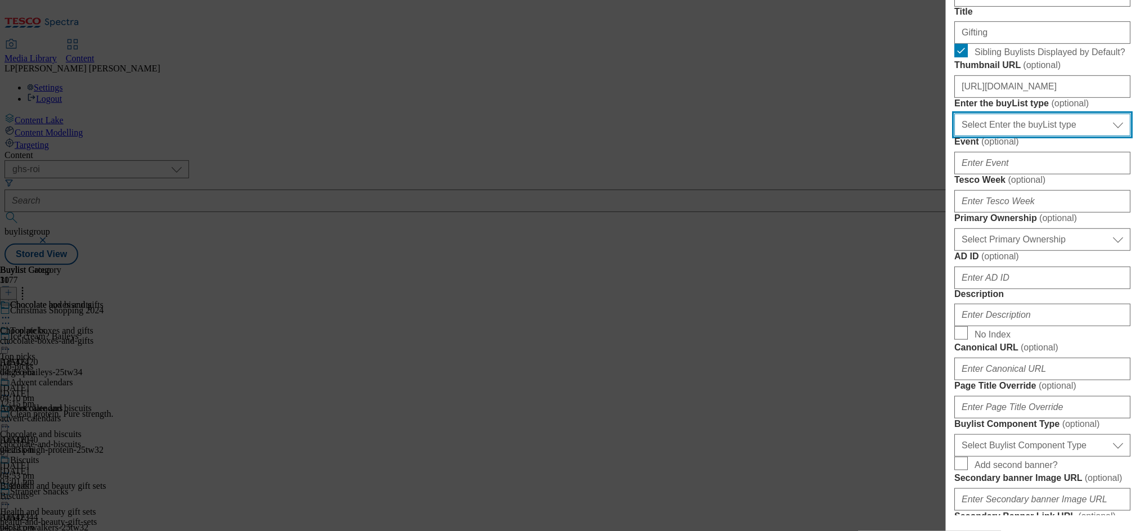
click at [1022, 136] on select "Select Enter the buyList type event supplier funded long term >4 weeks supplier…" at bounding box center [1043, 125] width 176 height 23
click at [955, 136] on select "Select Enter the buyList type event supplier funded long term >4 weeks supplier…" at bounding box center [1043, 125] width 176 height 23
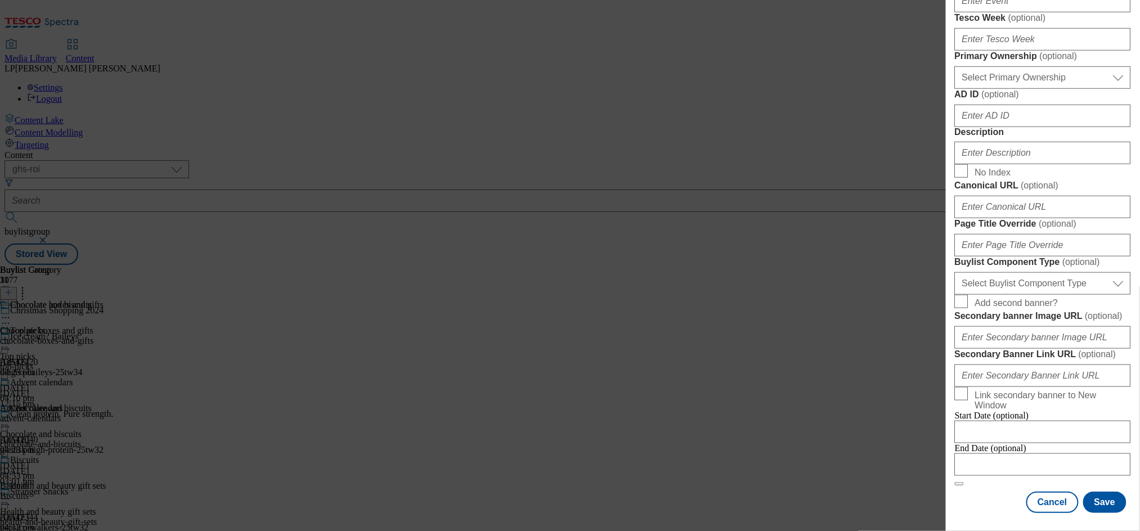
scroll to position [425, 0]
click at [1024, 164] on input "Description" at bounding box center [1043, 153] width 176 height 23
click at [998, 164] on input "Description" at bounding box center [1043, 153] width 176 height 23
paste input "Prep for Christmas with our selection of Christmas gifts, including health and …"
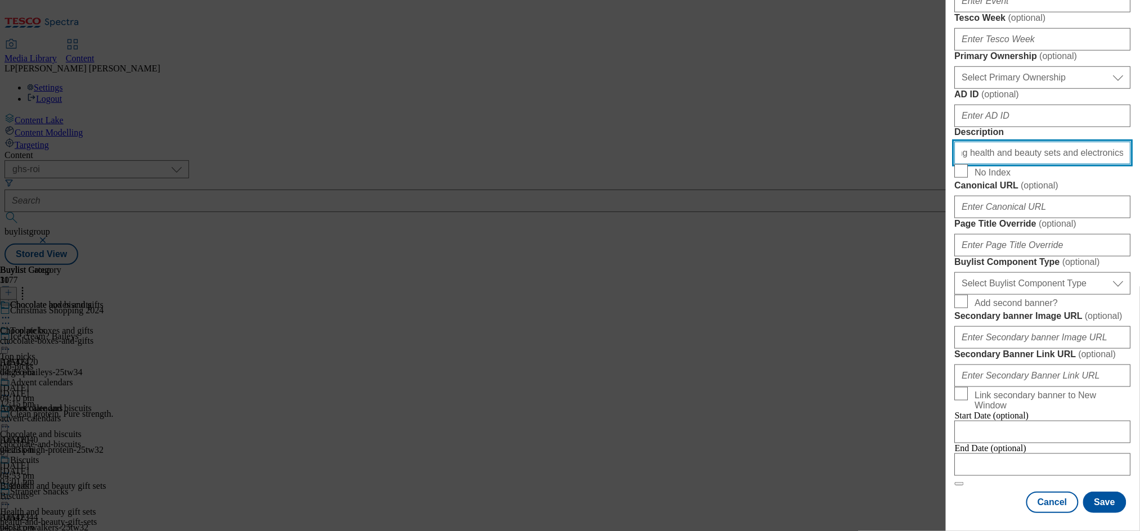
type input "Prep for Christmas with our selection of Christmas gifts, including health and …"
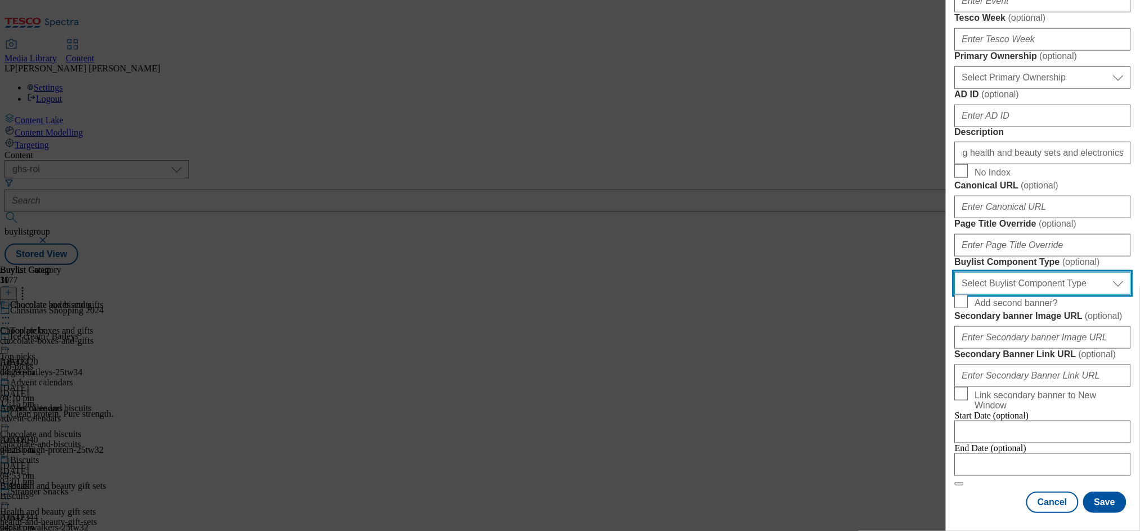
click at [1015, 295] on select "Select Buylist Component Type Banner Competition Header Meal" at bounding box center [1043, 283] width 176 height 23
select select "Banner"
click at [955, 295] on select "Select Buylist Component Type Banner Competition Header Meal" at bounding box center [1043, 283] width 176 height 23
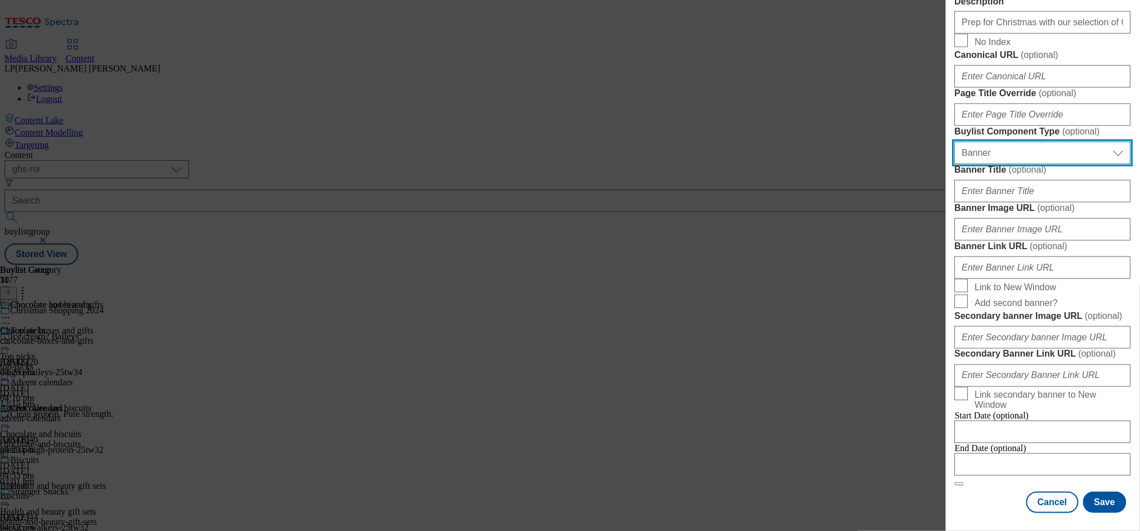
scroll to position [716, 0]
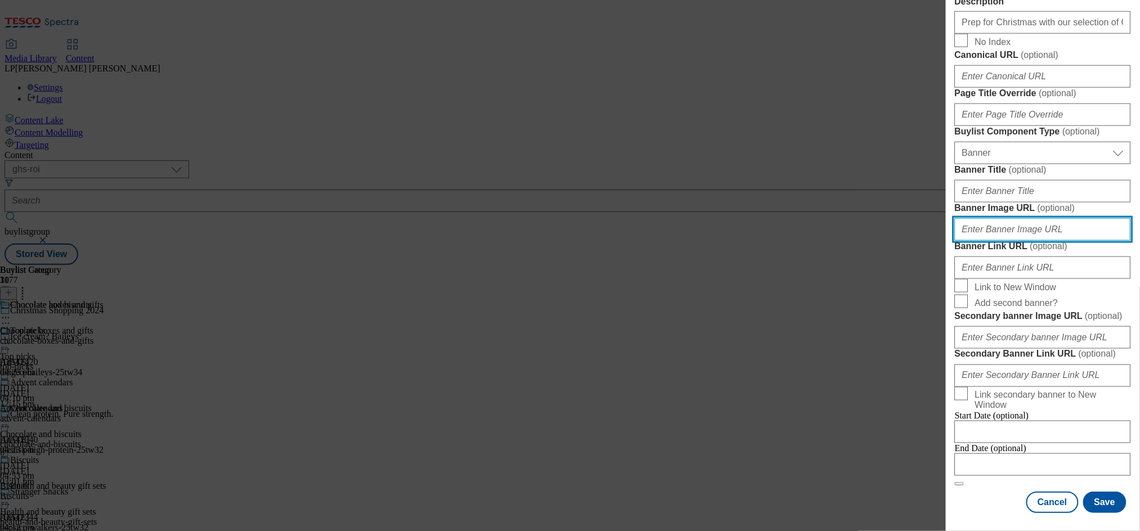
click at [1007, 241] on input "Banner Image URL ( optional )" at bounding box center [1043, 229] width 176 height 23
click at [1045, 241] on input "Banner Image URL ( optional )" at bounding box center [1043, 229] width 176 height 23
paste input "https://digitalcontent.api.tesco.com/v2/media/ghs-roi/36639f38-2e74-494a-9604-1…"
click at [1072, 241] on input "https://digitalcontent.api.tesco.com/v2/media/ghs-roi/36639f38-2e74-494a-9604-1…" at bounding box center [1043, 229] width 176 height 23
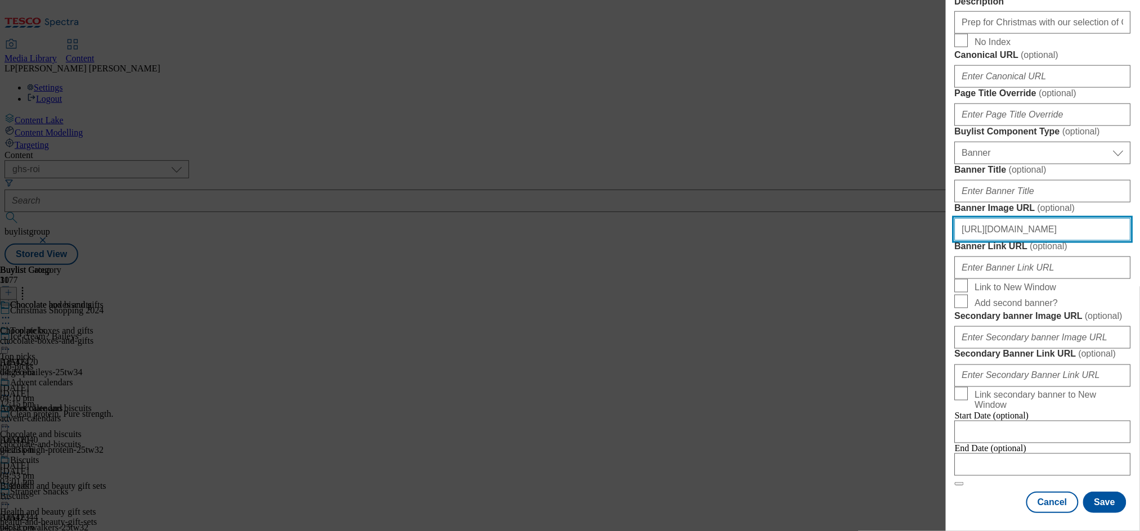
scroll to position [976, 0]
type input "https://digitalcontent.api.tesco.com/v2/media/ghs-roi/36639f38-2e74-494a-9604-1…"
click at [1104, 505] on button "Save" at bounding box center [1104, 502] width 43 height 21
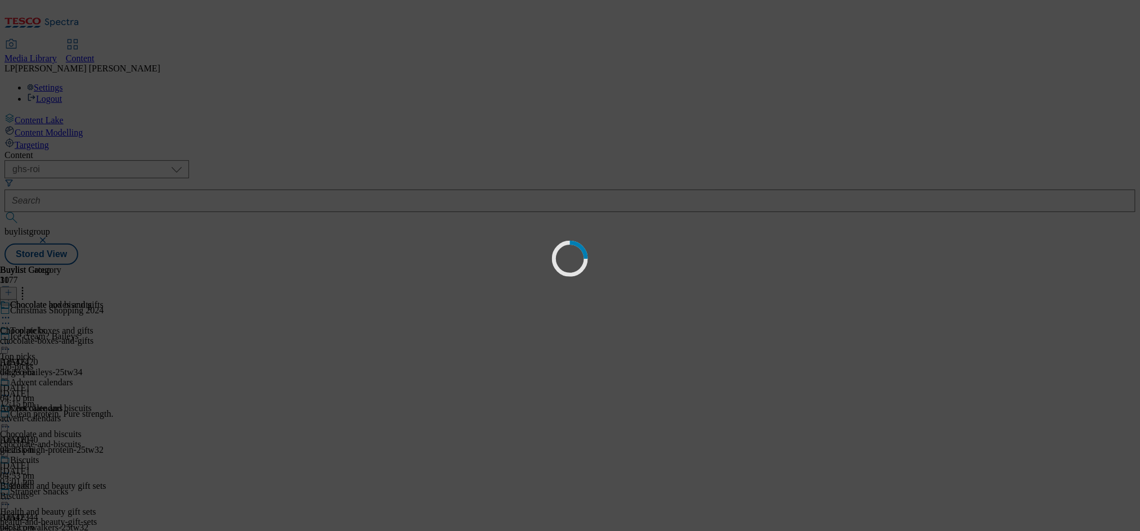
select select "evergreen"
select select "Banner"
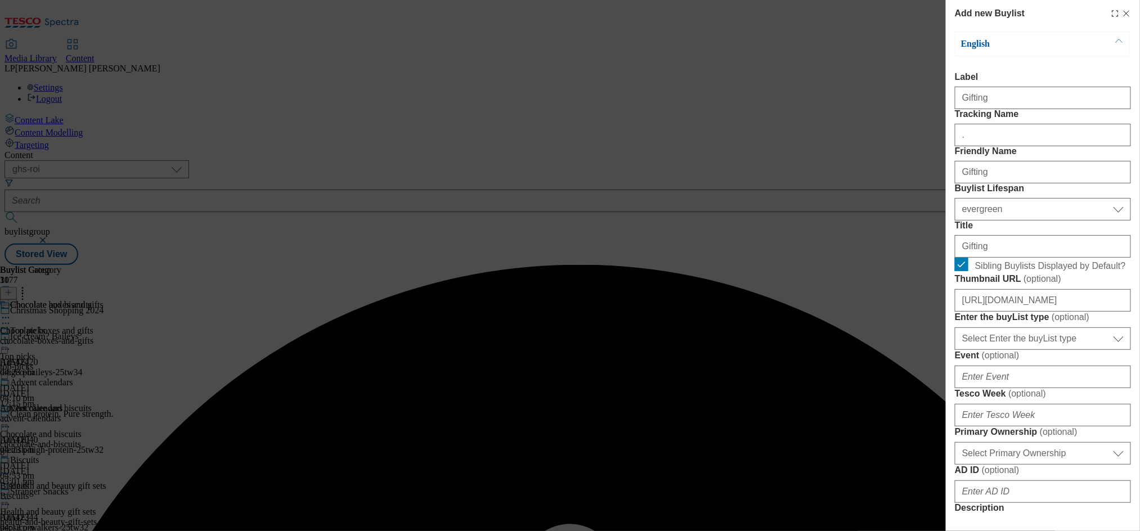
click at [1055, 77] on label "Label" at bounding box center [1043, 77] width 176 height 10
click at [1055, 87] on input "Gifting" at bounding box center [1043, 98] width 176 height 23
click at [1000, 146] on input "." at bounding box center [1043, 135] width 176 height 23
click at [965, 183] on input "Gifting" at bounding box center [1043, 172] width 176 height 23
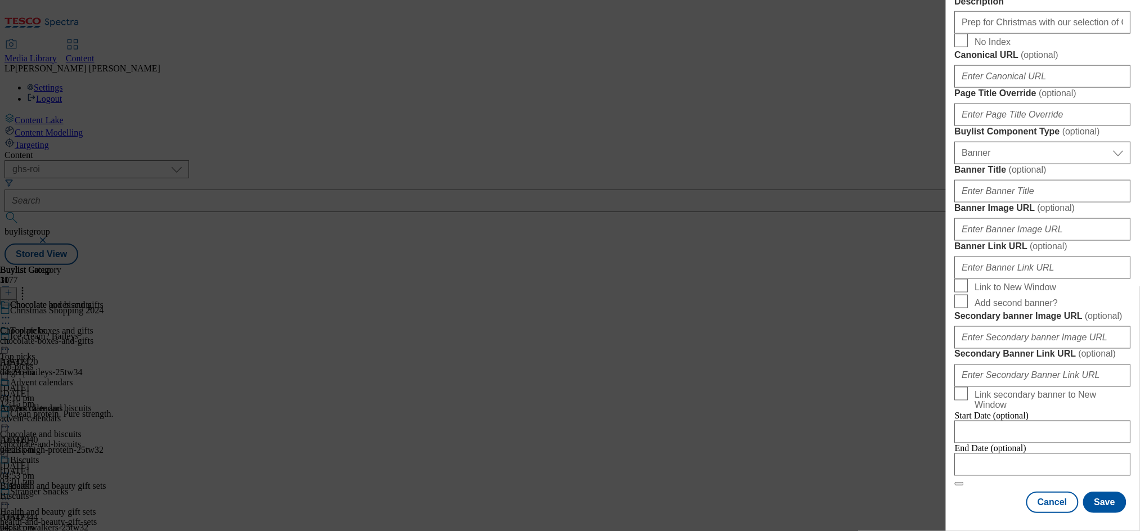
scroll to position [976, 0]
type input "gifting"
click at [1092, 502] on button "Save" at bounding box center [1104, 502] width 43 height 21
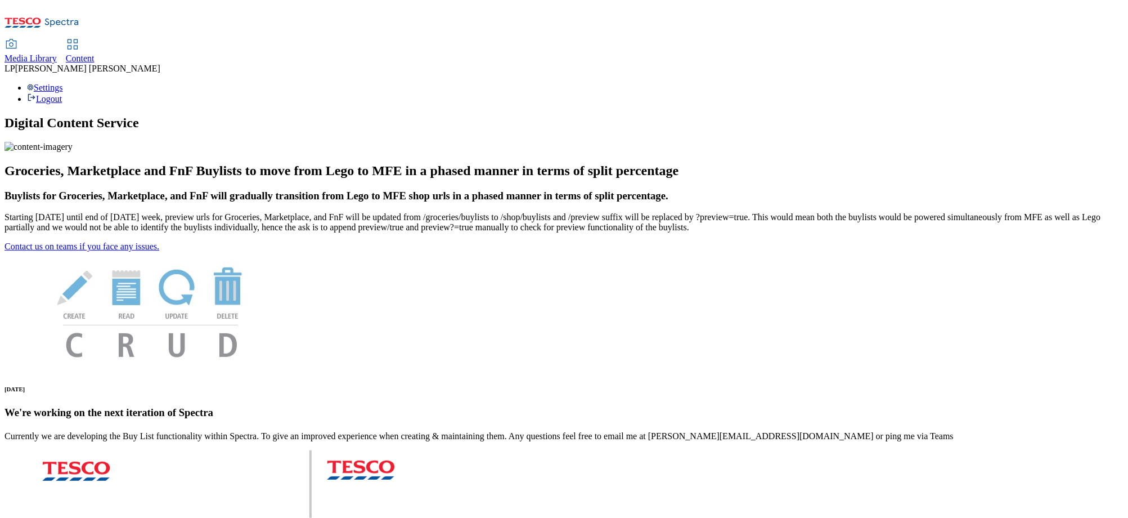
click at [57, 53] on span "Media Library" at bounding box center [31, 58] width 52 height 10
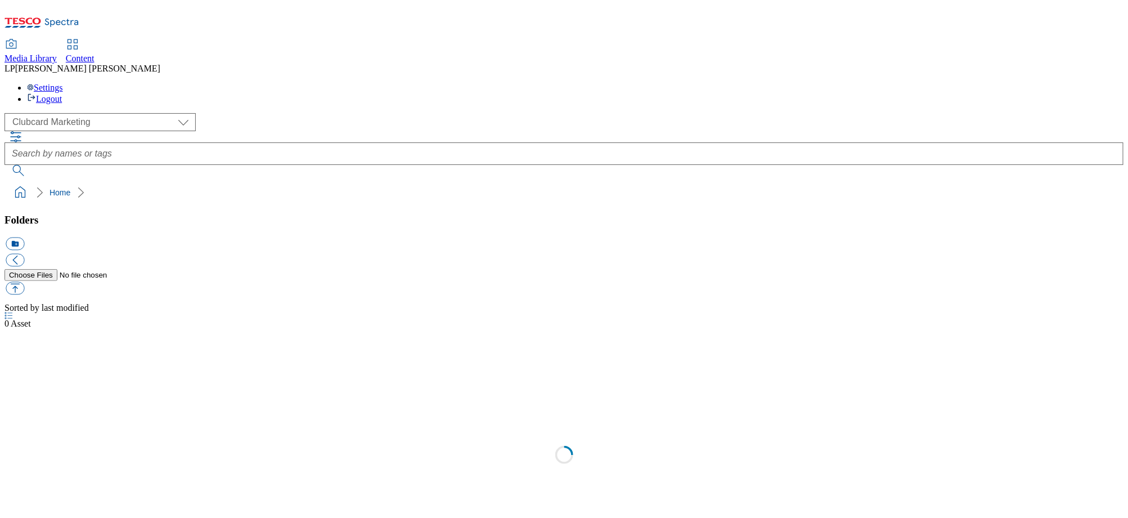
scroll to position [1, 0]
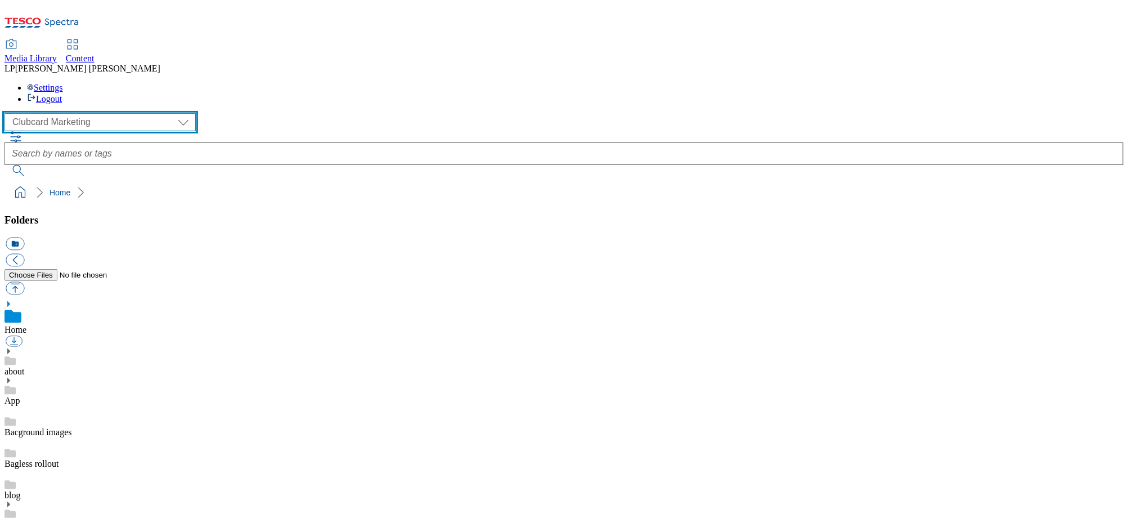
click at [65, 113] on select "Clubcard Marketing Demo Dotcom UK Emails GHS Marketing UK GHS Product UK GHS RO…" at bounding box center [100, 122] width 191 height 18
select select "flare-ghs-roi"
click at [7, 113] on select "Clubcard Marketing Demo Dotcom UK Emails GHS Marketing UK GHS Product UK GHS RO…" at bounding box center [100, 122] width 191 height 18
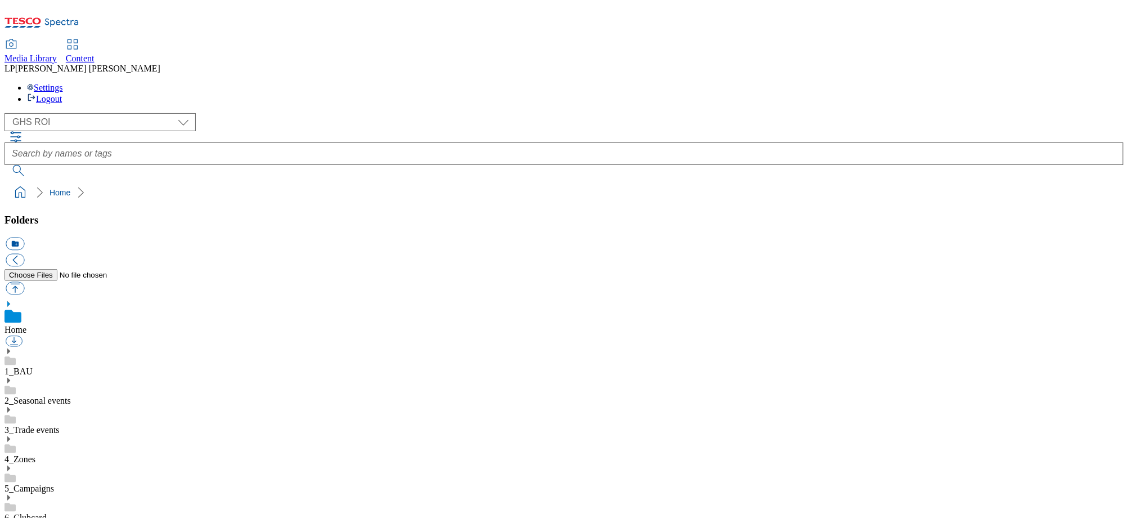
click at [12, 376] on icon at bounding box center [9, 380] width 8 height 8
click at [10, 465] on use at bounding box center [8, 468] width 3 height 6
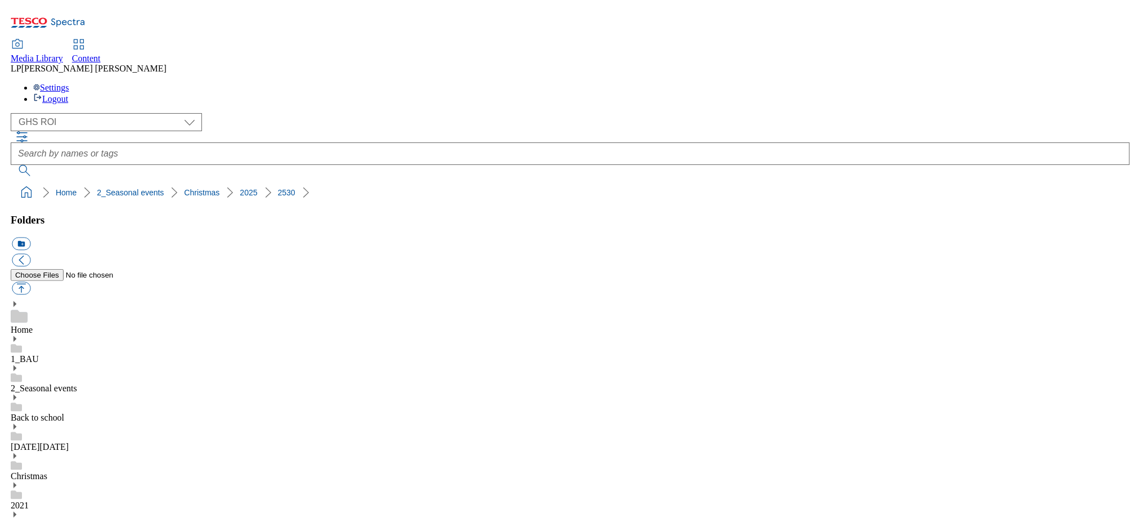
scroll to position [2, 0]
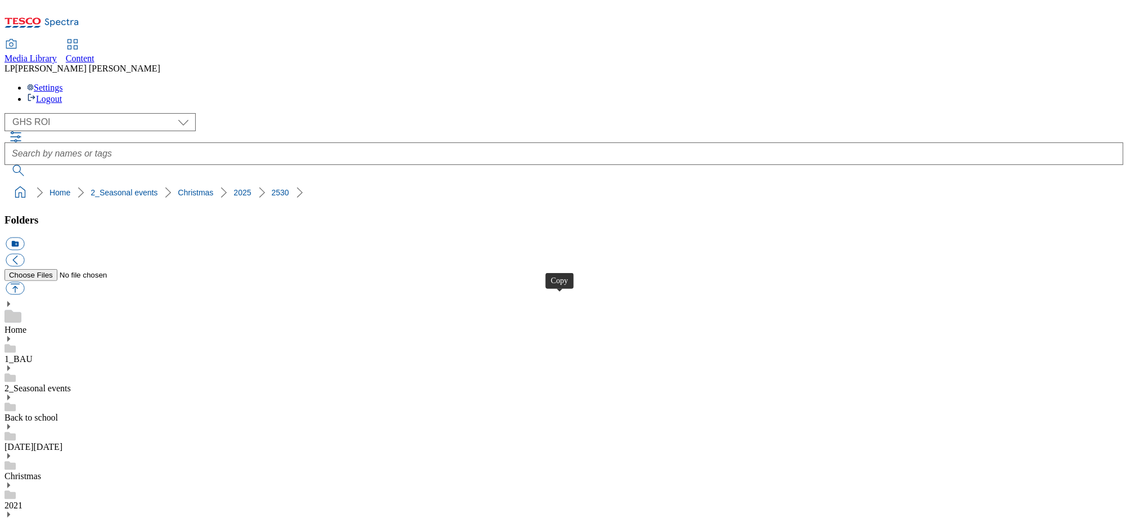
click at [10, 336] on use at bounding box center [8, 339] width 3 height 6
click at [10, 453] on use at bounding box center [8, 456] width 3 height 6
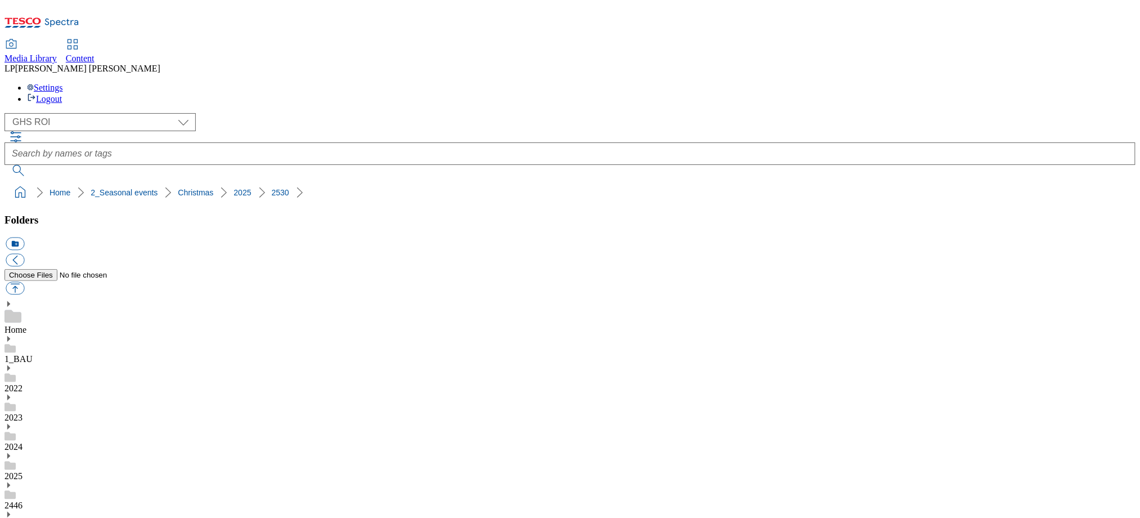
click at [12, 452] on icon at bounding box center [9, 456] width 8 height 8
click at [10, 336] on use at bounding box center [8, 339] width 3 height 6
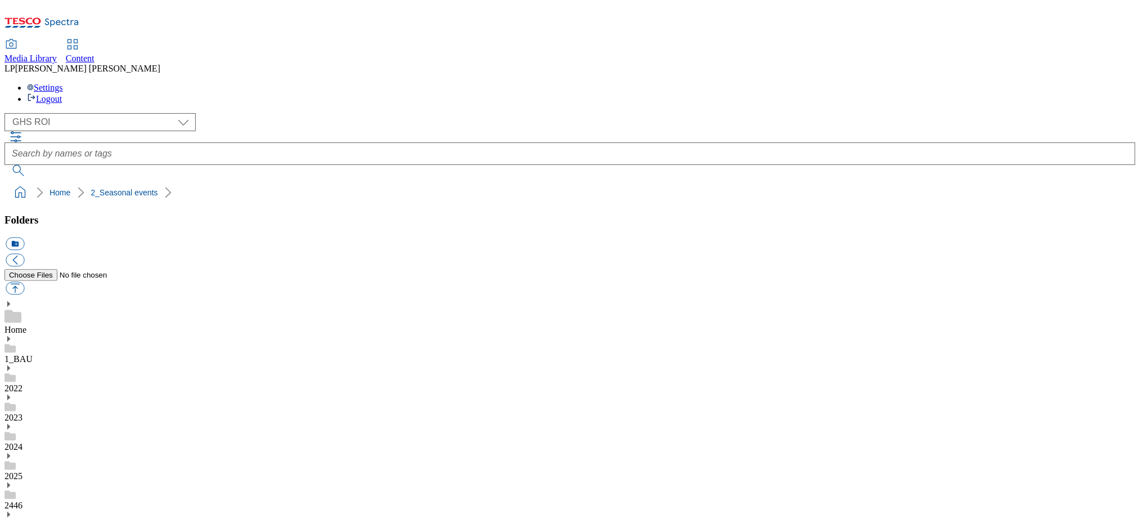
scroll to position [1, 0]
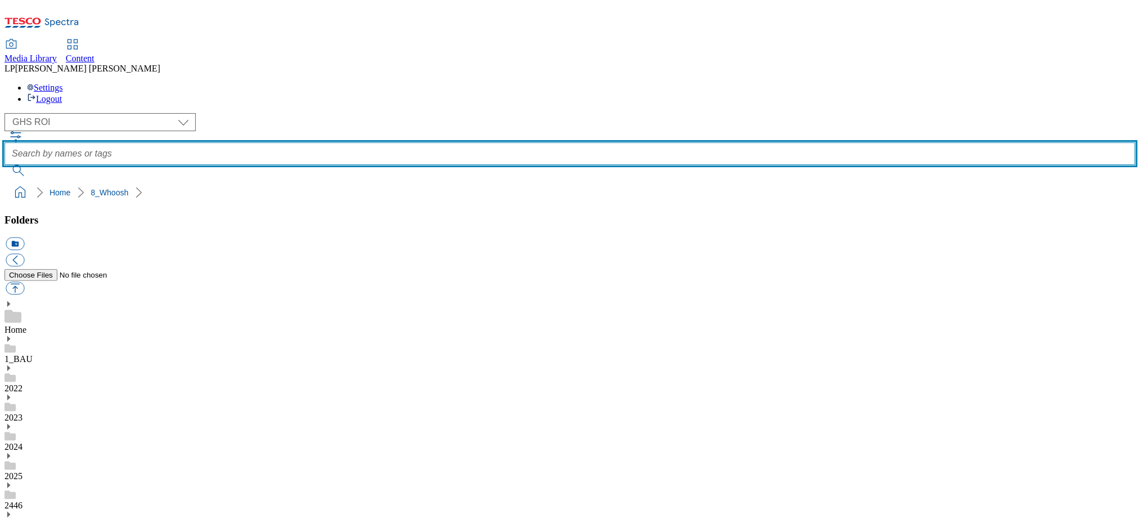
click at [480, 142] on input "text" at bounding box center [570, 153] width 1131 height 23
type input "aldi price match"
click at [5, 165] on button "submit" at bounding box center [19, 170] width 29 height 11
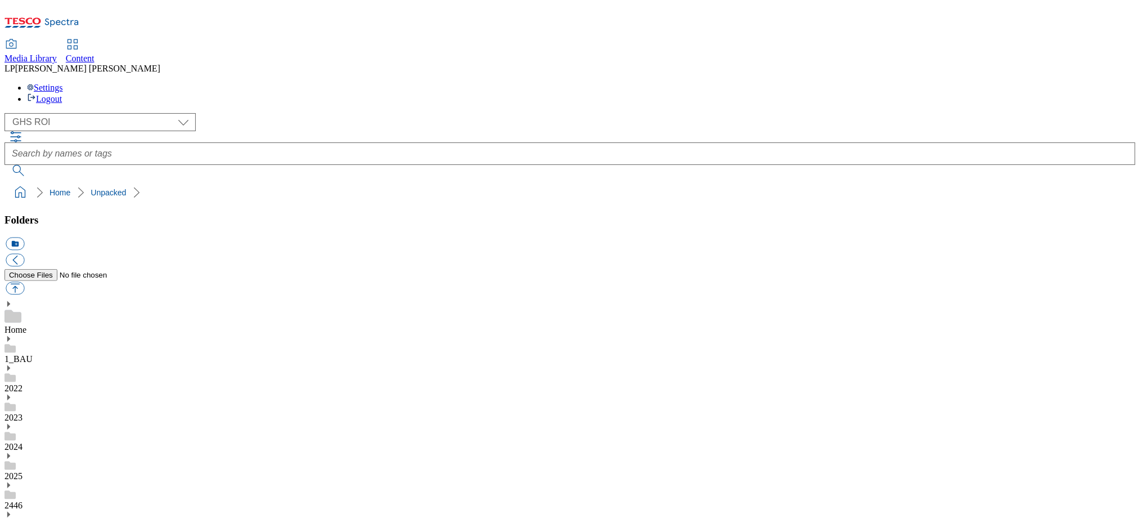
click at [12, 335] on icon at bounding box center [9, 339] width 8 height 8
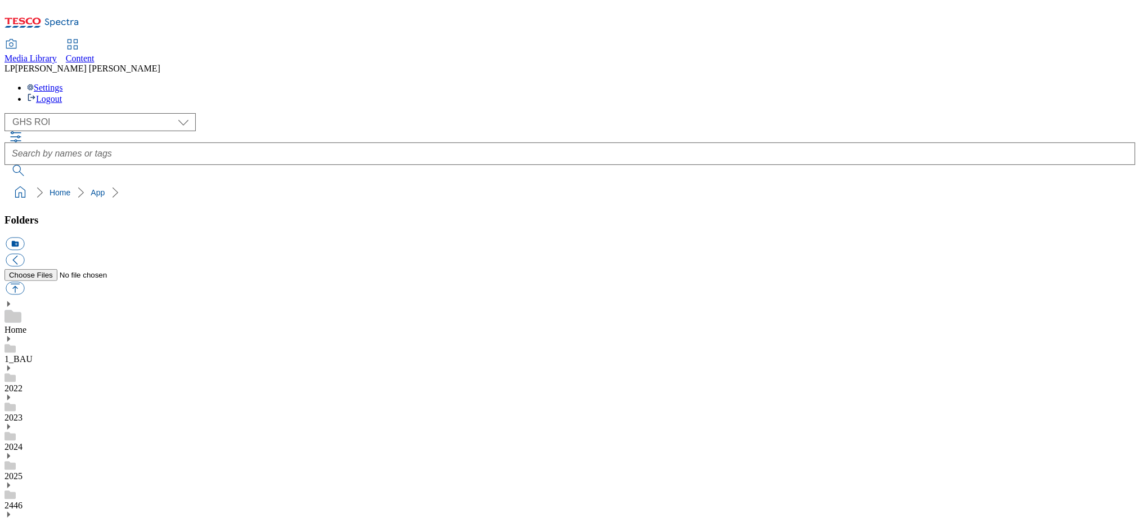
click at [12, 452] on icon at bounding box center [9, 456] width 8 height 8
click at [10, 336] on use at bounding box center [8, 339] width 3 height 6
click at [26, 325] on link "Home" at bounding box center [16, 330] width 22 height 10
click at [24, 282] on button "button" at bounding box center [15, 288] width 19 height 13
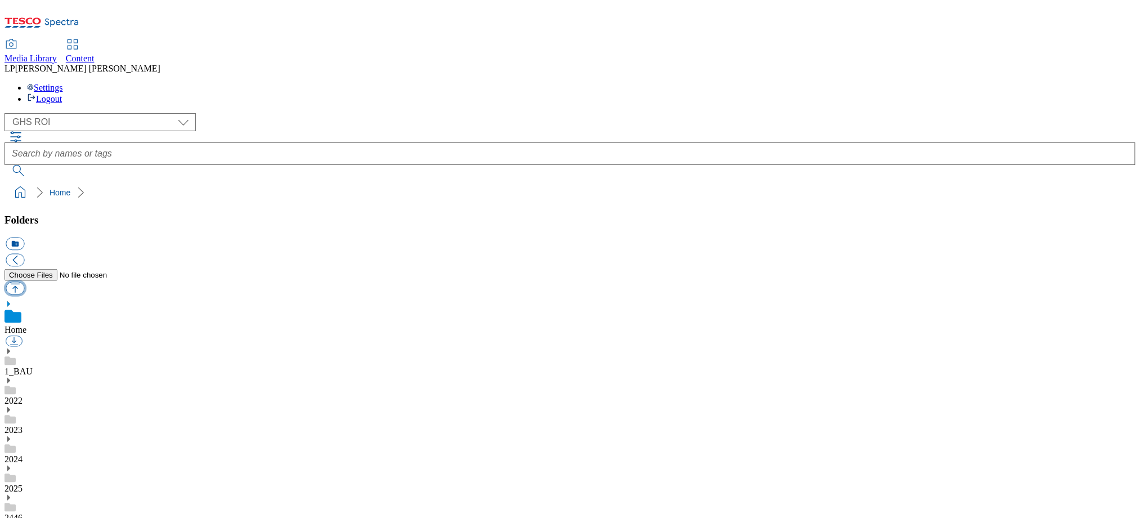
type input "C:\fakepath\Aldi_Price_Match_01-Oct.pdf"
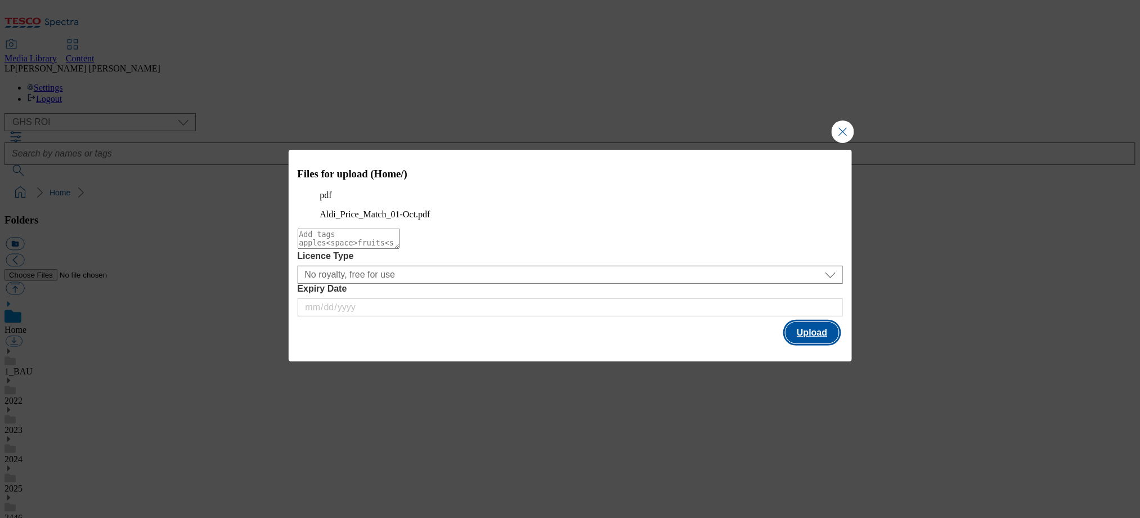
click at [808, 343] on button "Upload" at bounding box center [811, 332] width 53 height 21
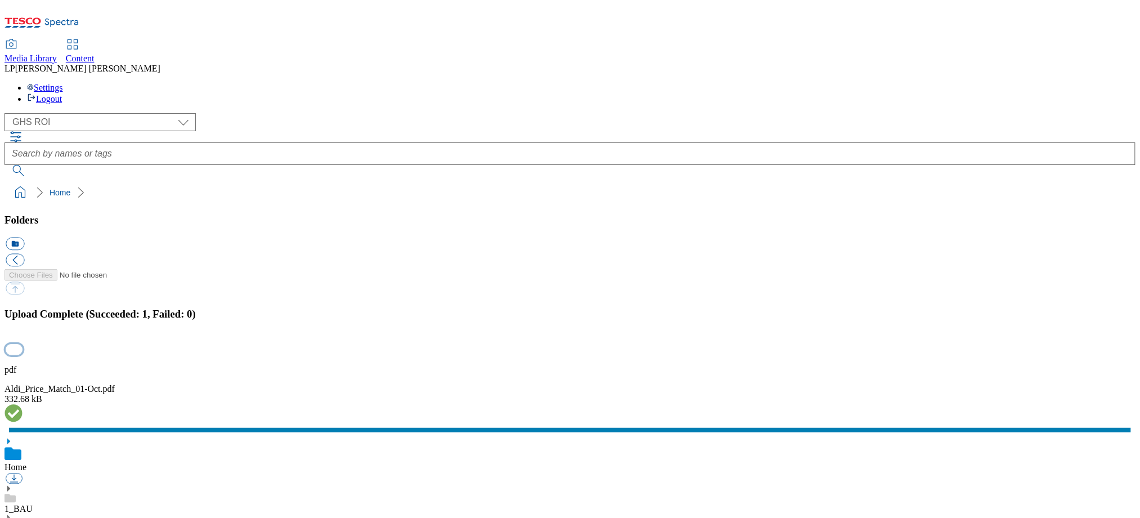
click at [23, 344] on button "button" at bounding box center [14, 349] width 17 height 11
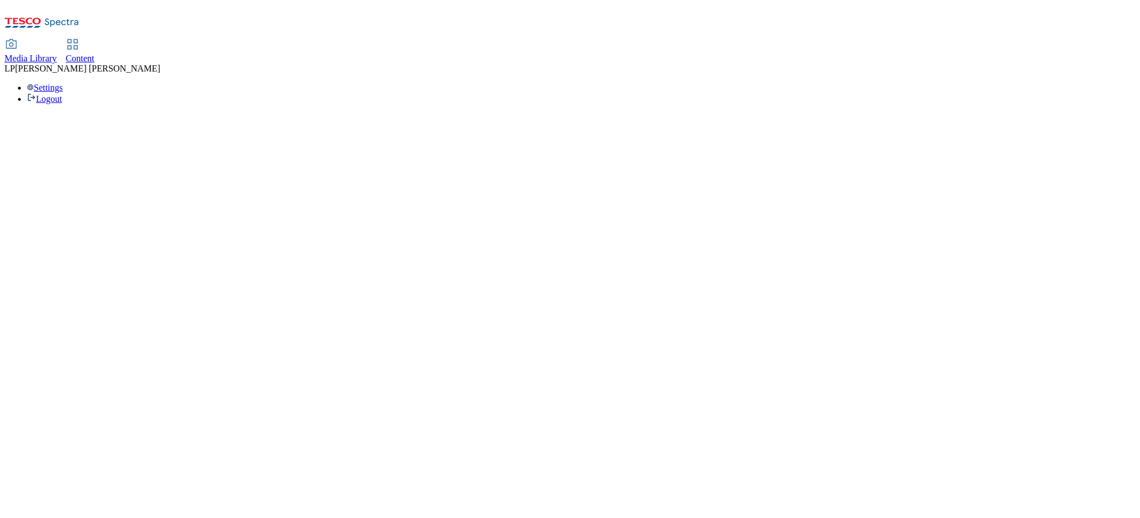
select select "flare-ghs-roi"
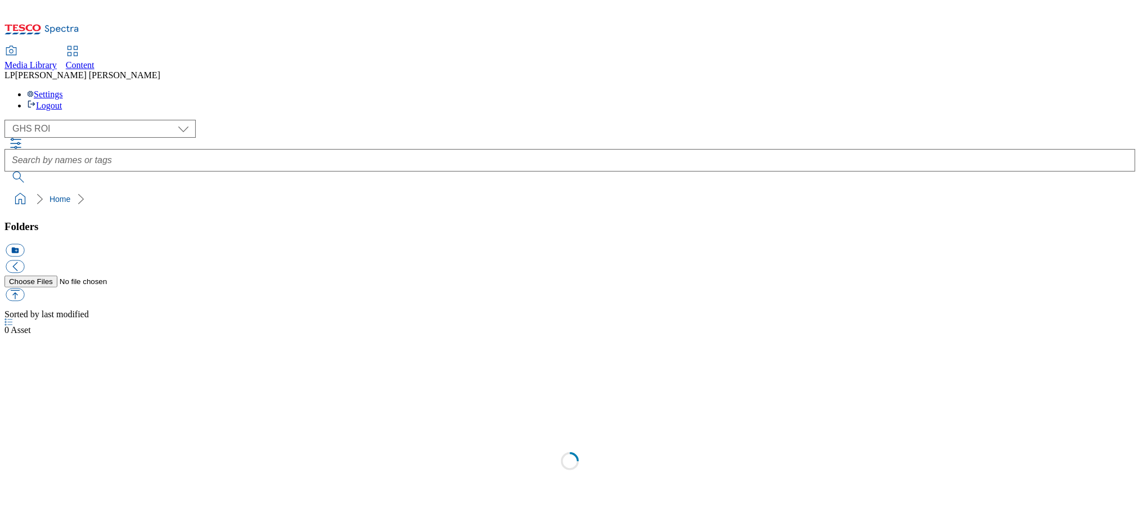
scroll to position [1, 0]
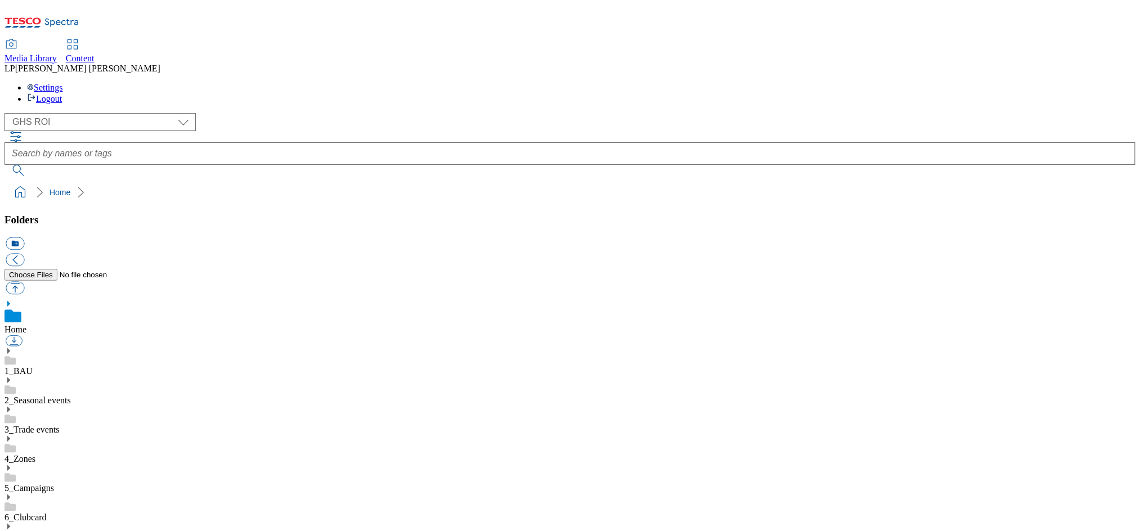
click at [12, 347] on icon at bounding box center [9, 351] width 8 height 8
click at [12, 464] on icon at bounding box center [9, 468] width 8 height 8
click at [12, 347] on icon at bounding box center [9, 351] width 8 height 8
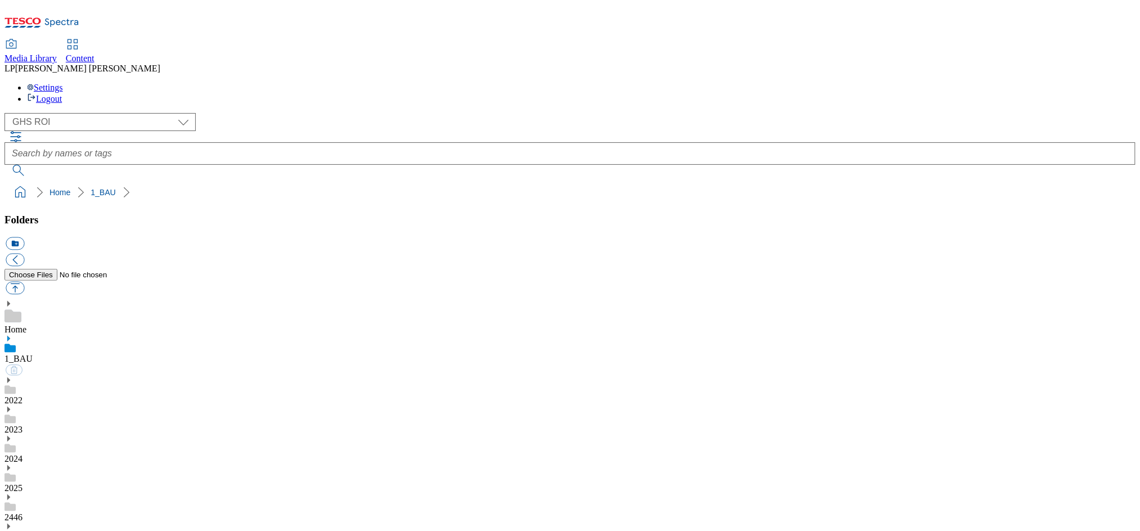
select select "flare-ghs-roi"
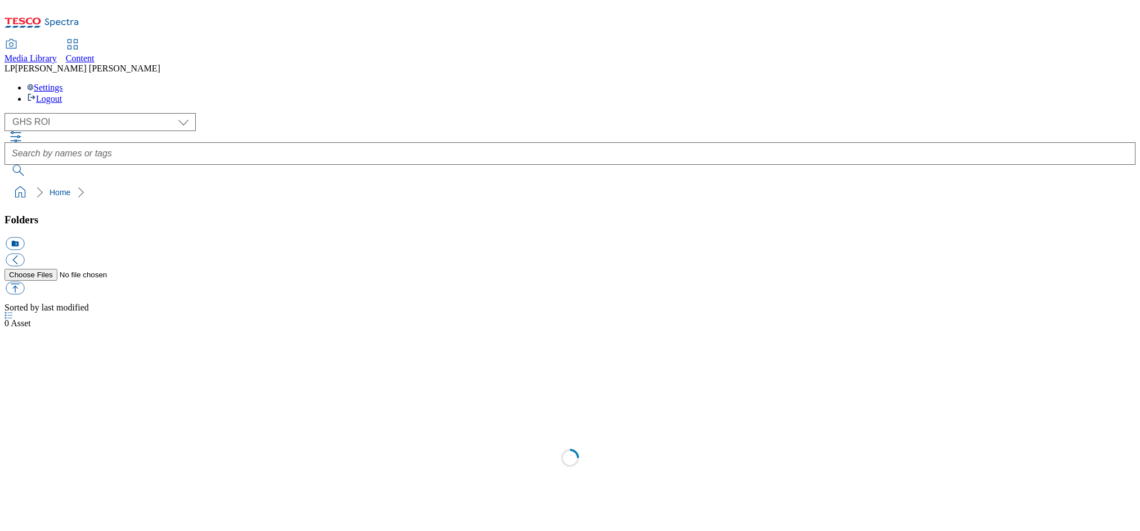
select select "flare-ghs-roi"
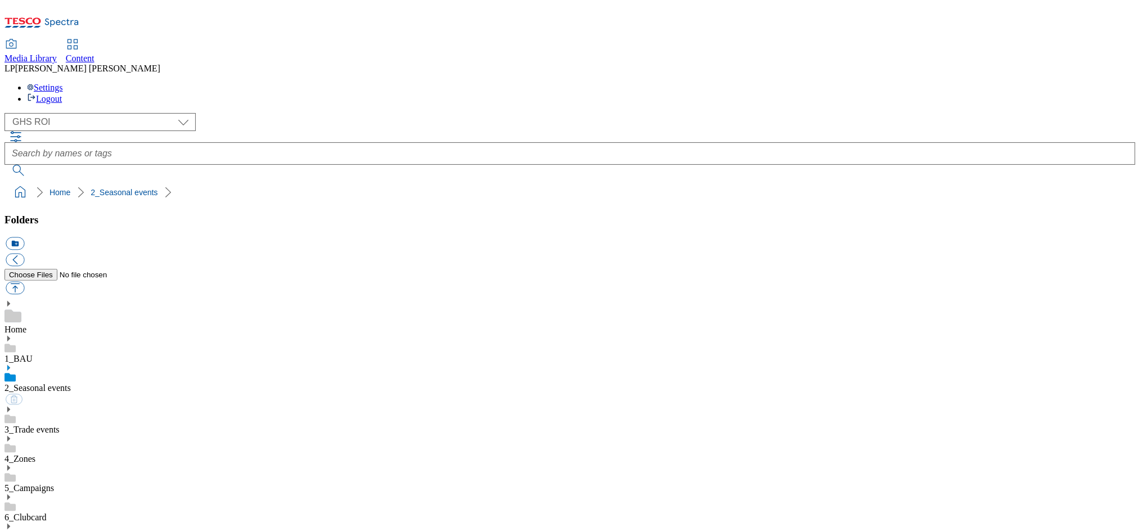
click at [12, 364] on icon at bounding box center [9, 368] width 8 height 8
click at [12, 464] on icon at bounding box center [9, 468] width 8 height 8
